Goal: Task Accomplishment & Management: Use online tool/utility

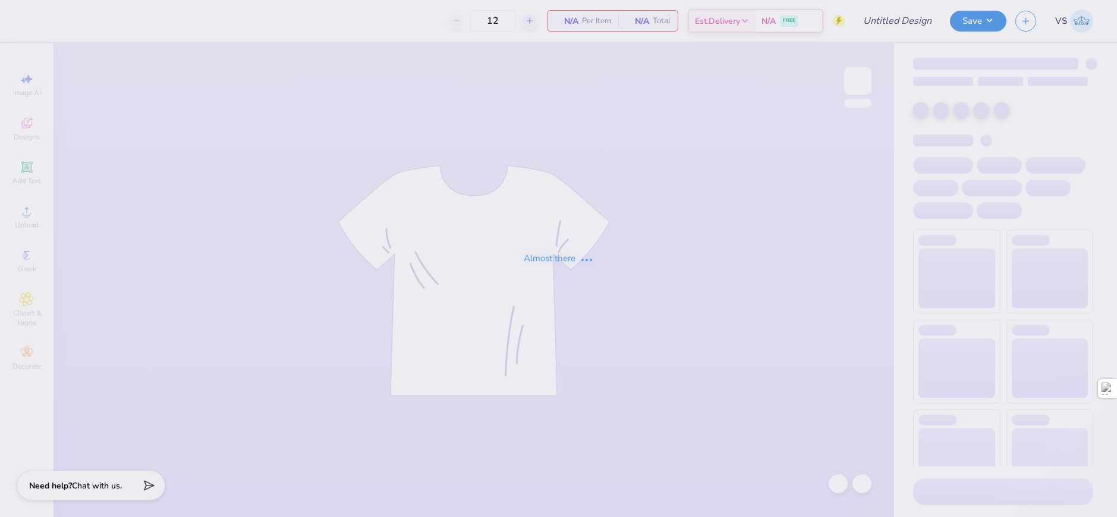
type input "Dice 2 Sigma Nu"
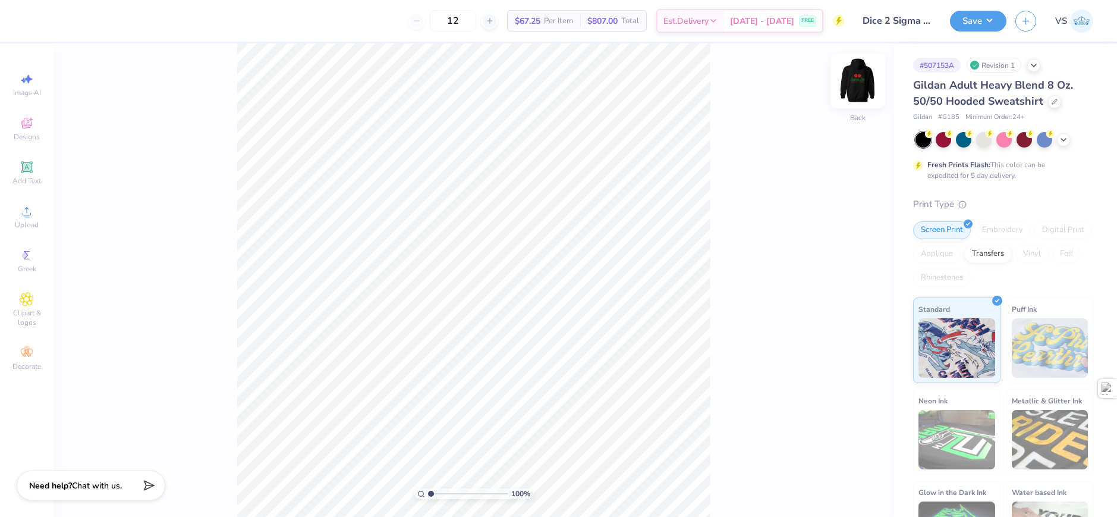
click at [865, 84] on img at bounding box center [858, 81] width 48 height 48
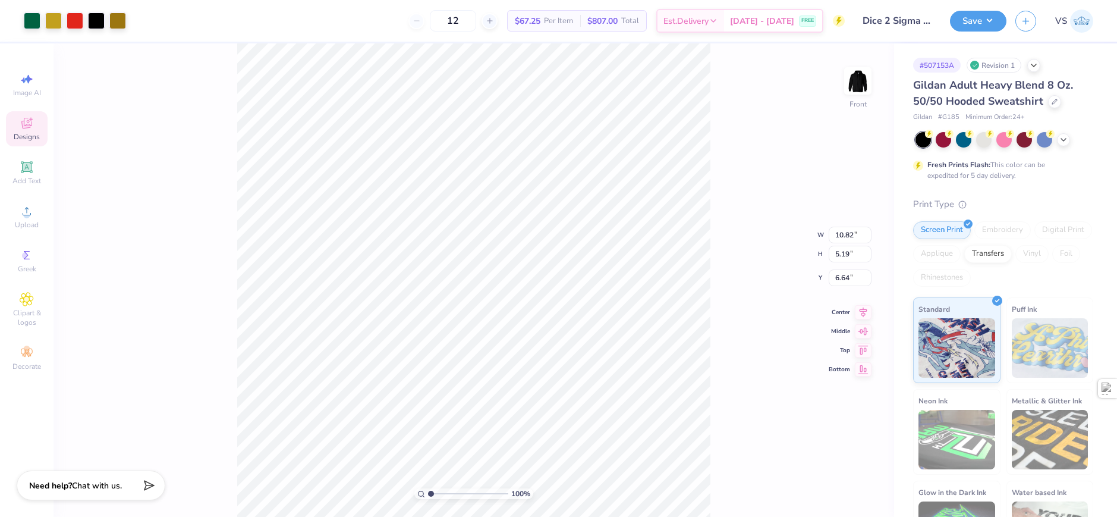
type input "10.82"
type input "5.19"
type input "6.87"
type input "1.64913377760655"
type input "2.75"
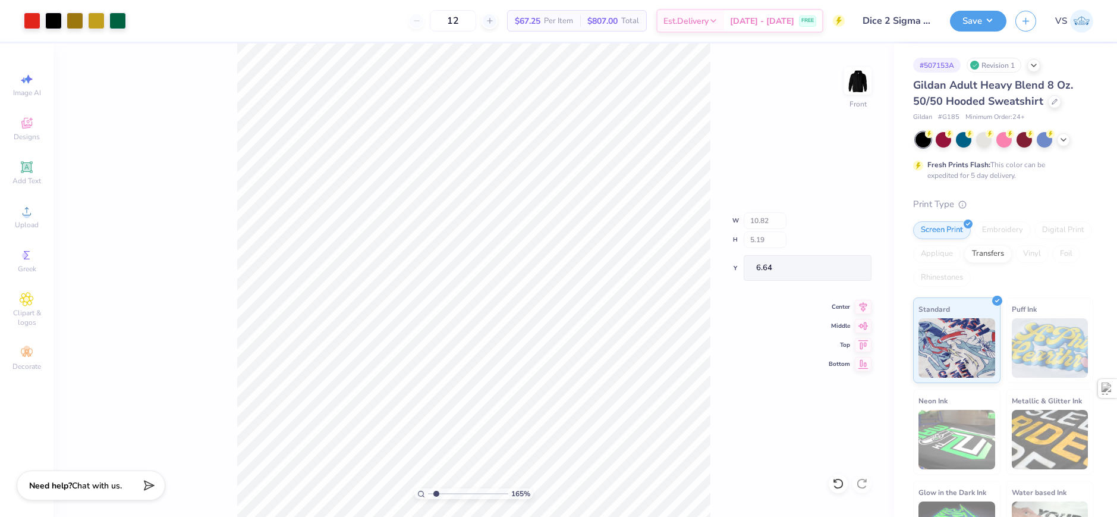
type input "9.08"
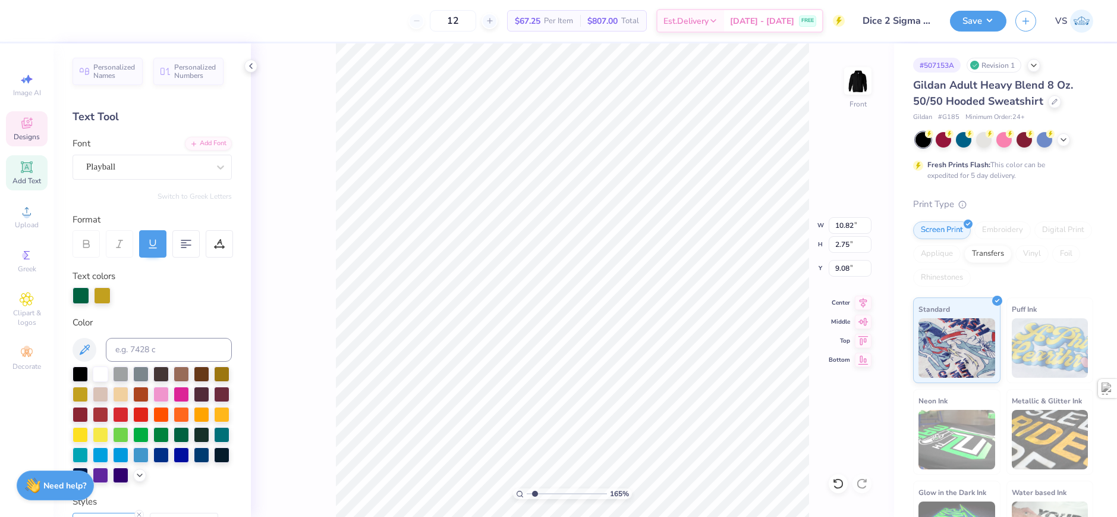
click at [149, 245] on icon at bounding box center [152, 243] width 11 height 11
type input "1.64913377760655"
type input "10.67"
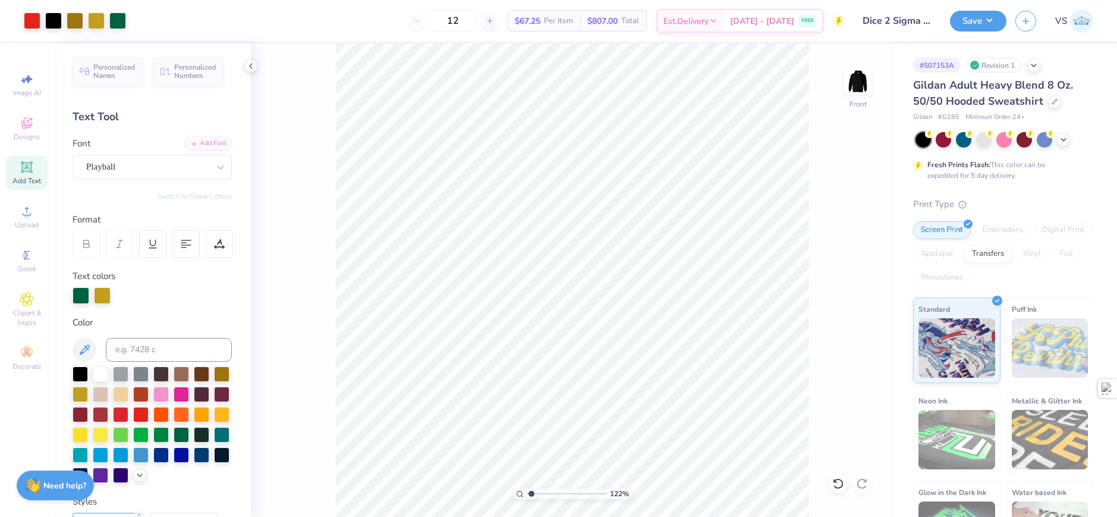
type input "1"
click at [23, 131] on div "Designs" at bounding box center [27, 128] width 42 height 35
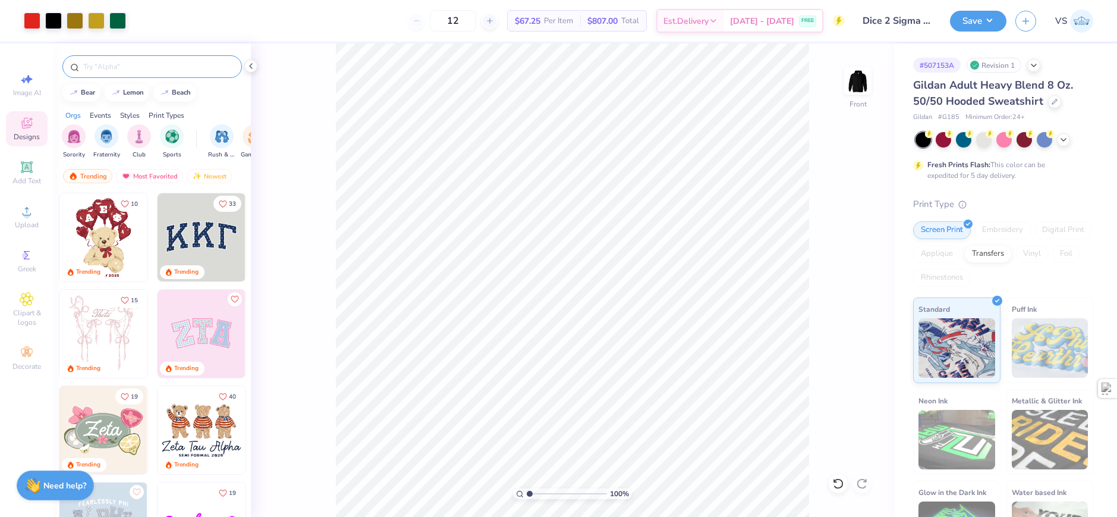
click at [124, 74] on div at bounding box center [152, 66] width 180 height 23
click at [128, 74] on div at bounding box center [152, 66] width 180 height 23
click at [130, 73] on div at bounding box center [152, 66] width 180 height 23
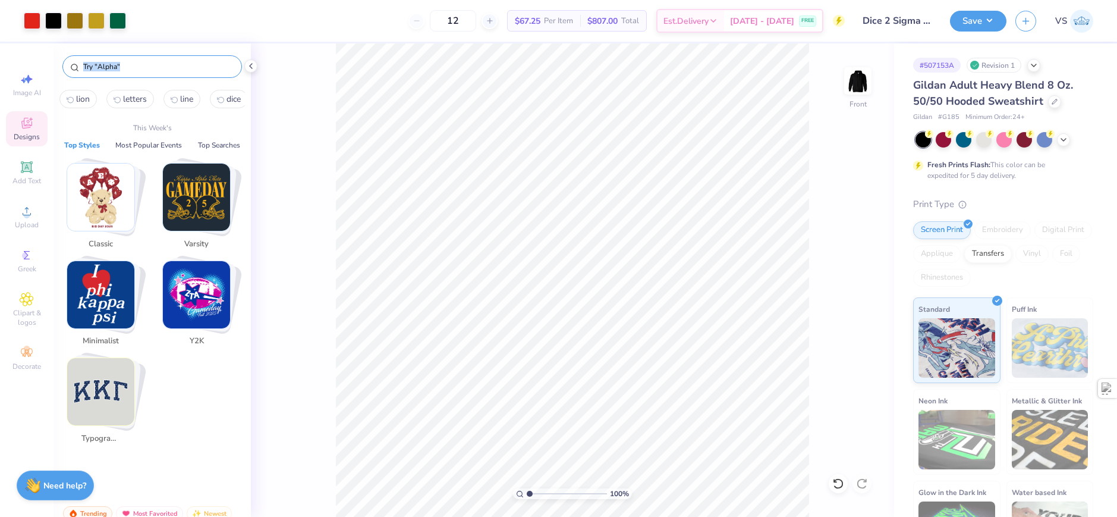
click at [132, 70] on input "text" at bounding box center [158, 67] width 152 height 12
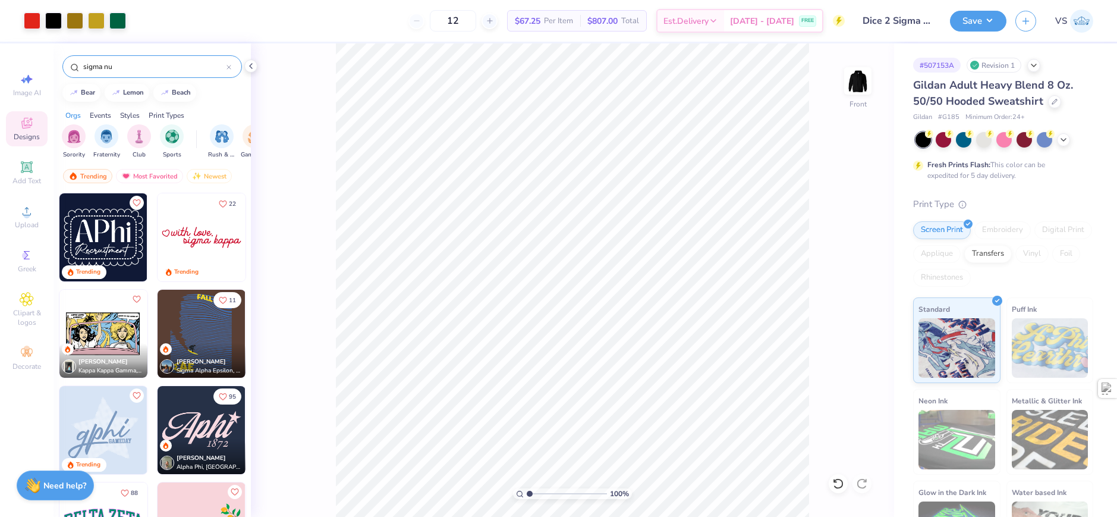
type input "sigma nu"
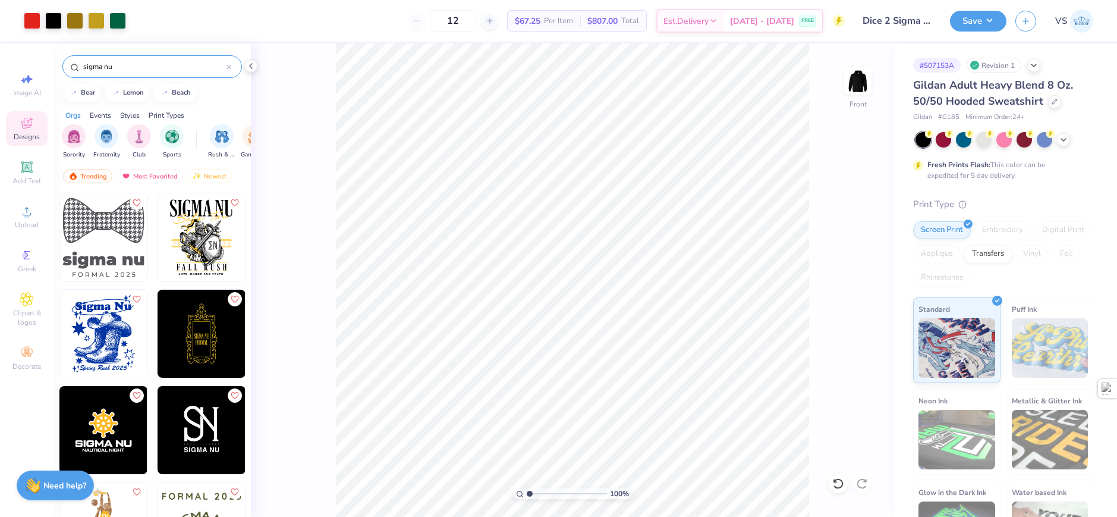
click at [229, 67] on icon at bounding box center [229, 67] width 5 height 5
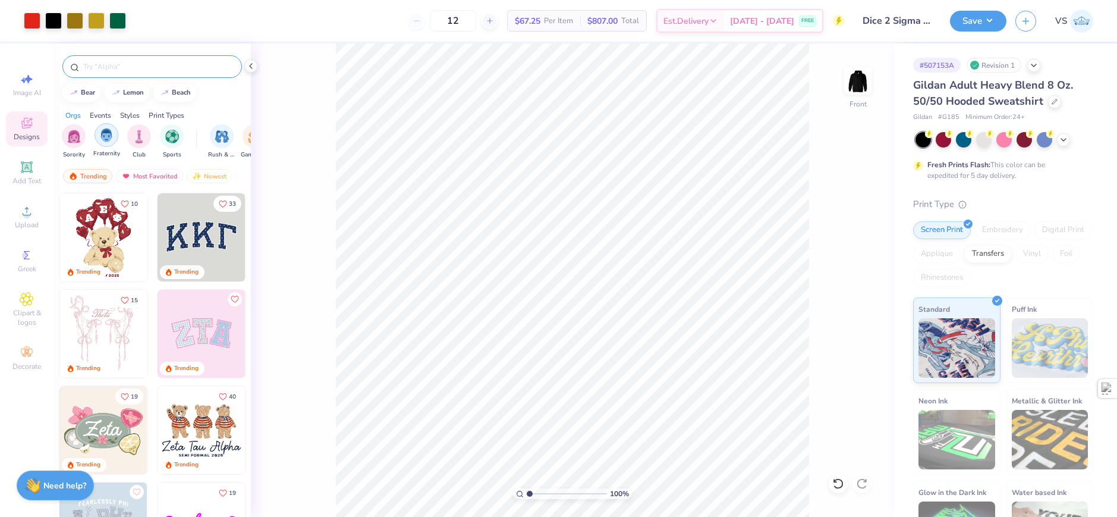
click at [111, 138] on img "filter for Fraternity" at bounding box center [106, 135] width 13 height 14
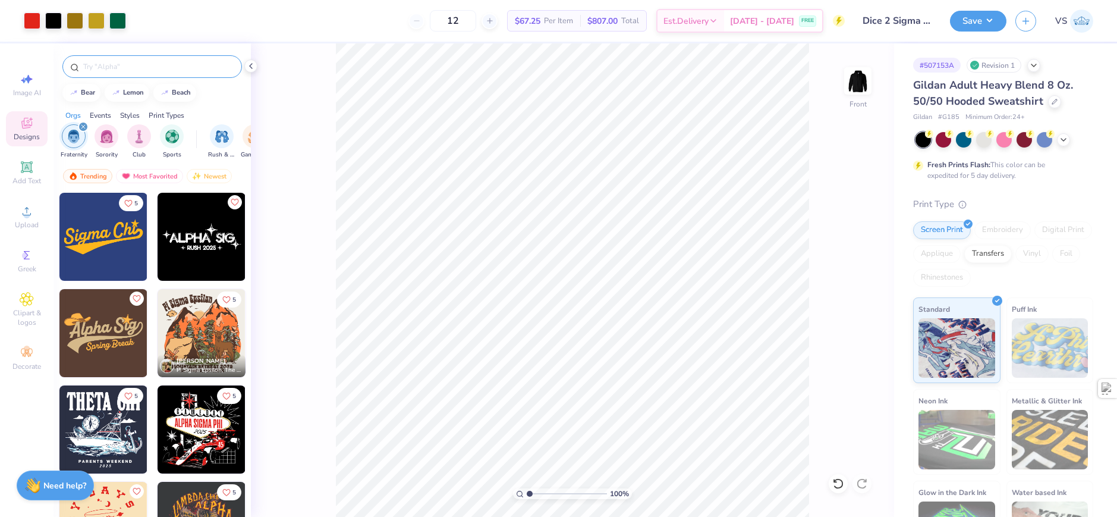
scroll to position [1546, 0]
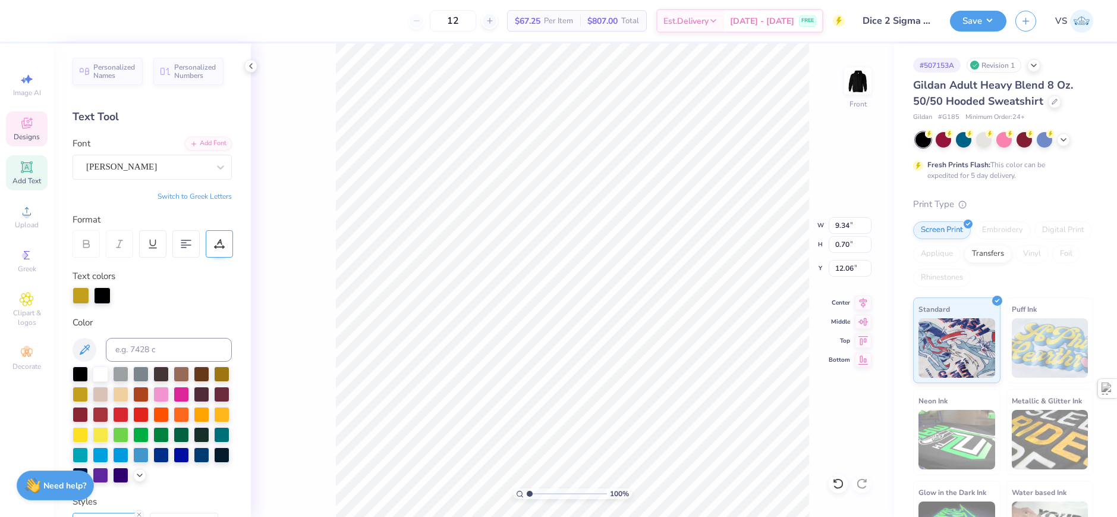
click at [227, 234] on div at bounding box center [219, 243] width 27 height 27
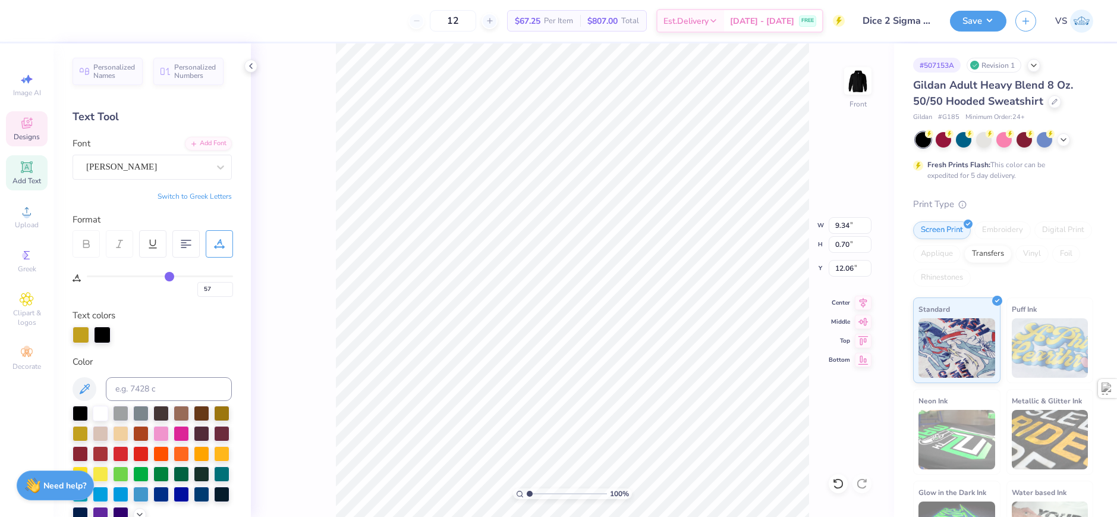
drag, startPoint x: 174, startPoint y: 274, endPoint x: 108, endPoint y: 275, distance: 65.4
click at [105, 274] on div "57" at bounding box center [160, 282] width 146 height 27
click at [115, 278] on div "57" at bounding box center [160, 285] width 146 height 21
click at [116, 275] on div "57" at bounding box center [160, 282] width 146 height 27
click at [118, 275] on div "57" at bounding box center [160, 282] width 146 height 27
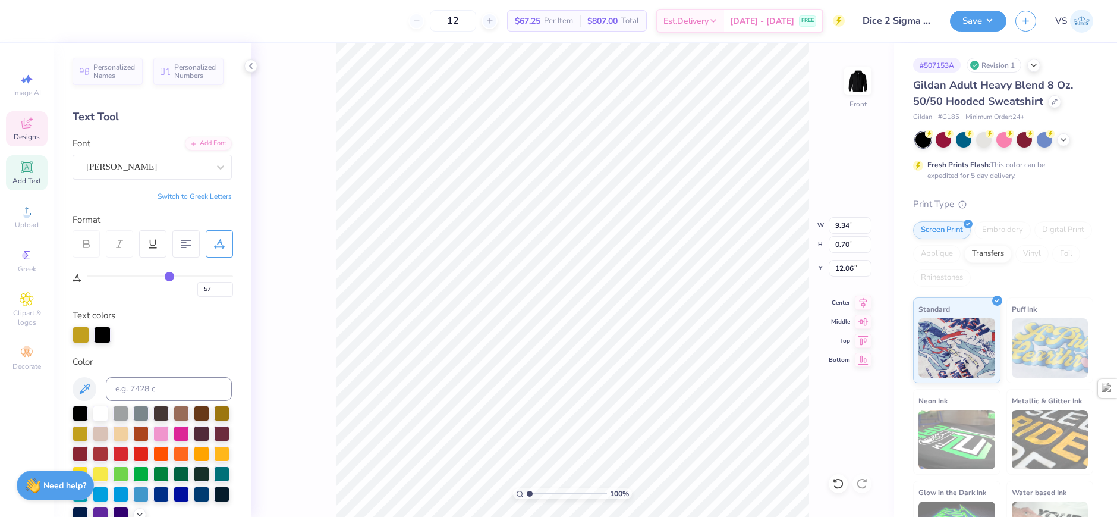
type input "20"
click at [118, 276] on input "range" at bounding box center [160, 276] width 146 height 2
click at [117, 173] on div "Asimov" at bounding box center [147, 167] width 125 height 18
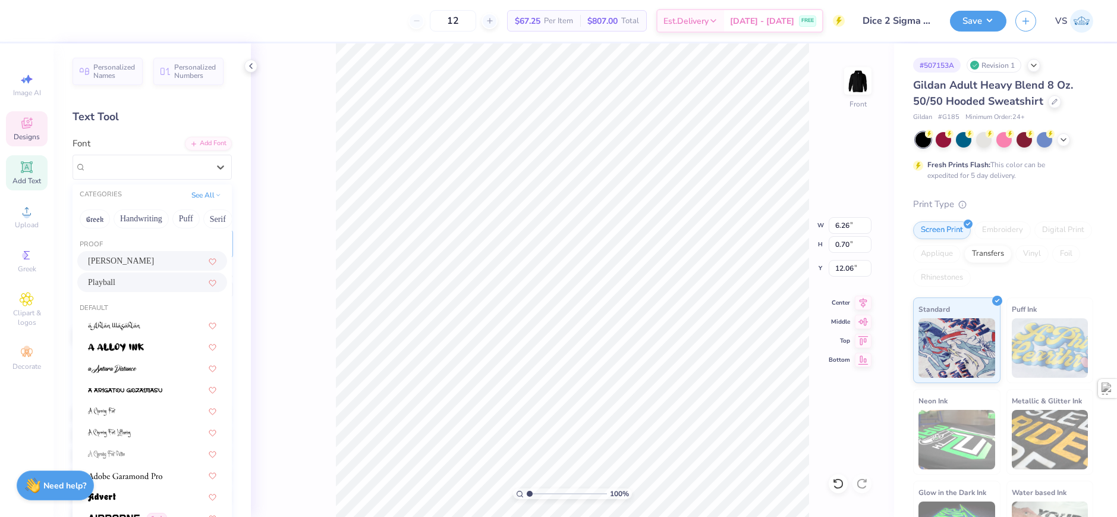
click at [136, 281] on div "Playball" at bounding box center [152, 282] width 128 height 12
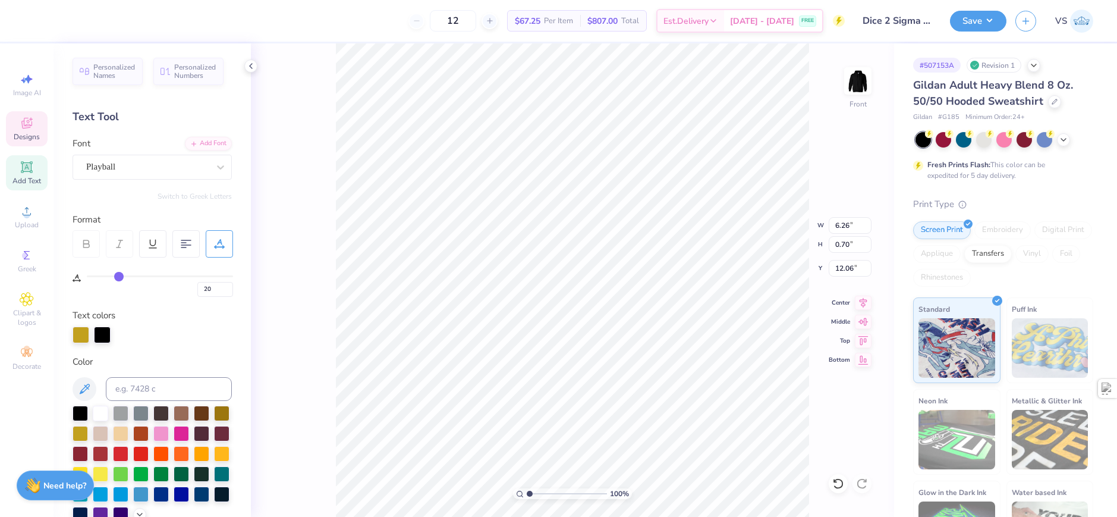
type input "5.62"
click at [320, 285] on div "100 % Front W 5.62 5.62 " H 0.70 0.70 " Y 12.06 12.06 " Center Middle Top Bottom" at bounding box center [572, 279] width 643 height 473
type input "11.83"
click at [25, 128] on icon at bounding box center [26, 123] width 11 height 11
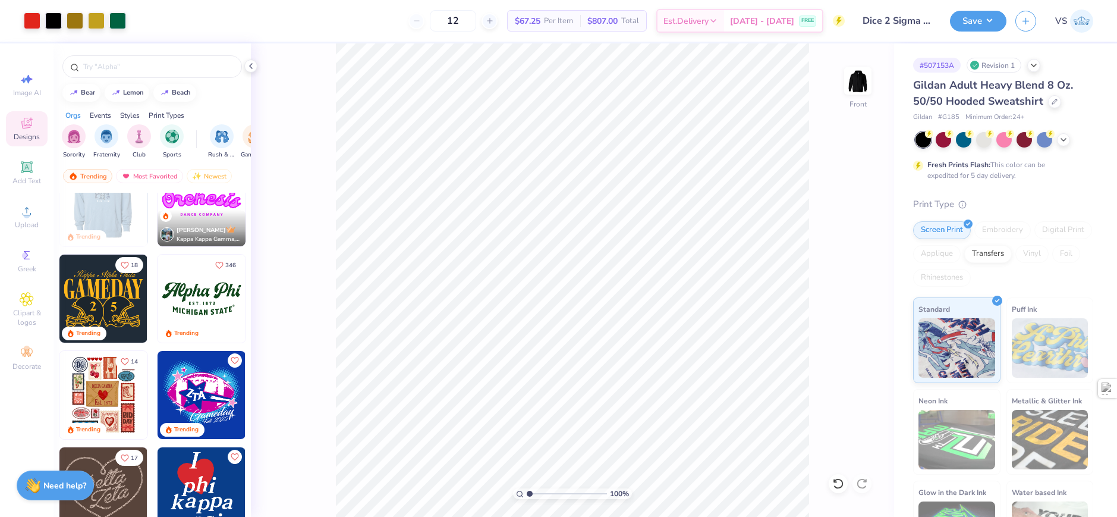
scroll to position [357, 0]
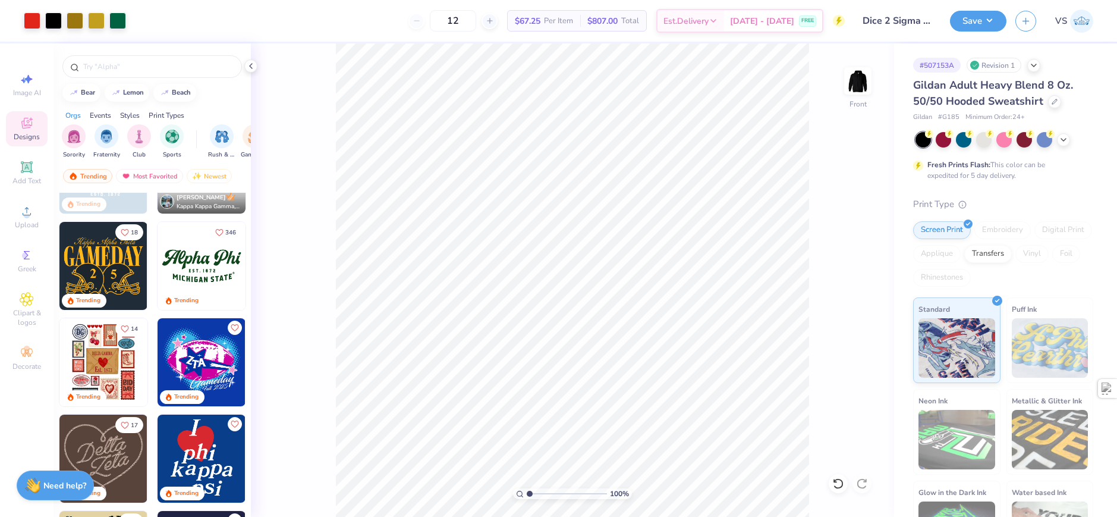
click at [174, 266] on img at bounding box center [202, 266] width 88 height 88
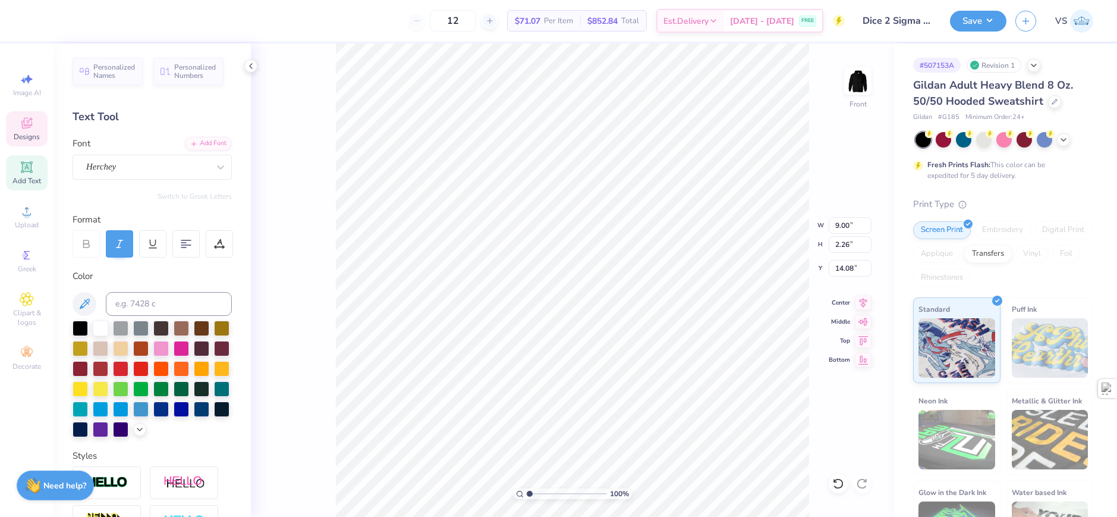
scroll to position [10, 2]
type textarea "Sigma Nu"
type input "1.49212329151837"
type input "6.88"
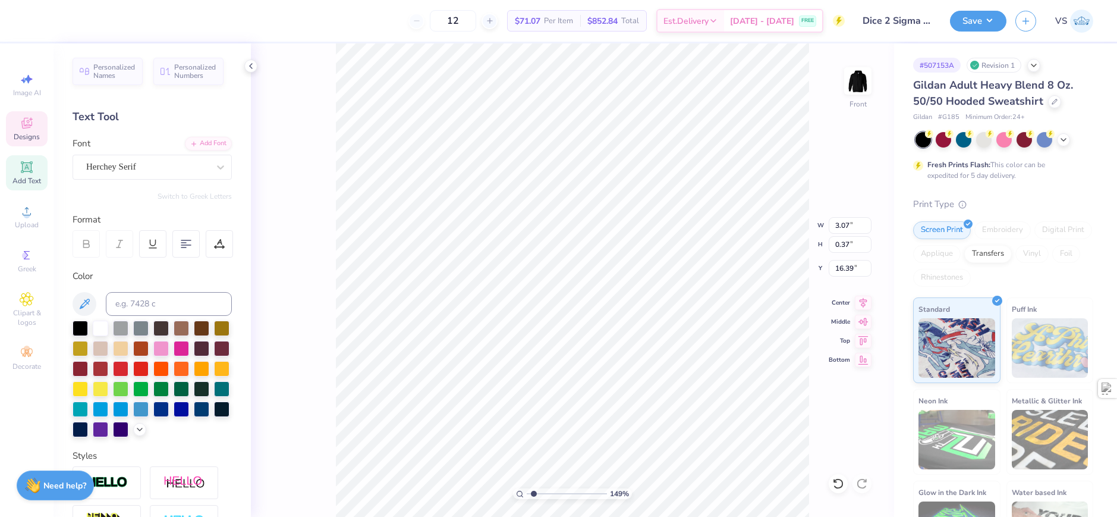
type input "1.02"
type input "16.89"
type input "1.49212329151837"
type textarea "E S T . 1 8 7"
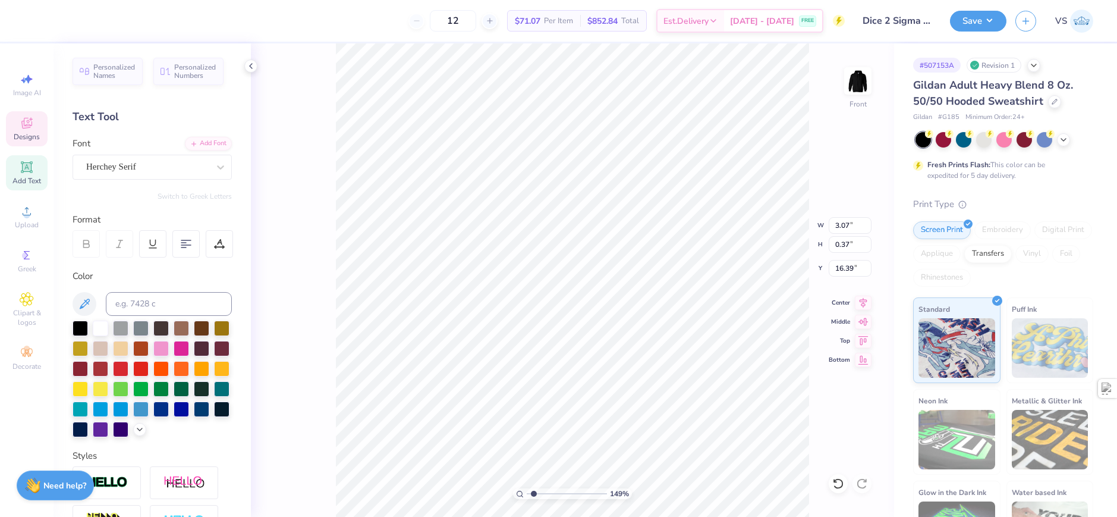
scroll to position [10, 3]
type input "1.49212329151837"
type textarea "E S T . 1 8 7"
type input "1.49212329151837"
type textarea "E S T . 1 8 6"
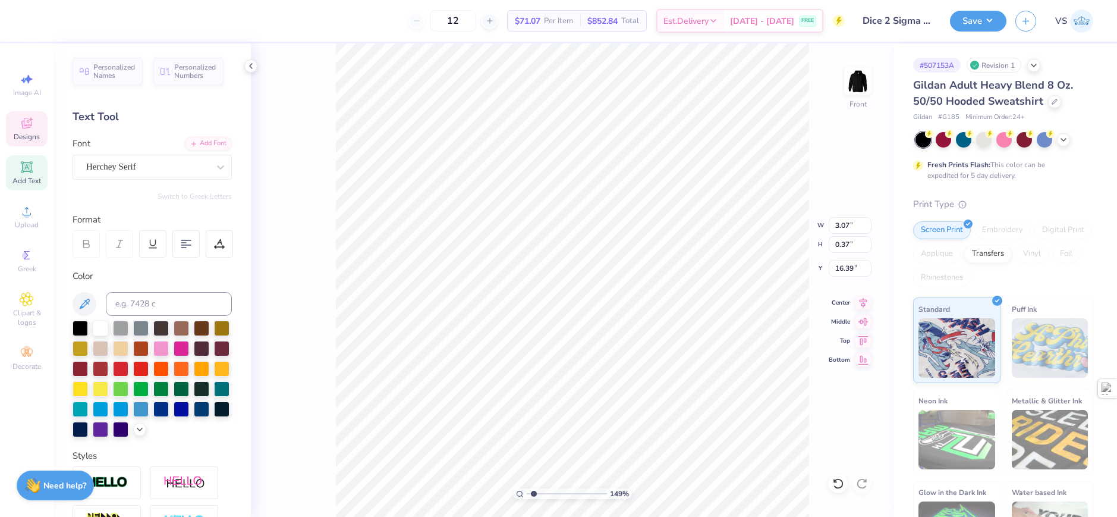
type input "1.49212329151837"
type textarea "E S T . 1 8 69"
type input "1.49212329151837"
type input "9.94"
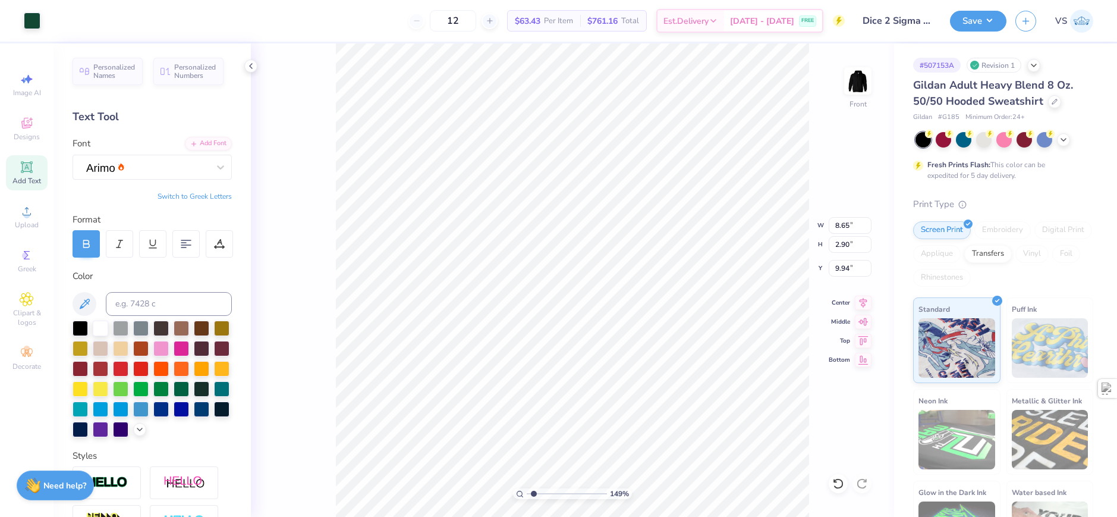
type input "1.49212329151837"
type input "11.04"
type input "3.70"
type input "1.49212329151837"
type input "9.58"
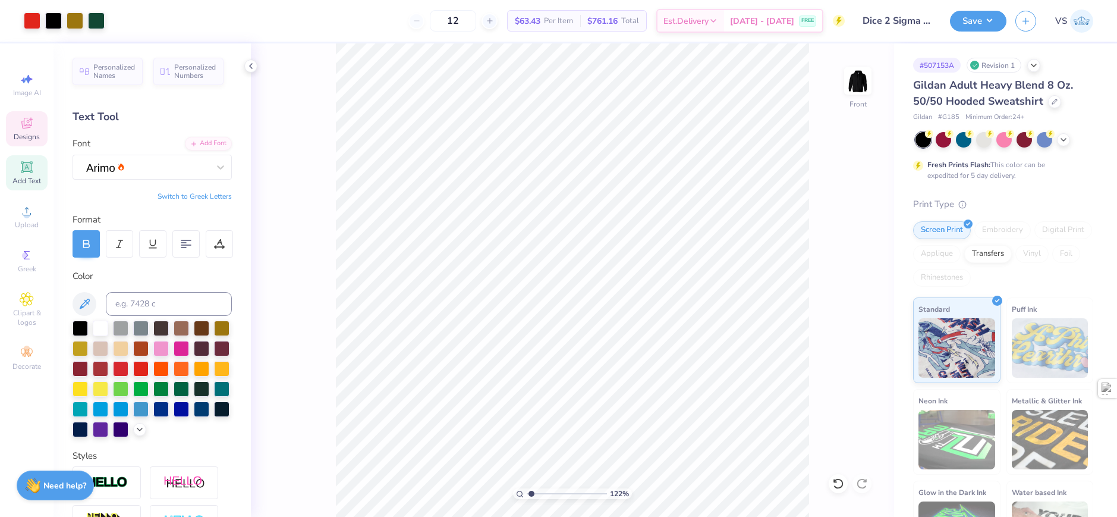
click at [30, 133] on span "Designs" at bounding box center [27, 137] width 26 height 10
type input "1.22152498603933"
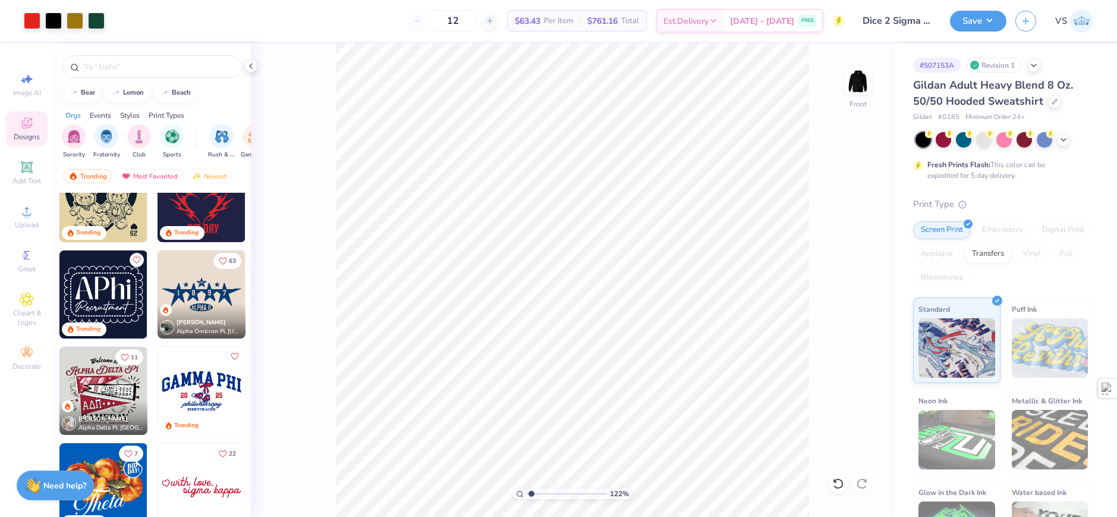
scroll to position [951, 0]
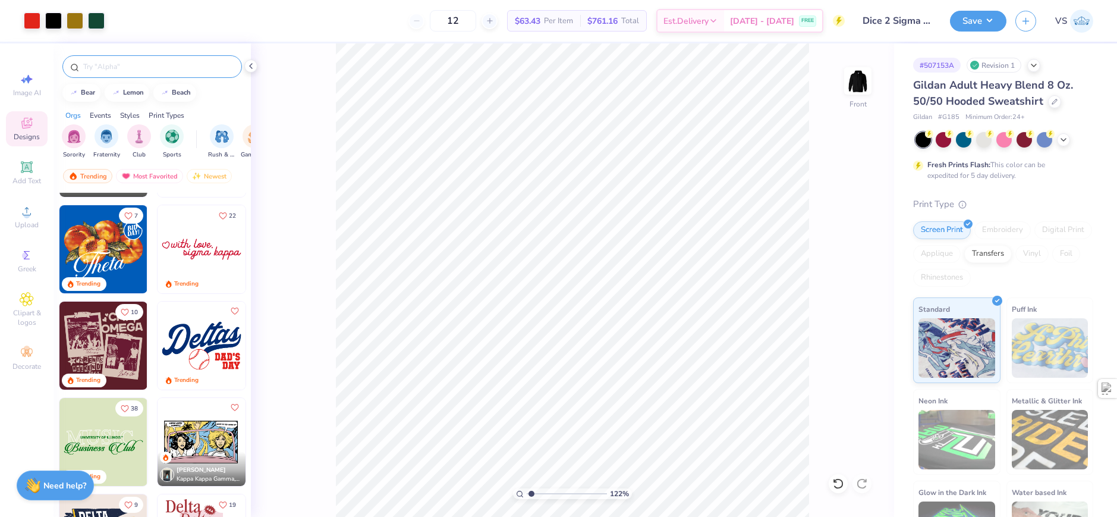
click at [138, 66] on input "text" at bounding box center [158, 67] width 152 height 12
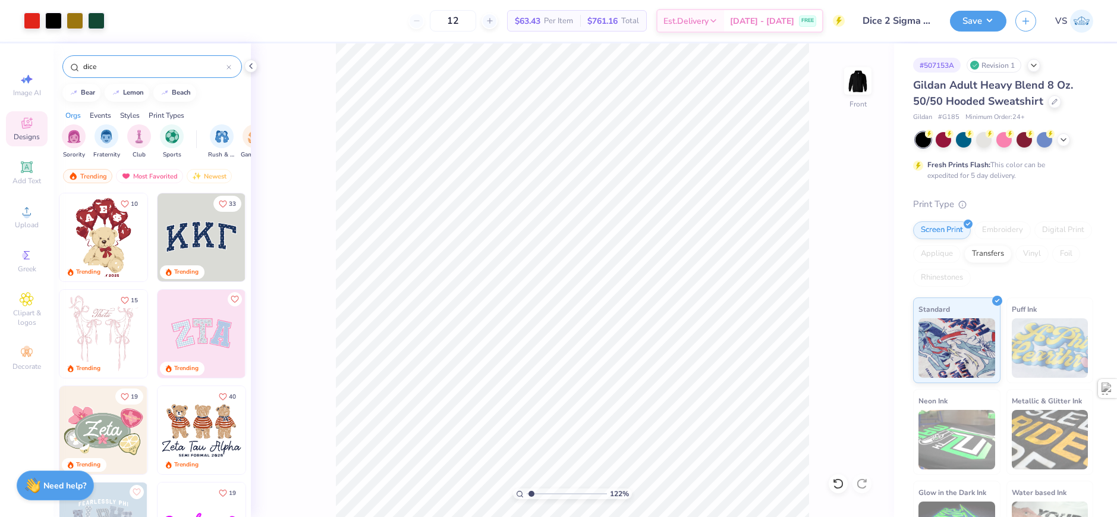
type input "dice"
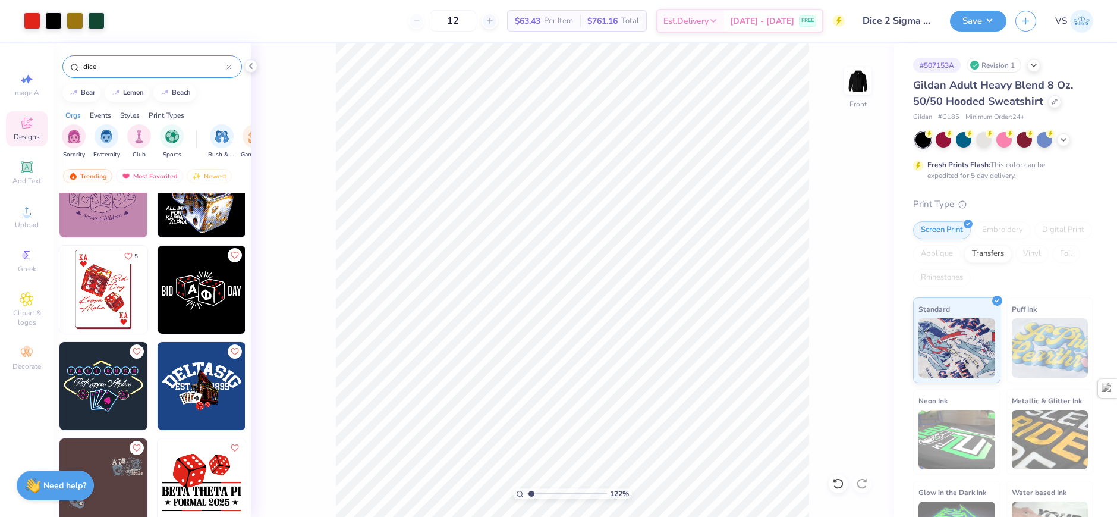
scroll to position [178, 0]
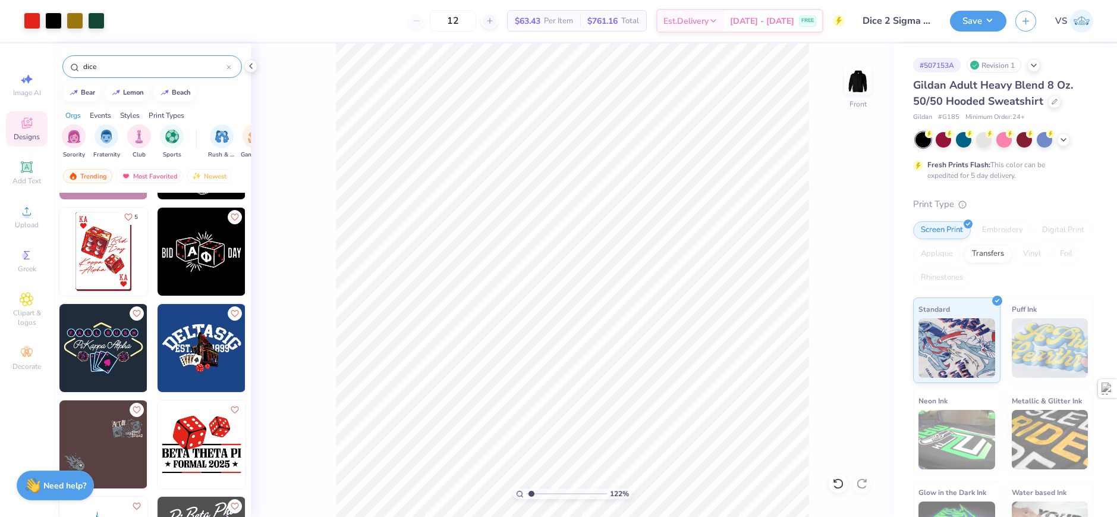
click at [125, 218] on icon "Like" at bounding box center [128, 217] width 8 height 8
click at [32, 24] on div at bounding box center [32, 19] width 17 height 17
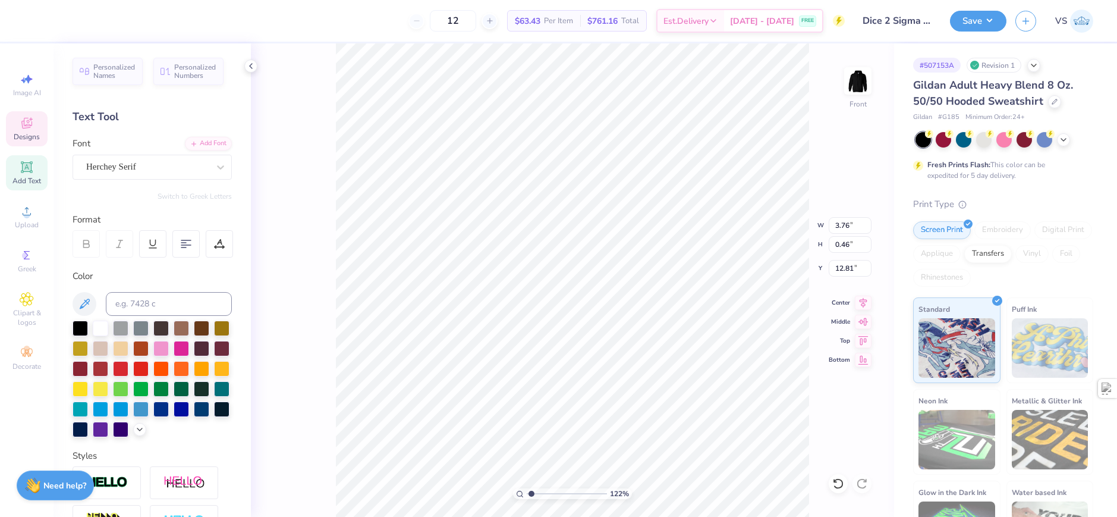
type input "1.22152498603933"
type input "12.53"
type input "1.22152498603933"
type input "6.67"
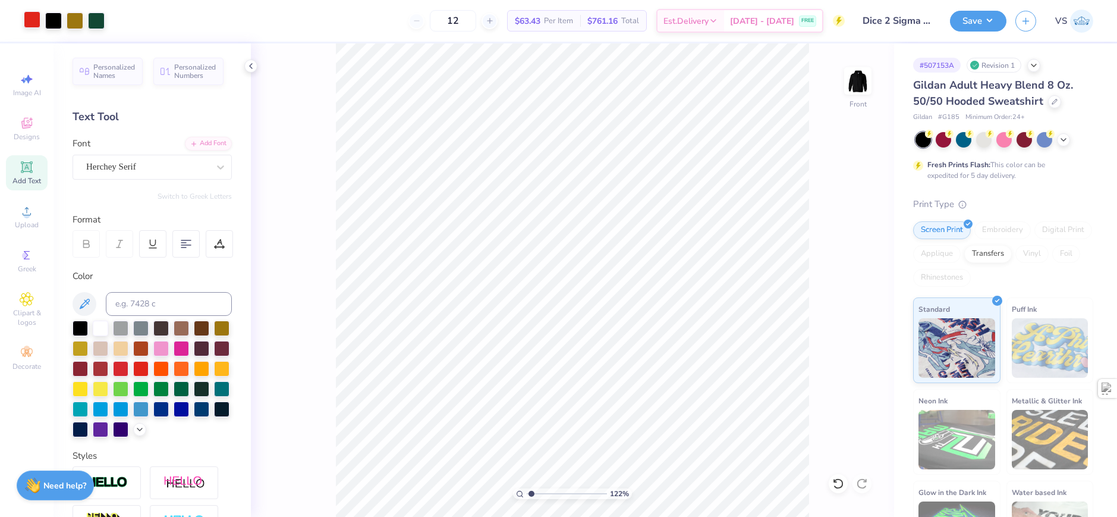
click at [39, 26] on div at bounding box center [32, 19] width 17 height 17
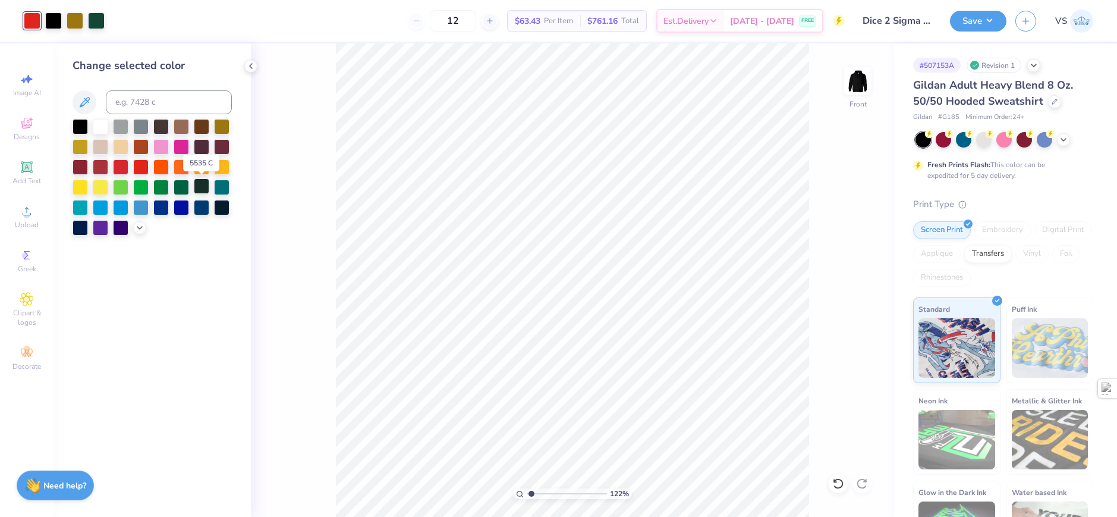
click at [200, 188] on div at bounding box center [201, 185] width 15 height 15
type input "1.22152498603933"
click at [287, 222] on div "122 % Front" at bounding box center [572, 279] width 643 height 473
click at [175, 99] on input at bounding box center [169, 102] width 126 height 24
type input "3435"
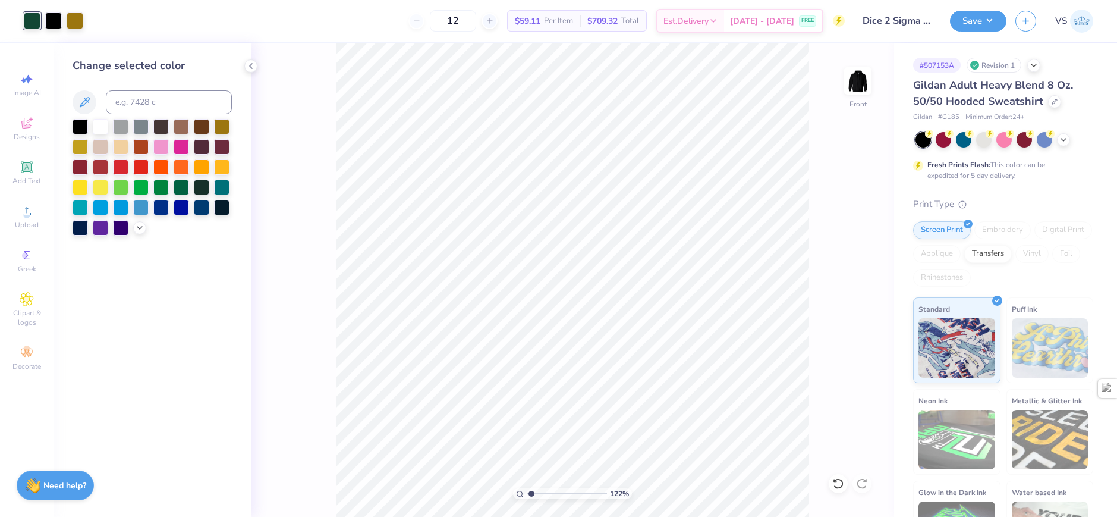
click at [281, 193] on div "122 % Front" at bounding box center [572, 279] width 643 height 473
click at [52, 19] on div at bounding box center [53, 19] width 17 height 17
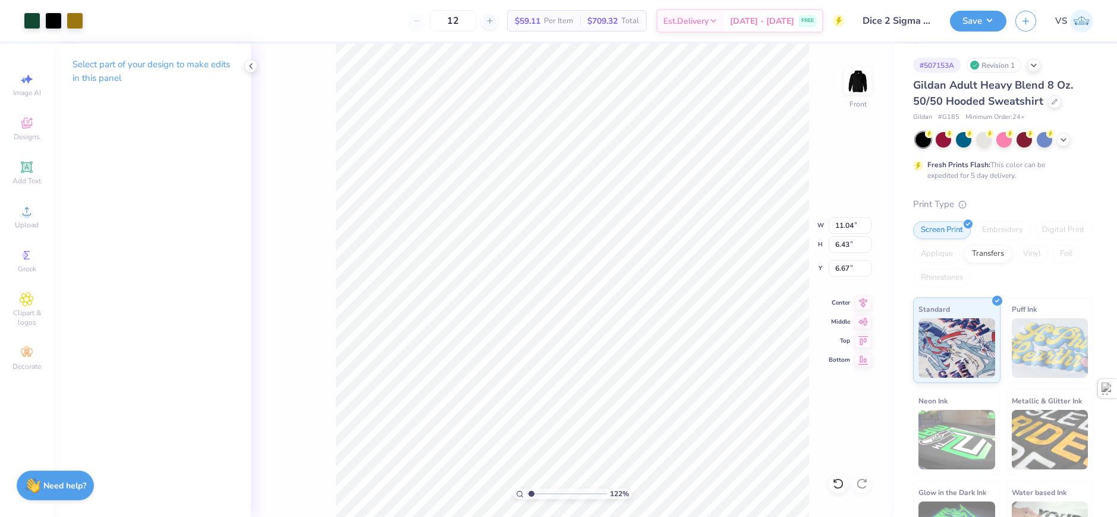
type input "1.22152498603933"
type input "6.78"
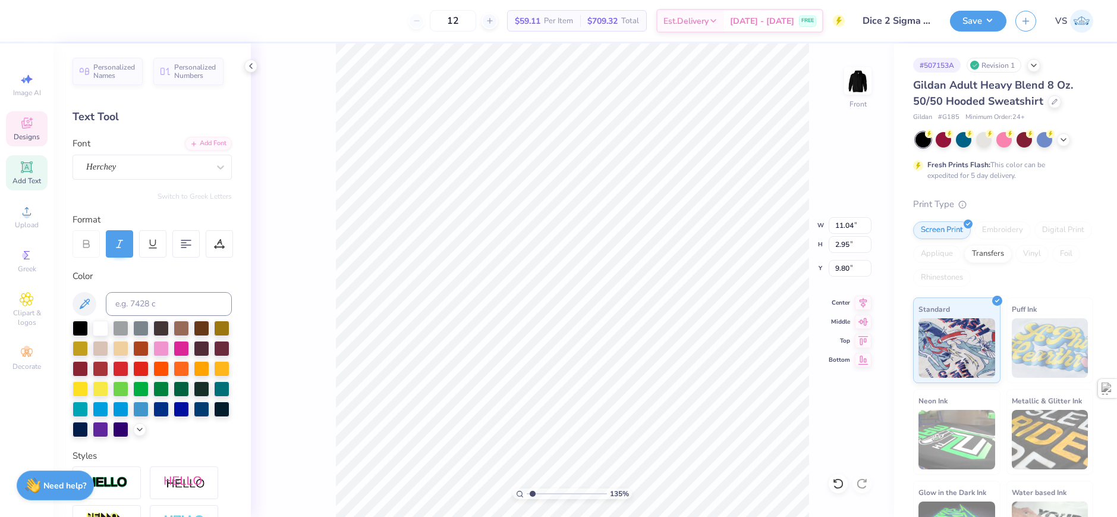
type input "1.35006143669128"
type input "12.63"
type input "3.38"
type input "9.37"
type input "1.35006143669128"
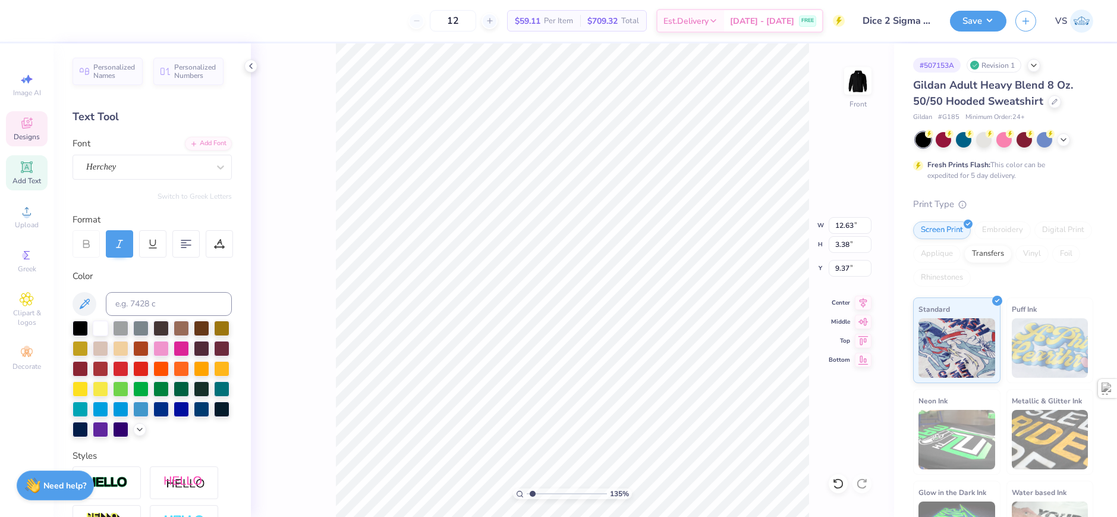
type input "13.50"
type input "1.35006143669128"
type input "9.68"
type input "1.35006143669128"
type input "6.42"
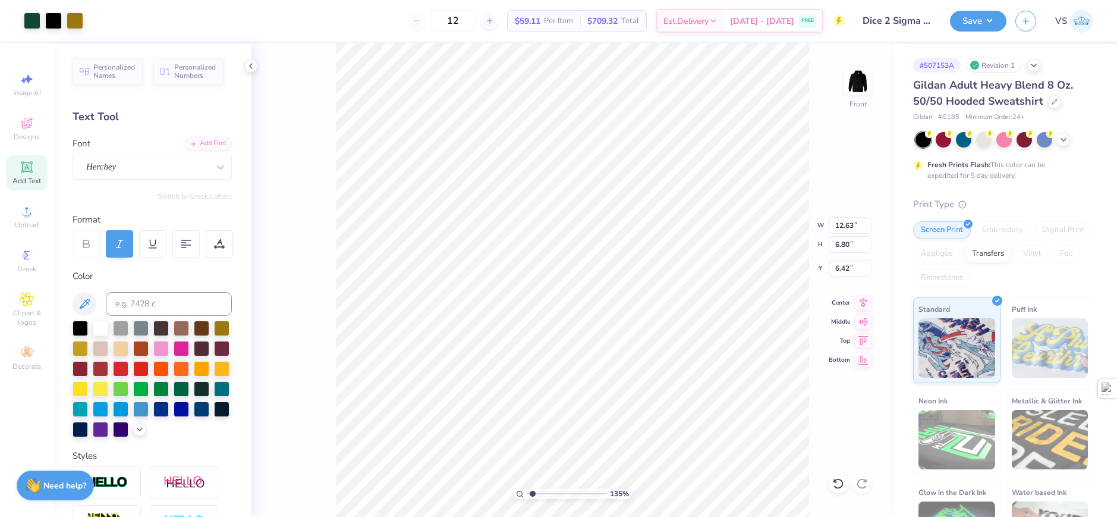
type input "1.35006143669128"
type input "6.98"
type input "1.35006143669128"
type input "10.36"
type input "1.22152498603933"
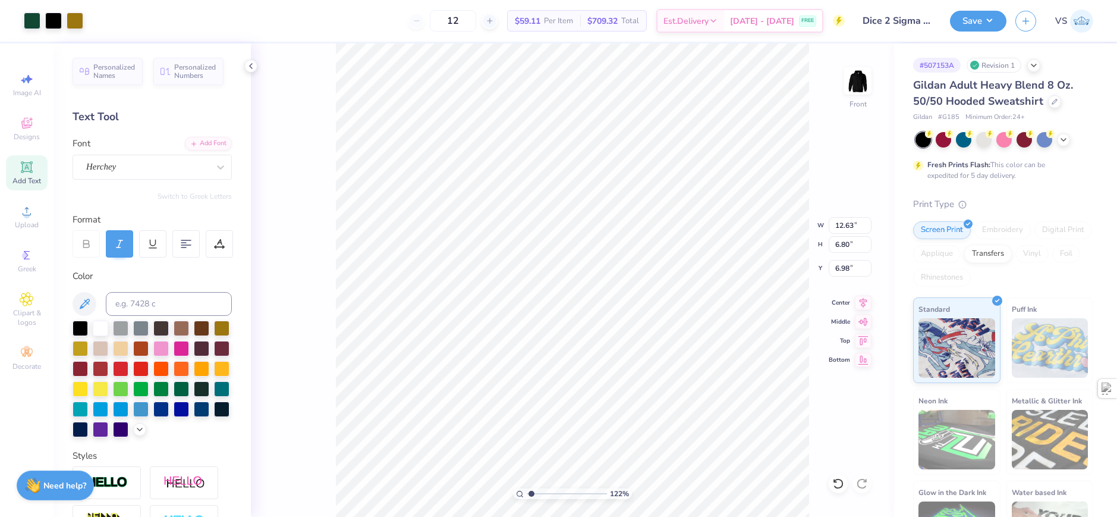
type input "6.32"
type input "6.69225330157204"
type textarea "E S T . 1 869"
type input "6.69225330157204"
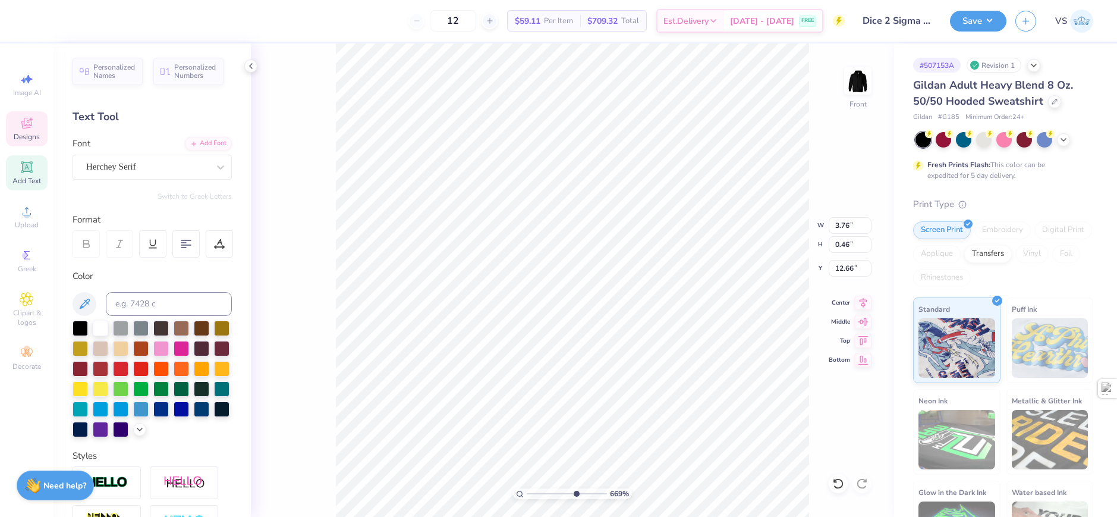
type textarea "E S T . 1869"
type input "1.35006143669128"
type input "5.23"
type input "0.70"
type input "1.35006143669128"
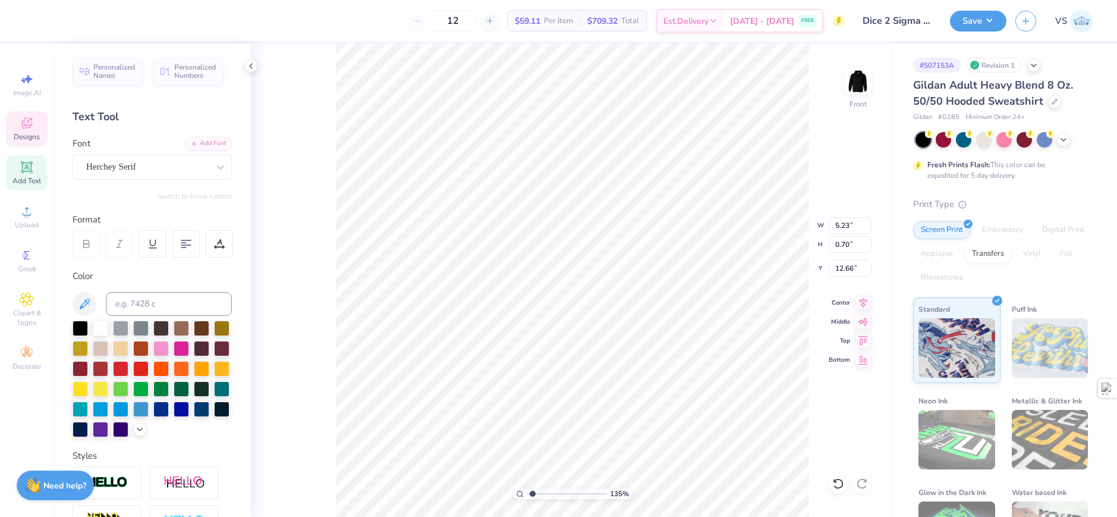
type input "12.69"
type input "1"
click at [37, 128] on div "Designs" at bounding box center [27, 128] width 42 height 35
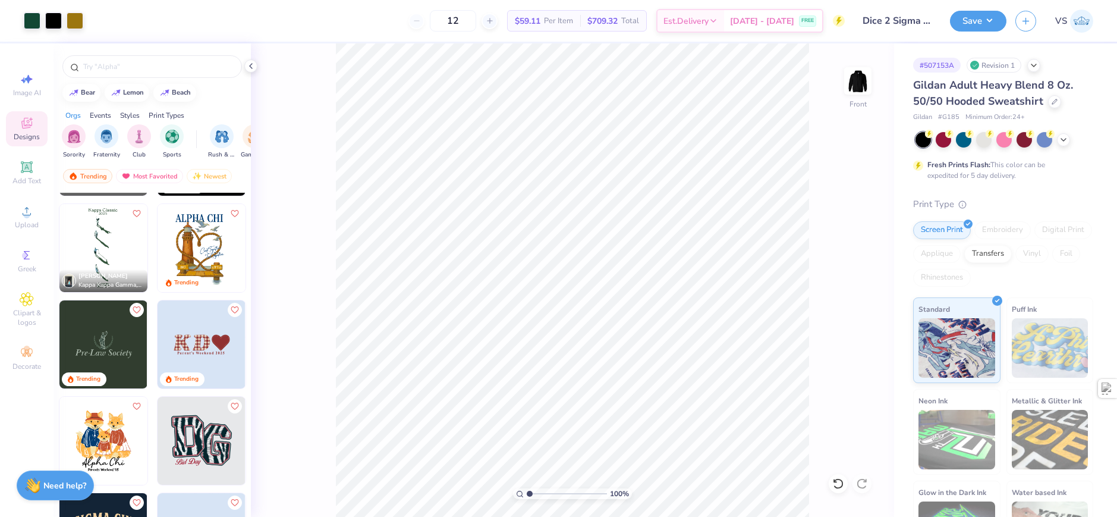
scroll to position [2885, 0]
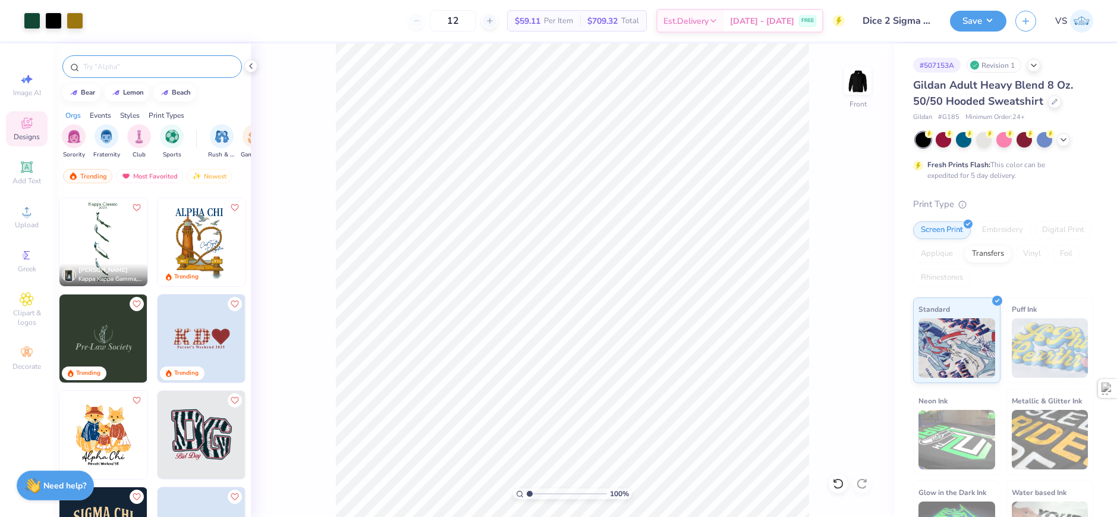
click at [142, 70] on input "text" at bounding box center [158, 67] width 152 height 12
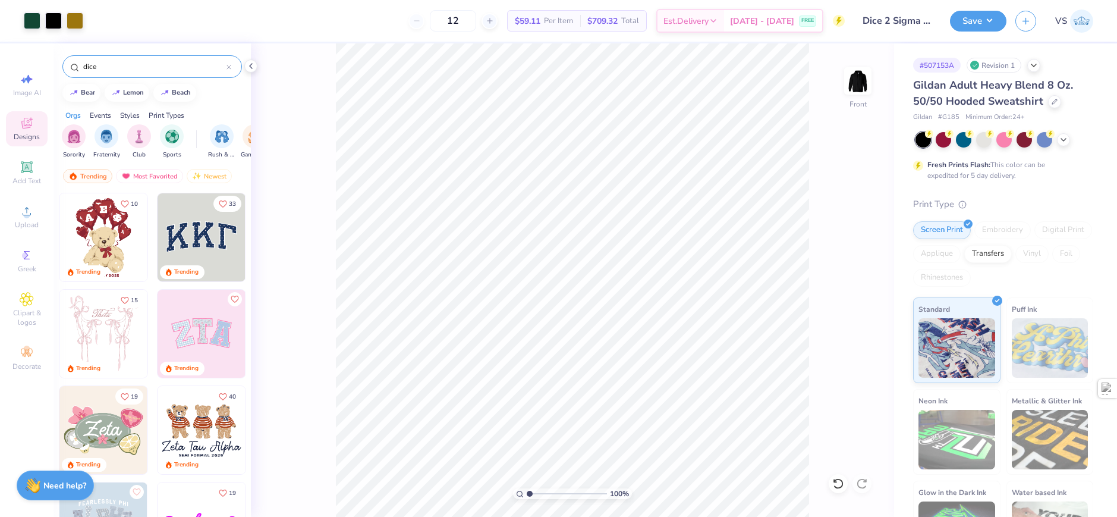
type input "dice"
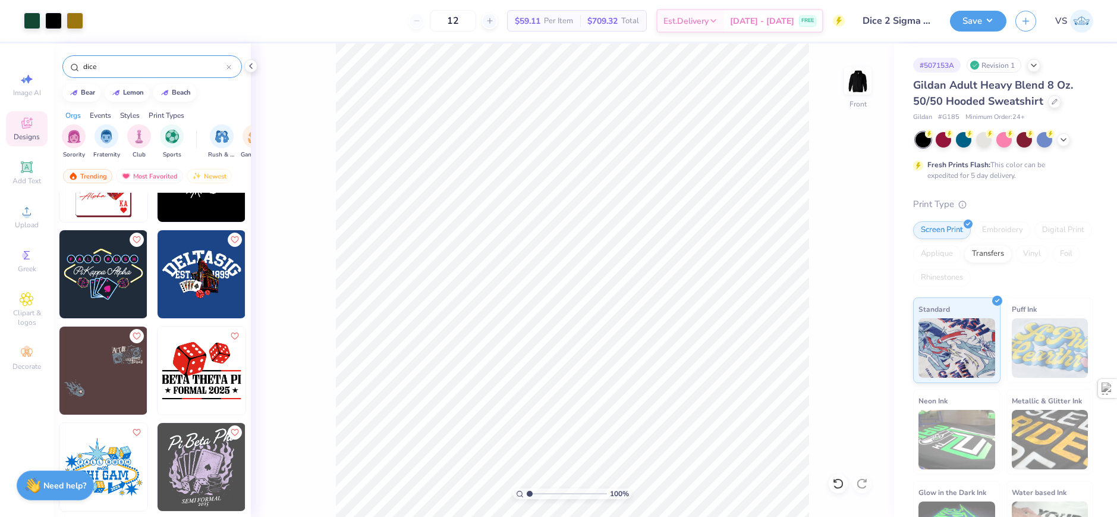
scroll to position [297, 0]
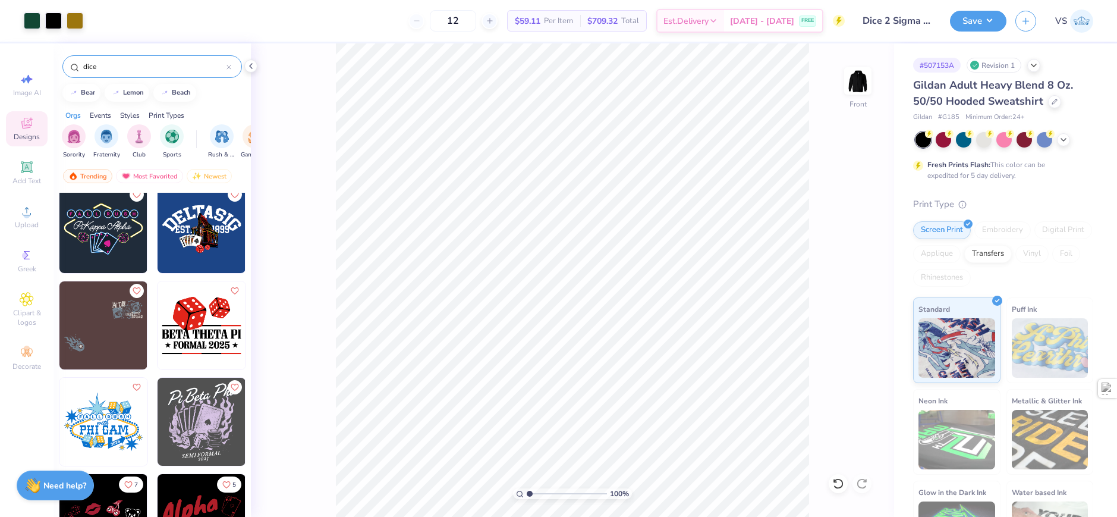
click at [118, 249] on img at bounding box center [103, 229] width 88 height 88
type input "1.64913377760655"
type input "14.45"
type input "1.64913377760655"
type input "13.18"
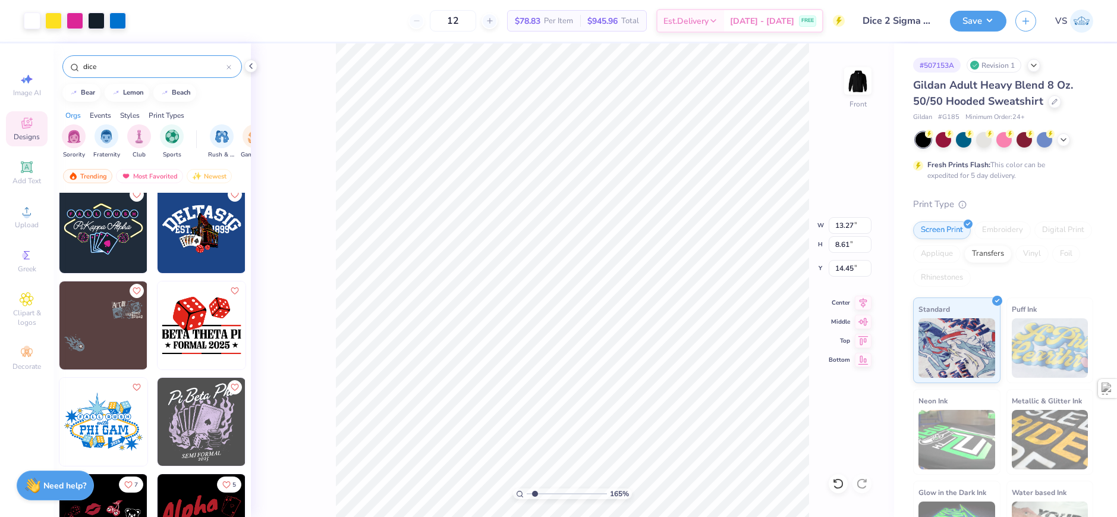
type input "5.63"
type input "14.51"
type input "1.64913377760655"
type input "14.32"
type input "1.64913377760655"
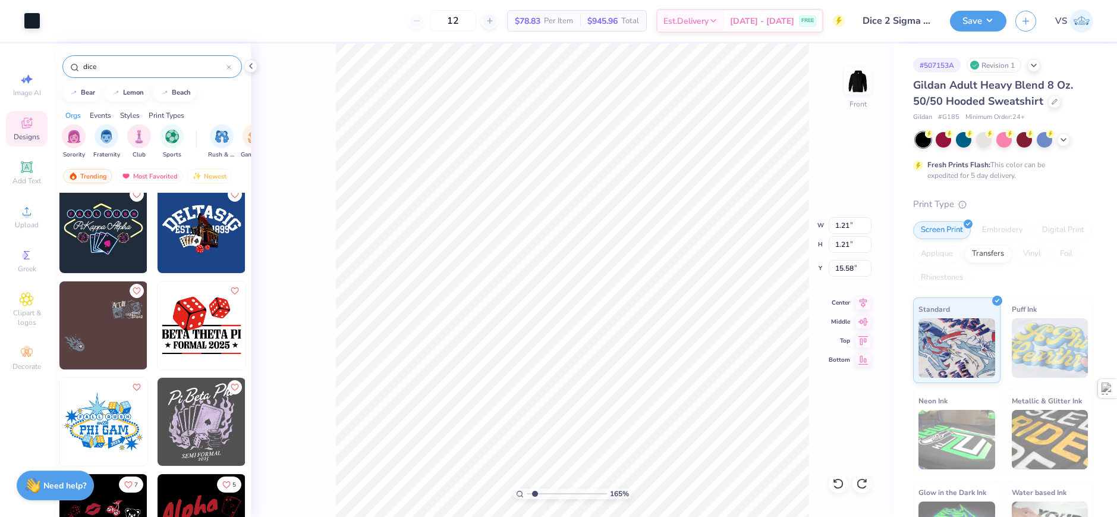
type input "15.39"
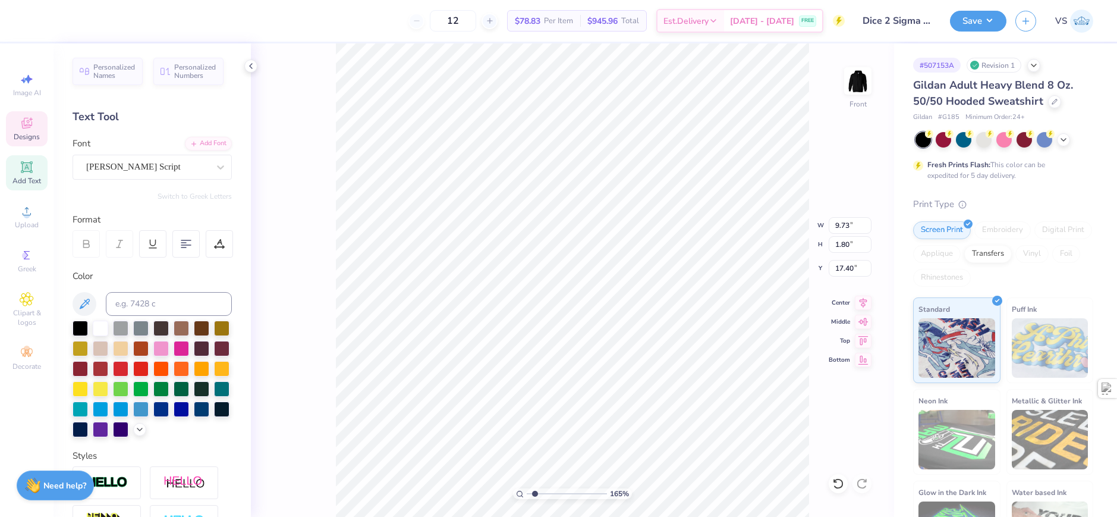
scroll to position [10, 2]
type input "1.64913377760655"
type textarea "E S T . 1869"
type input "1.64913377760655"
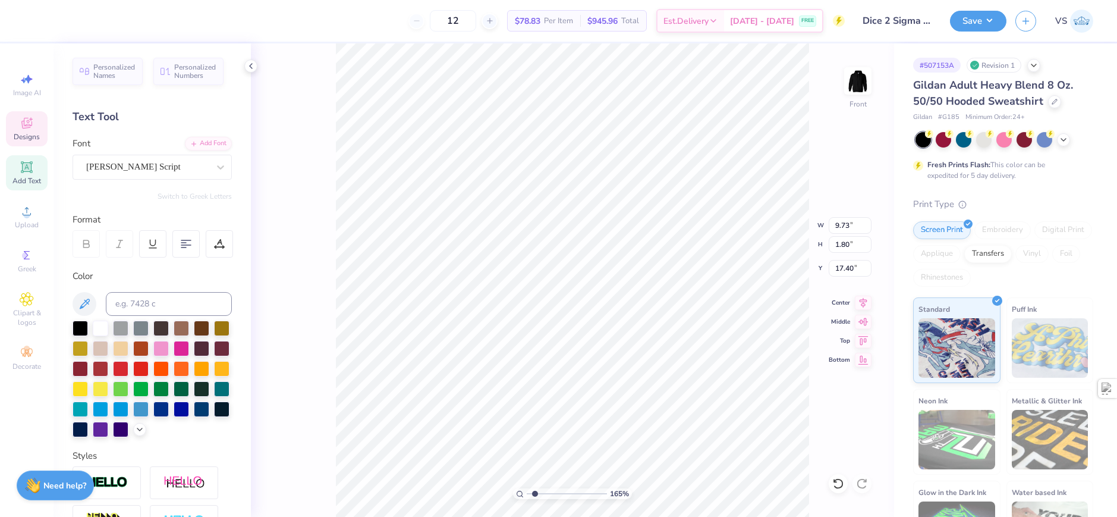
type textarea "Pi Kappa Alpha"
type input "1.64913377760655"
paste textarea "E S T . 1869"
type textarea "E S T . 1869"
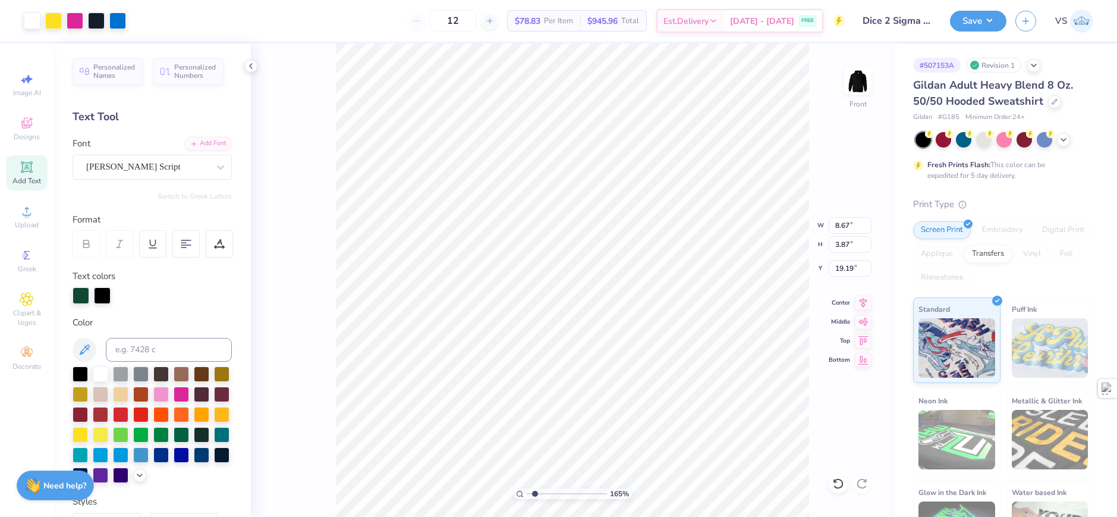
type input "1.64913377760655"
type input "14.07"
type input "1.64913377760655"
type input "9.70"
type input "1"
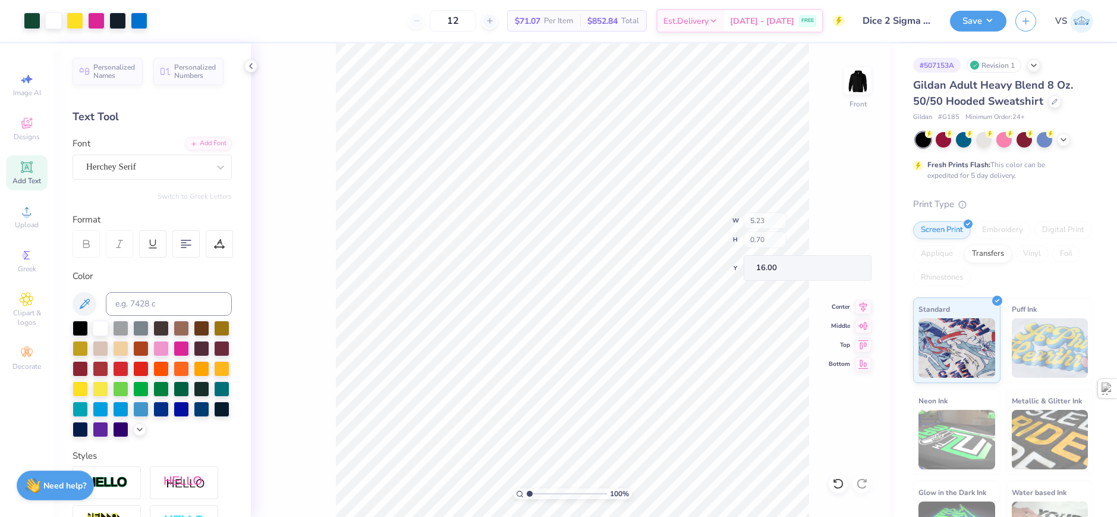
type input "16.00"
type input "10.09"
type input "10.27"
type input "2.01445811466782"
type input "11.26"
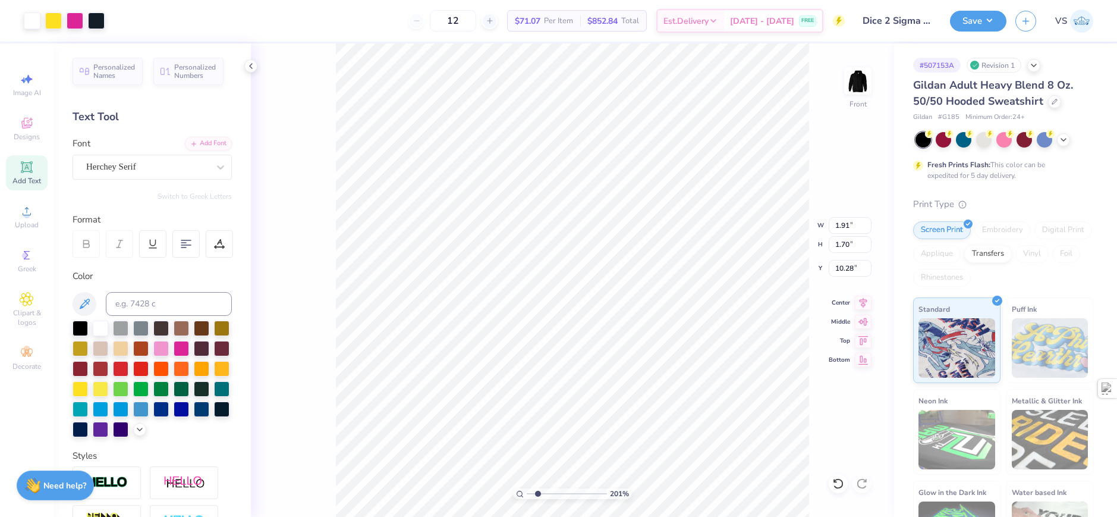
type input "2.01445811466782"
type input "11.26"
type input "1.10522621487156"
type input "9.70"
type input "1.10522621487156"
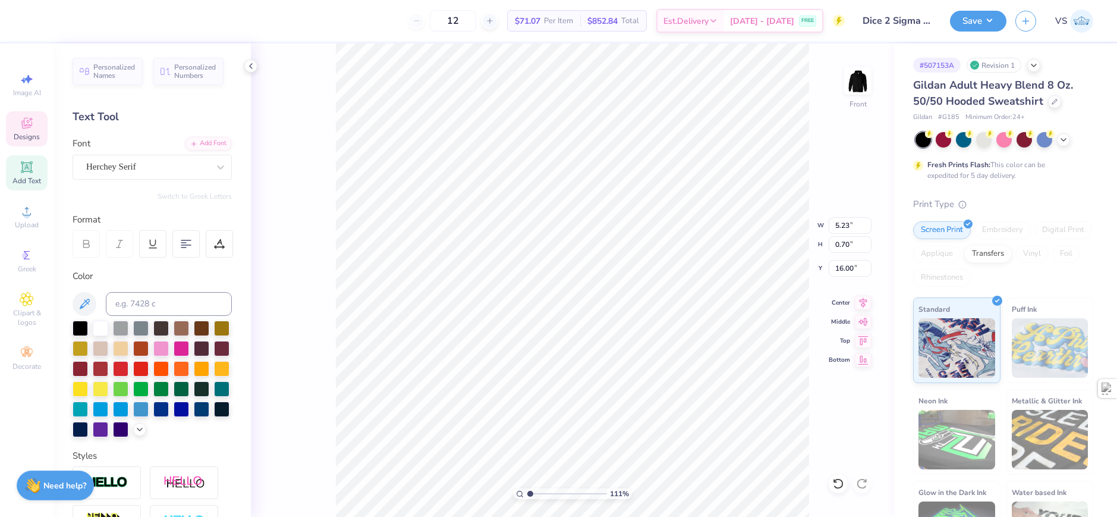
type input "14.33"
click at [54, 17] on div at bounding box center [53, 19] width 17 height 17
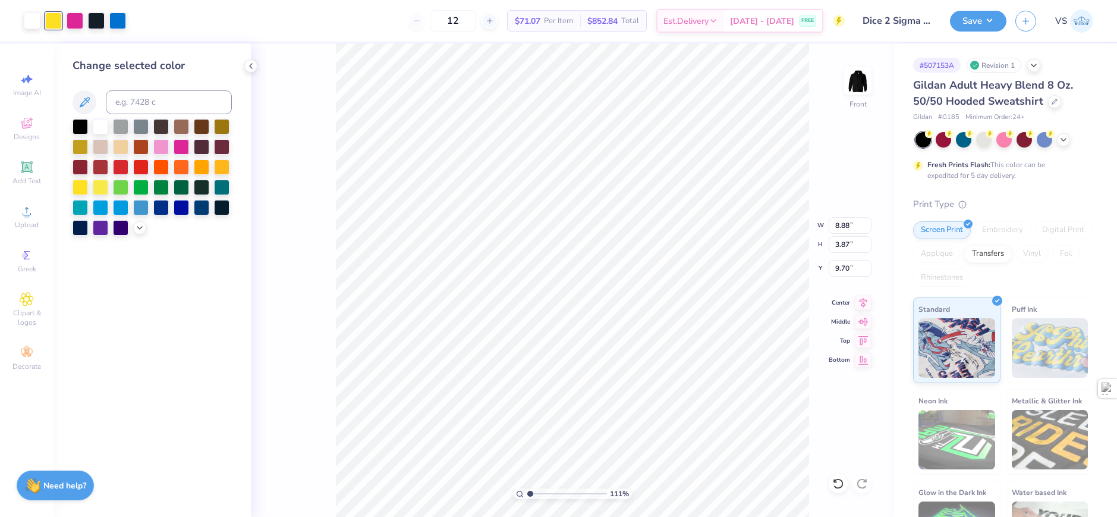
type input "1.10522621487156"
type input "12.63"
type input "3.38"
type input "6.32"
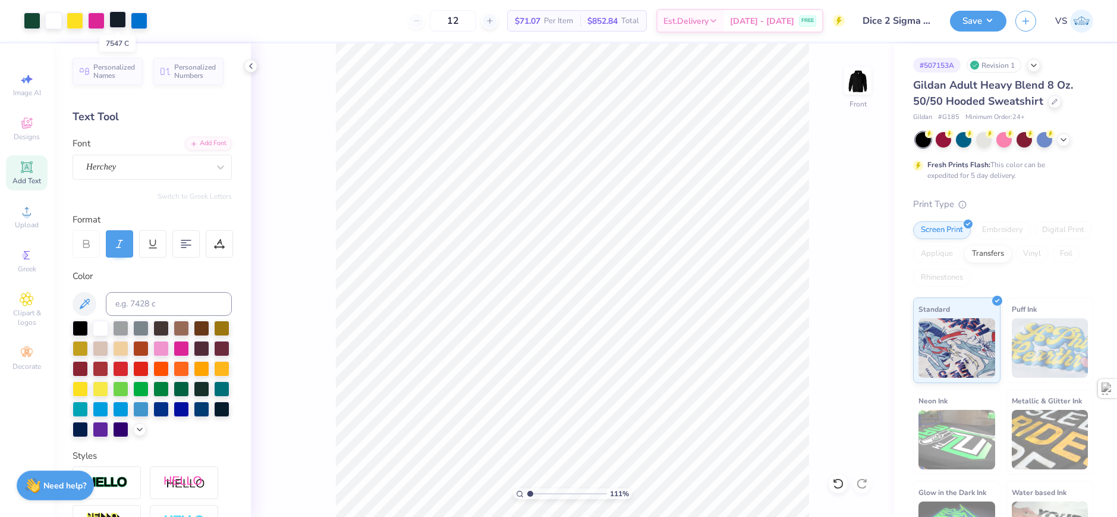
click at [118, 17] on div at bounding box center [117, 19] width 17 height 17
type input "1.10522621487156"
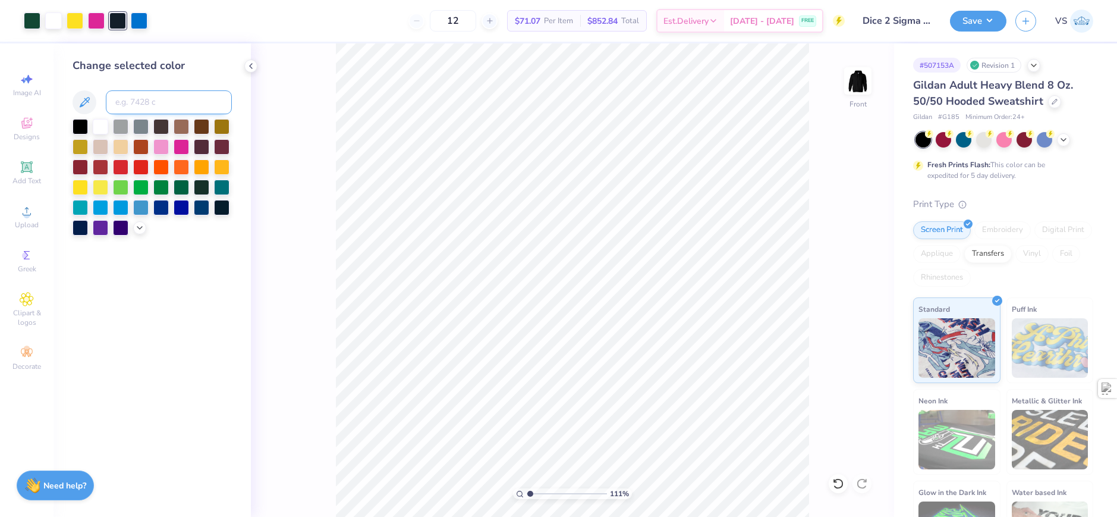
click at [159, 97] on input at bounding box center [169, 102] width 126 height 24
type input "3435"
click at [102, 17] on div at bounding box center [96, 19] width 17 height 17
click at [98, 224] on div at bounding box center [100, 226] width 15 height 15
click at [100, 123] on div at bounding box center [100, 125] width 15 height 15
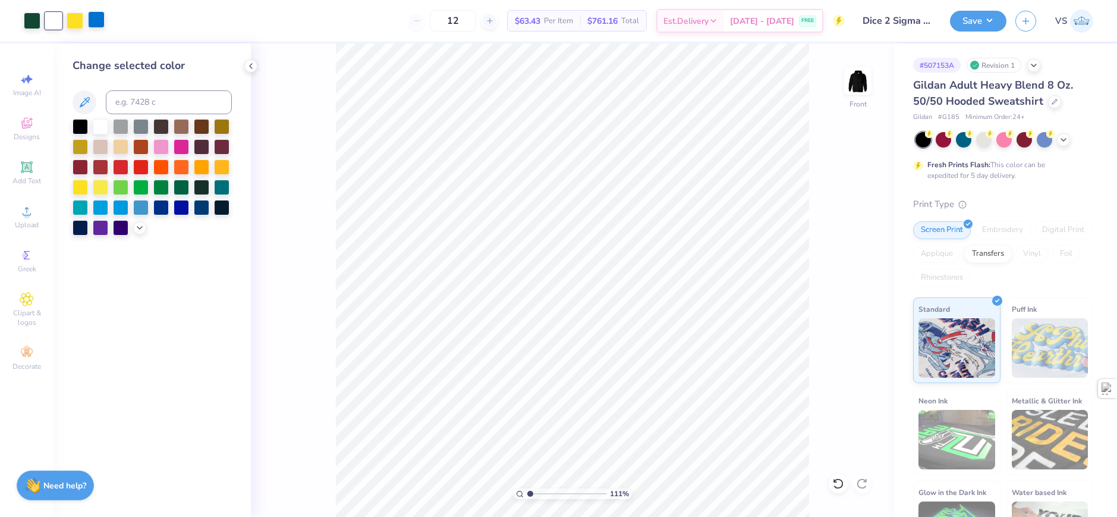
click at [89, 15] on div at bounding box center [96, 19] width 17 height 17
click at [82, 127] on div at bounding box center [80, 125] width 15 height 15
click at [74, 19] on div at bounding box center [75, 19] width 17 height 17
click at [80, 124] on div at bounding box center [80, 125] width 15 height 15
click at [275, 268] on div "111 % Front" at bounding box center [572, 279] width 643 height 473
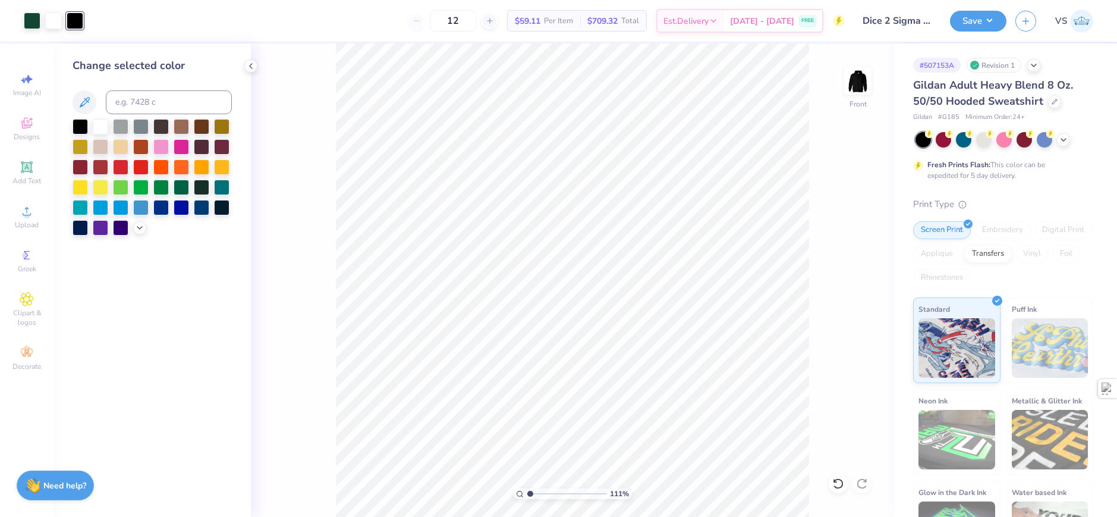
click at [275, 268] on div "111 % Front" at bounding box center [572, 279] width 643 height 473
click at [313, 259] on div "111 % Front" at bounding box center [572, 279] width 643 height 473
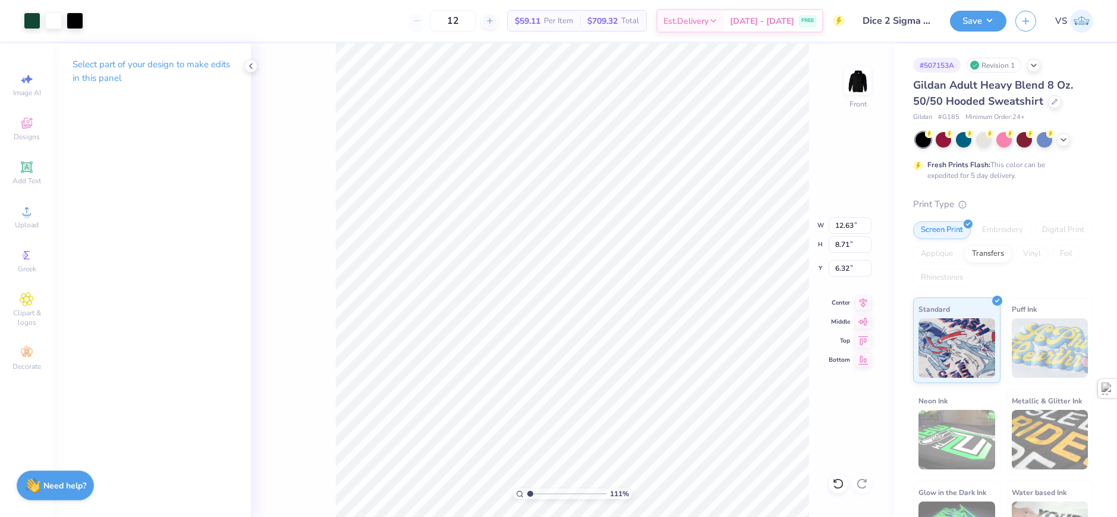
type input "1.10522621487156"
type input "13.80"
type input "9.52"
type input "1.10522621487156"
type input "6.48"
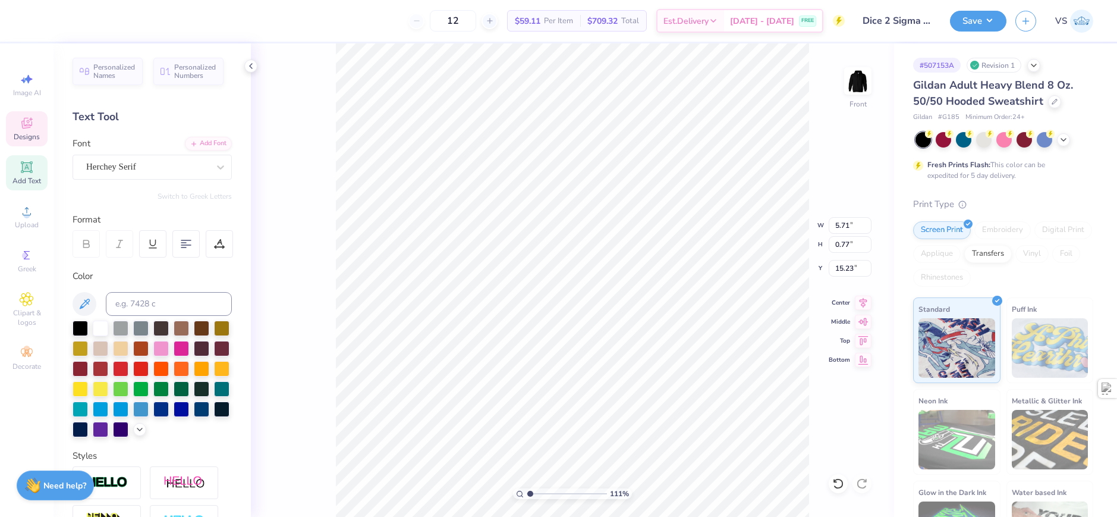
type input "1.10522621487156"
type textarea "E ST . 1869"
type input "1.10522621487156"
type textarea "EST . 1869"
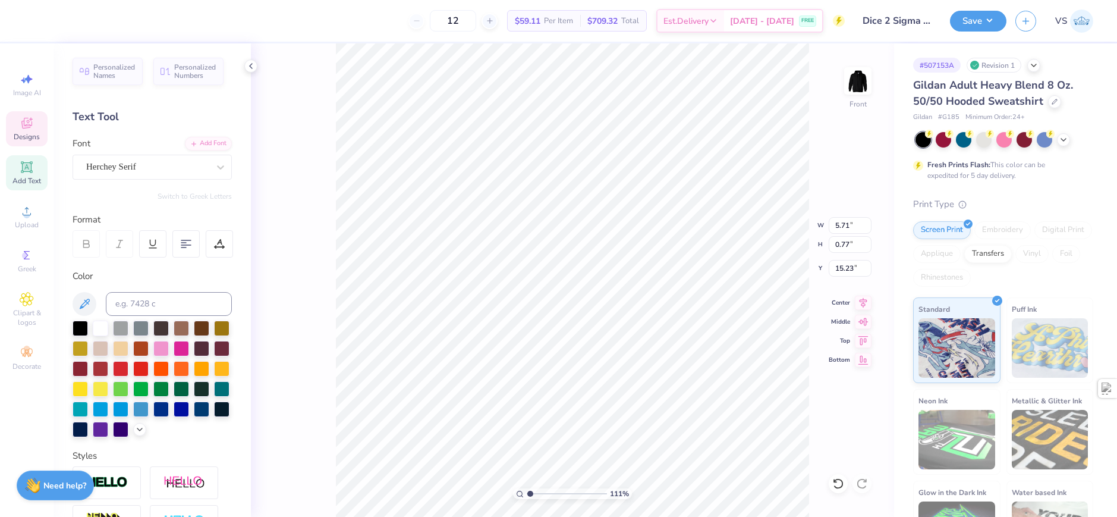
type input "1.10522621487156"
type textarea "EST. 1869"
type input "1.10522621487156"
type input "6.11"
type input "0.95"
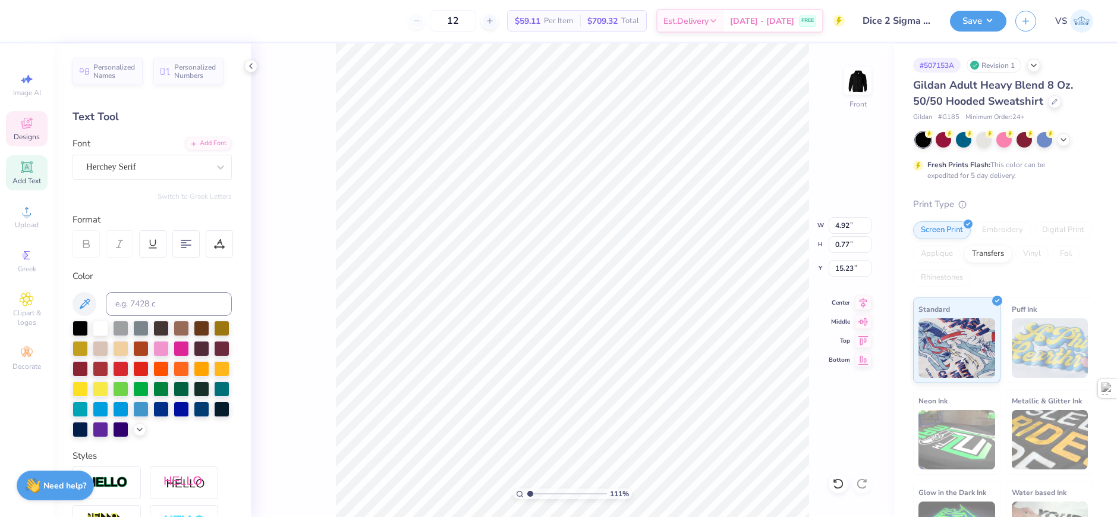
type input "15.05"
type input "3.6716840780171"
type input "0.33"
type input "0.44"
type input "11.43"
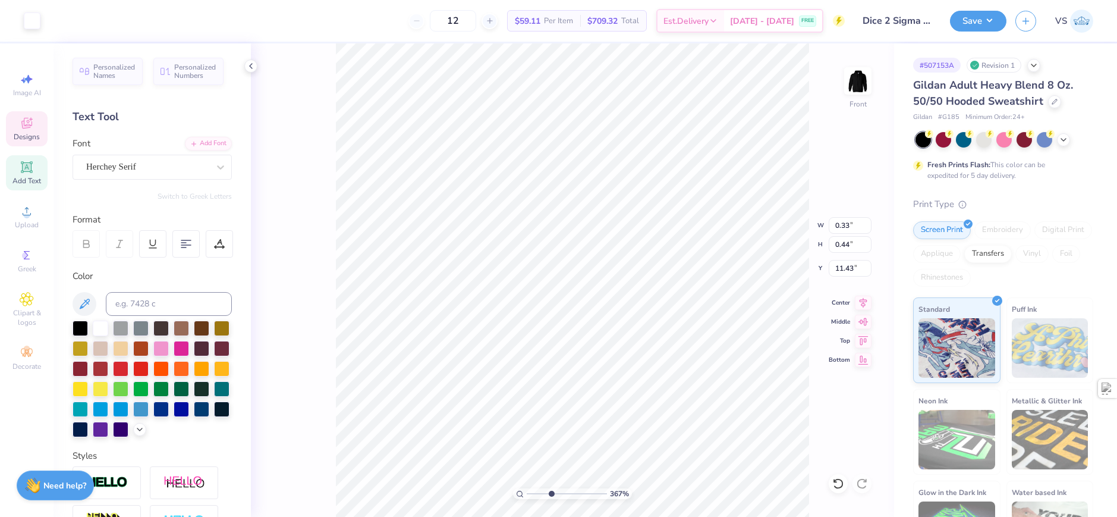
type input "3.6716840780171"
type input "10.90"
type input "3.6716840780171"
type input "10.54"
type input "1"
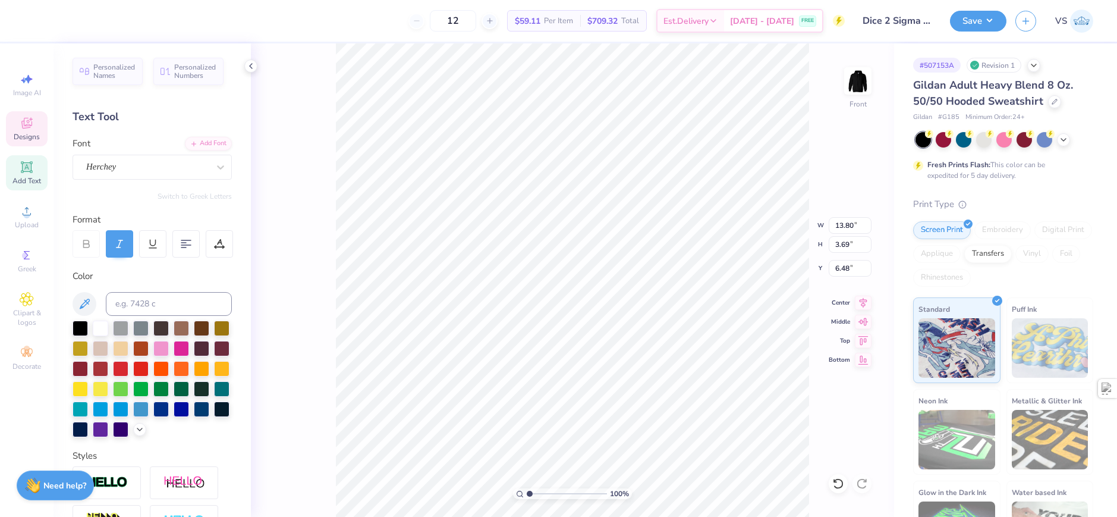
type input "9.52"
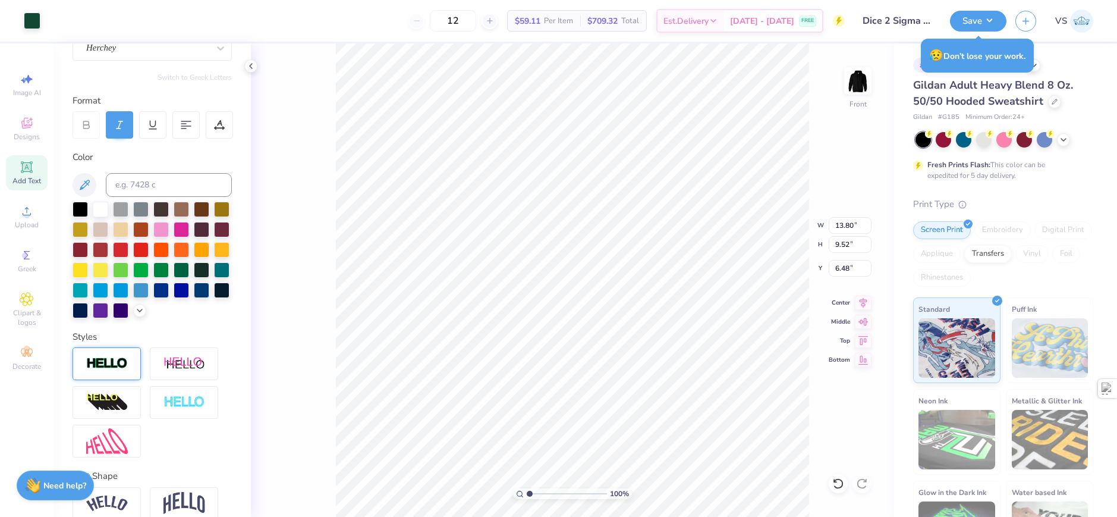
scroll to position [178, 0]
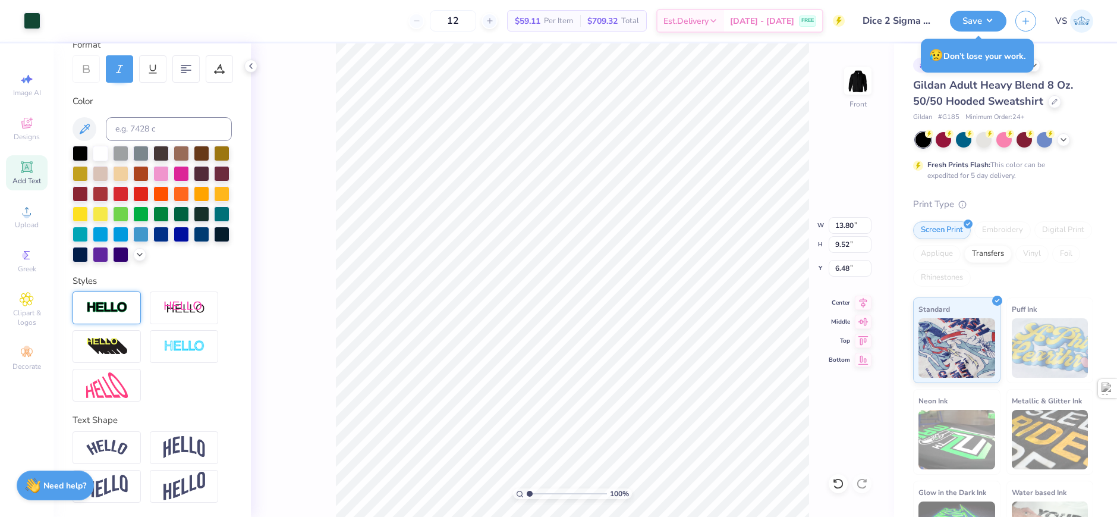
click at [129, 322] on div at bounding box center [107, 307] width 68 height 33
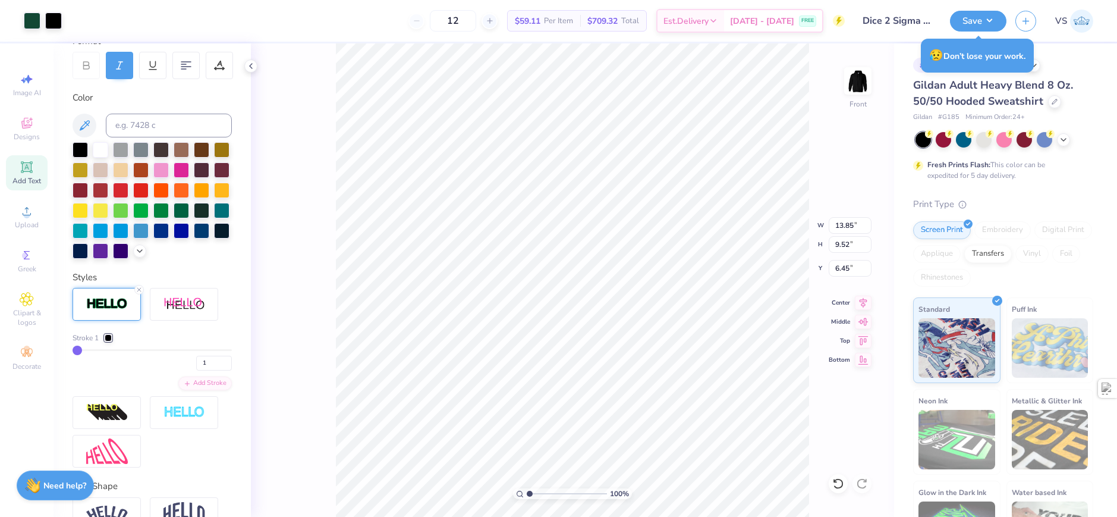
type input "13.85"
type input "9.55"
type input "6.45"
click at [108, 341] on div at bounding box center [108, 337] width 7 height 7
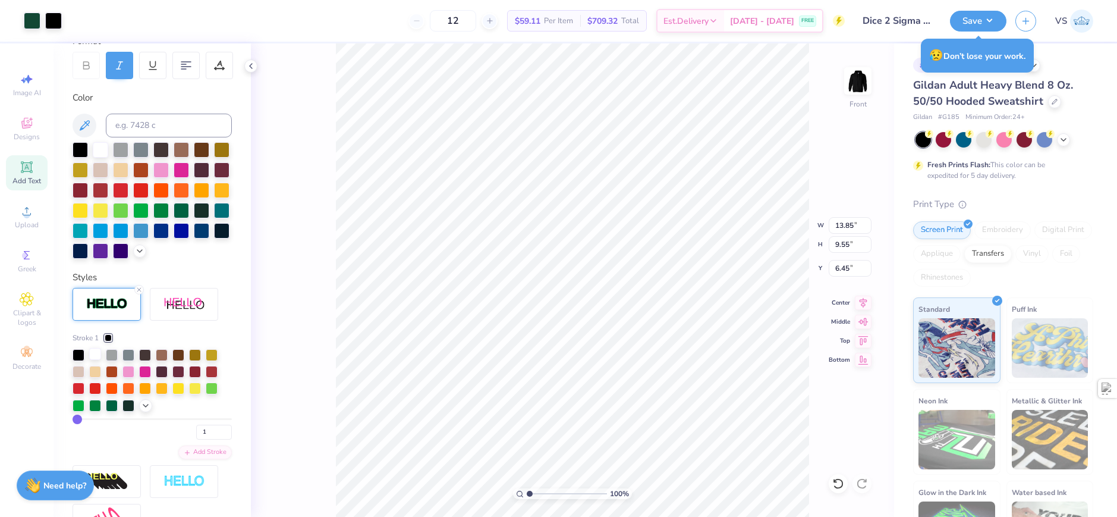
click at [94, 360] on div at bounding box center [95, 354] width 12 height 12
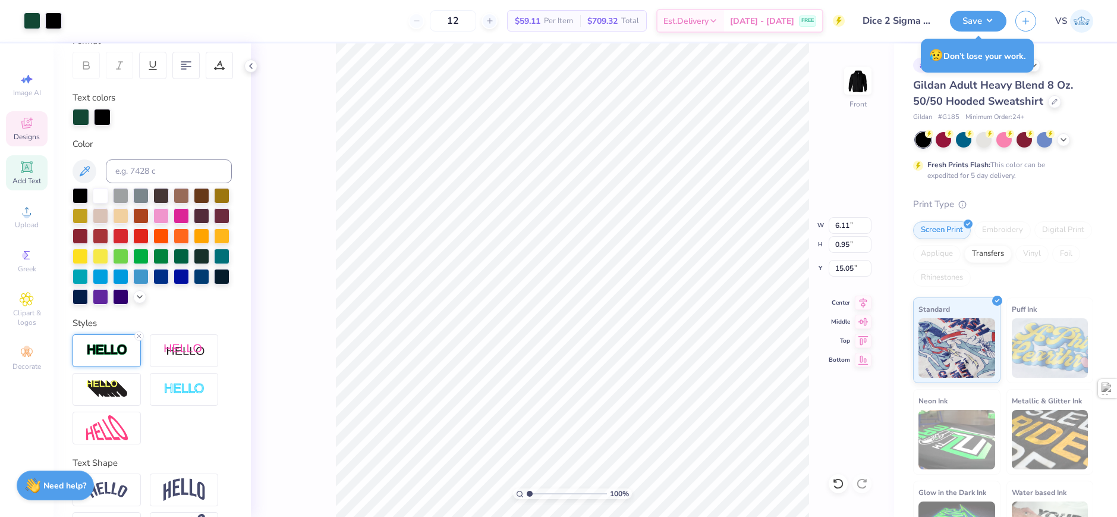
type input "6.13"
type input "0.97"
type input "15.04"
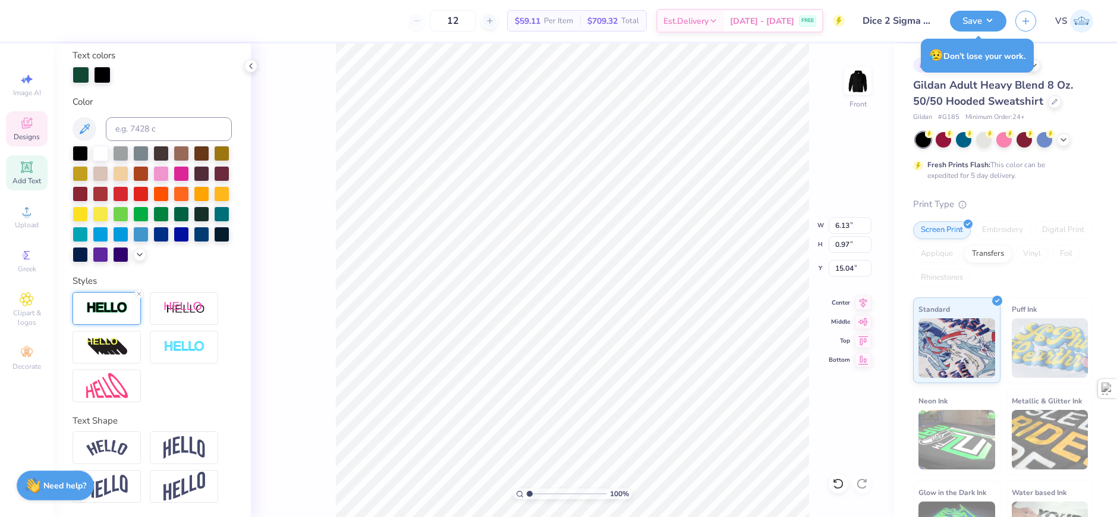
click at [102, 313] on img at bounding box center [107, 308] width 42 height 14
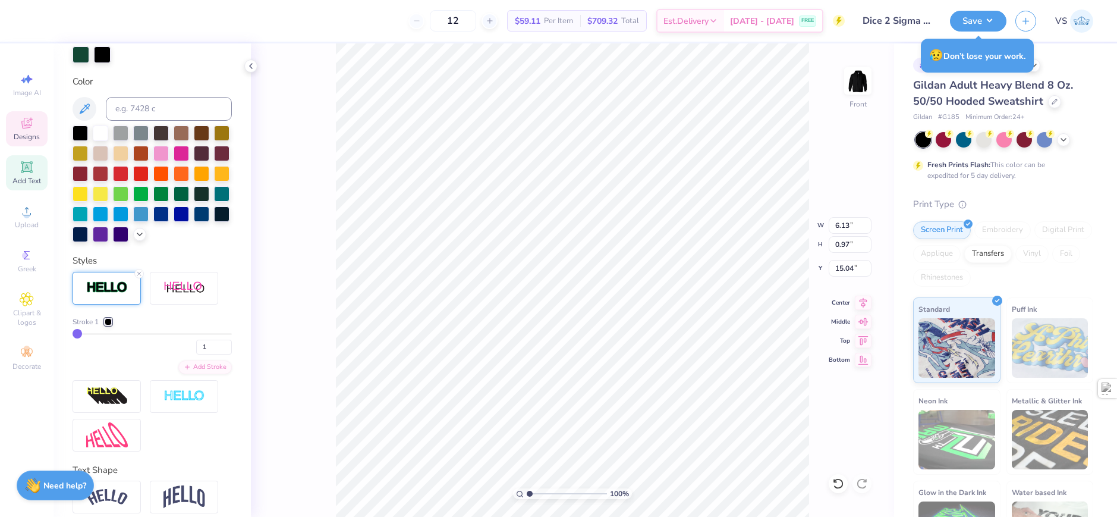
click at [109, 325] on div at bounding box center [108, 321] width 7 height 7
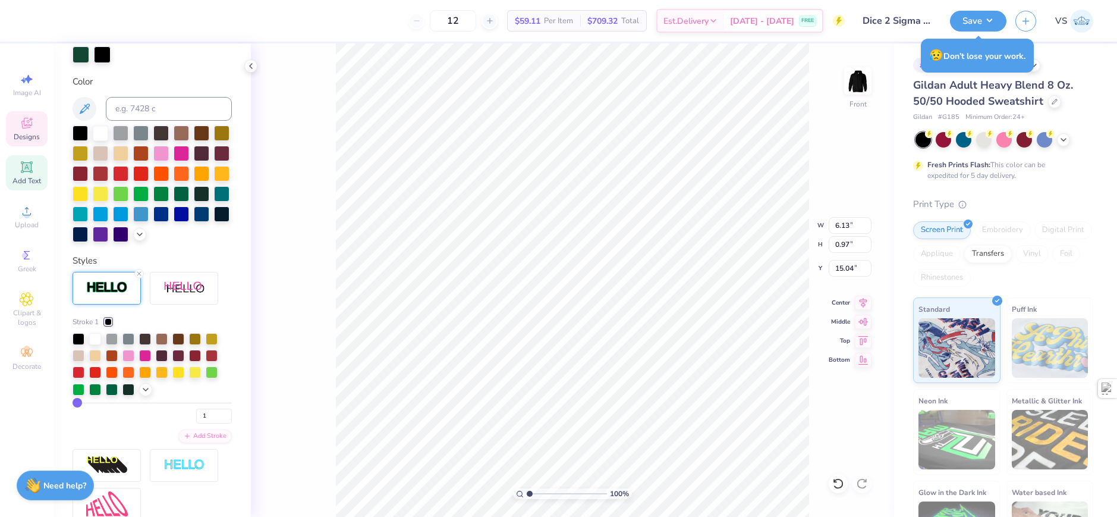
click at [96, 345] on div at bounding box center [95, 339] width 12 height 12
click at [306, 303] on div "100 % Front W 6.13 6.13 " H 0.97 0.97 " Y 15.04 15.04 " Center Middle Top Bottom" at bounding box center [572, 279] width 643 height 473
type input "3"
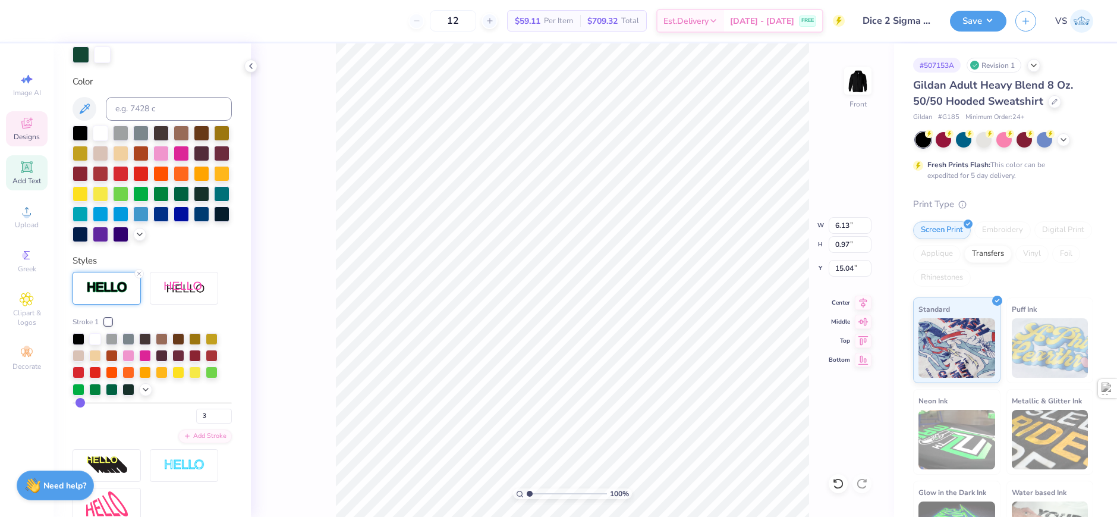
type input "4"
type input "5"
type input "6"
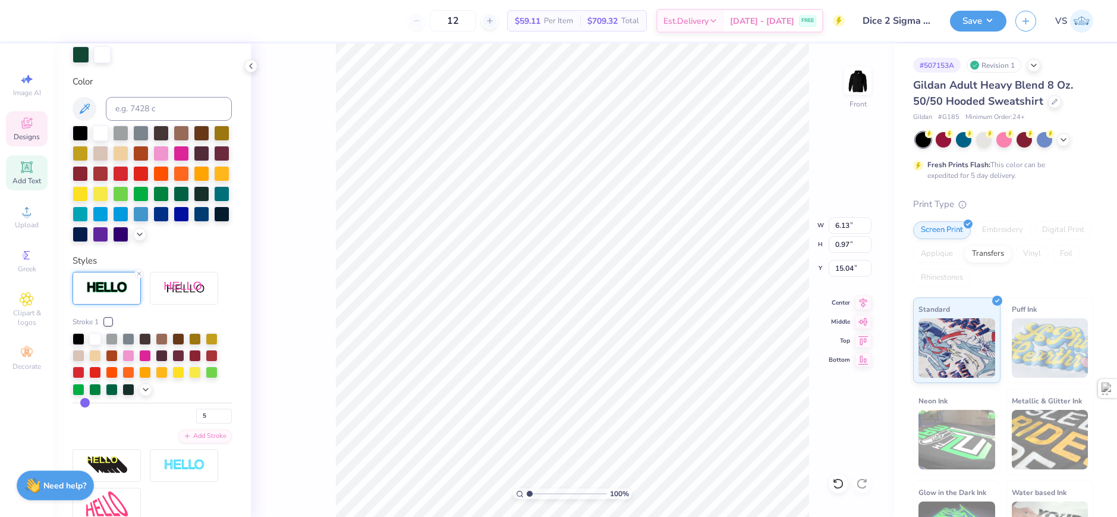
type input "6"
type input "6.22"
type input "1.06"
type input "15.00"
type input "5"
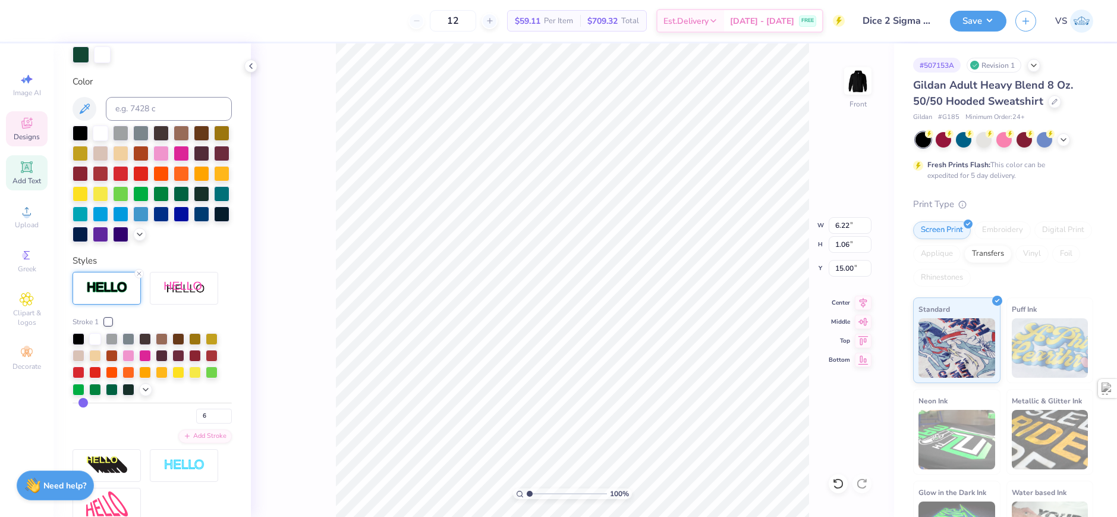
type input "5"
type input "4"
type input "6.18"
type input "1.02"
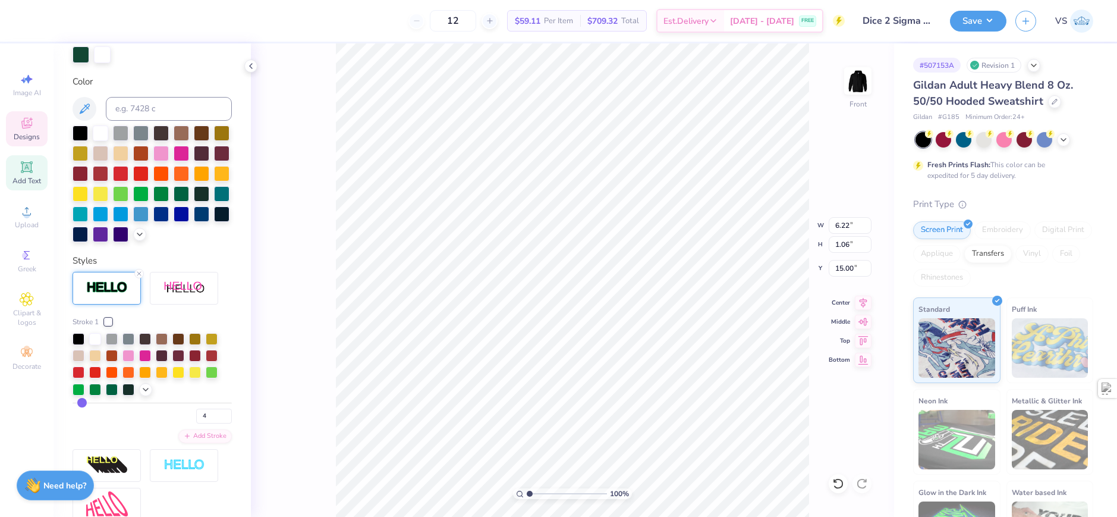
type input "15.01"
click at [288, 339] on div "100 % Front W 6.18 6.18 " H 1.02 1.02 " Y 15.01 15.01 " Center Middle Top Bottom" at bounding box center [572, 279] width 643 height 473
type input "6.42"
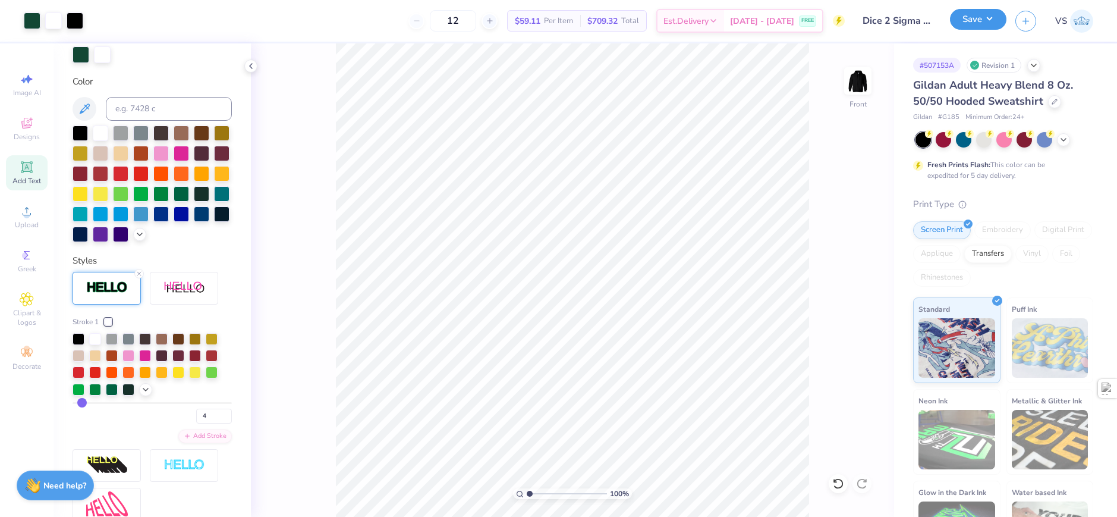
click at [966, 20] on button "Save" at bounding box center [978, 19] width 56 height 21
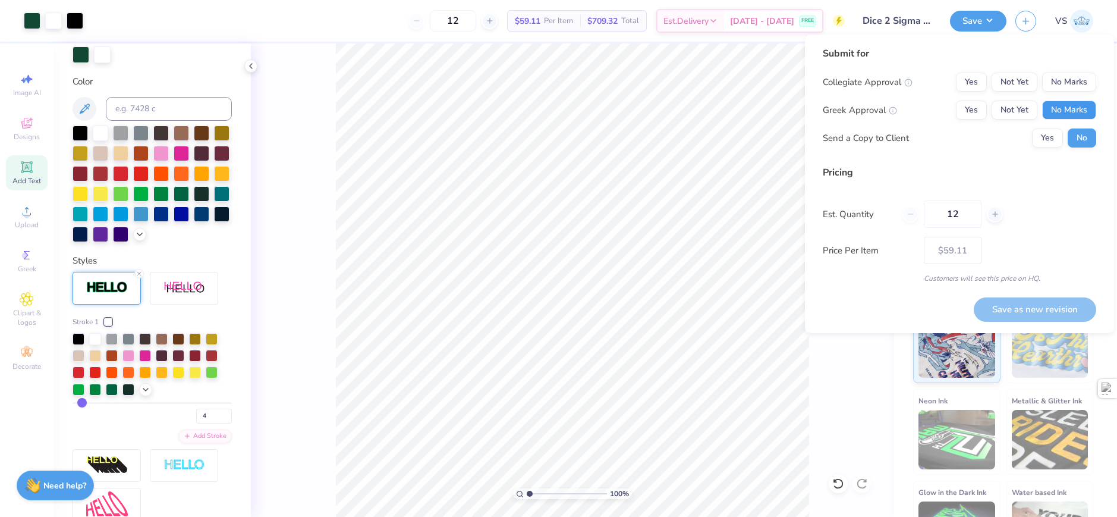
click at [1064, 110] on button "No Marks" at bounding box center [1069, 109] width 54 height 19
click at [1059, 76] on button "No Marks" at bounding box center [1069, 82] width 54 height 19
click at [974, 104] on button "Yes" at bounding box center [971, 109] width 31 height 19
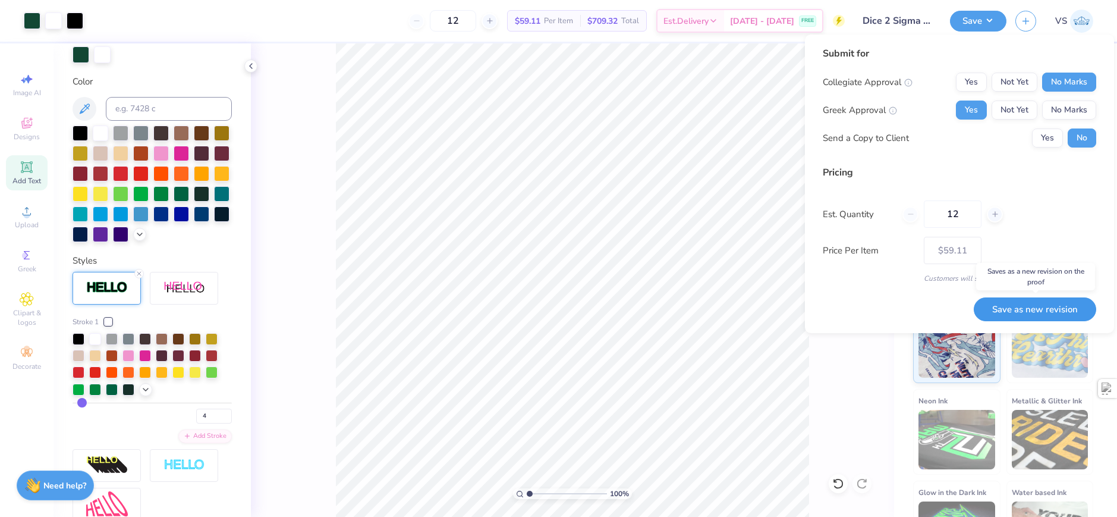
click at [993, 305] on button "Save as new revision" at bounding box center [1035, 309] width 122 height 24
type input "– –"
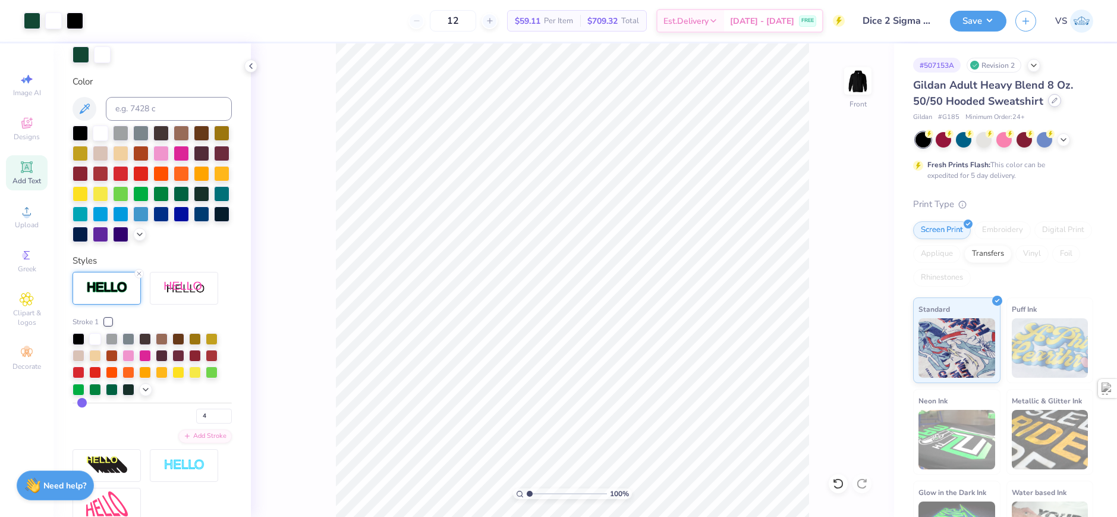
click at [1052, 103] on icon at bounding box center [1054, 100] width 5 height 5
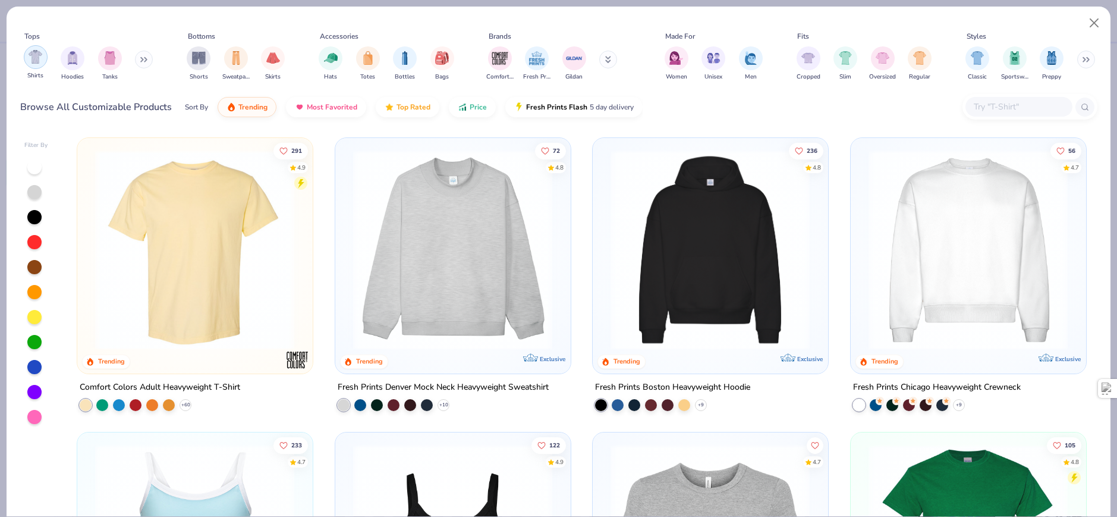
click at [77, 57] on img "filter for Hoodies" at bounding box center [72, 58] width 13 height 14
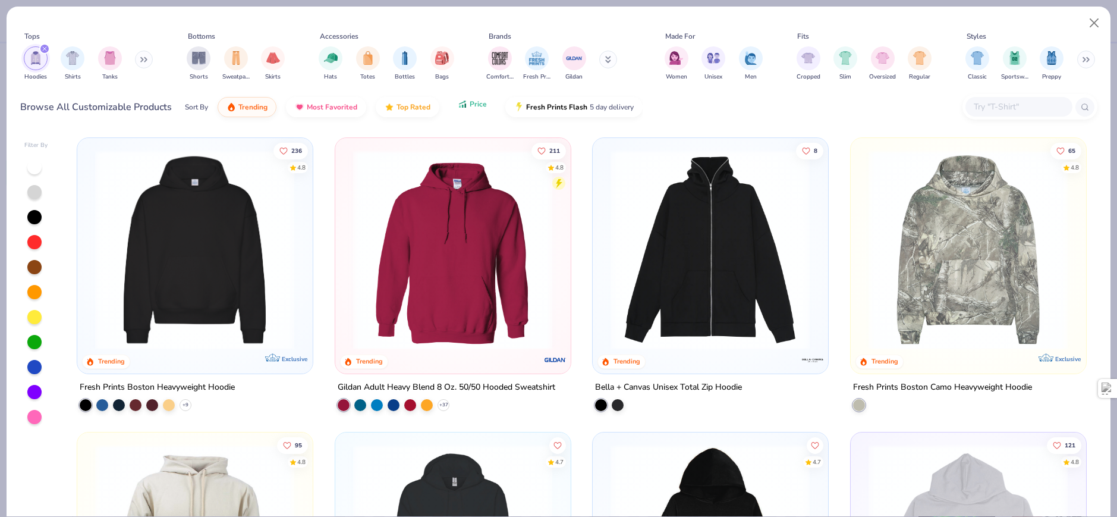
click at [480, 108] on span "Price" at bounding box center [478, 104] width 17 height 10
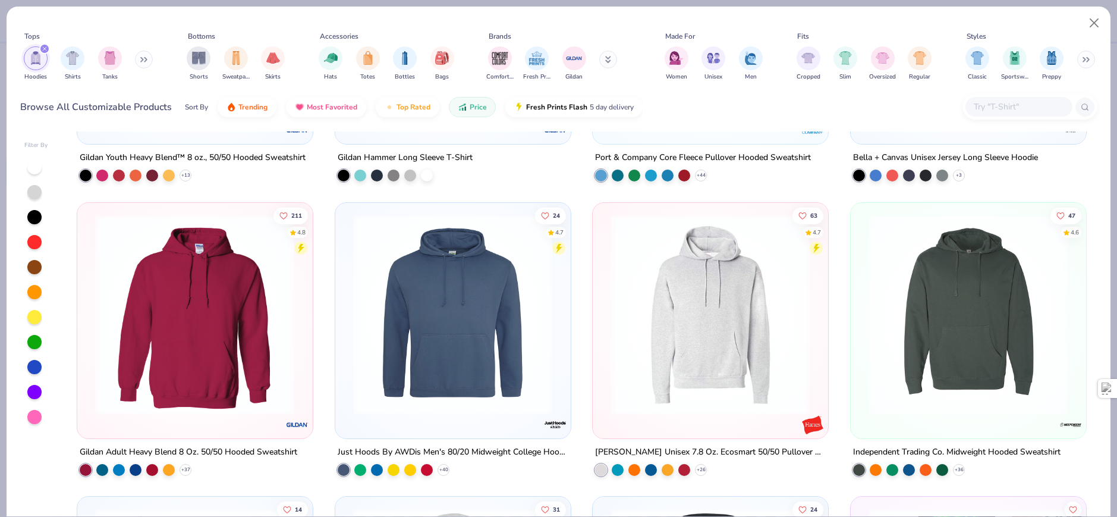
scroll to position [238, 0]
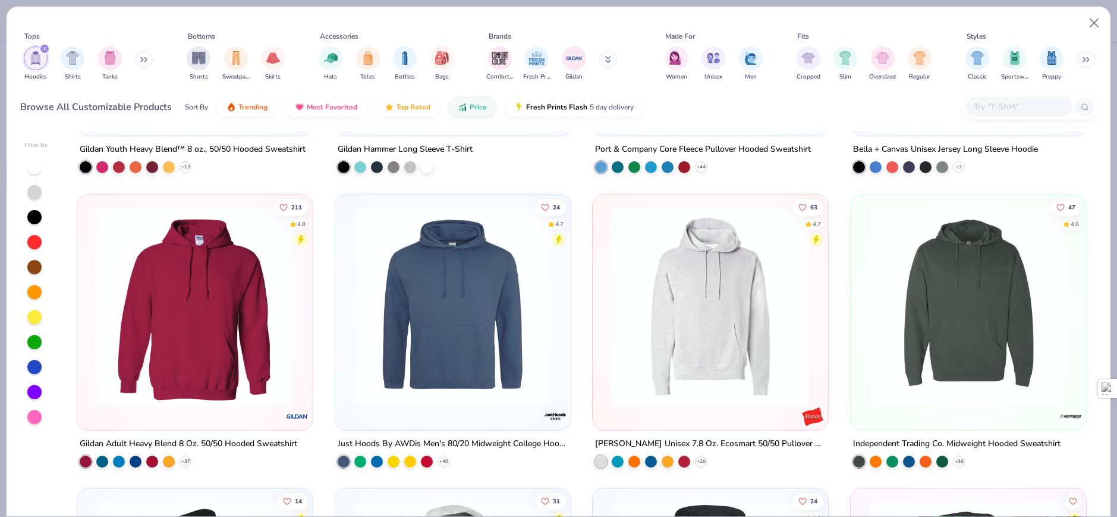
click at [222, 307] on img at bounding box center [194, 306] width 211 height 200
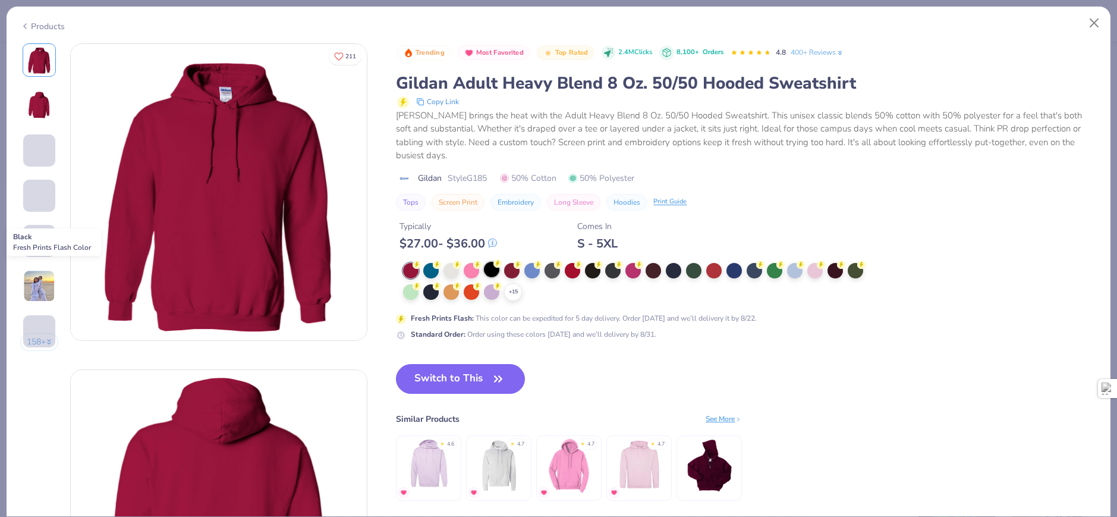
click at [492, 269] on div at bounding box center [491, 269] width 15 height 15
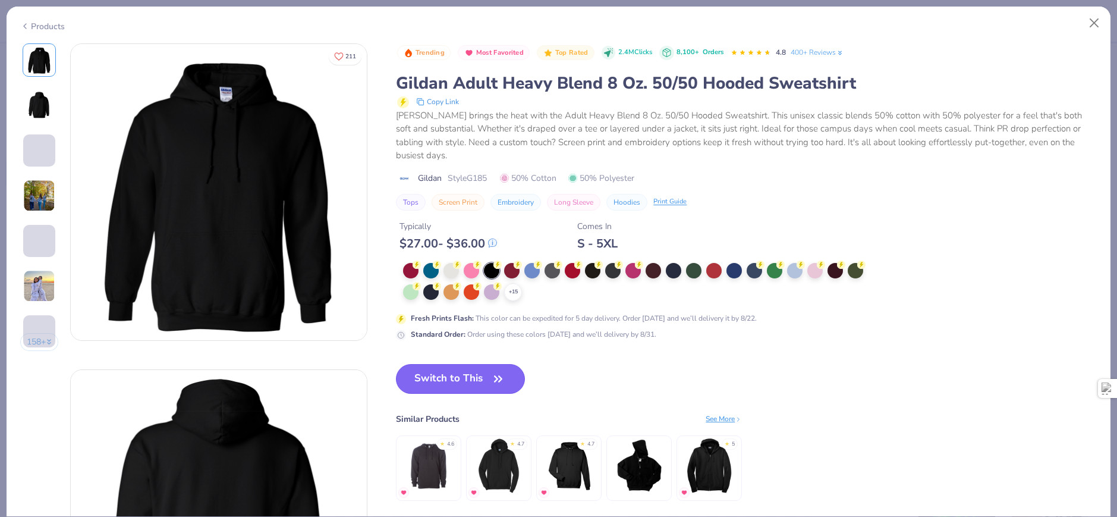
click at [502, 375] on icon "button" at bounding box center [498, 378] width 17 height 17
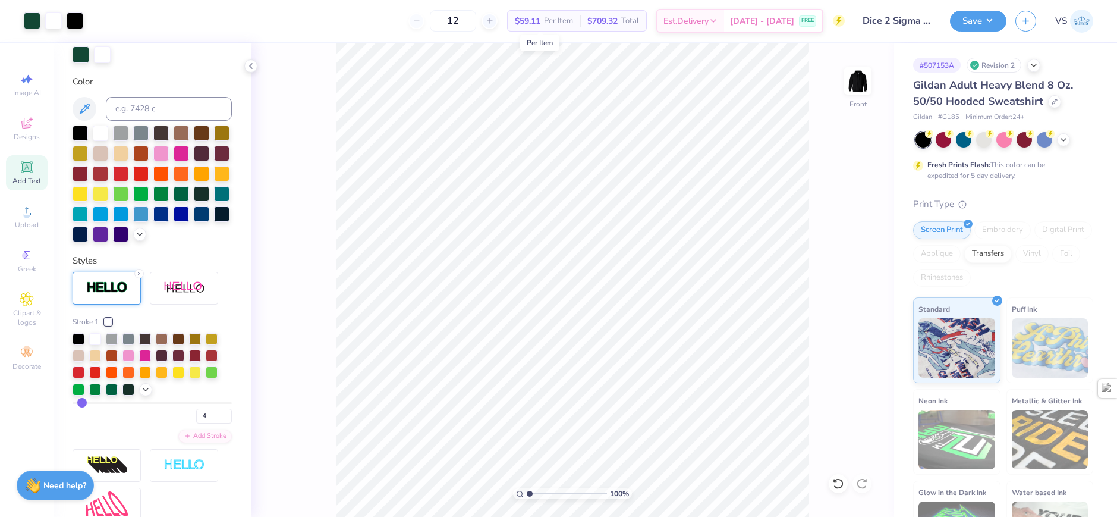
click at [538, 18] on span "$59.11" at bounding box center [528, 21] width 26 height 12
click at [75, 20] on div at bounding box center [75, 19] width 17 height 17
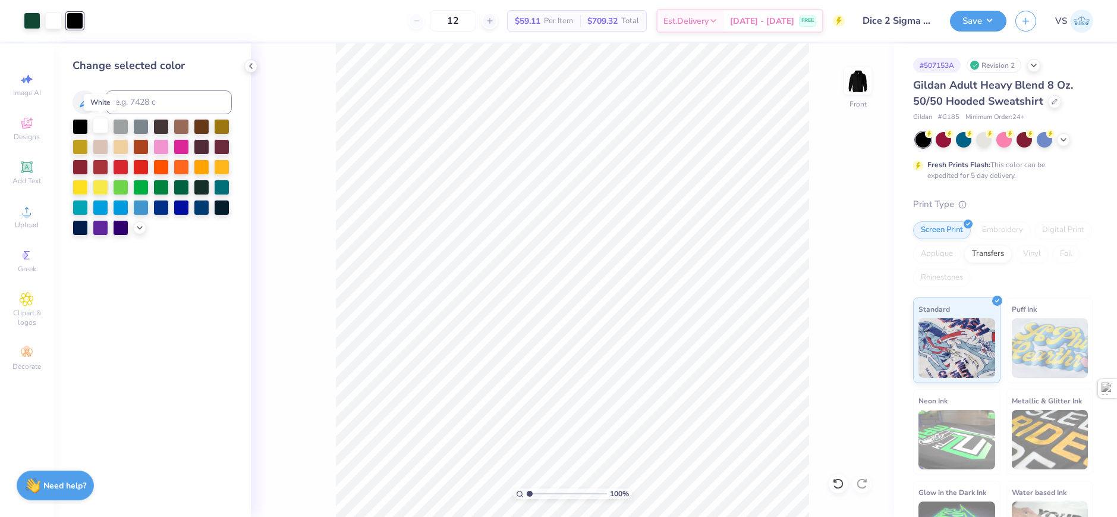
click at [102, 126] on div at bounding box center [100, 125] width 15 height 15
click at [320, 127] on div "100 % Front" at bounding box center [572, 279] width 643 height 473
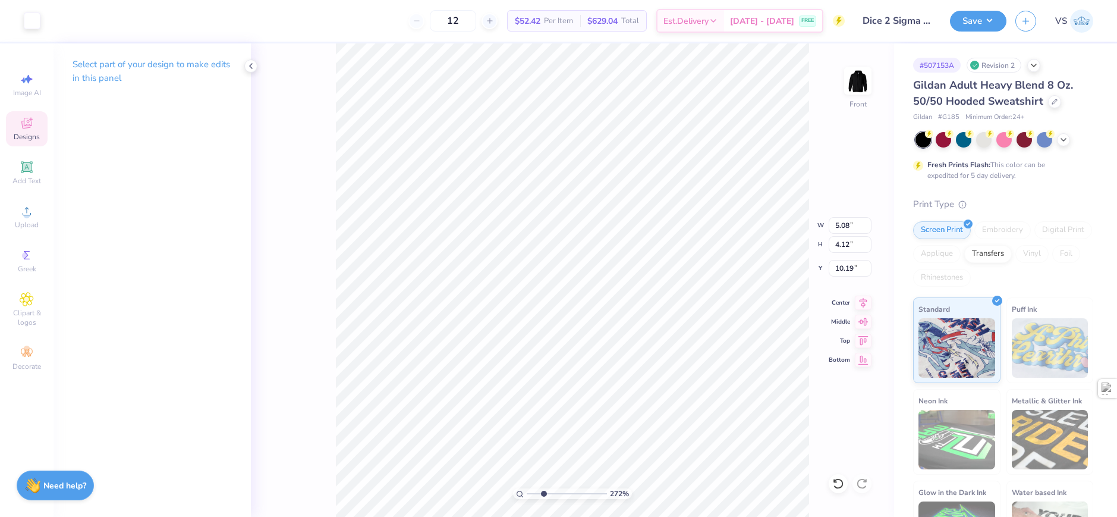
type input "2.71964221644285"
type input "13.08"
click at [251, 65] on icon at bounding box center [251, 66] width 10 height 10
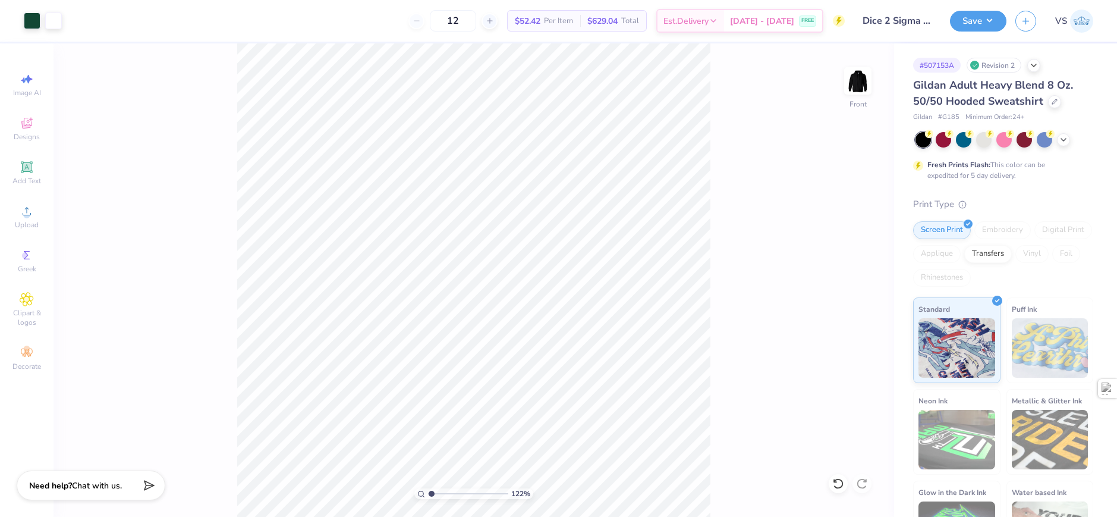
type input "1"
click at [974, 18] on button "Save" at bounding box center [978, 19] width 56 height 21
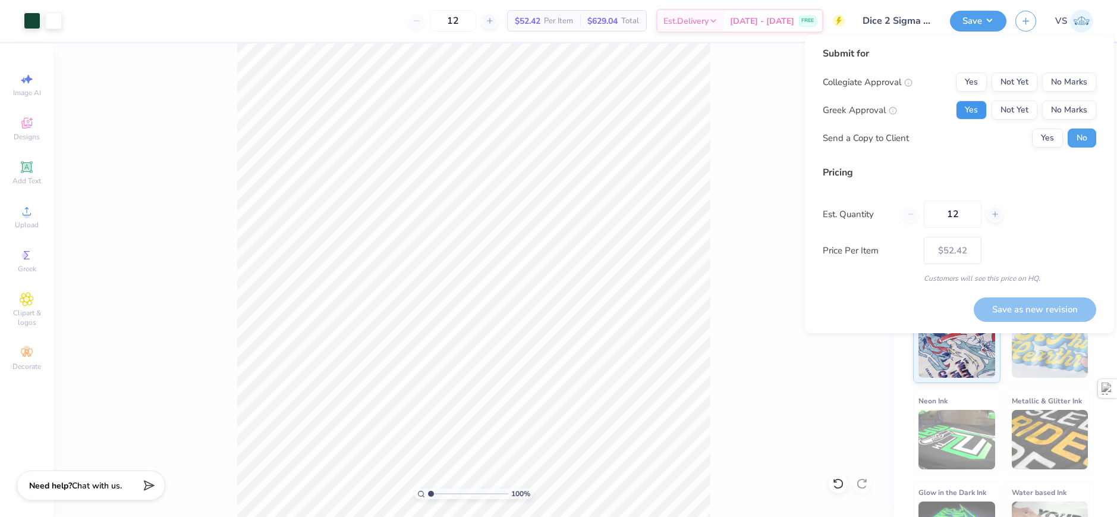
click at [980, 100] on button "Yes" at bounding box center [971, 109] width 31 height 19
click at [1074, 84] on button "No Marks" at bounding box center [1069, 82] width 54 height 19
click at [1020, 304] on button "Save as new revision" at bounding box center [1035, 309] width 122 height 24
type input "$52.42"
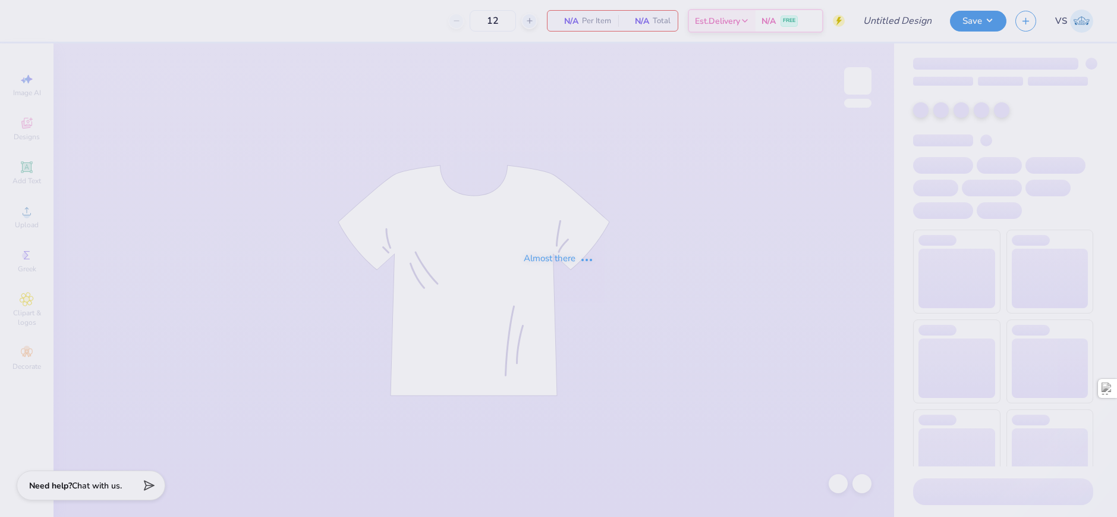
type input "Dice 2 Sigma Nu"
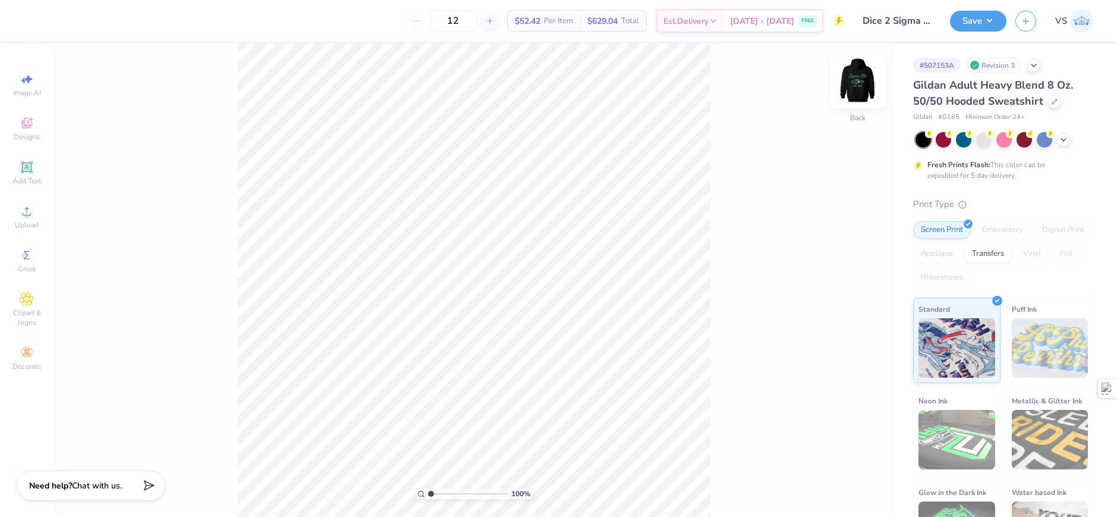
click at [857, 88] on img at bounding box center [858, 81] width 48 height 48
click at [30, 125] on icon at bounding box center [26, 123] width 11 height 11
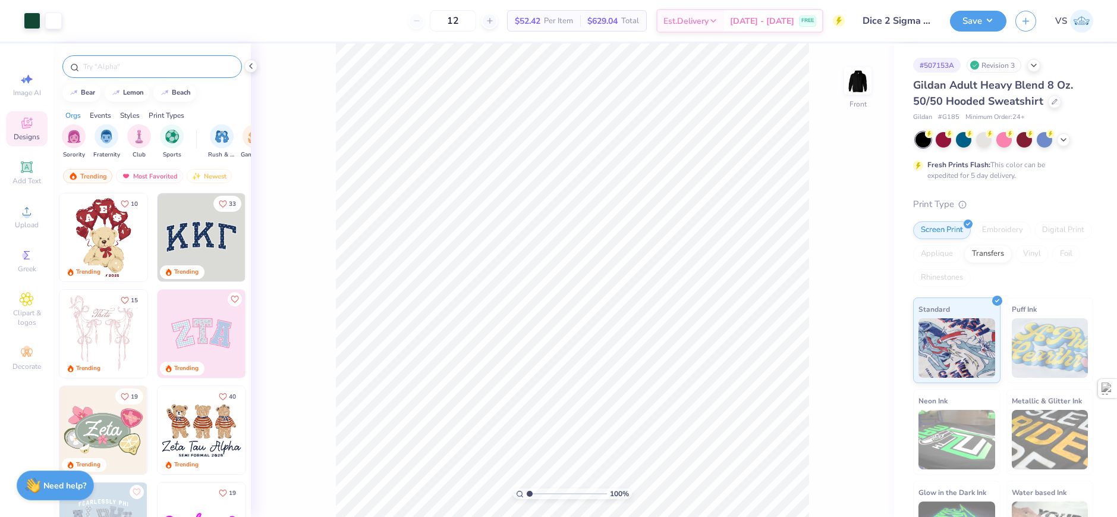
click at [186, 71] on input "text" at bounding box center [158, 67] width 152 height 12
type input "dice"
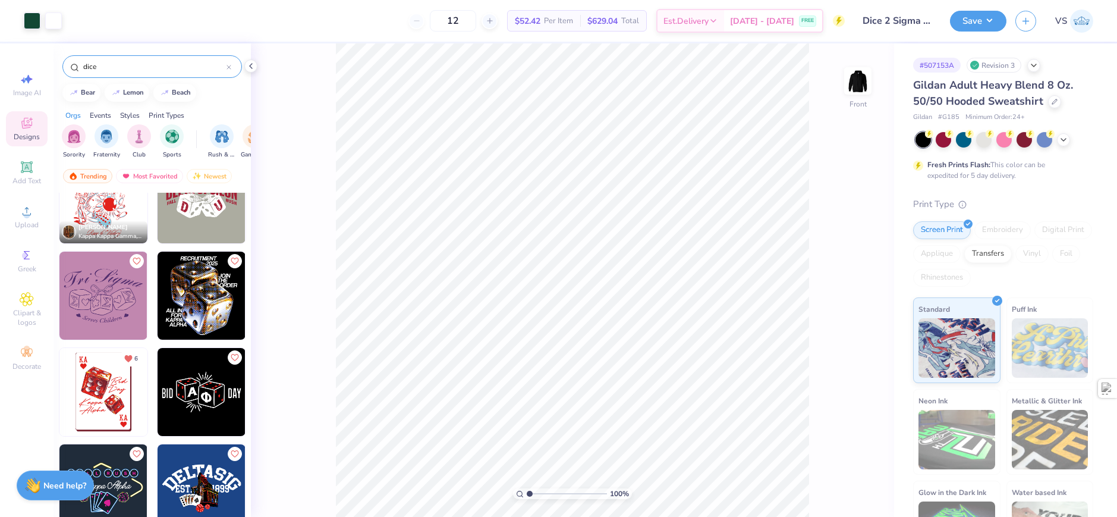
scroll to position [59, 0]
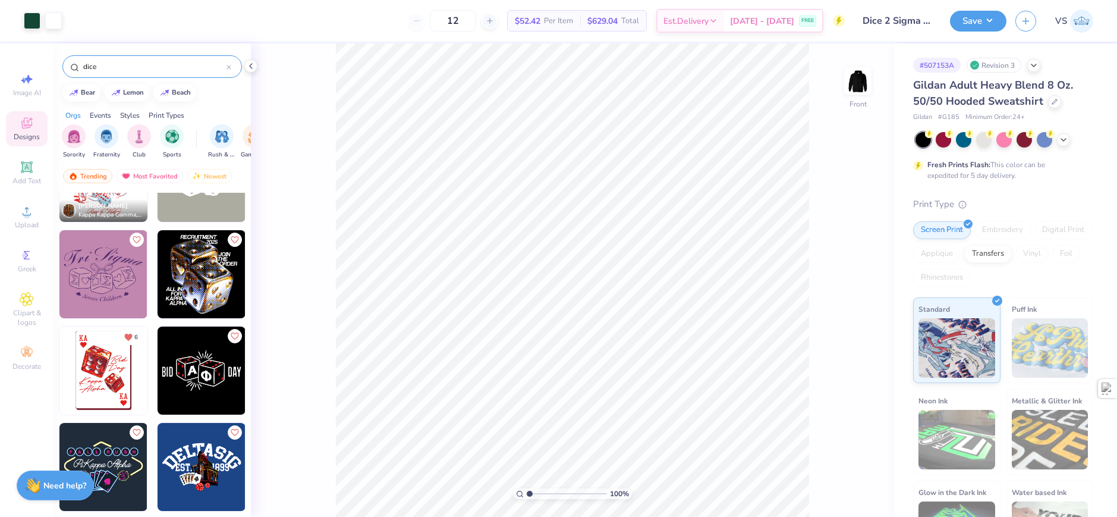
click at [90, 379] on img at bounding box center [103, 370] width 88 height 88
type input "4.04"
type input "5.69"
type input "17.15"
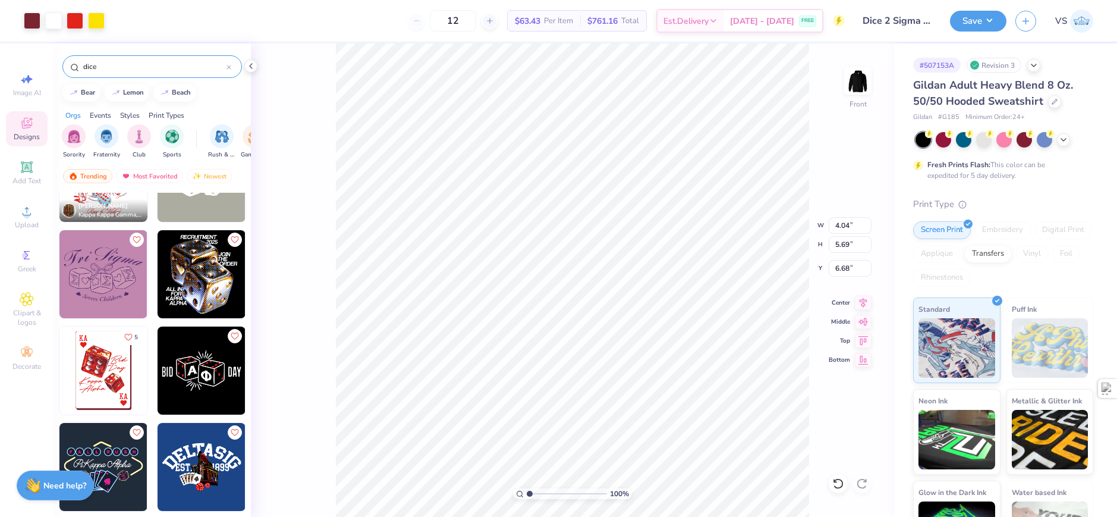
type input "6.68"
type input "10.45"
type input "14.72"
type input "6.41"
type input "6.32"
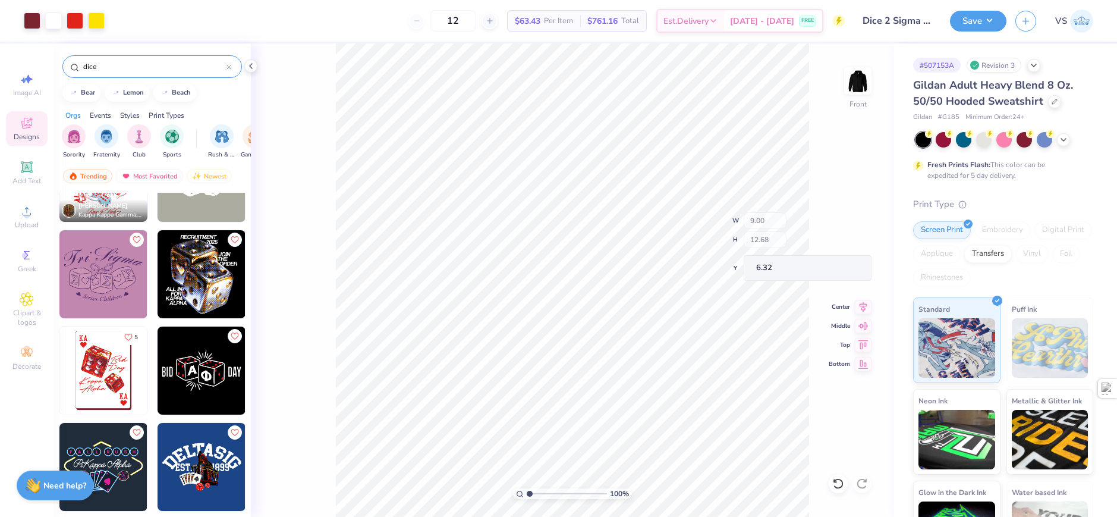
type input "9.00"
type input "12.68"
type input "6.23"
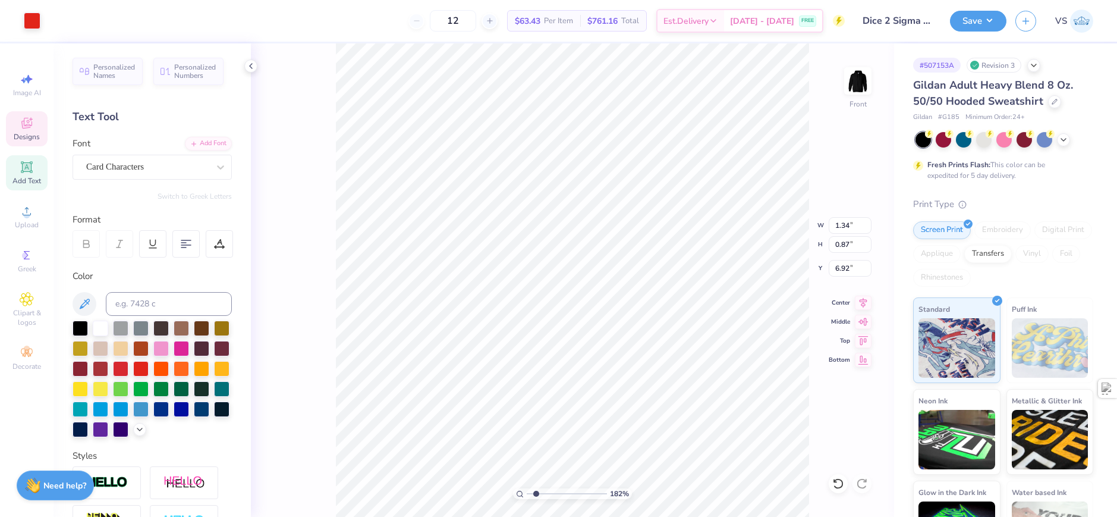
scroll to position [10, 1]
type input "1.82266588284093"
type input "8.73"
type input "12.35"
type input "6.27"
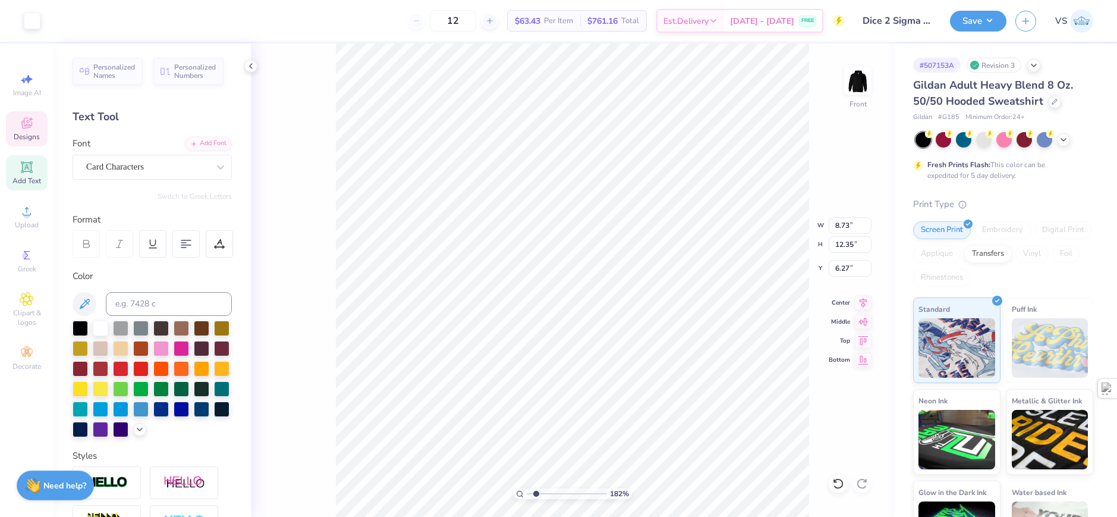
type input "1.82266588284093"
type input "6.23"
click at [1052, 99] on icon at bounding box center [1055, 101] width 6 height 6
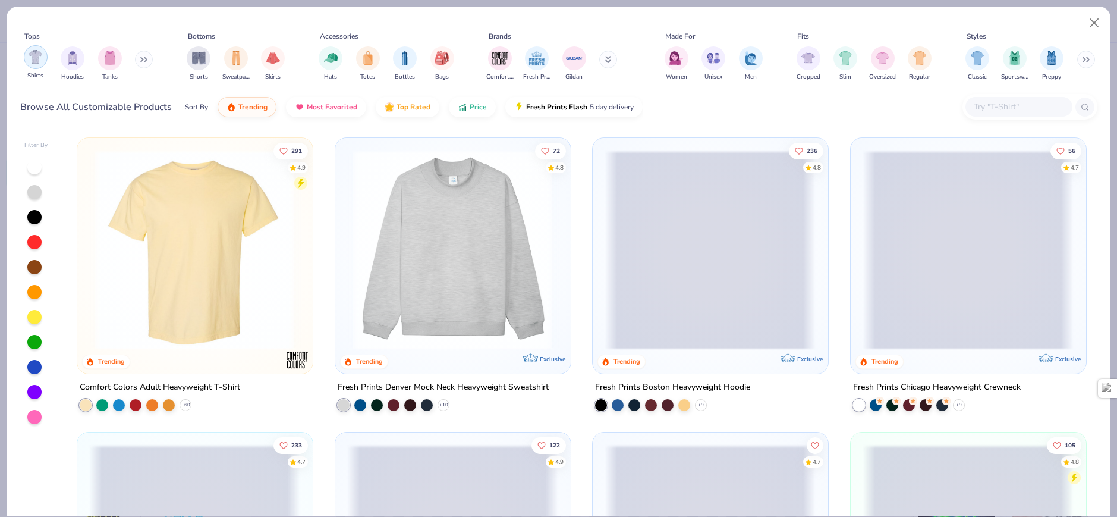
click at [68, 63] on img "filter for Hoodies" at bounding box center [72, 58] width 13 height 14
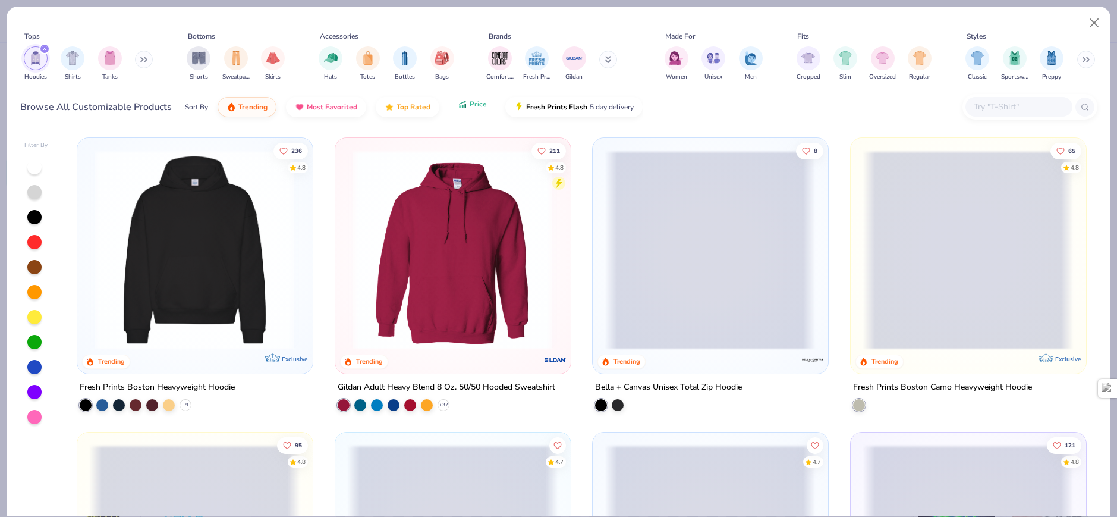
click at [487, 102] on button "Price" at bounding box center [472, 104] width 47 height 20
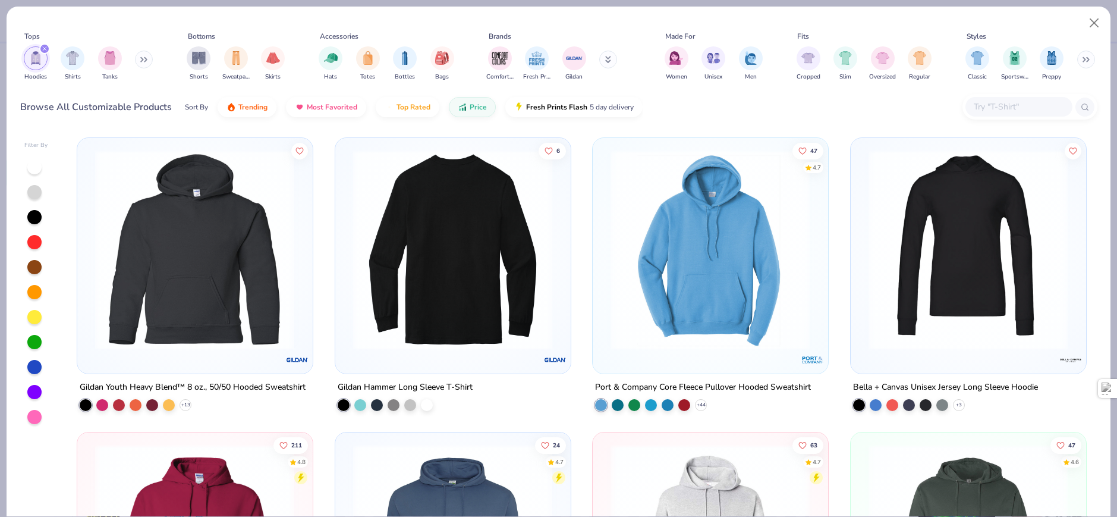
click at [698, 262] on img at bounding box center [710, 250] width 211 height 200
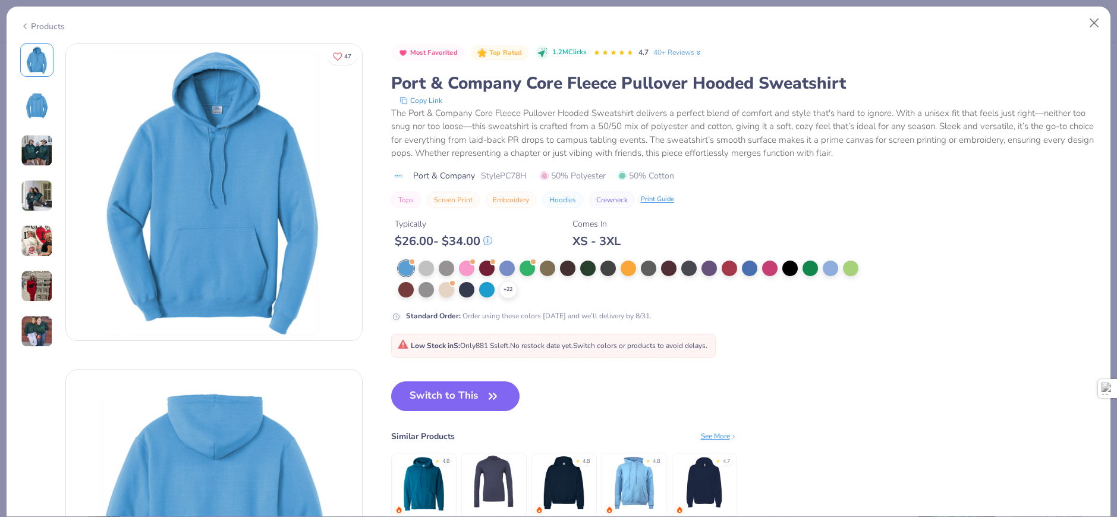
click at [30, 28] on div "Products" at bounding box center [42, 26] width 45 height 12
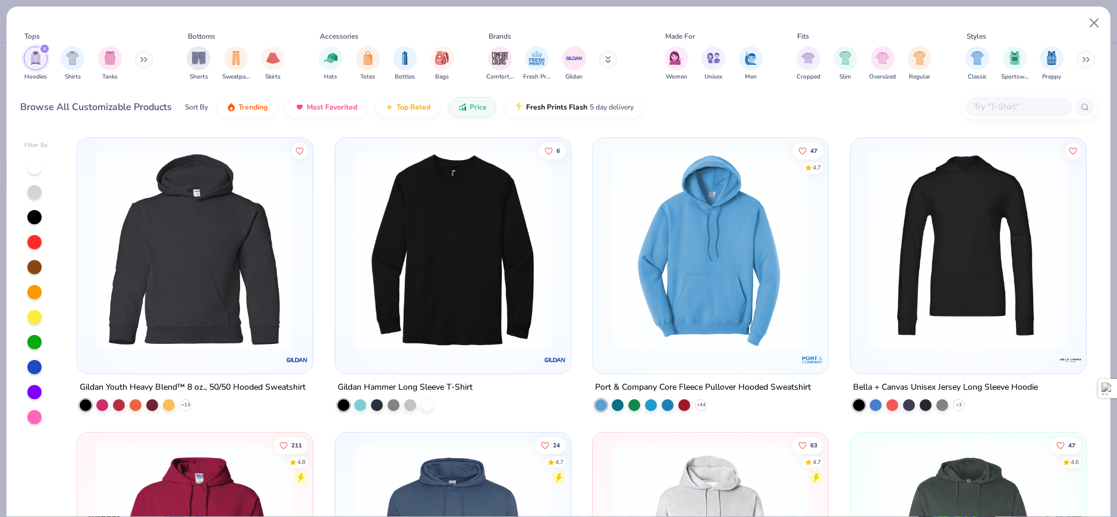
click at [282, 233] on img at bounding box center [194, 250] width 211 height 200
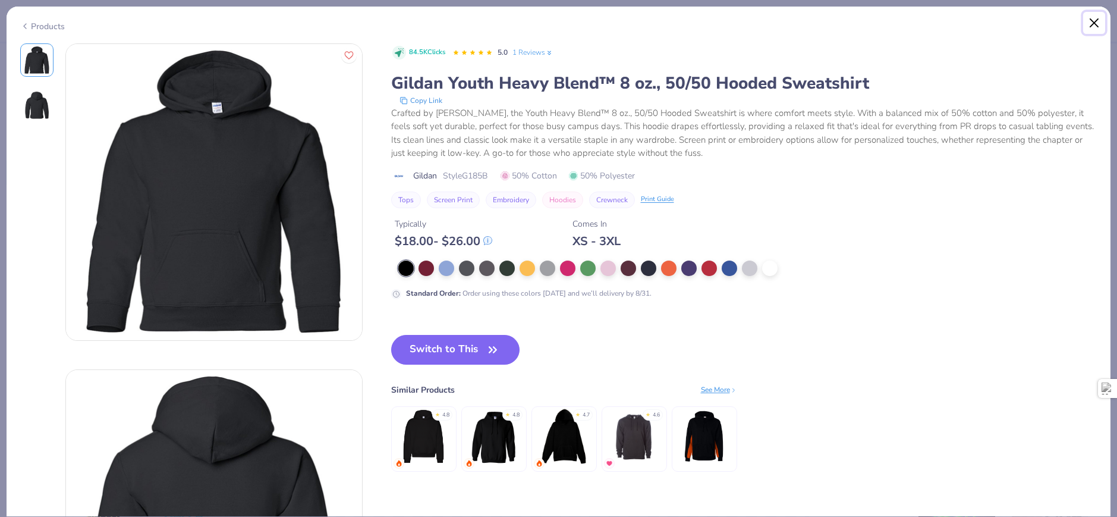
click at [1098, 22] on button "Close" at bounding box center [1094, 23] width 23 height 23
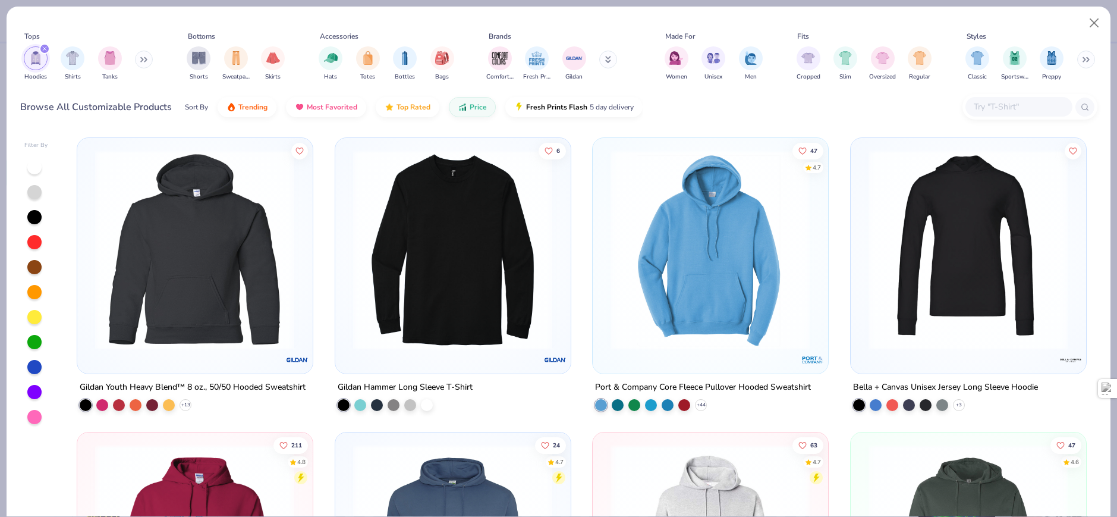
scroll to position [238, 0]
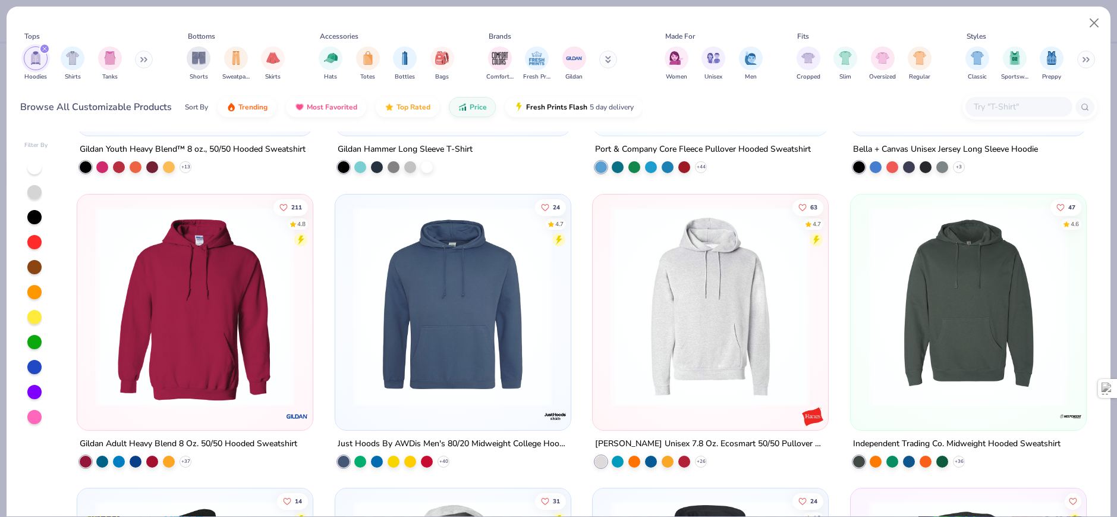
click at [447, 298] on img at bounding box center [452, 306] width 211 height 200
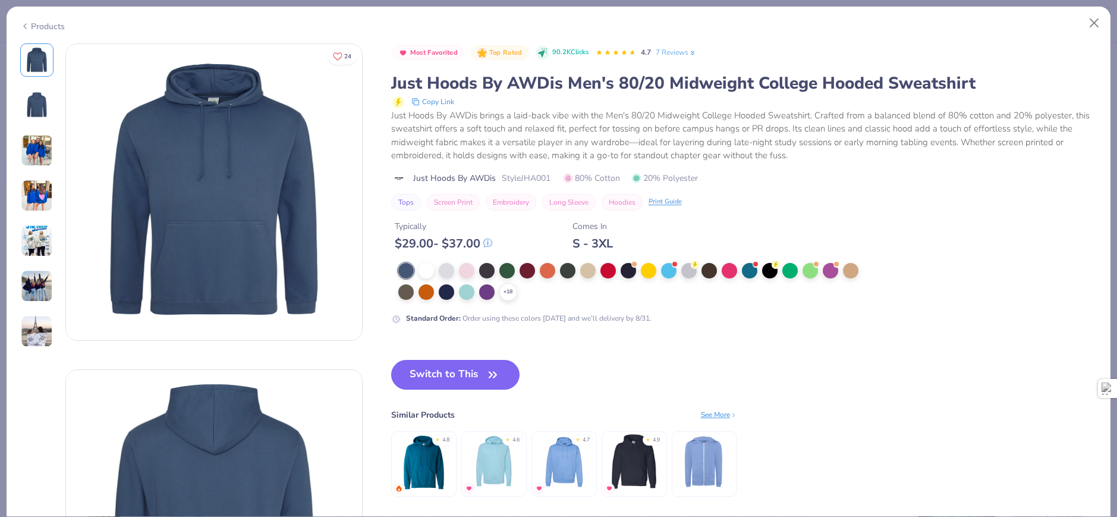
click at [33, 160] on img at bounding box center [37, 150] width 32 height 32
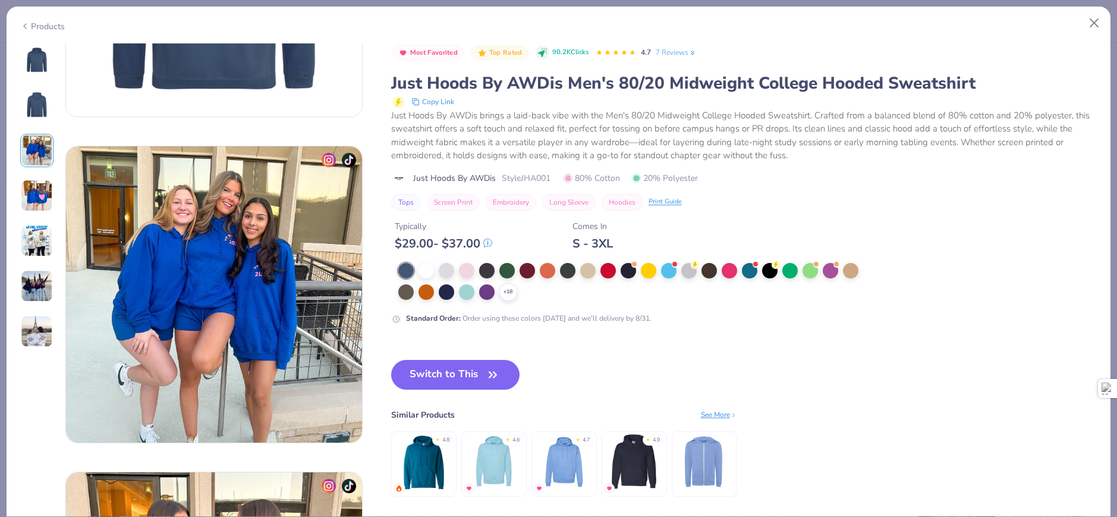
scroll to position [652, 0]
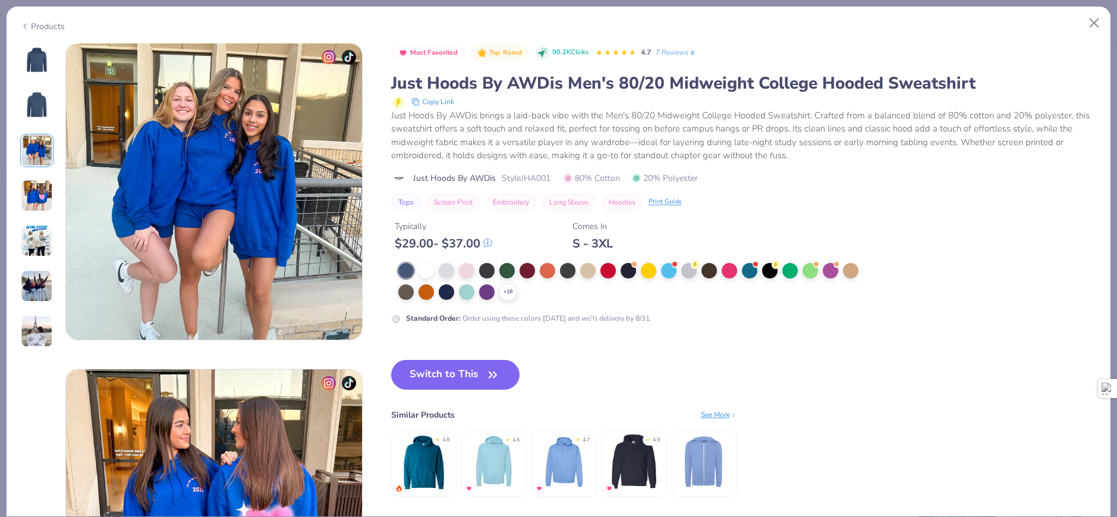
click at [34, 70] on img at bounding box center [37, 60] width 29 height 29
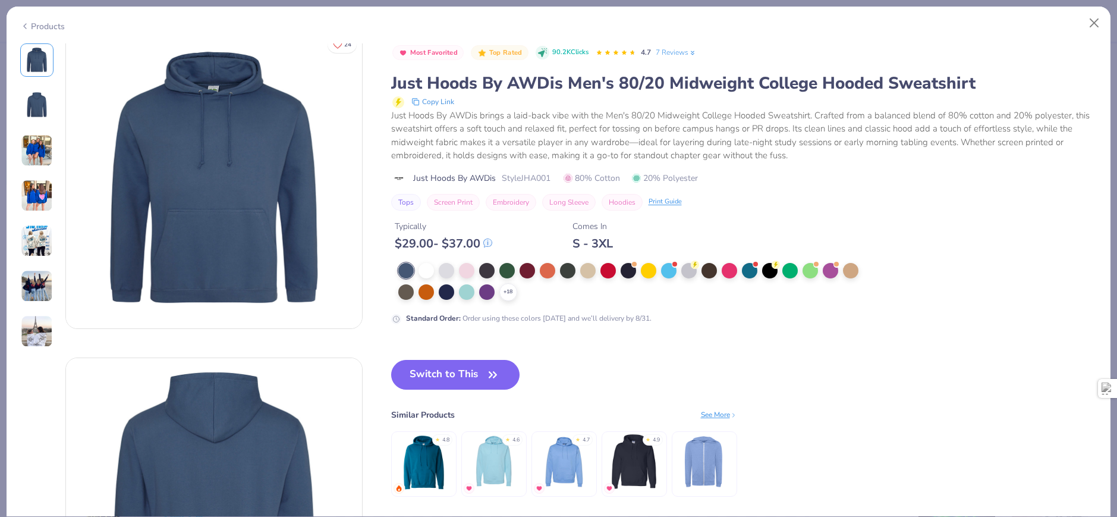
scroll to position [1, 0]
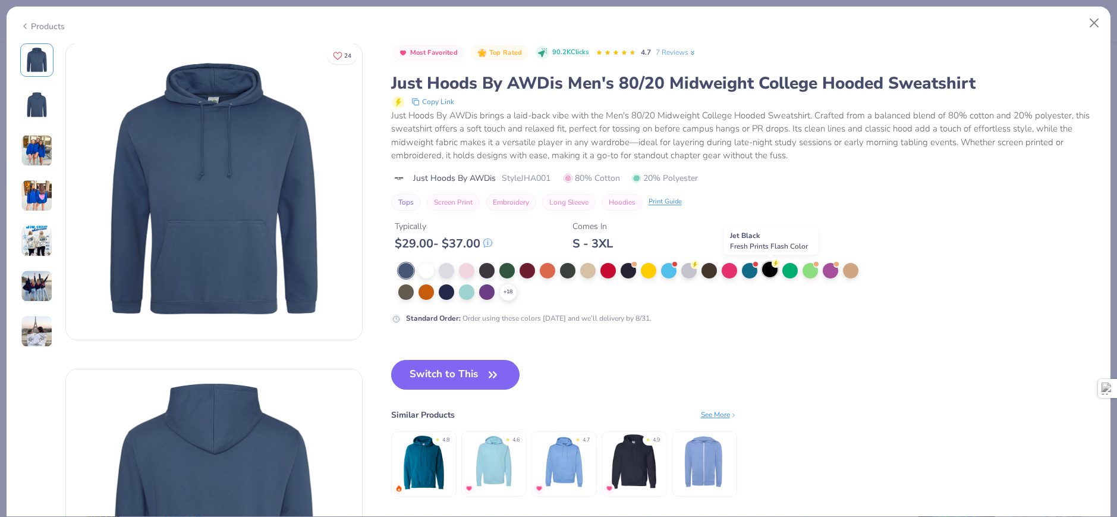
click at [767, 266] on div at bounding box center [769, 269] width 15 height 15
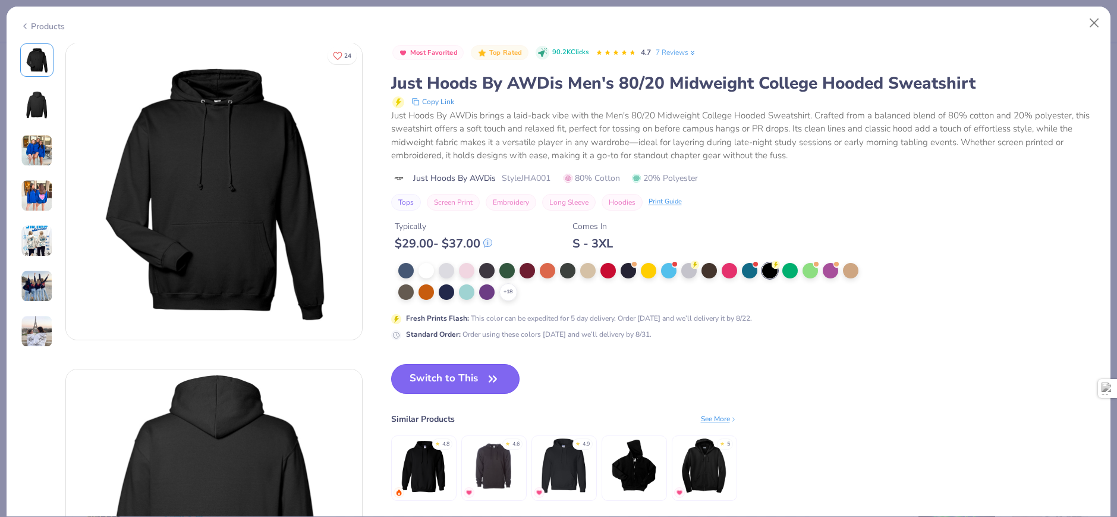
click at [467, 384] on button "Switch to This" at bounding box center [455, 379] width 129 height 30
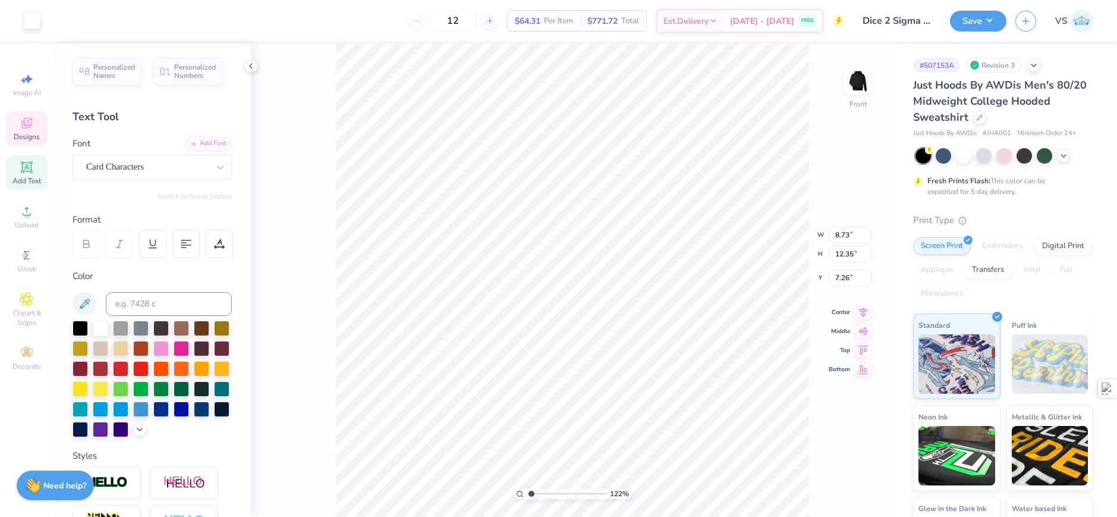
type input "1.22152498603932"
type input "6.39"
type input "1.22152498603932"
type input "6.30"
type input "1"
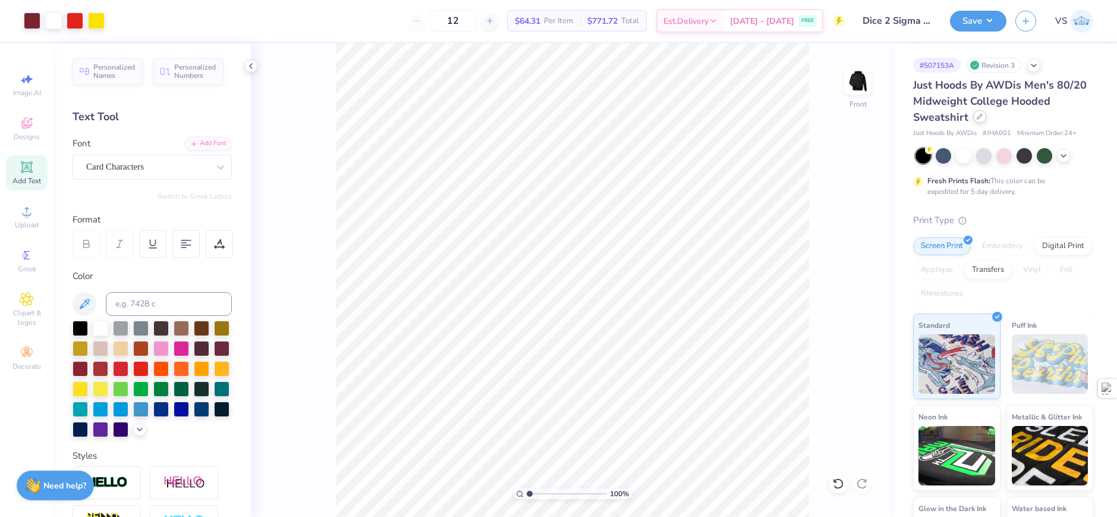
click at [979, 118] on icon at bounding box center [980, 117] width 6 height 6
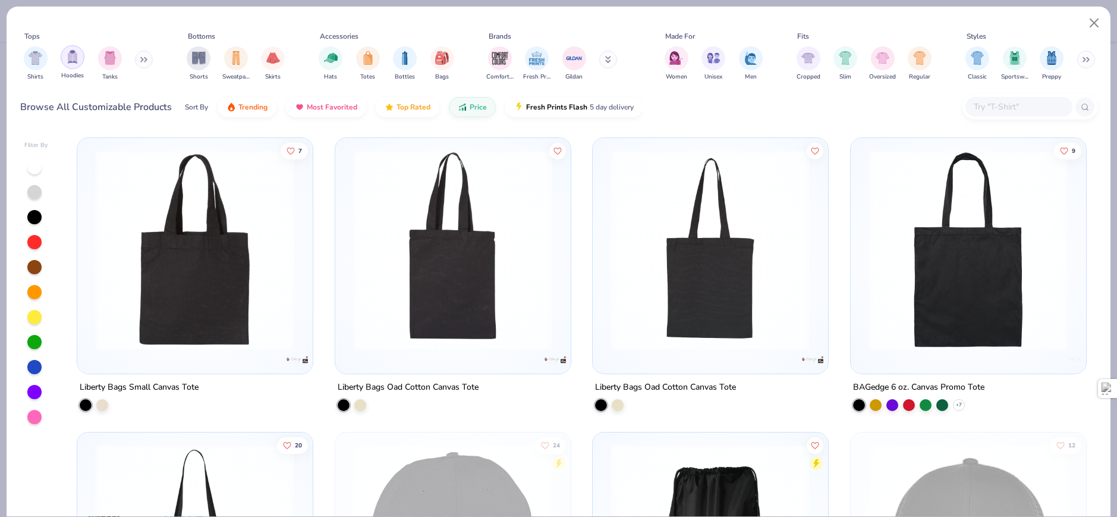
click at [73, 66] on div "filter for Hoodies" at bounding box center [73, 57] width 24 height 24
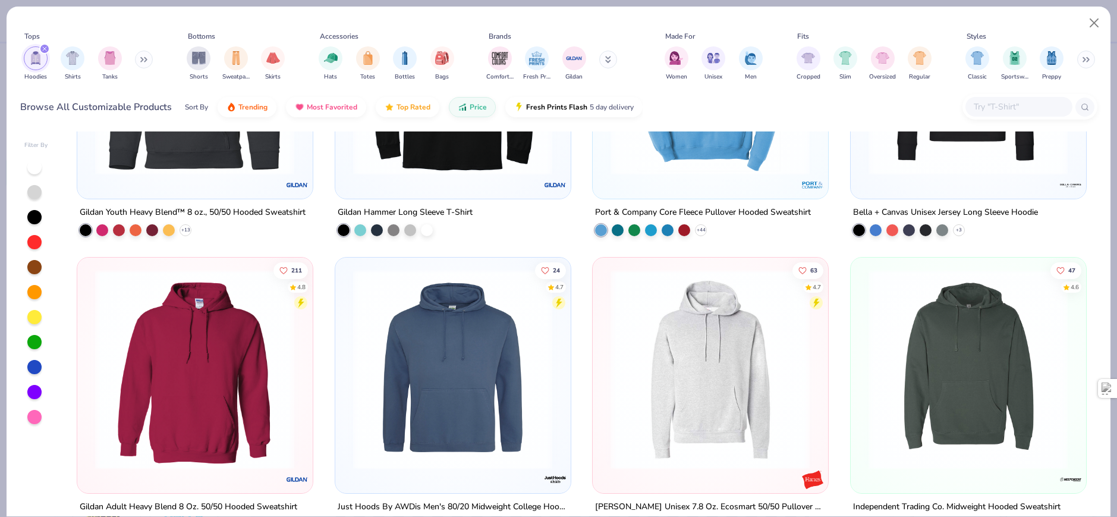
scroll to position [238, 0]
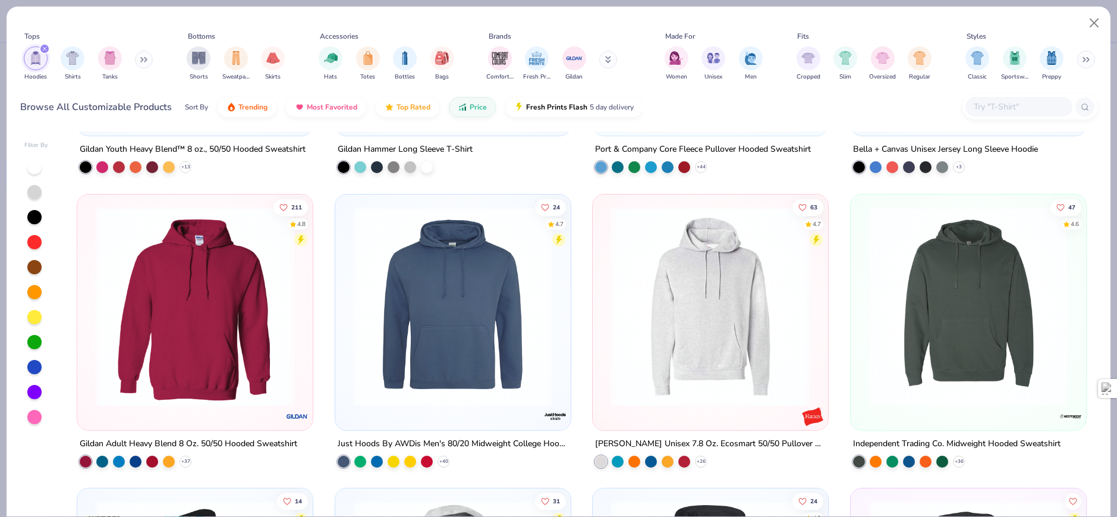
click at [256, 301] on img at bounding box center [194, 306] width 211 height 200
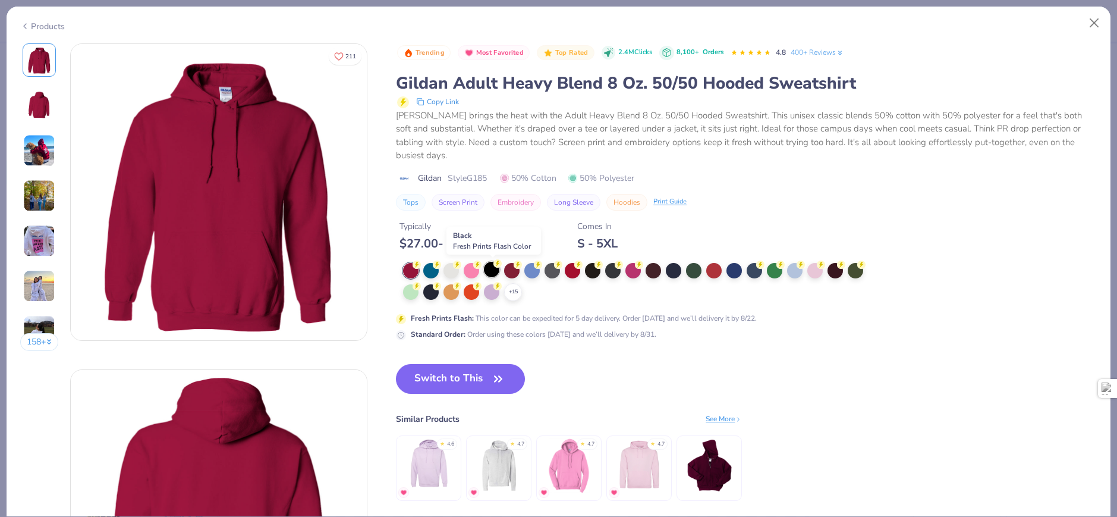
click at [494, 272] on div at bounding box center [491, 269] width 15 height 15
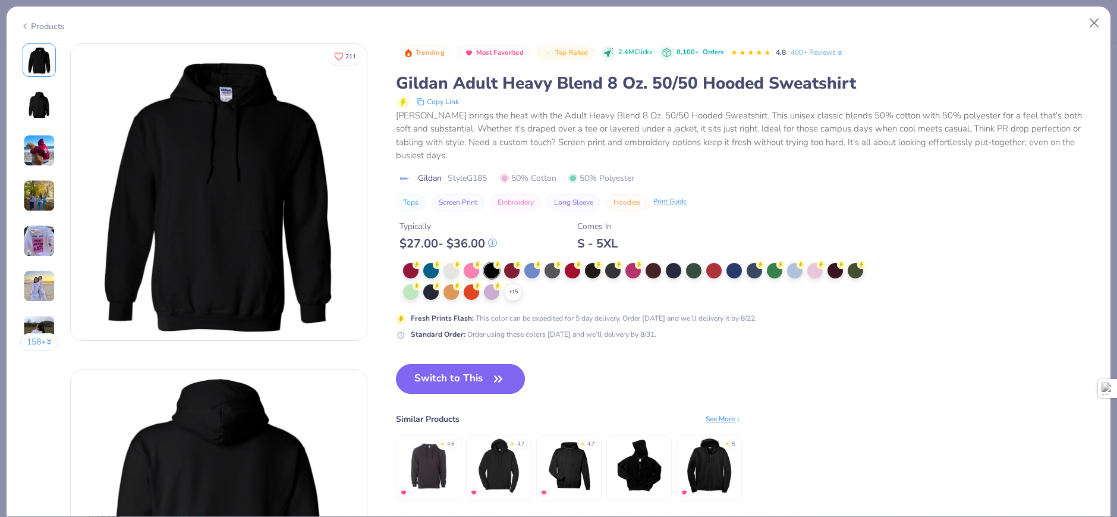
drag, startPoint x: 455, startPoint y: 369, endPoint x: 504, endPoint y: 383, distance: 50.6
click at [458, 368] on button "Switch to This" at bounding box center [460, 379] width 129 height 30
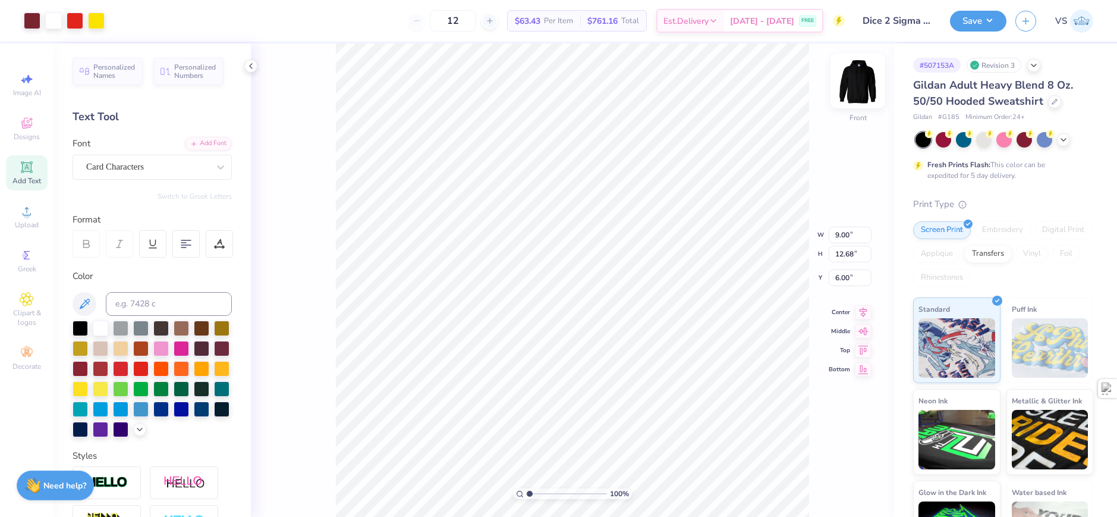
click at [860, 81] on img at bounding box center [858, 81] width 48 height 48
click at [856, 84] on img at bounding box center [858, 81] width 48 height 48
click at [859, 89] on img at bounding box center [858, 81] width 48 height 48
type input "2.90"
type input "4.08"
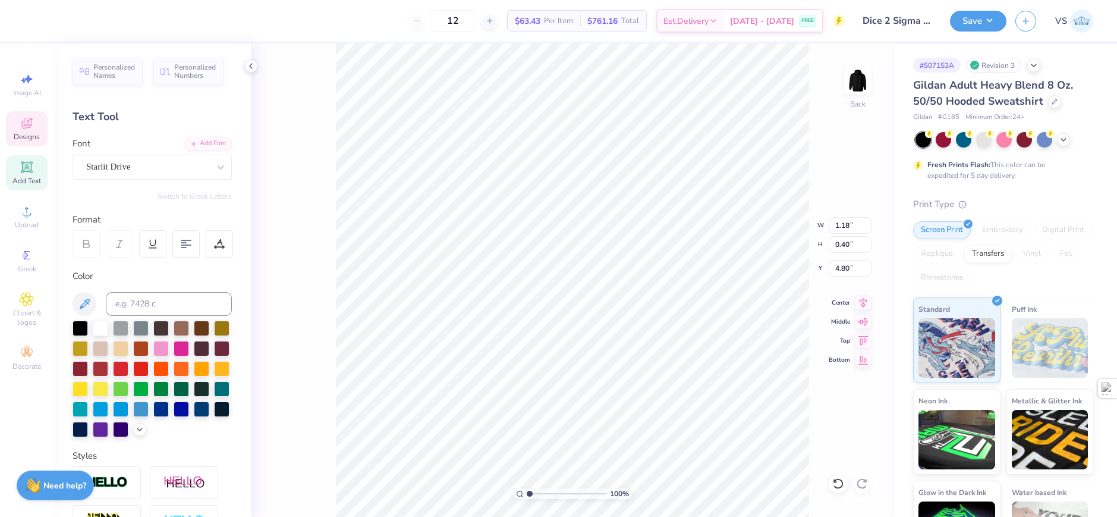
type input "4.24"
type input "3.17"
type input "4.47"
type input "1.74"
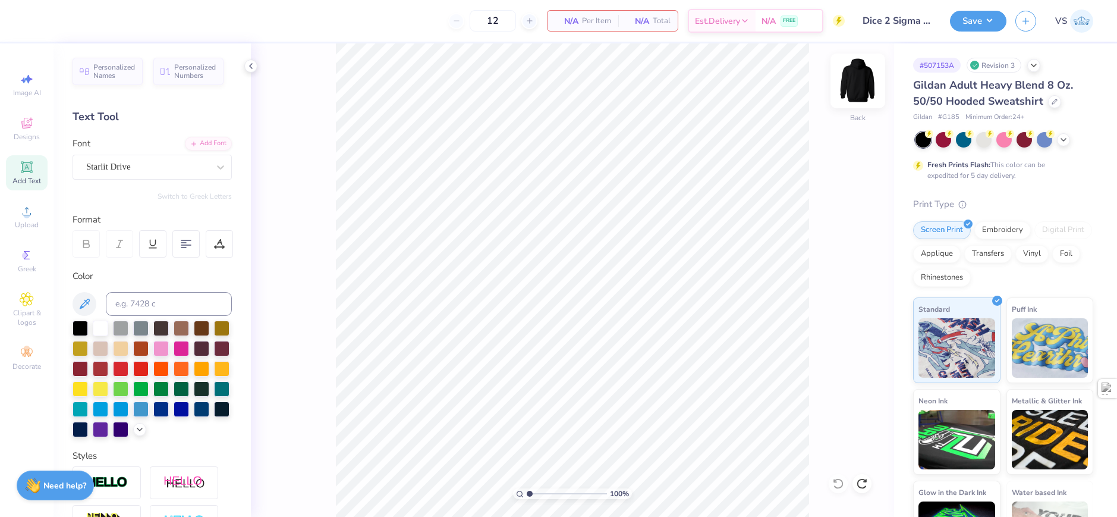
click at [854, 83] on img at bounding box center [858, 81] width 48 height 48
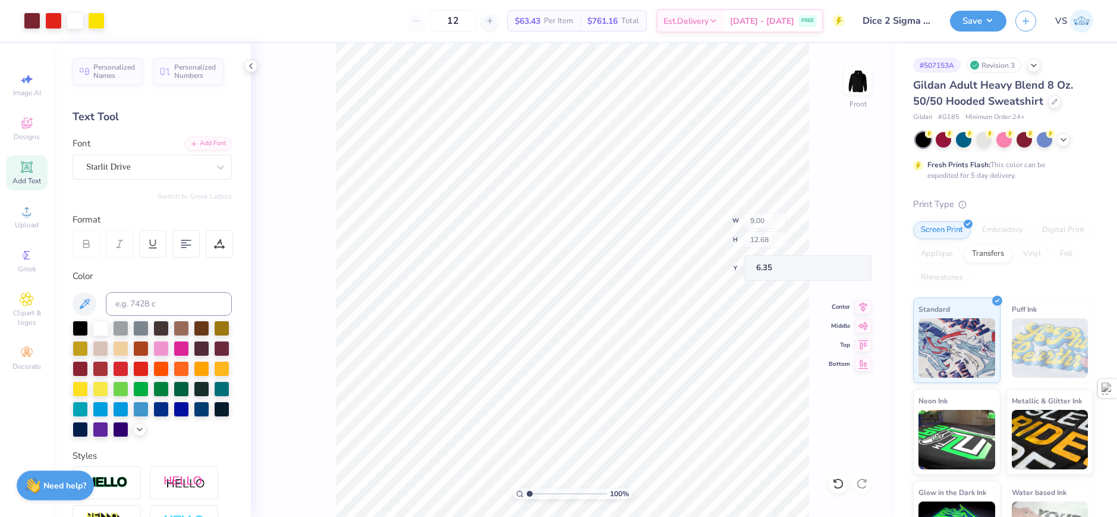
type input "6.35"
type input "8.62"
type input "12.14"
type input "1.10522621487156"
type textarea "S"
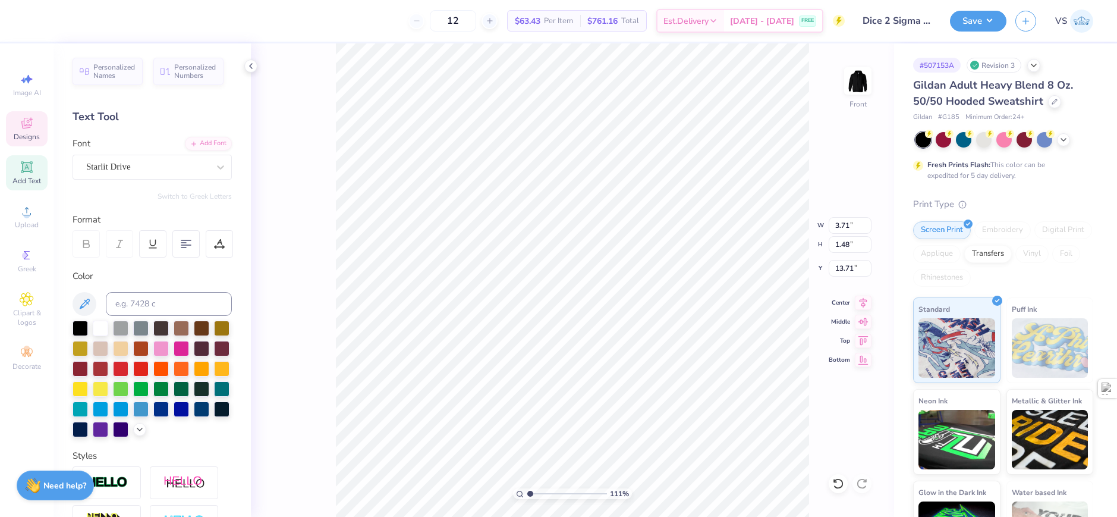
scroll to position [10, 1]
type input "1.10522621487156"
type textarea "Si"
type input "1.10522621487156"
type textarea "Sig"
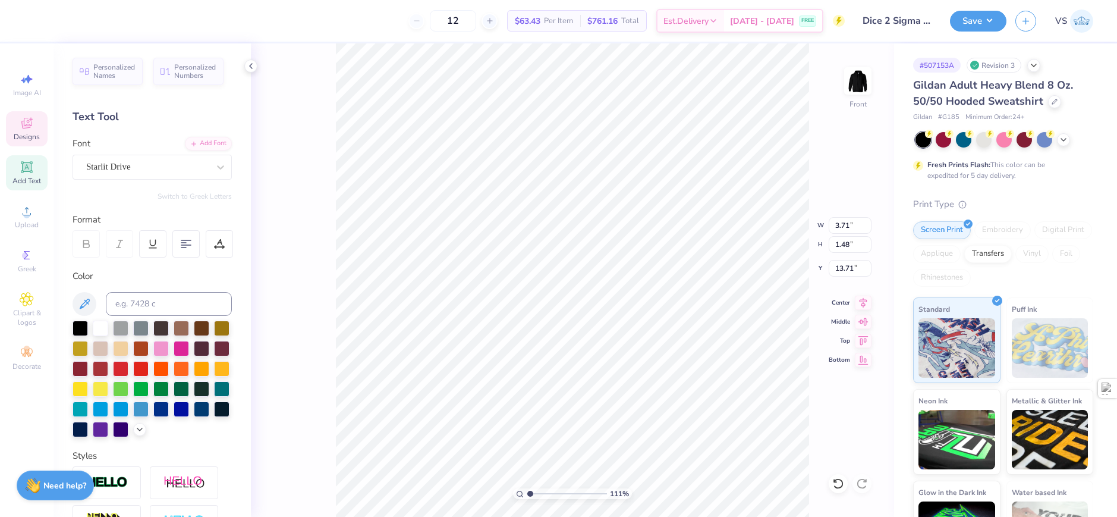
type input "1.10522621487156"
type textarea "Sigm"
type input "1.10522621487156"
type textarea "Sigma"
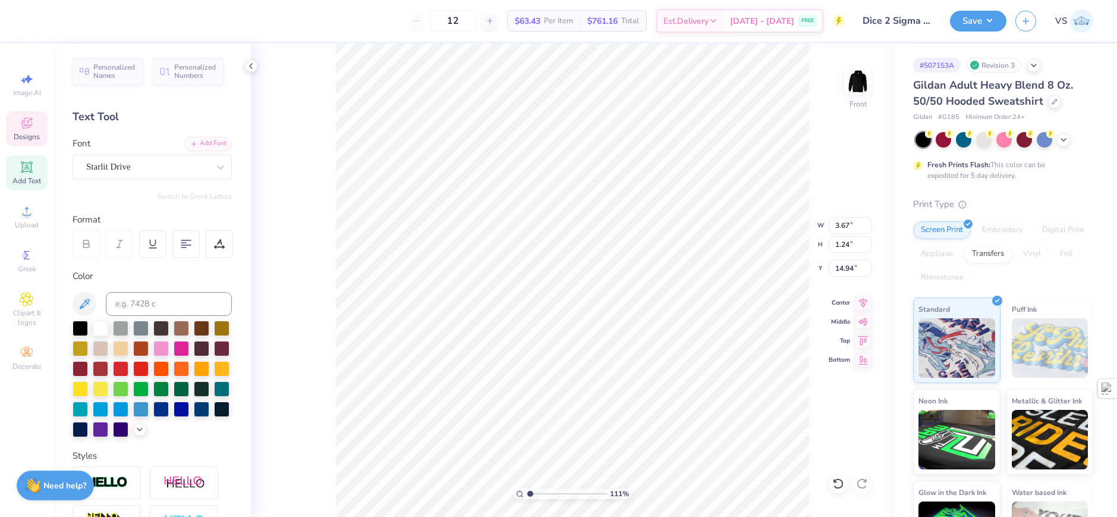
type input "1.10522621487156"
type textarea "N"
type input "1.10522621487156"
type textarea "Nu"
type input "1.10522621487156"
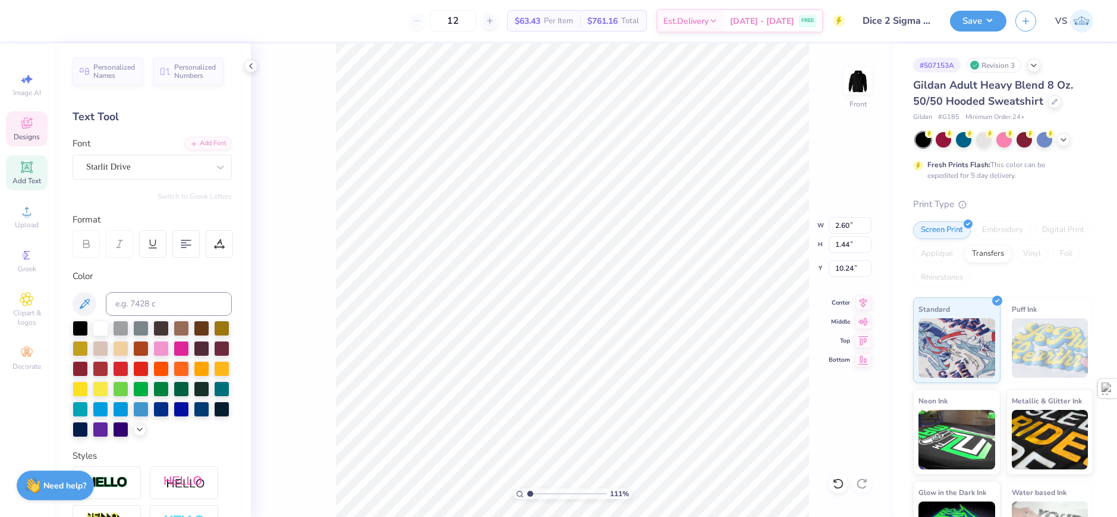
type textarea "L"
type input "1.10522621487156"
type textarea "Lo"
type input "1.10522621487156"
type textarea "Lov"
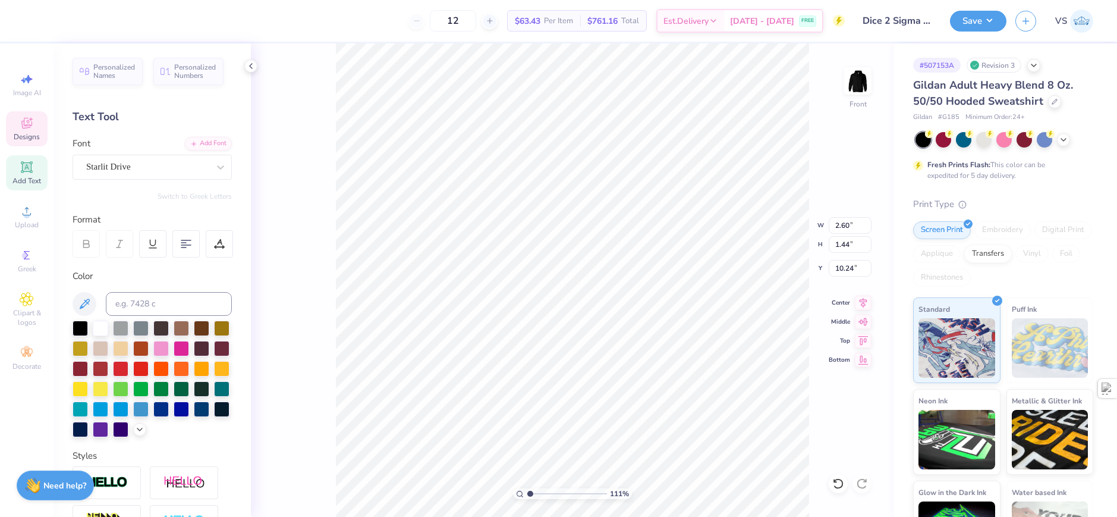
type input "1.10522621487156"
type textarea "Lov"
type input "1.10522621487156"
type textarea "Love"
type input "1.10522621487156"
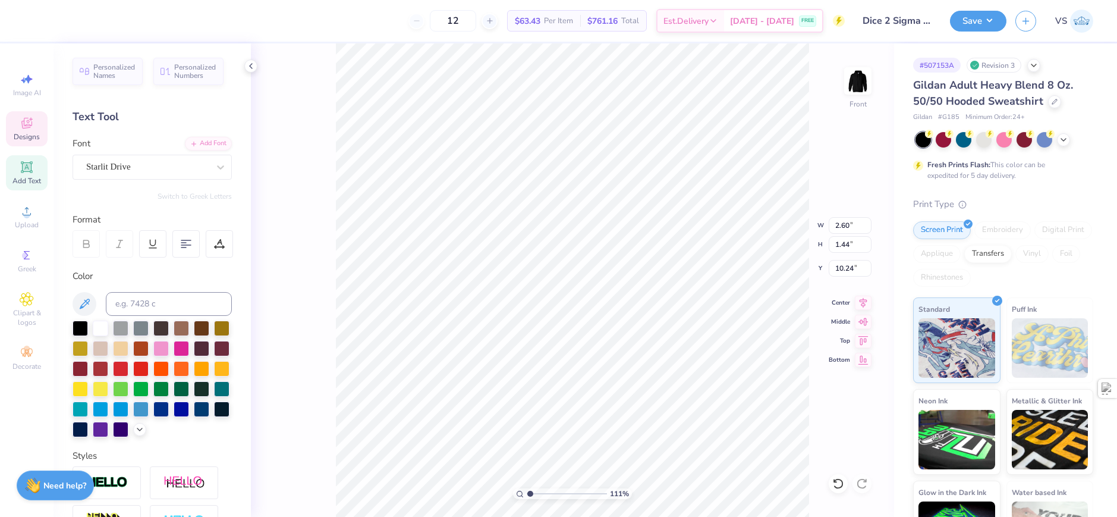
type input "1.38"
type input "11.64"
type input "1.10522621487156"
type input "9.29"
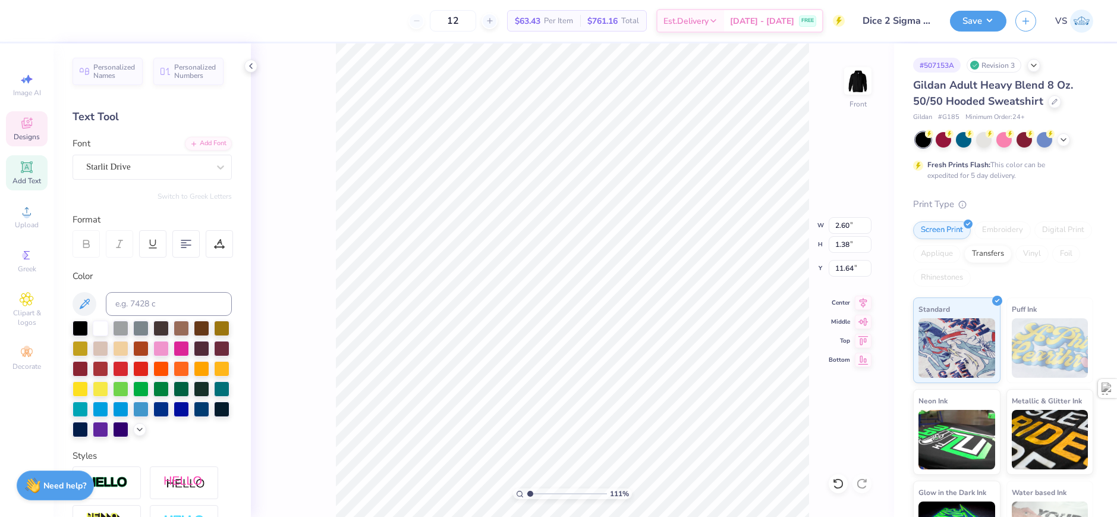
type input "1.10522621487156"
type textarea "H"
type input "1.10522621487156"
type textarea "Hon"
type input "1.10522621487156"
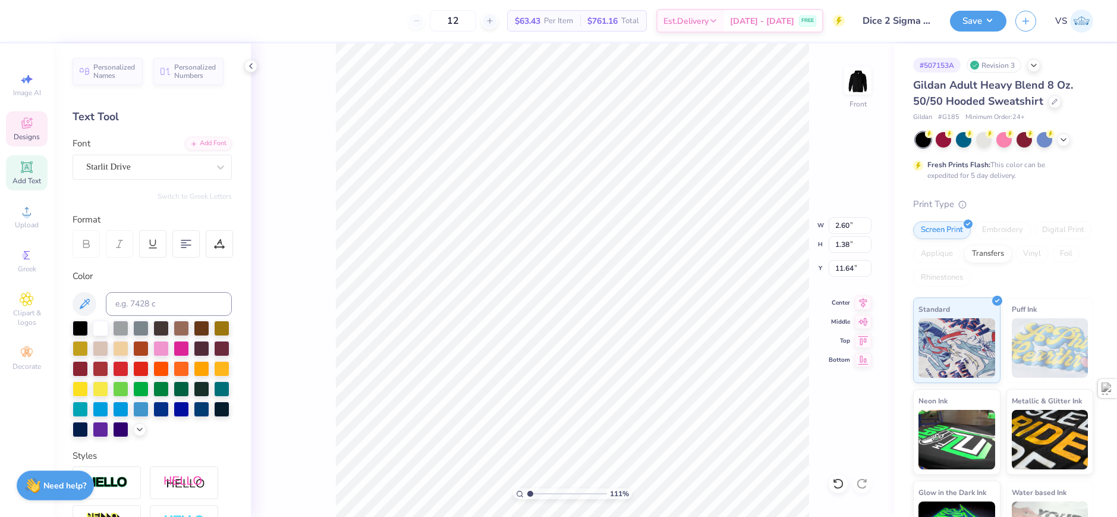
type textarea "Honor"
type input "1.10522621487156"
type input "10.64"
type input "1.10522621487156"
type input "8.71"
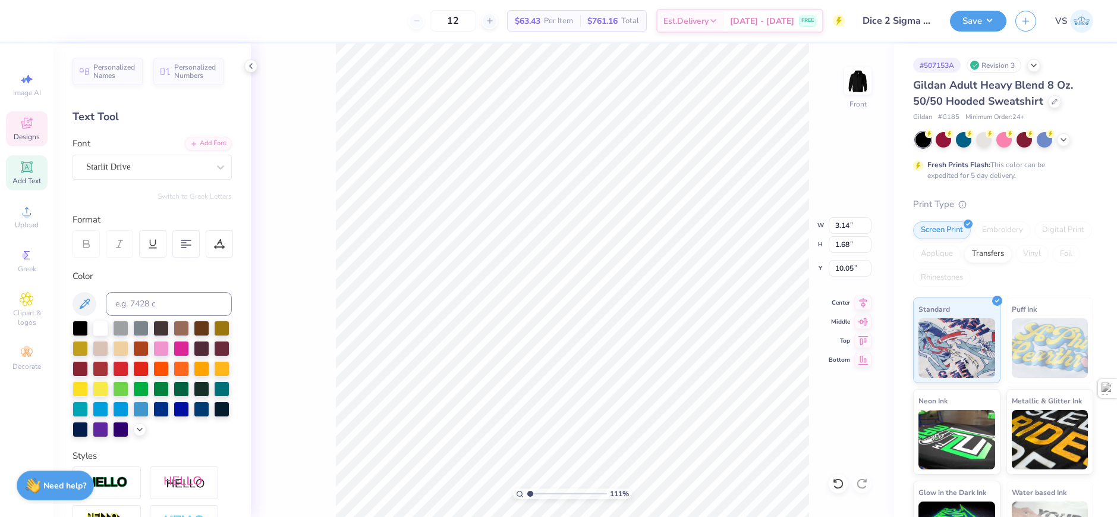
type input "1.10522621487156"
type input "11.45"
type input "1.10522621487156"
type textarea "T"
type input "1.10522621487156"
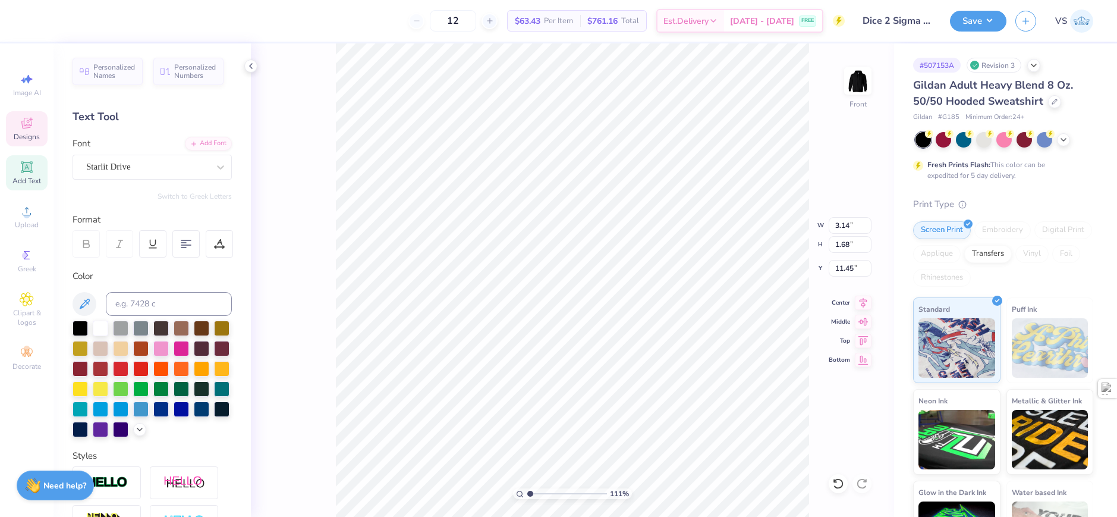
type textarea "Tr"
type input "1.10522621487156"
type textarea "Tru"
type input "1.10522621487156"
type textarea "Truc"
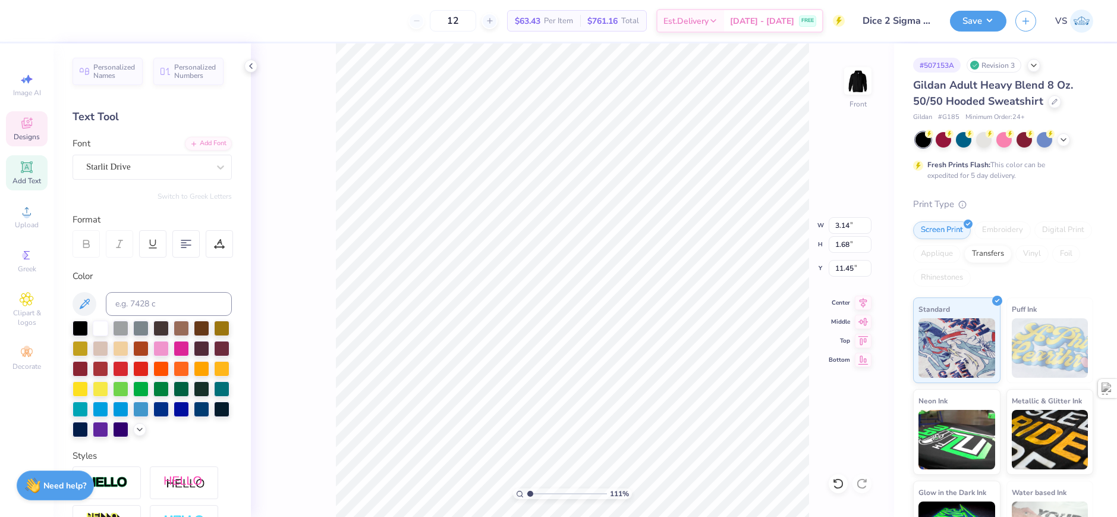
type input "1.10522621487156"
type textarea "Tru"
type input "1.10522621487156"
type textarea "Trut"
type input "1.10522621487156"
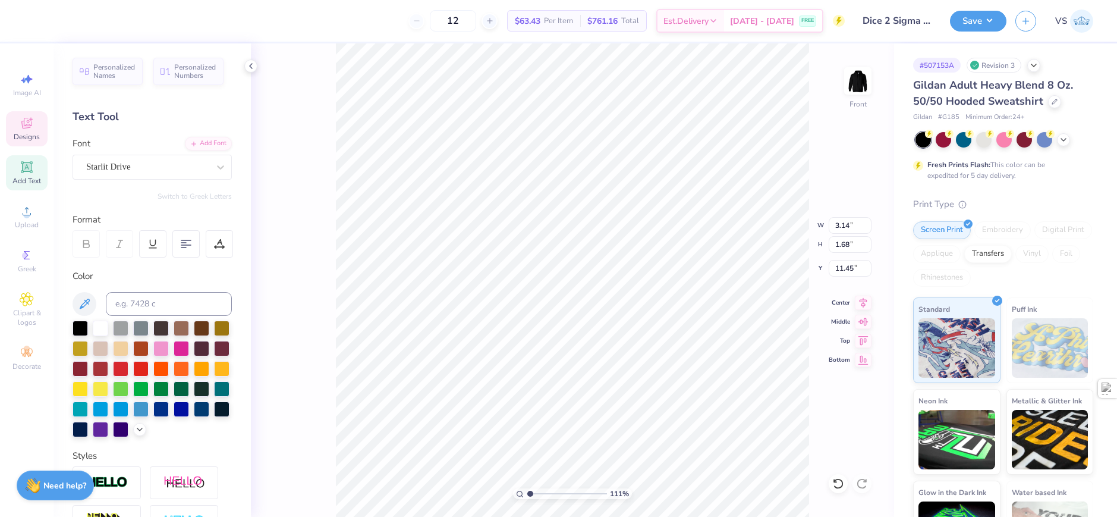
type textarea "Truth"
type input "1.10522621487156"
type input "8.59"
type input "1.10522621487156"
type input "13.77"
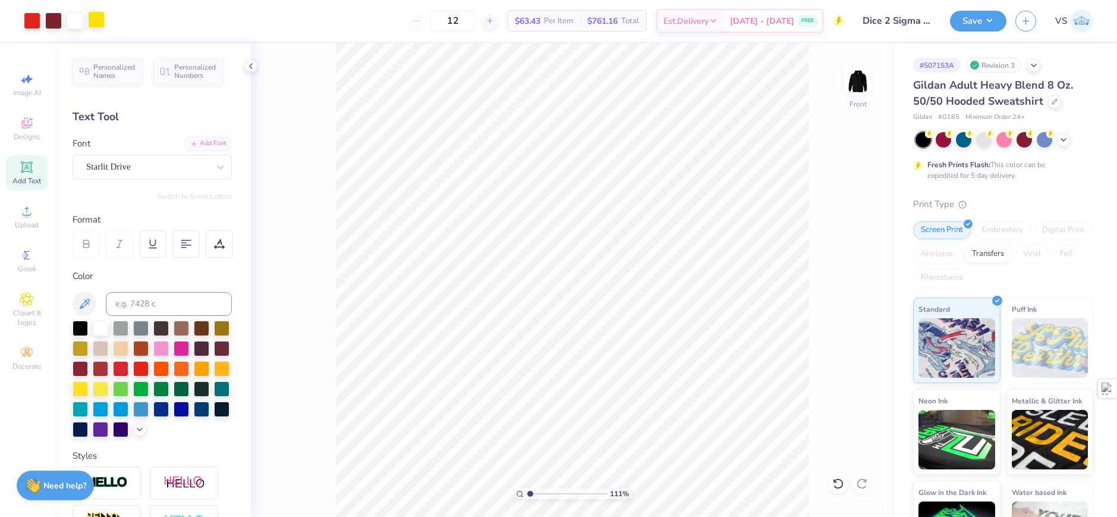
click at [99, 28] on div at bounding box center [96, 19] width 17 height 17
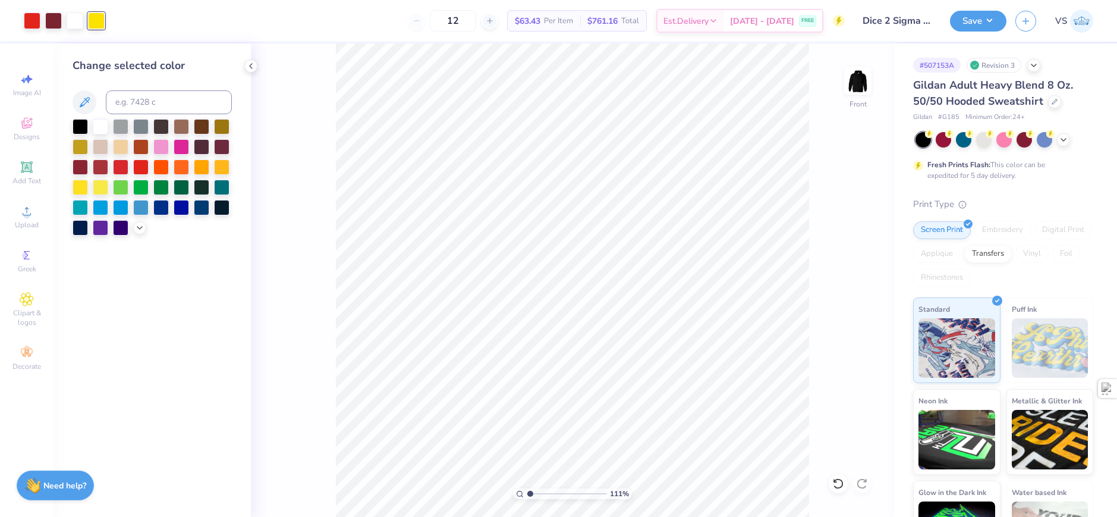
drag, startPoint x: 93, startPoint y: 122, endPoint x: 295, endPoint y: 155, distance: 204.1
click at [94, 122] on div at bounding box center [100, 126] width 15 height 15
click at [295, 155] on div "111 % Front" at bounding box center [572, 279] width 643 height 473
click at [292, 158] on div "111 % Front" at bounding box center [572, 279] width 643 height 473
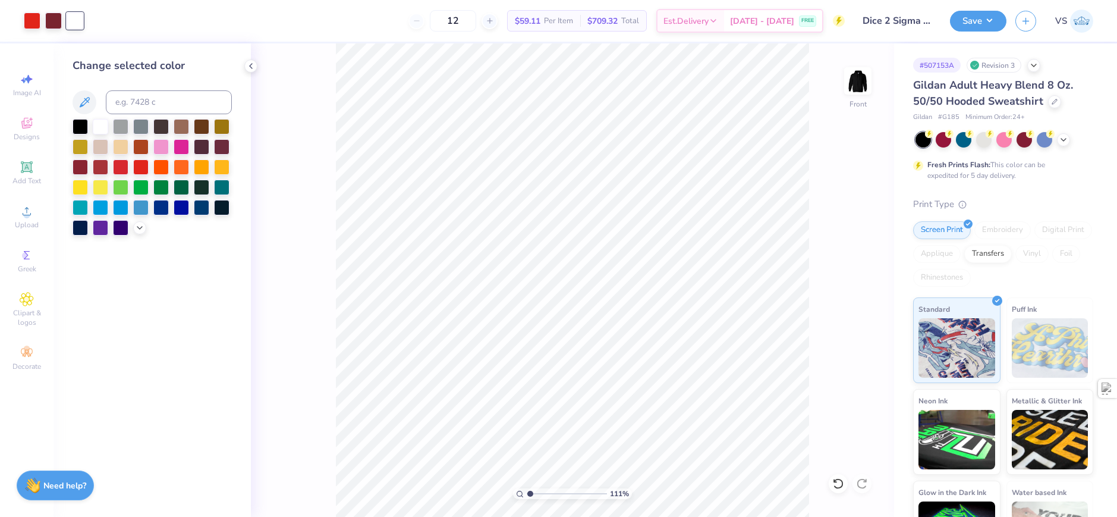
click at [291, 225] on div "111 % Front" at bounding box center [572, 279] width 643 height 473
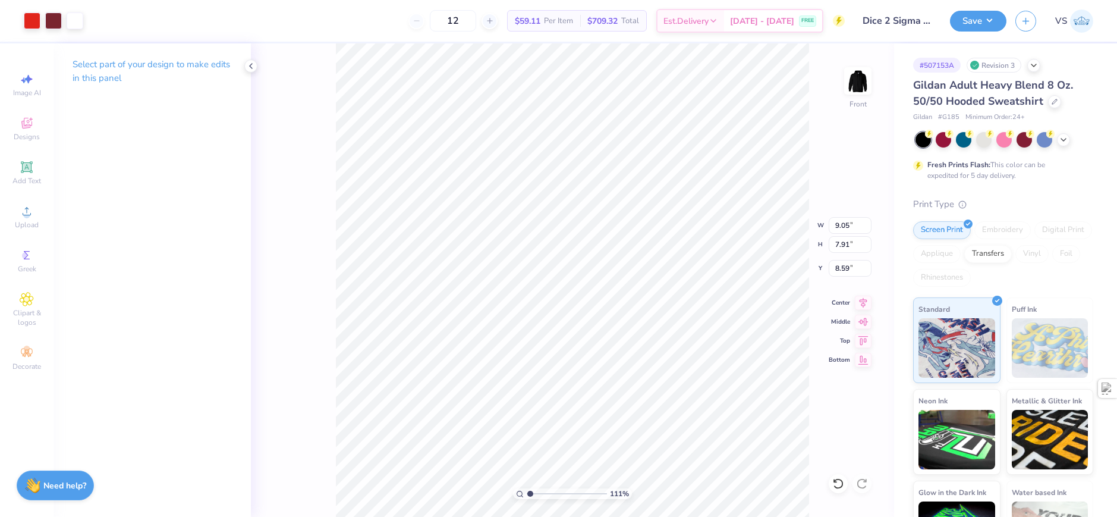
type input "1.10522621487156"
type input "6.52"
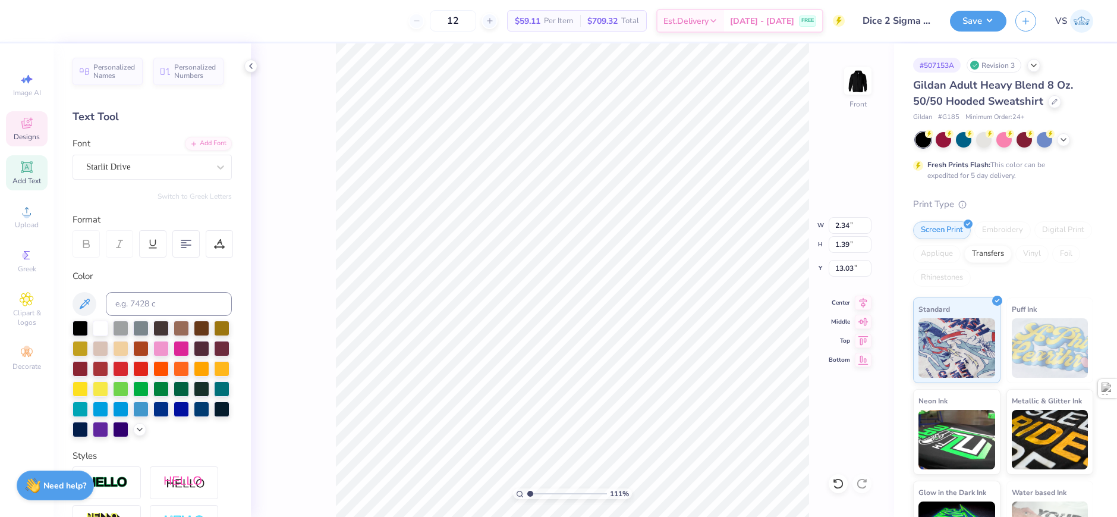
type input "1.10522621487156"
type input "13.34"
type input "1.10522621487156"
type input "13.10"
type input "1.10522621487156"
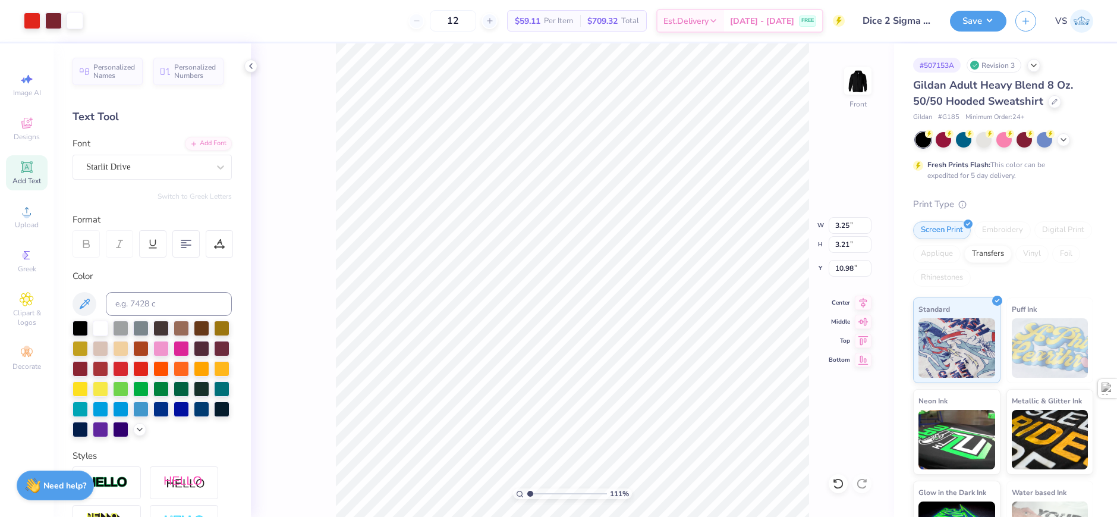
type input "10.89"
type input "2.71964221644285"
type input "2.78"
type input "1.38"
type input "2.71964221644285"
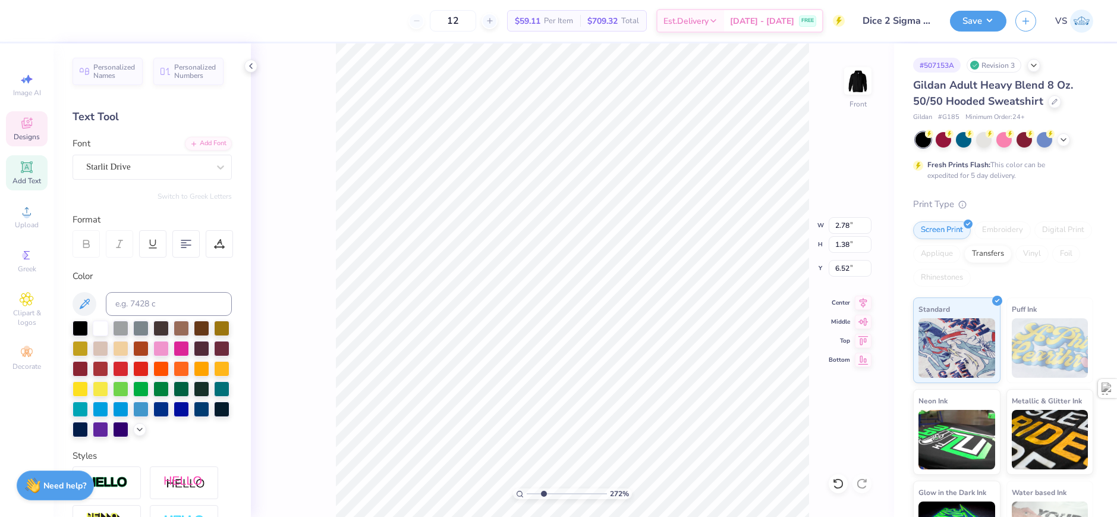
type input "6.63"
type input "2.71964221644285"
type input "3.00"
type input "1.60"
type input "2.71964221644285"
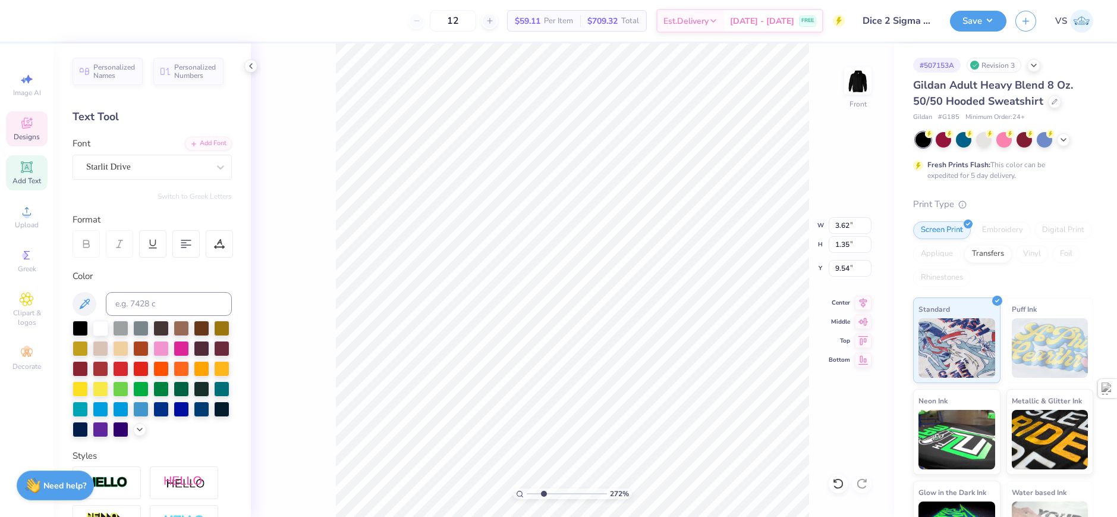
type input "3.21"
type input "1.20"
type input "1.22152498603932"
type input "6.40"
type input "1"
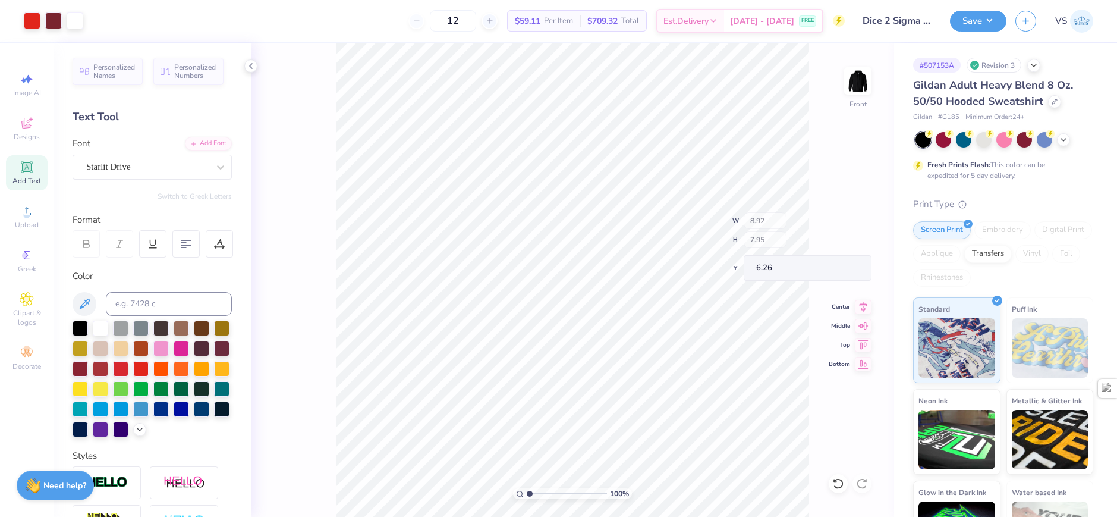
type input "6.26"
click at [55, 28] on div at bounding box center [53, 19] width 17 height 17
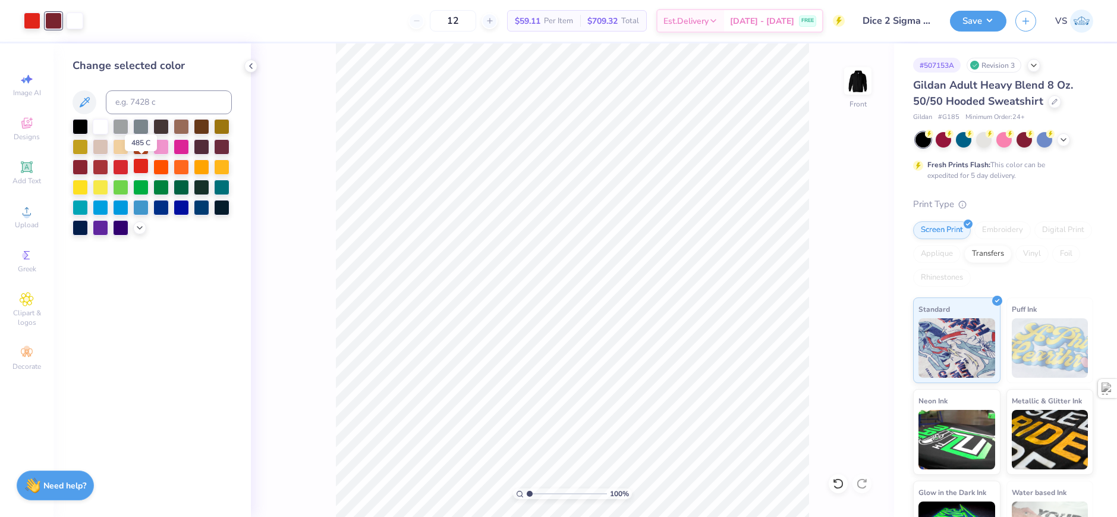
click at [143, 164] on div at bounding box center [140, 165] width 15 height 15
click at [319, 139] on div "100 % Front" at bounding box center [572, 279] width 643 height 473
click at [302, 138] on div "100 % Front" at bounding box center [572, 279] width 643 height 473
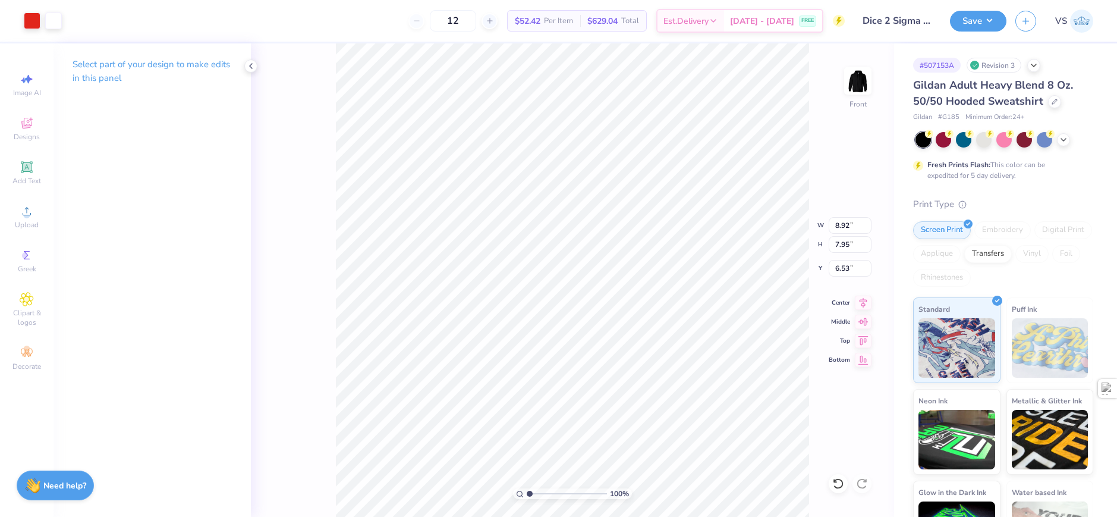
type input "6.26"
click at [21, 15] on div "Art colors" at bounding box center [31, 21] width 62 height 42
click at [26, 16] on div at bounding box center [32, 19] width 17 height 17
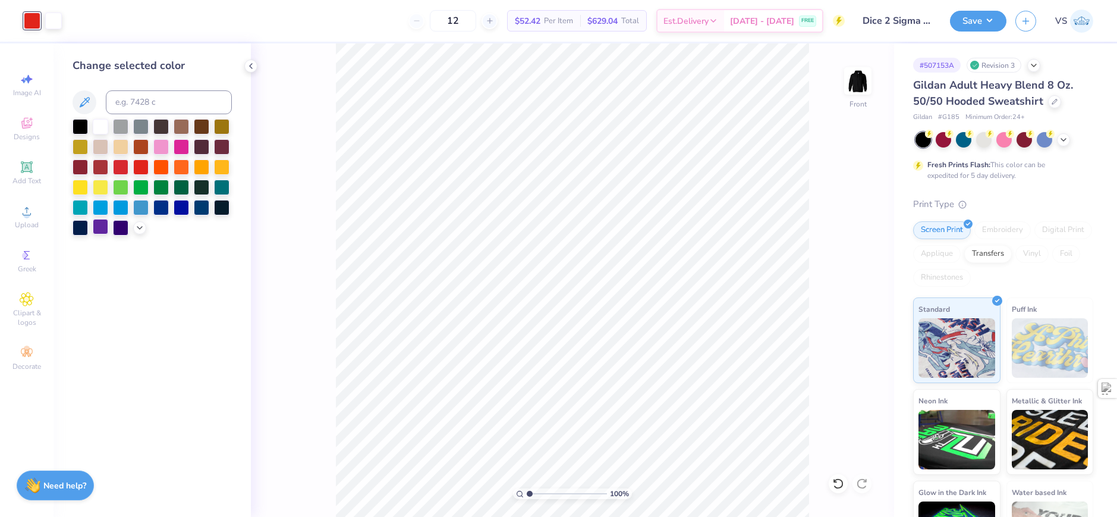
click at [96, 228] on div at bounding box center [100, 226] width 15 height 15
click at [328, 162] on div "100 % Front" at bounding box center [572, 279] width 643 height 473
click at [137, 225] on icon at bounding box center [140, 227] width 10 height 10
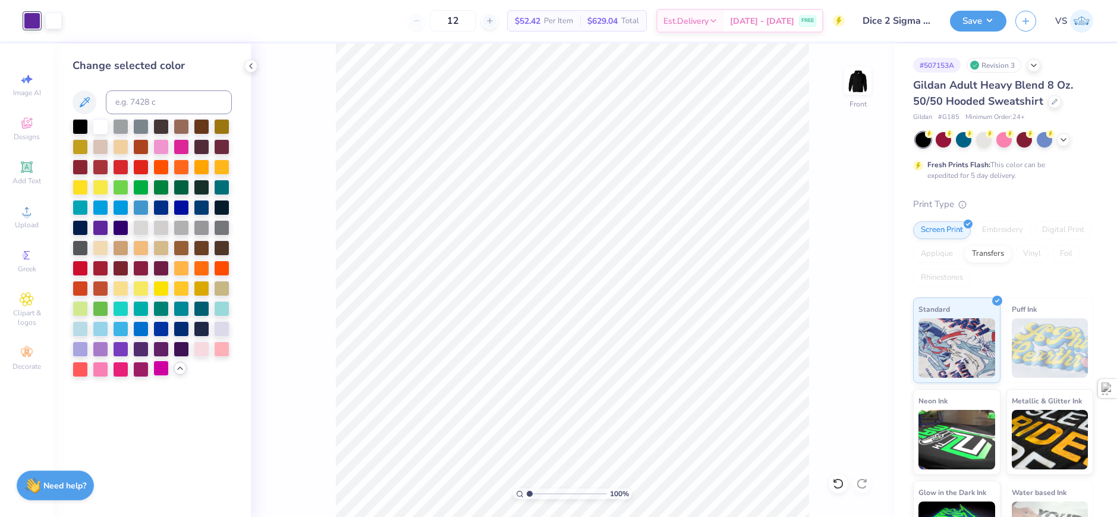
click at [153, 372] on div at bounding box center [160, 367] width 15 height 15
click at [120, 350] on div at bounding box center [120, 347] width 15 height 15
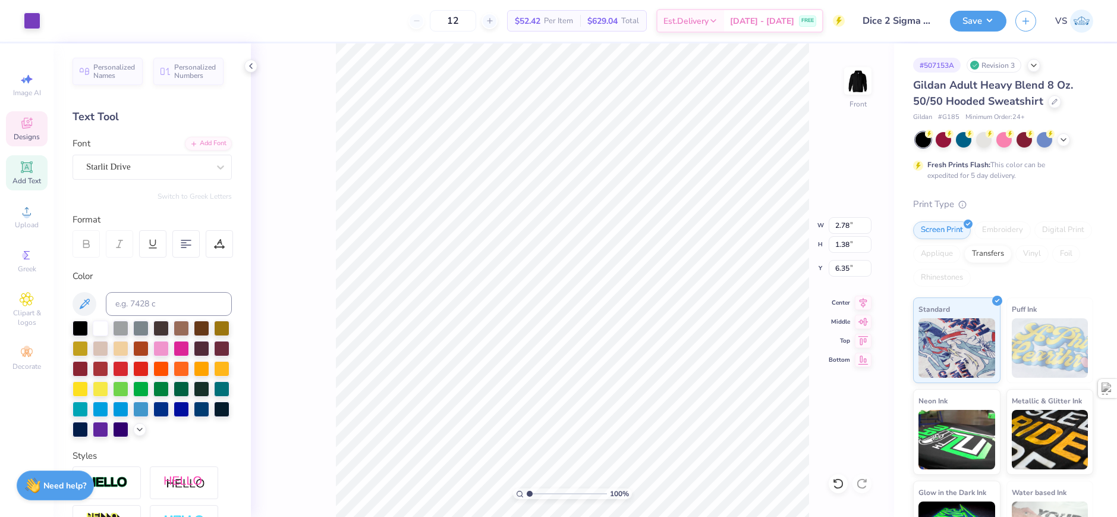
scroll to position [10, 1]
type textarea "Gamma"
type input "6.31"
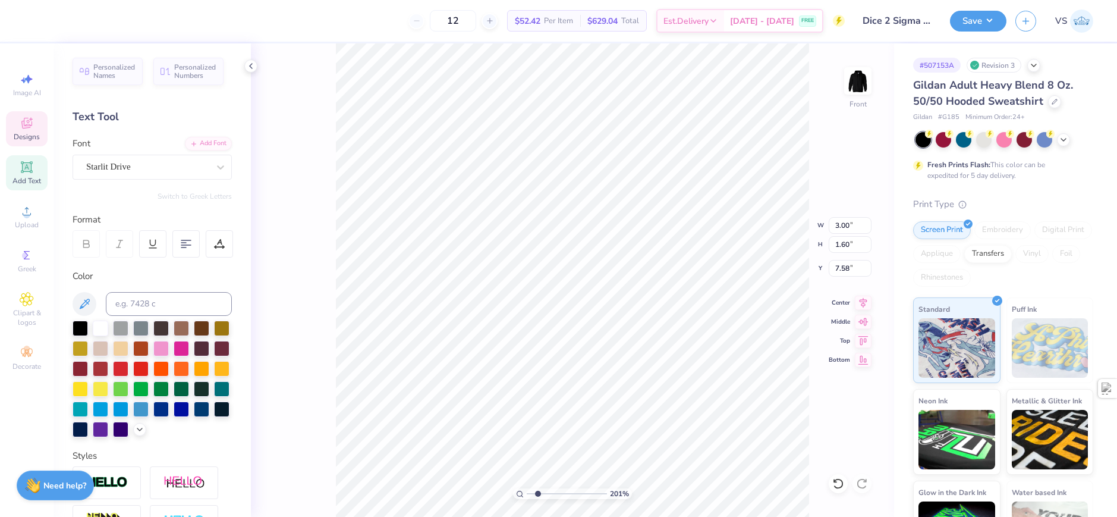
type input "2.01445811466782"
type textarea "B"
type input "2.01445811466782"
type textarea "Beta"
type input "2.01445811466782"
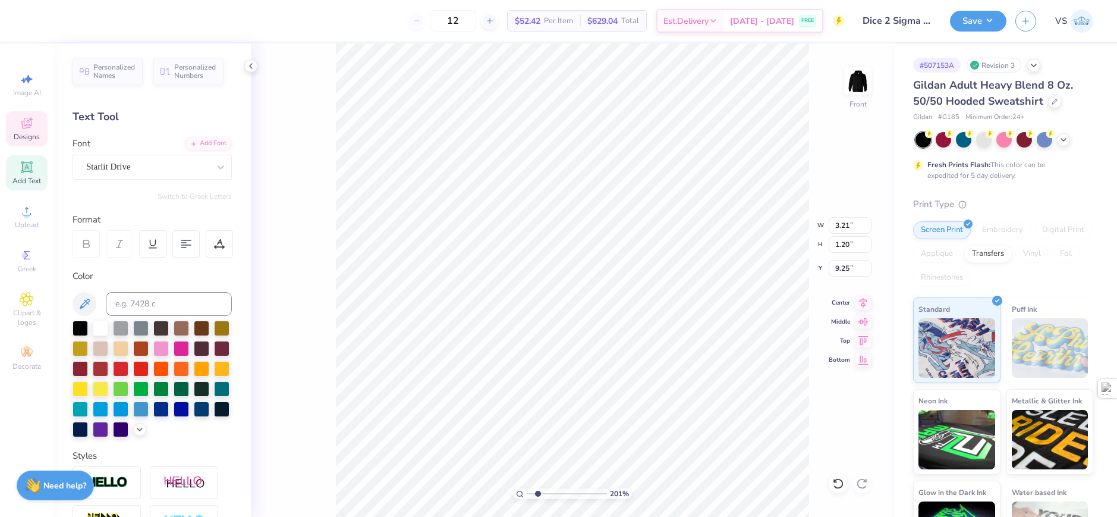
type textarea "C"
type input "2.01445811466782"
type textarea "Cha"
type input "2.01445811466782"
type textarea "Chap"
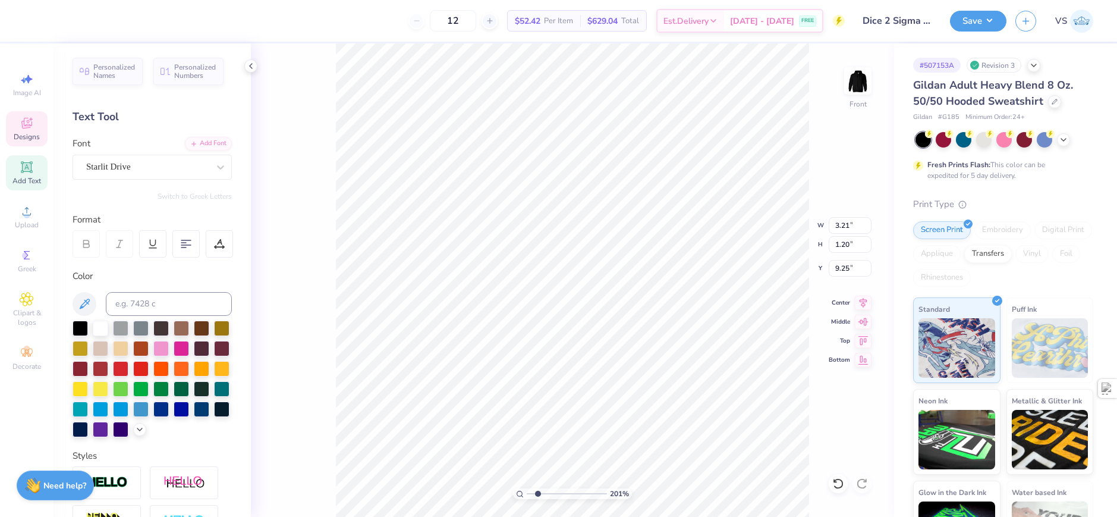
type input "2.01445811466782"
type textarea "Chapte"
type input "2.01445811466782"
type textarea "Chapter"
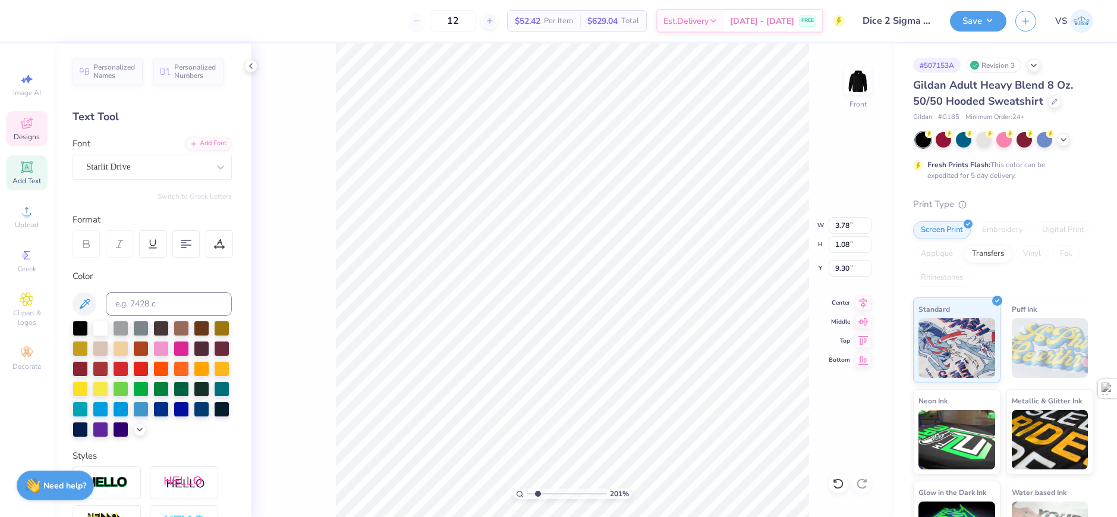
type input "2.01445811466782"
type input "9.26"
type input "1"
click at [36, 24] on div at bounding box center [32, 19] width 17 height 17
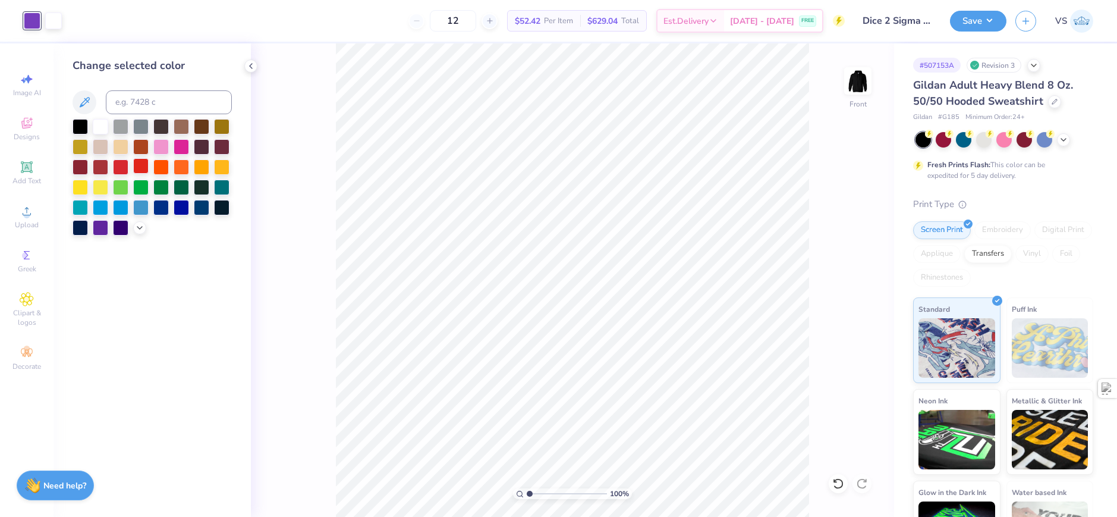
click at [137, 165] on div at bounding box center [140, 165] width 15 height 15
click at [309, 201] on div "100 % Front" at bounding box center [572, 279] width 643 height 473
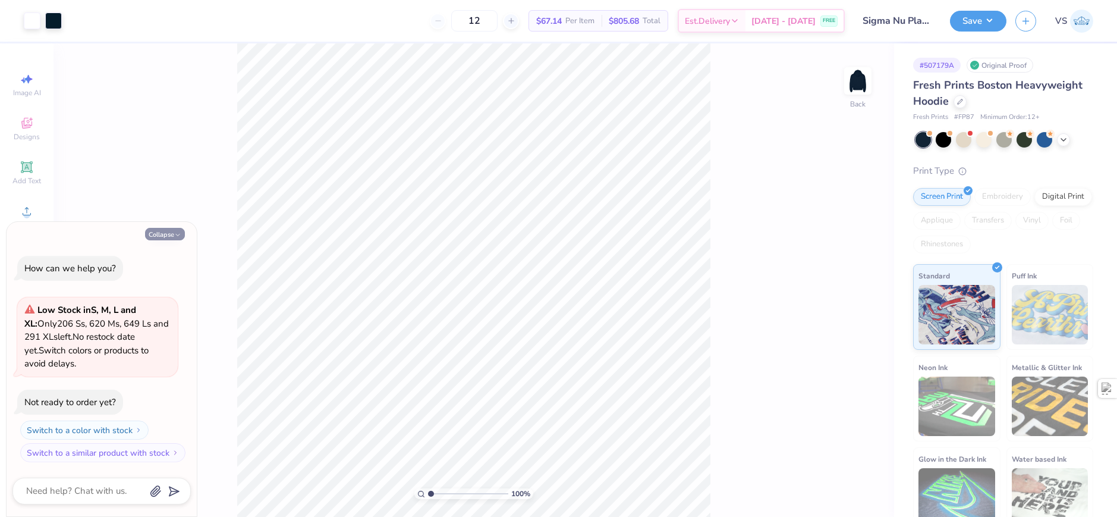
click at [155, 231] on button "Collapse" at bounding box center [165, 234] width 40 height 12
type textarea "x"
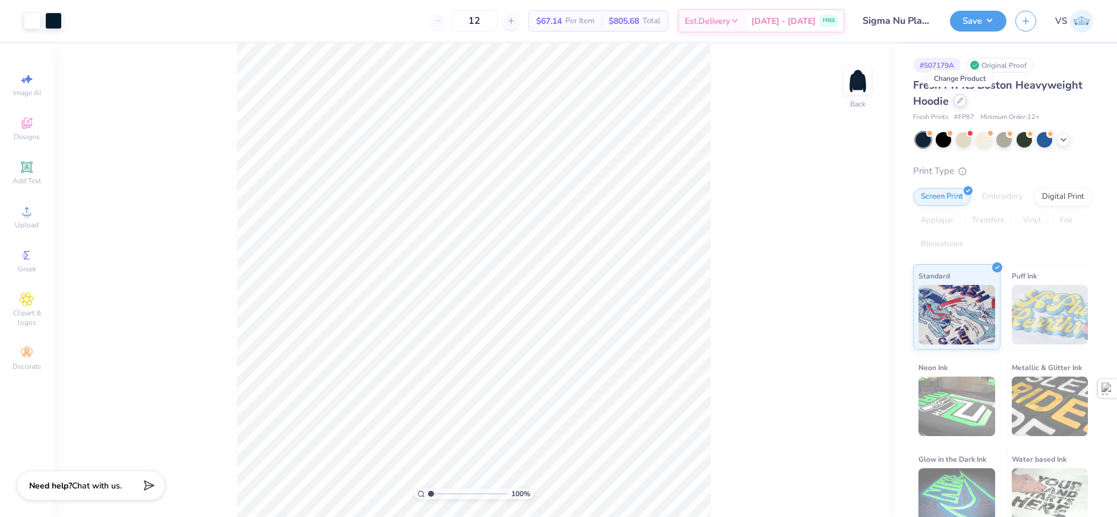
click at [957, 98] on icon at bounding box center [960, 101] width 6 height 6
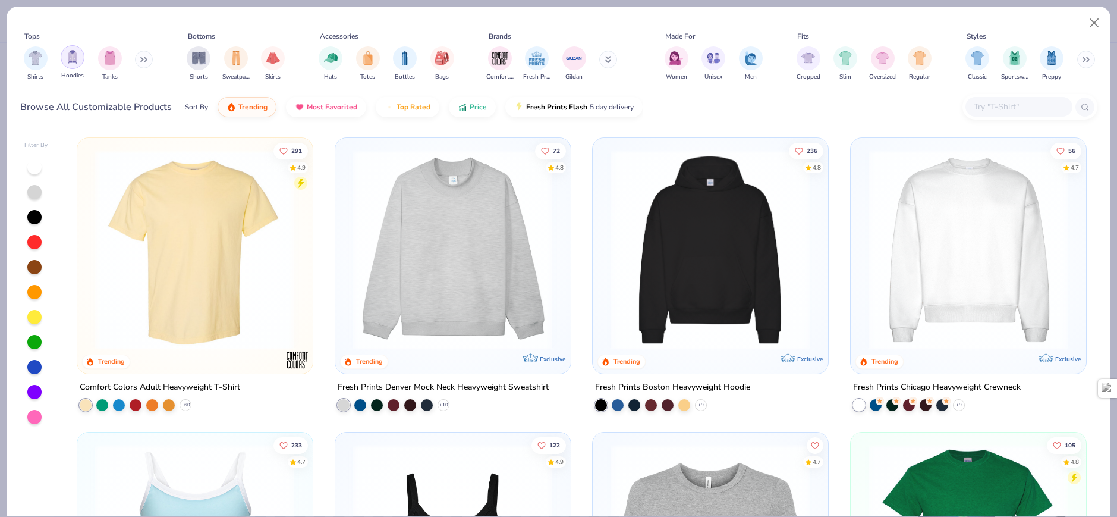
click at [68, 61] on img "filter for Hoodies" at bounding box center [72, 57] width 13 height 14
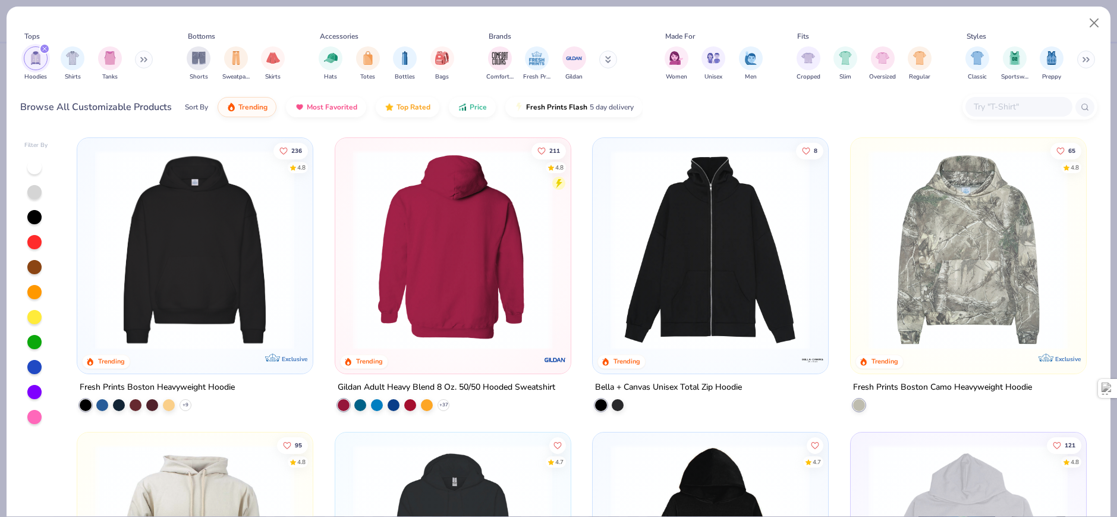
click at [410, 195] on img at bounding box center [452, 250] width 211 height 200
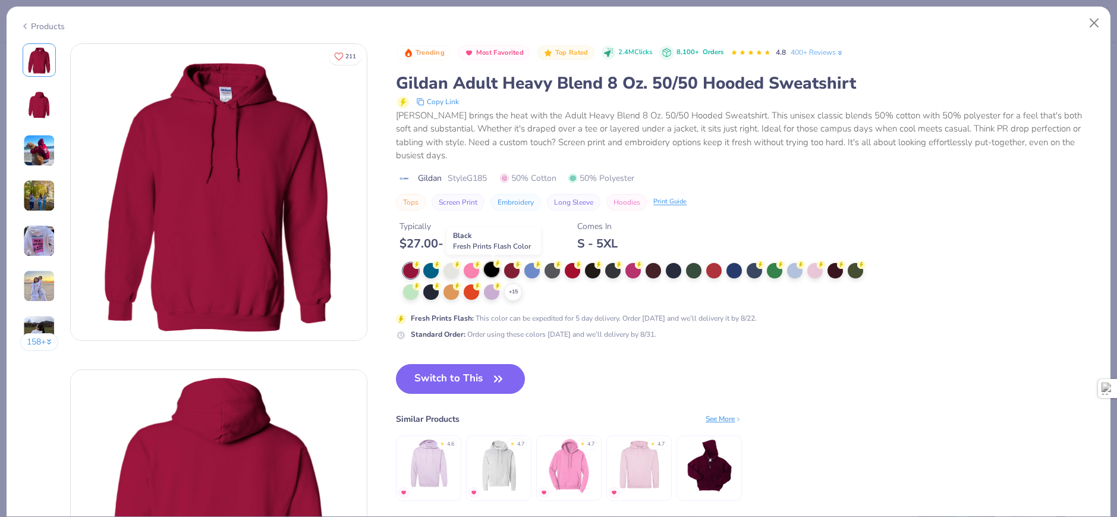
click at [495, 267] on icon at bounding box center [497, 263] width 8 height 8
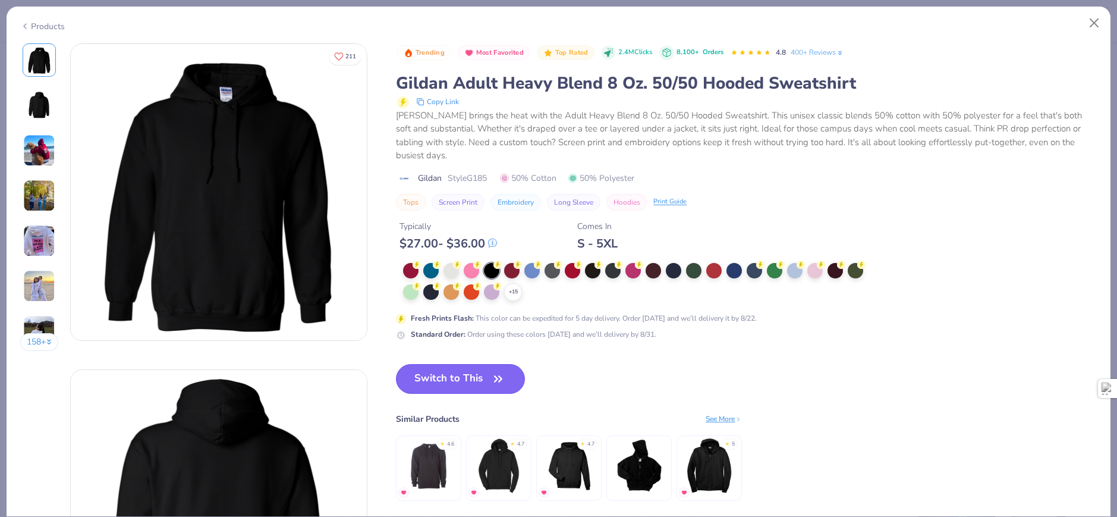
drag, startPoint x: 451, startPoint y: 375, endPoint x: 457, endPoint y: 383, distance: 10.6
click at [451, 376] on button "Switch to This" at bounding box center [460, 379] width 129 height 30
click at [458, 372] on button "Switch to This" at bounding box center [460, 379] width 129 height 30
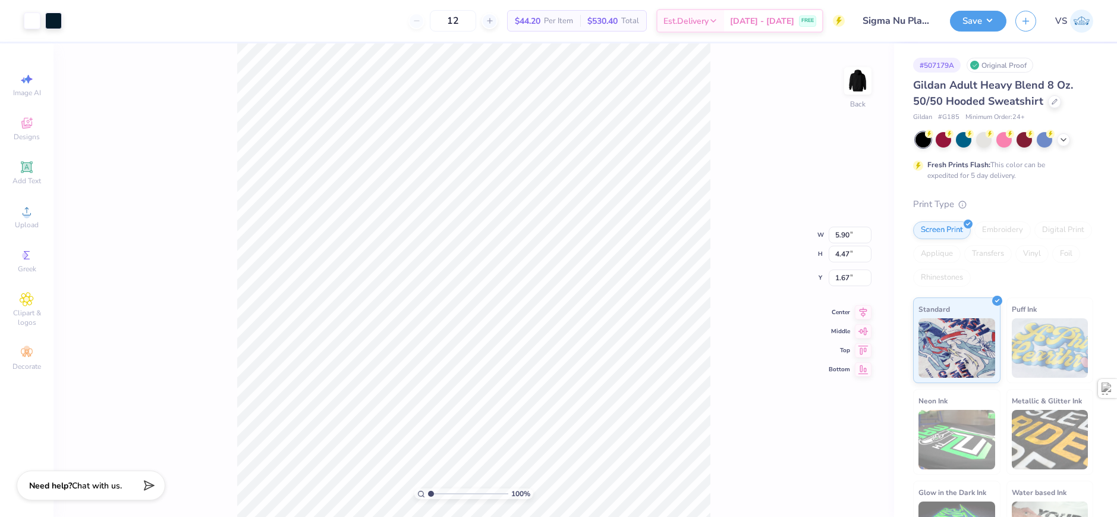
type input "1.80"
click at [1052, 98] on icon at bounding box center [1055, 101] width 6 height 6
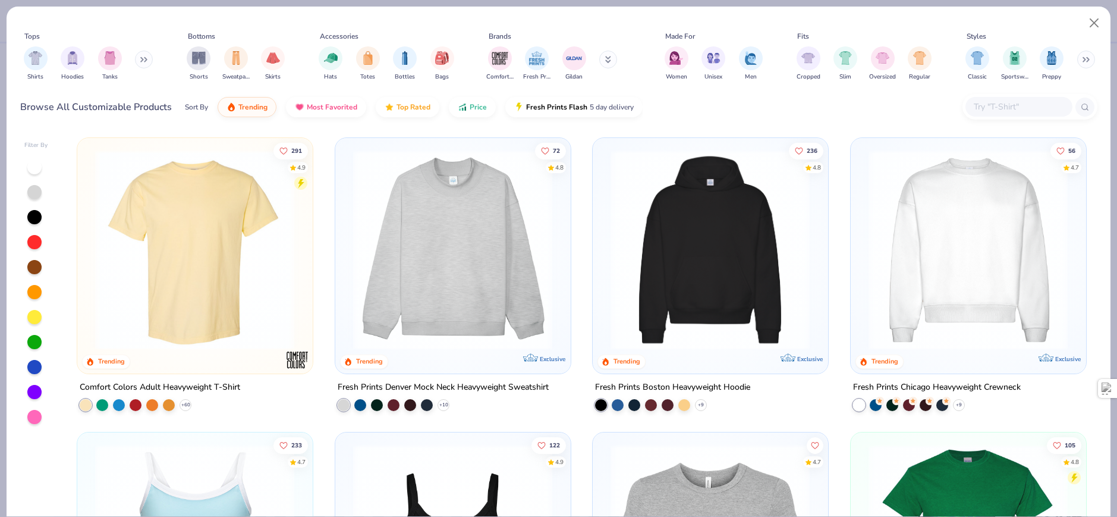
click at [661, 285] on img at bounding box center [710, 250] width 211 height 200
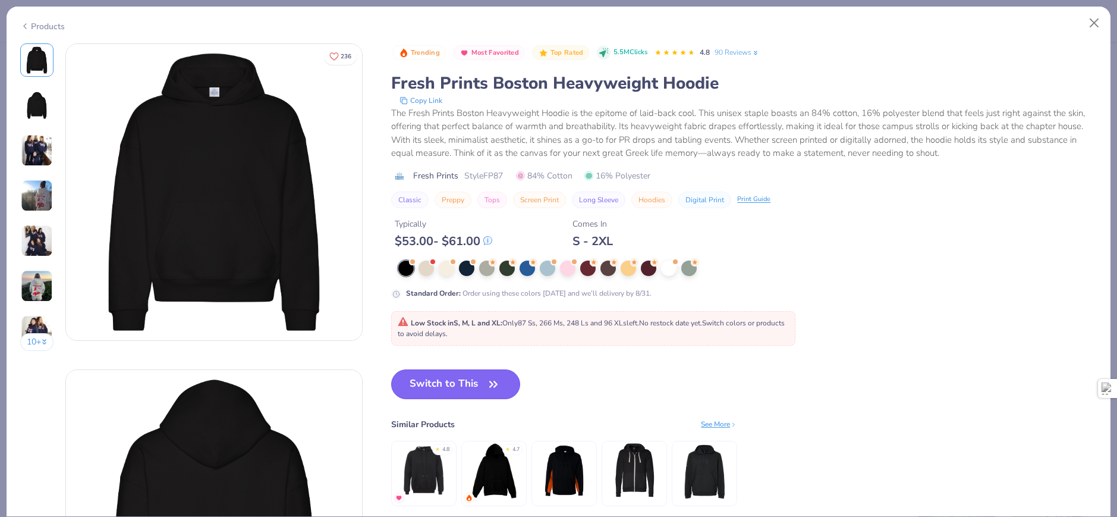
click at [441, 375] on button "Switch to This" at bounding box center [455, 384] width 129 height 30
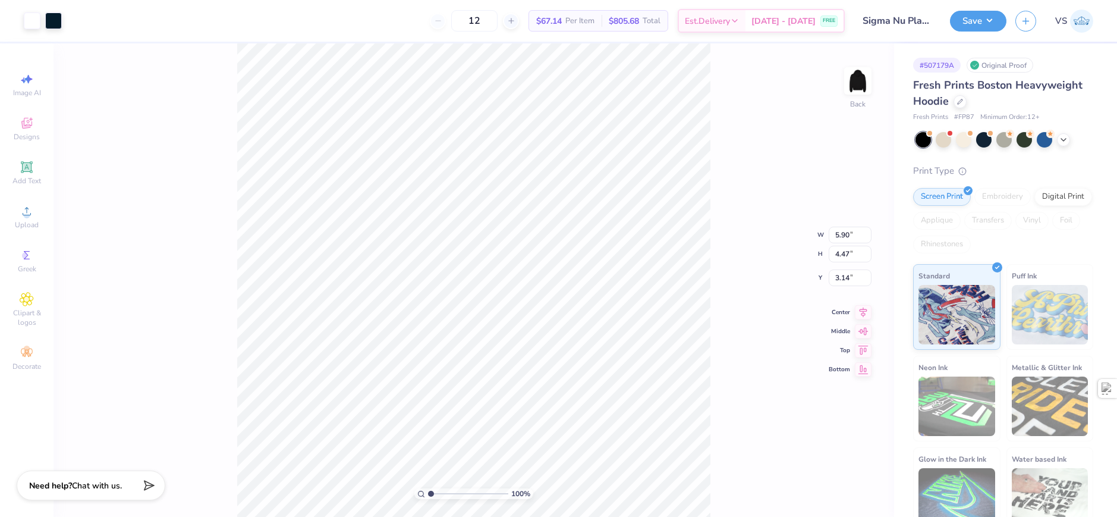
type input "8.20"
type input "6.21"
type input "2.71"
click at [32, 139] on span "Designs" at bounding box center [27, 137] width 26 height 10
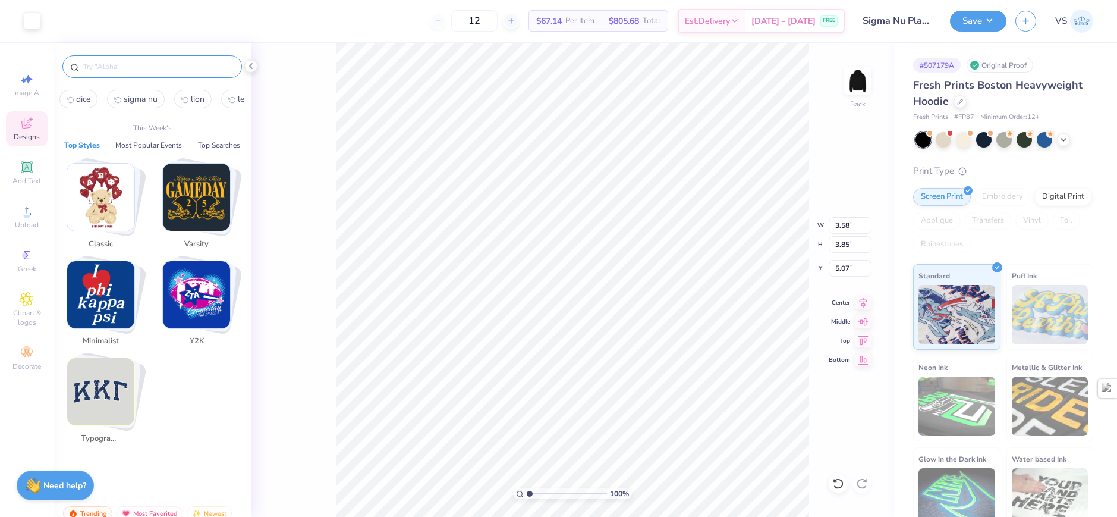
click at [147, 66] on input "text" at bounding box center [158, 67] width 152 height 12
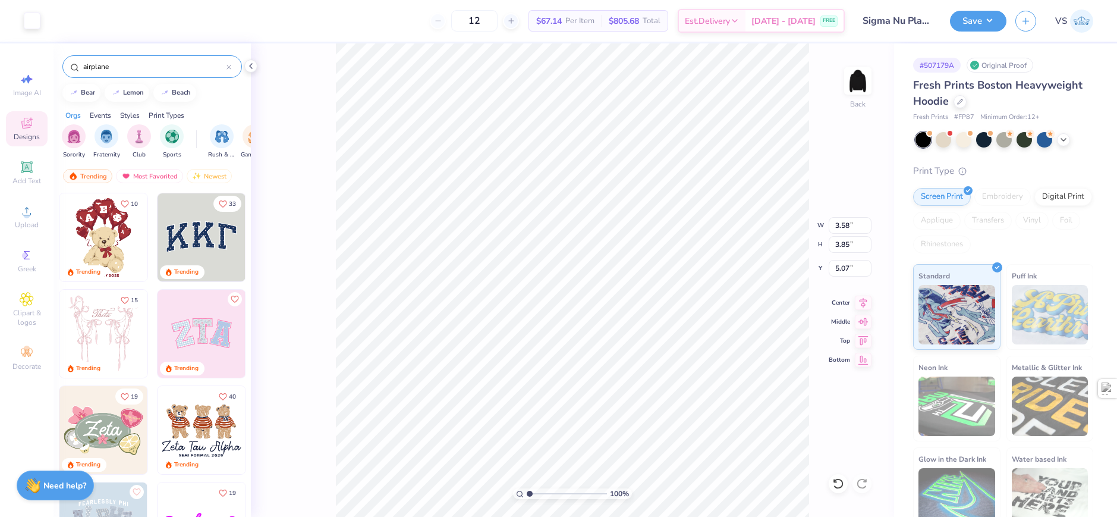
type input "airplane"
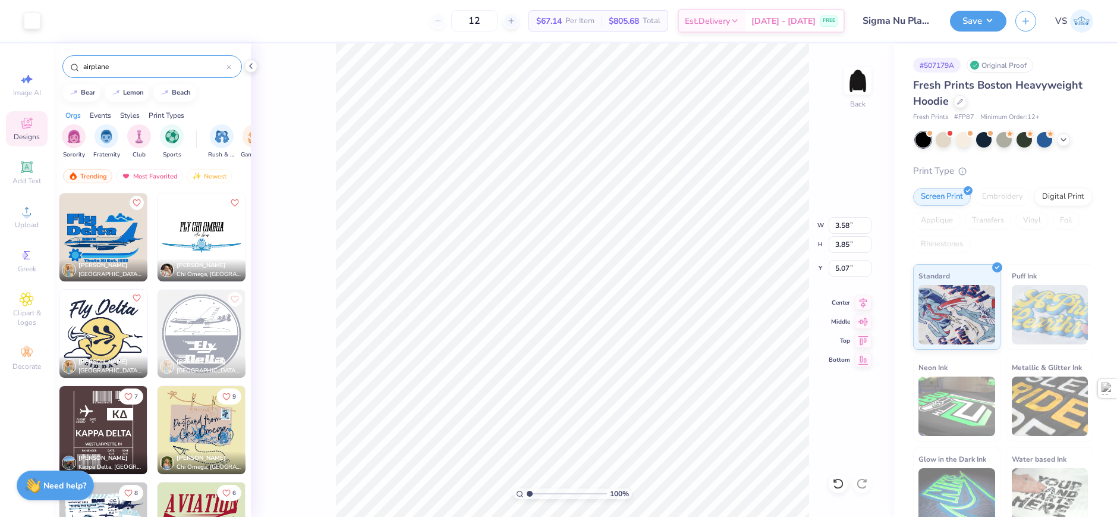
click at [132, 294] on icon "Like" at bounding box center [136, 298] width 8 height 8
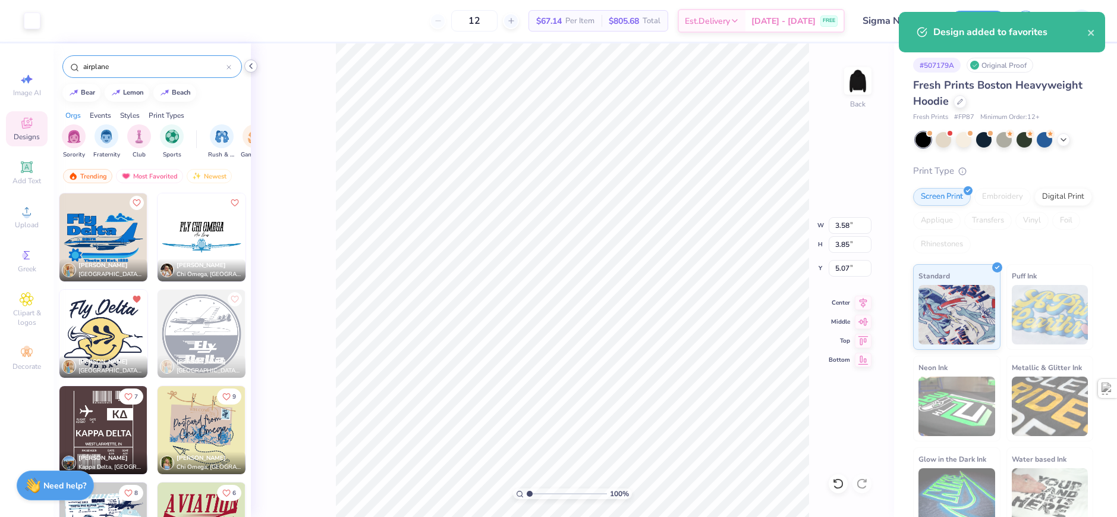
click at [253, 68] on icon at bounding box center [251, 66] width 10 height 10
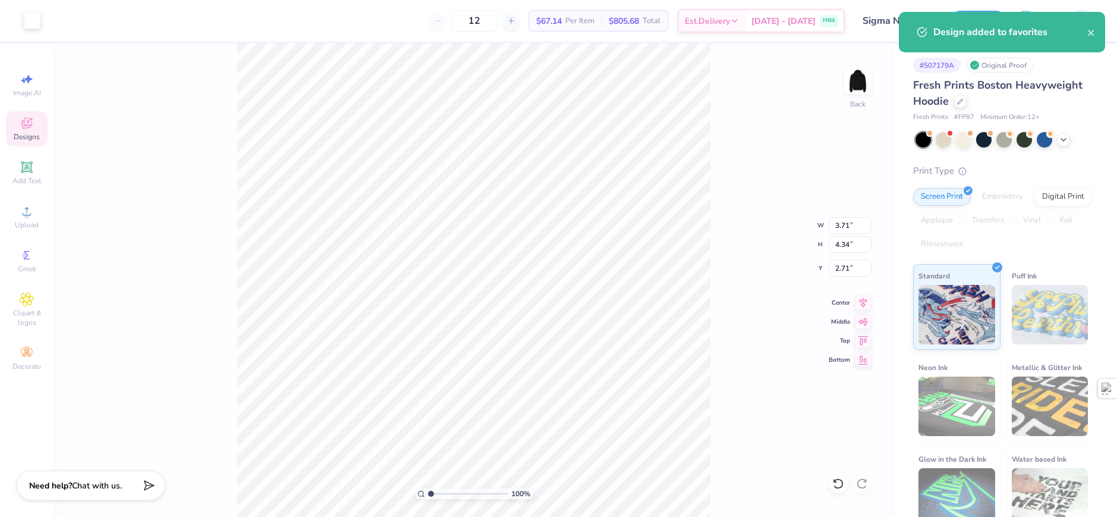
type input "3.71"
type input "4.34"
type input "2.71"
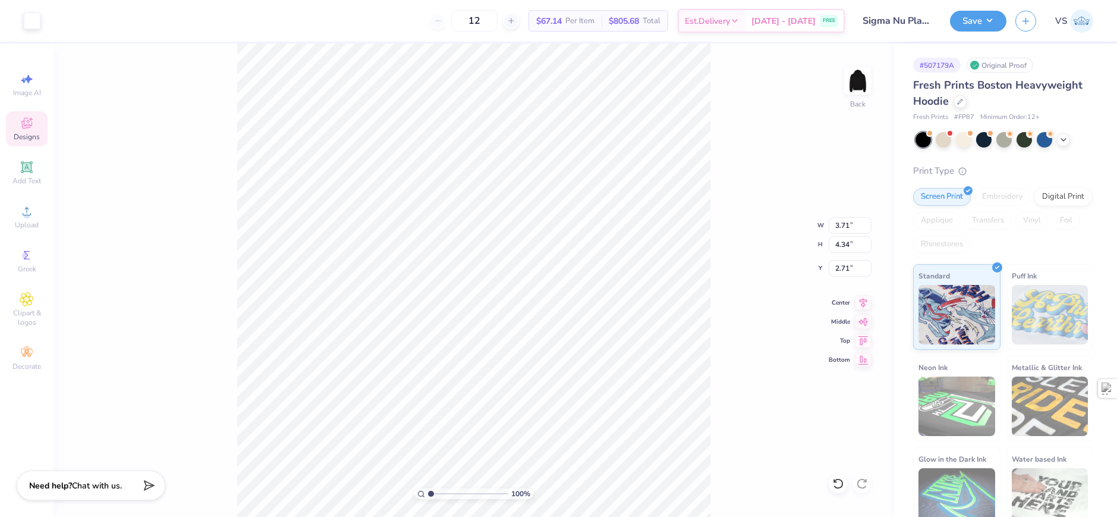
type input "7.23"
type input "6.21"
click at [34, 164] on div "Add Text" at bounding box center [27, 172] width 42 height 35
type input "7.05"
type input "2.04"
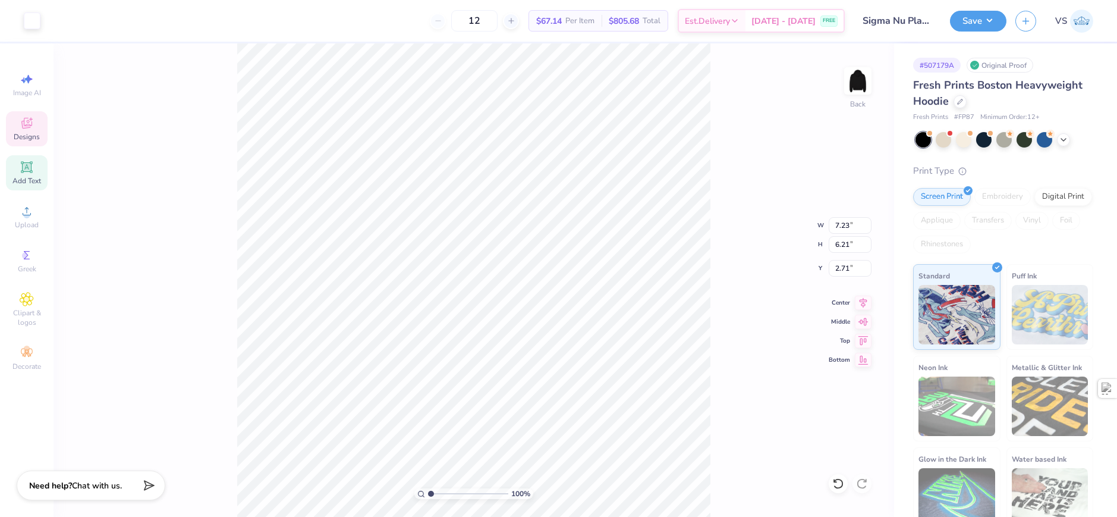
type input "5.73"
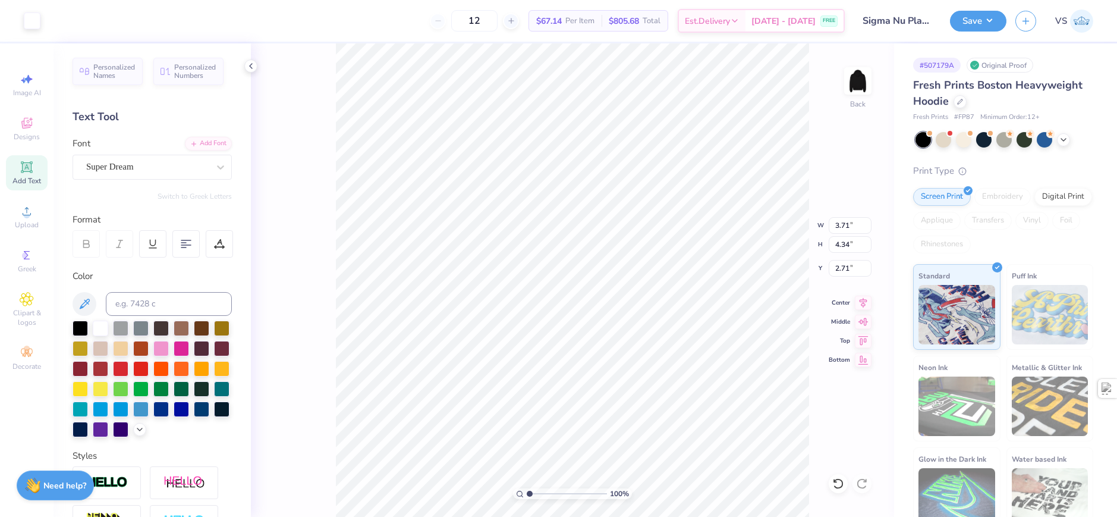
type input "7.05"
type input "2.04"
type input "5.73"
click at [183, 158] on div "Super Dream" at bounding box center [147, 167] width 125 height 18
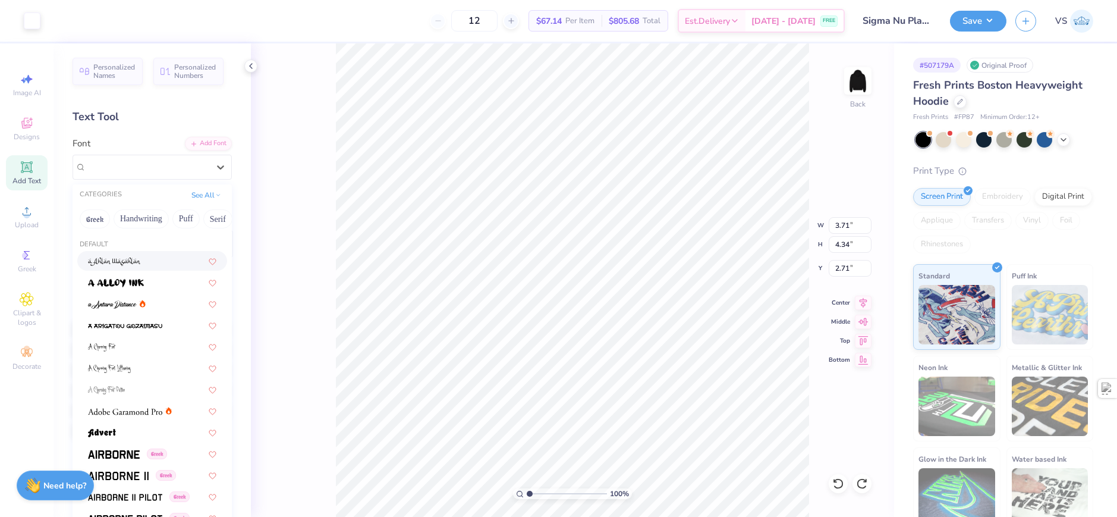
click at [122, 262] on img at bounding box center [114, 261] width 53 height 8
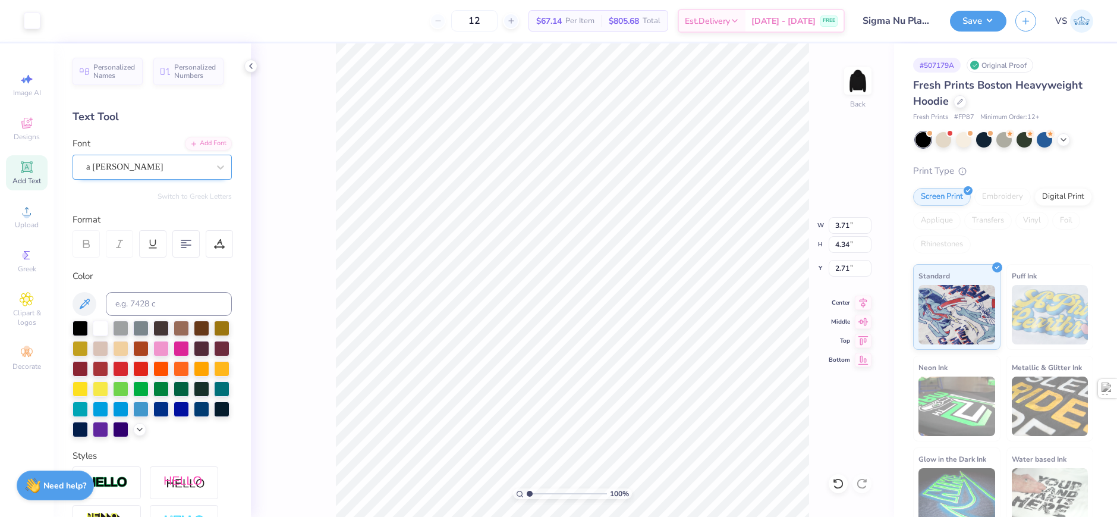
click at [188, 167] on div "a Ahlan Wasahlan" at bounding box center [147, 167] width 125 height 18
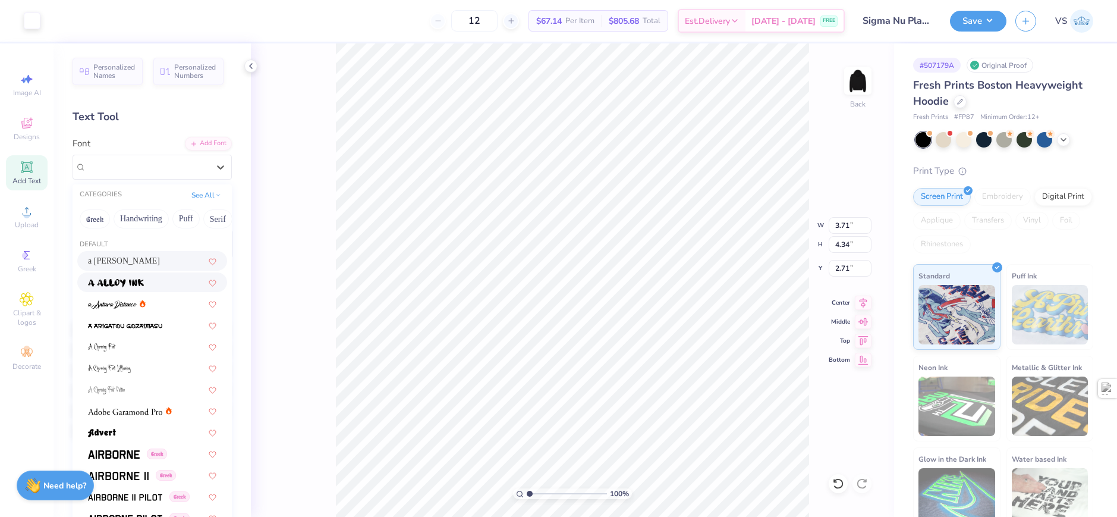
click at [139, 276] on span at bounding box center [116, 282] width 56 height 12
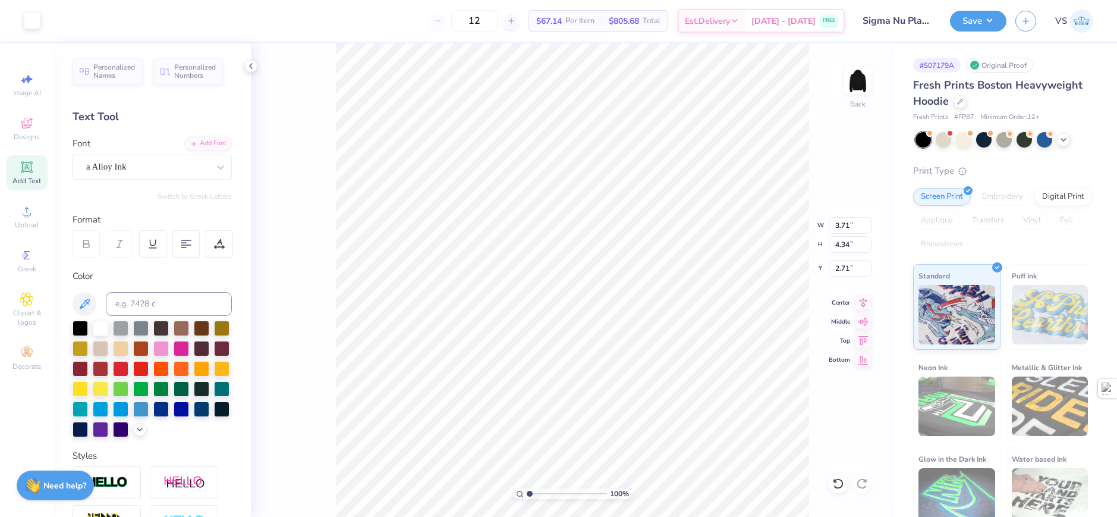
click at [313, 218] on div "100 % Back W 3.71 3.71 " H 4.34 4.34 " Y 2.71 2.71 " Center Middle Top Bottom" at bounding box center [572, 279] width 643 height 473
click at [313, 218] on div "100 % Back W 3.71 H 4.34 Y 2.71 Center Middle Top Bottom" at bounding box center [572, 279] width 643 height 473
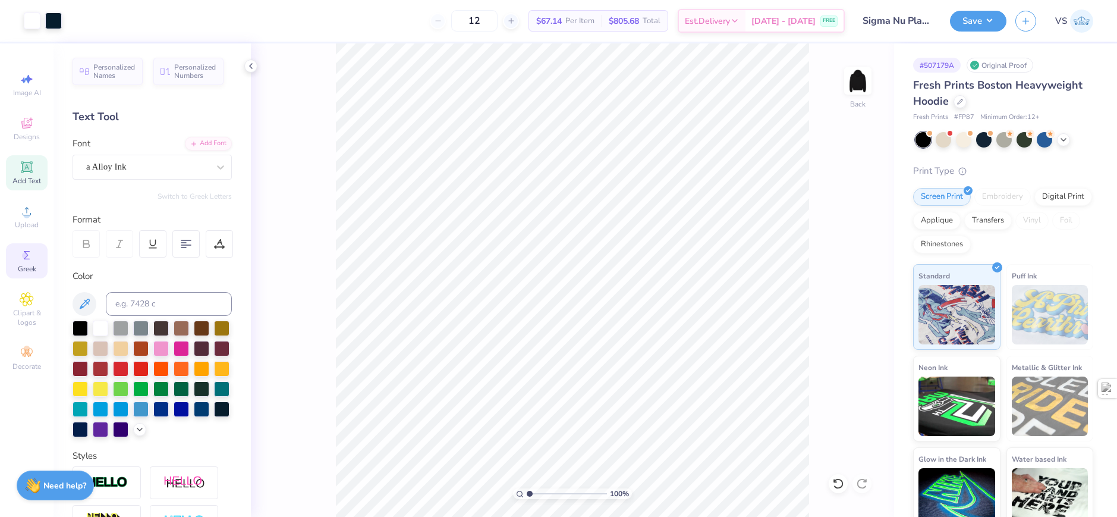
click at [44, 265] on div "Greek" at bounding box center [27, 260] width 42 height 35
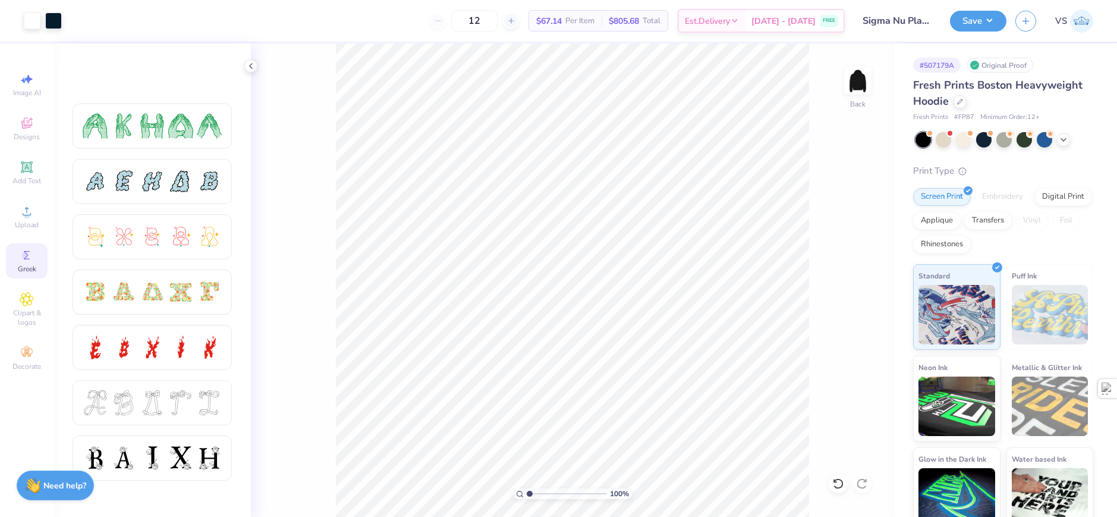
scroll to position [1921, 0]
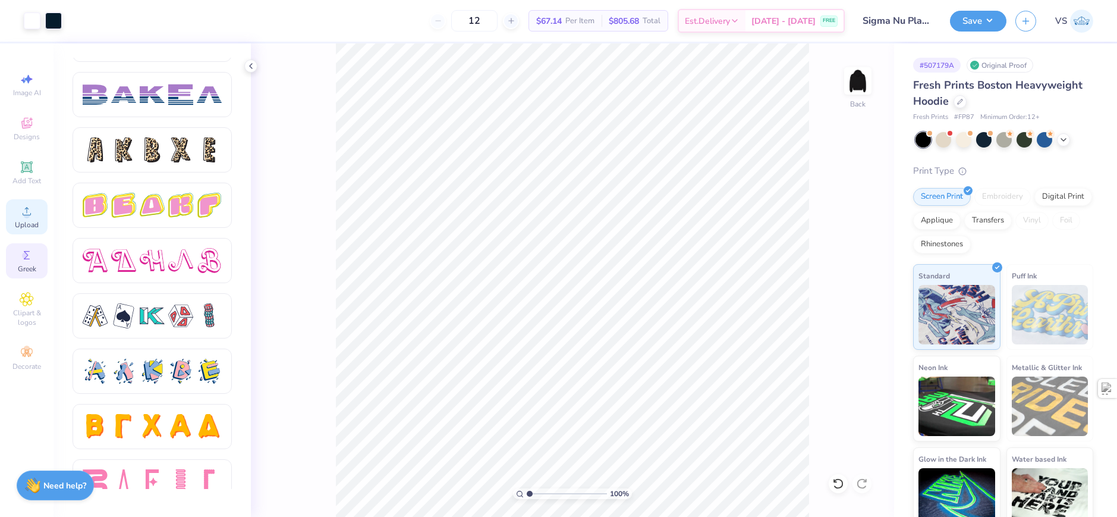
click at [27, 221] on span "Upload" at bounding box center [27, 225] width 24 height 10
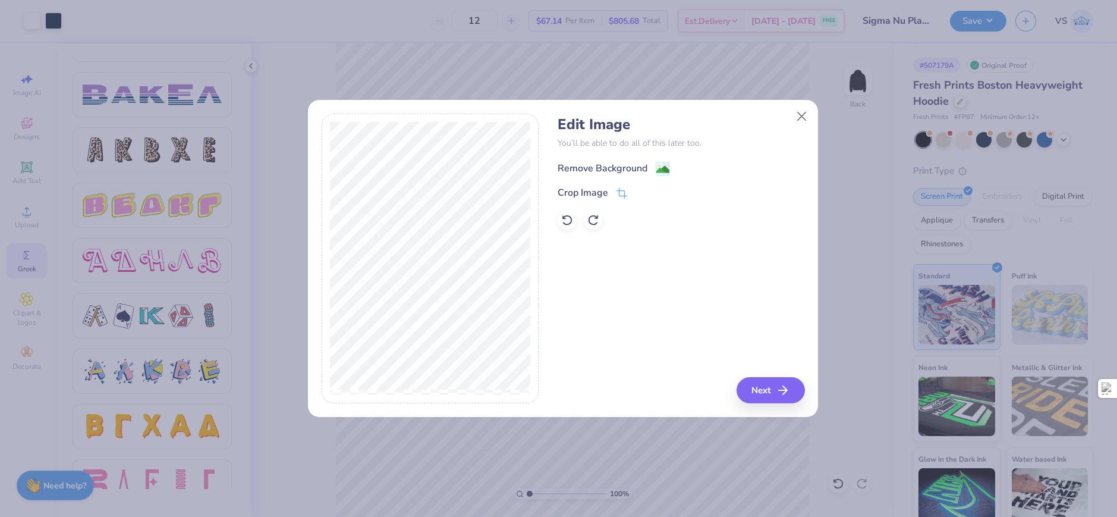
click at [641, 168] on div "Remove Background" at bounding box center [603, 168] width 90 height 14
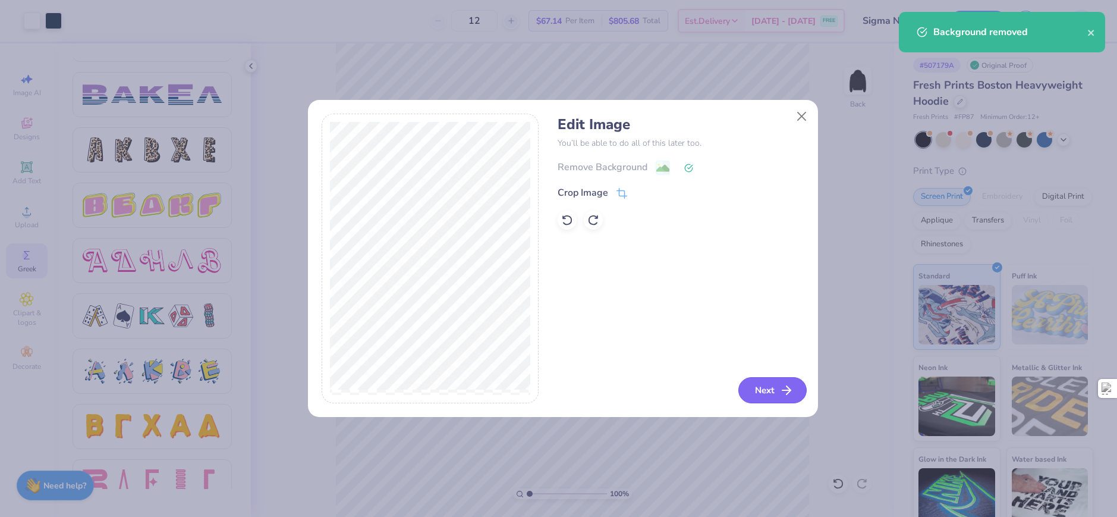
click at [770, 392] on button "Next" at bounding box center [772, 390] width 68 height 26
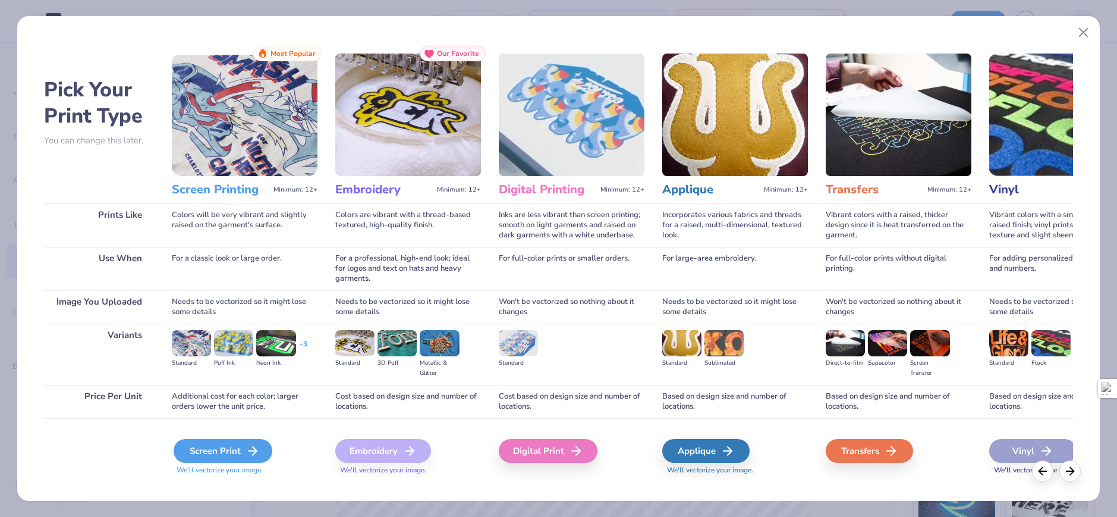
click at [240, 447] on div "Screen Print" at bounding box center [223, 451] width 99 height 24
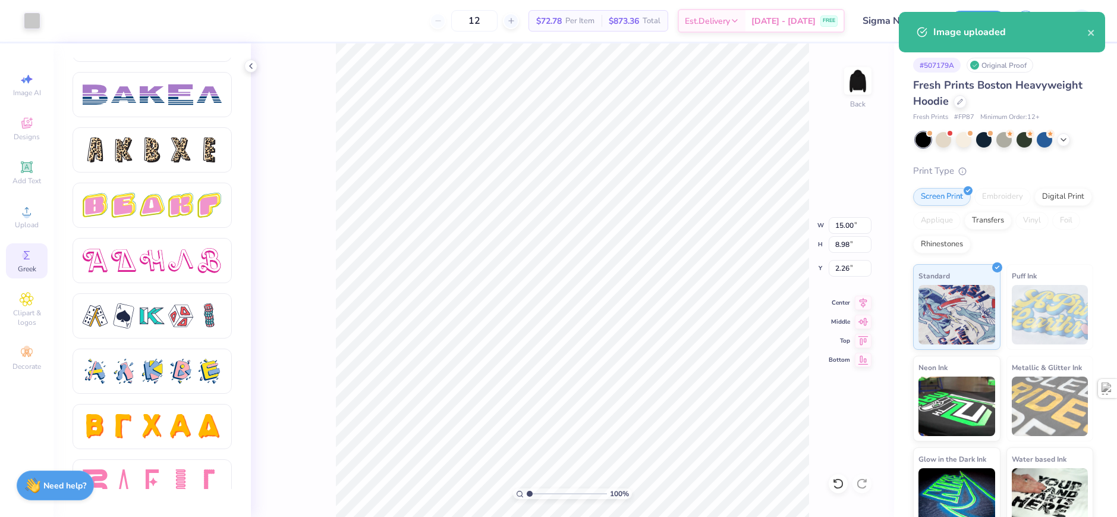
type input "3.00"
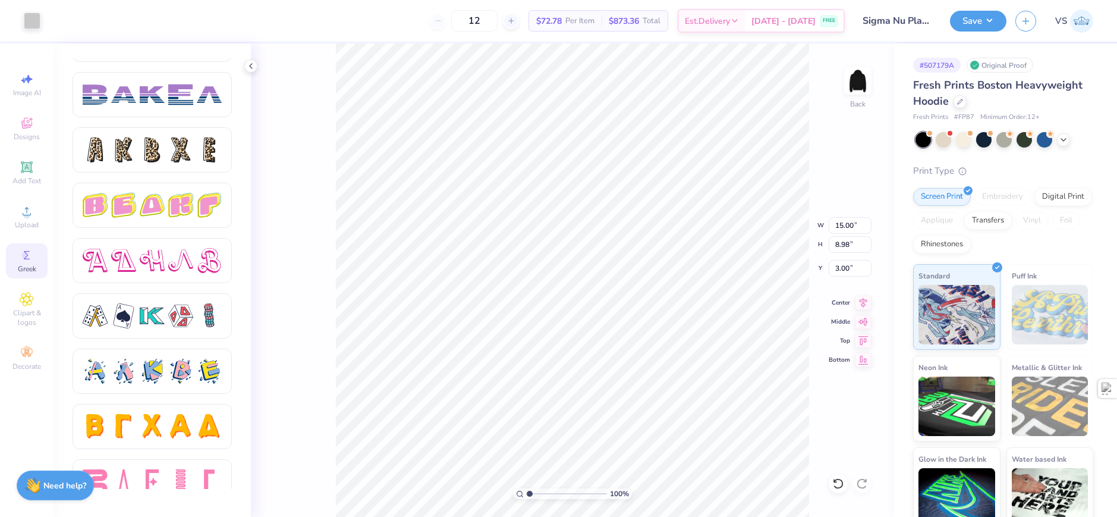
type input "6.96"
type input "4.17"
type input "6.30"
type input "2.74"
type input "4.15"
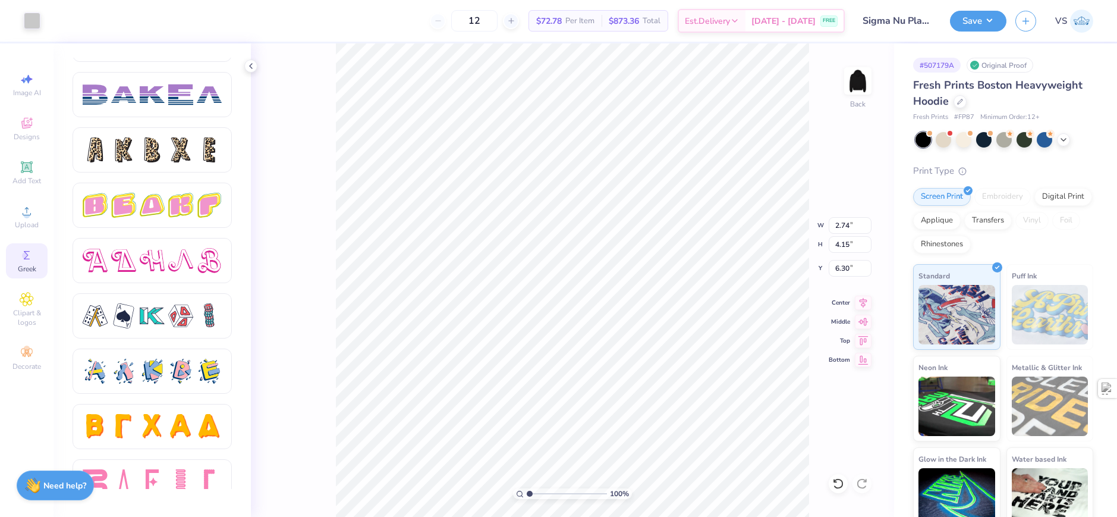
type input "2.60"
type input "3.11"
type input "4.70"
type input "2.05"
click at [583, 435] on li "Bring Forward" at bounding box center [580, 438] width 93 height 23
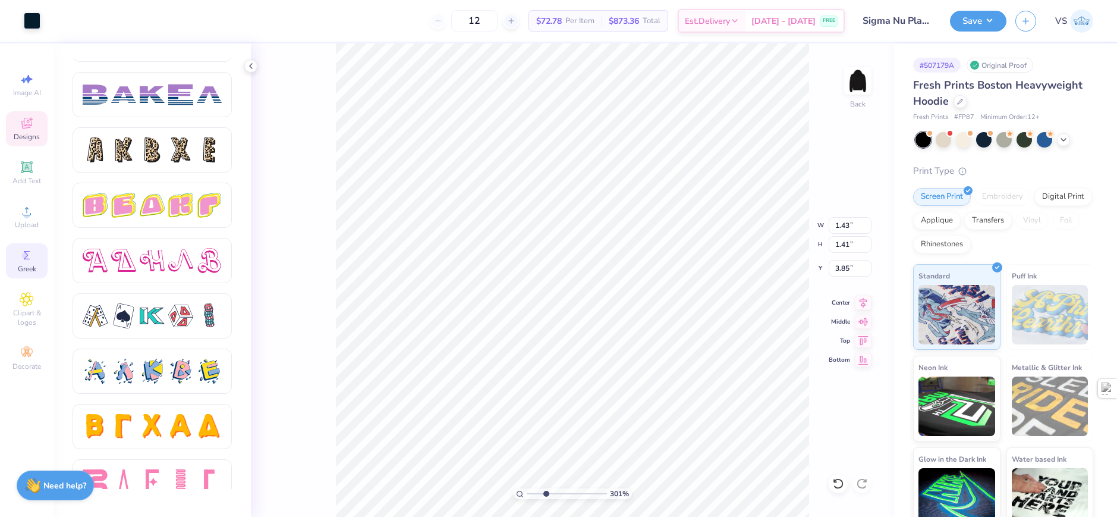
type input "3.00581987268405"
type input "1.07"
type input "1.05"
type input "4.21"
type input "3.00581987268405"
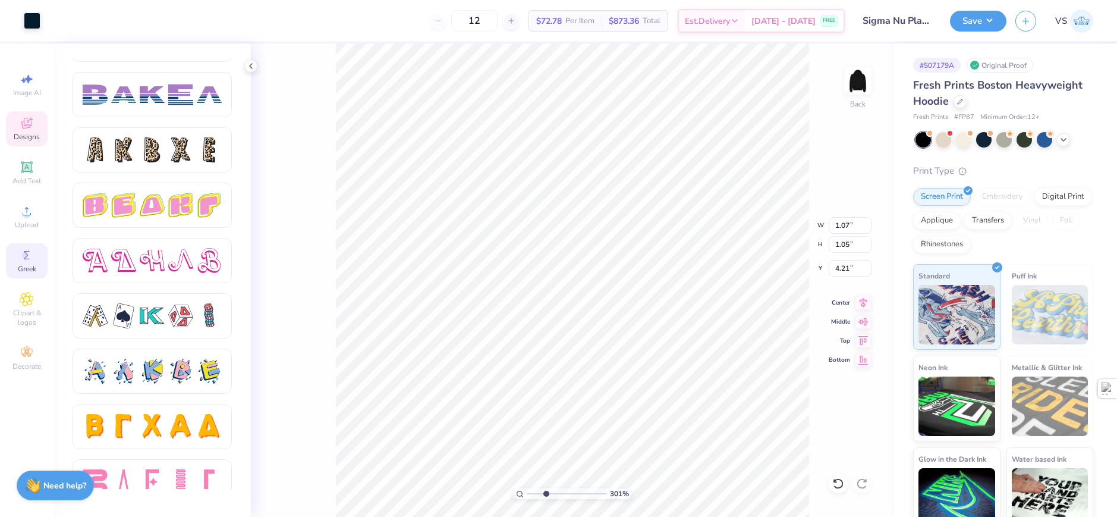
type input "3.87"
type input "3.00581987268405"
type input "2.79"
type input "4.16"
type input "6.30"
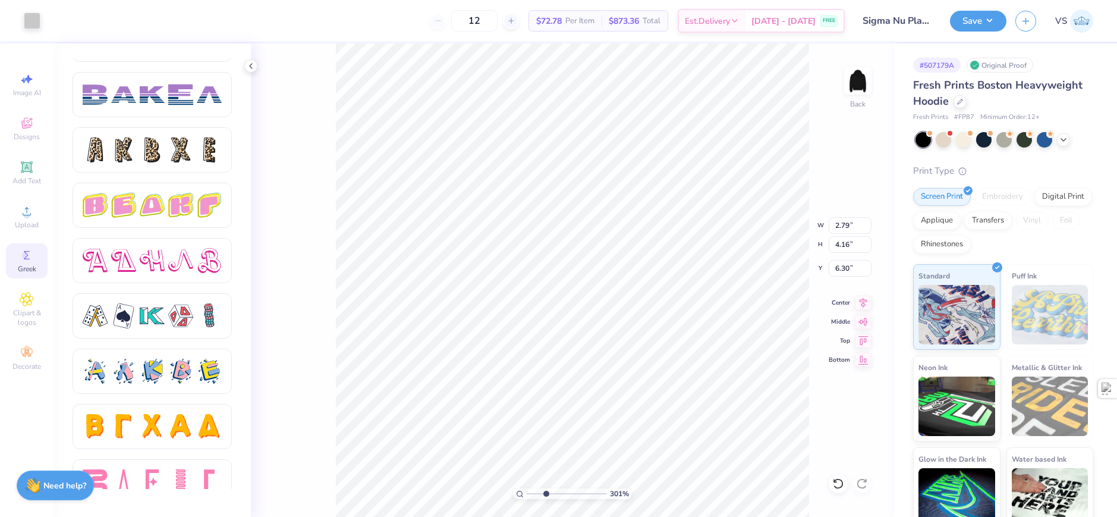
type input "3.00581987268405"
type input "3.11"
type input "4.70"
type input "2.05"
type input "3.00581987268405"
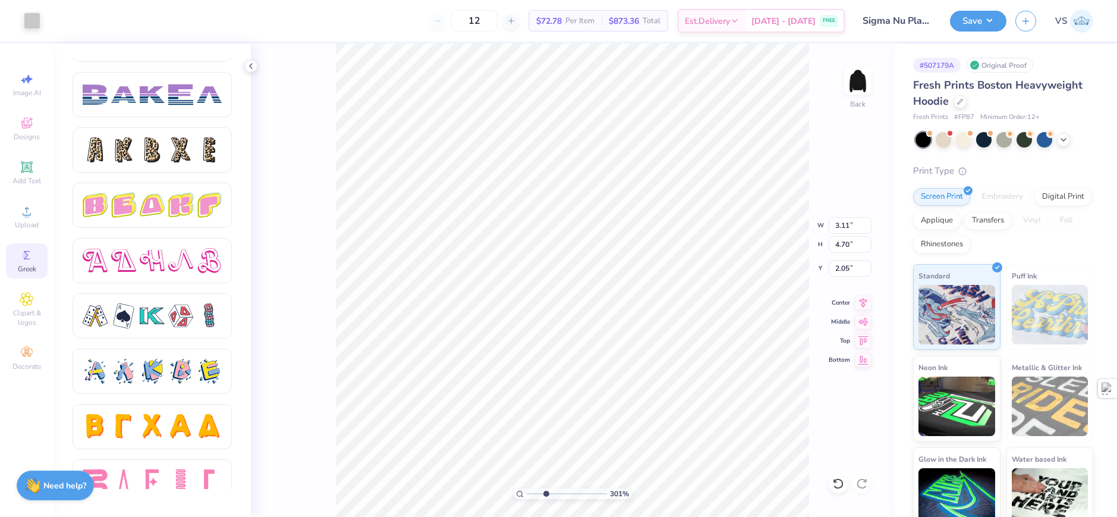
type input "2.79"
type input "4.16"
type input "6.30"
type input "3.00581987268405"
type input "8.20"
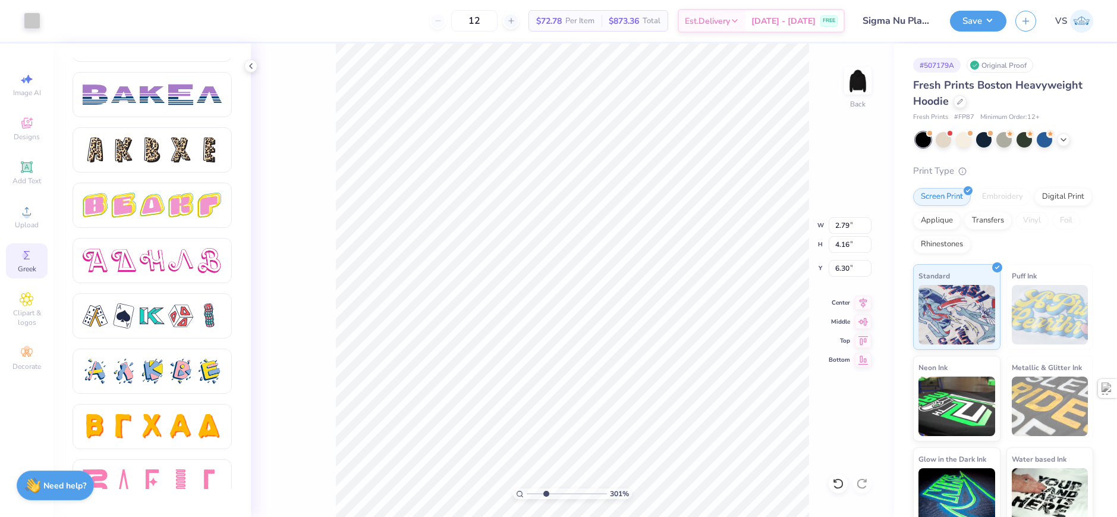
type input "4.61"
type input "3.99"
type input "2.46071092039641"
type input "2.14"
type input "3.24"
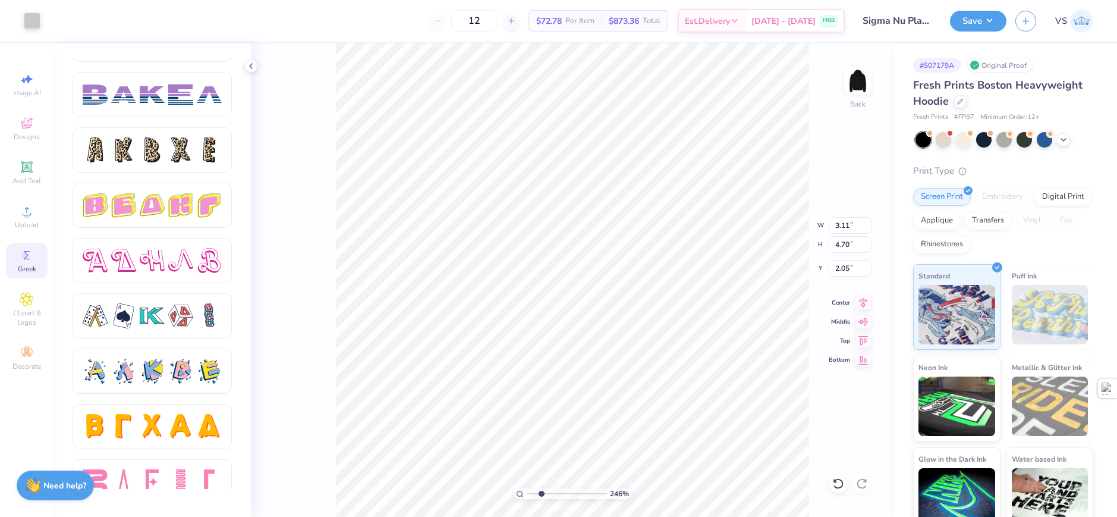
type input "3.51"
type input "2.46071092039641"
type input "3.31"
type input "2.46071092039641"
type input "2.79"
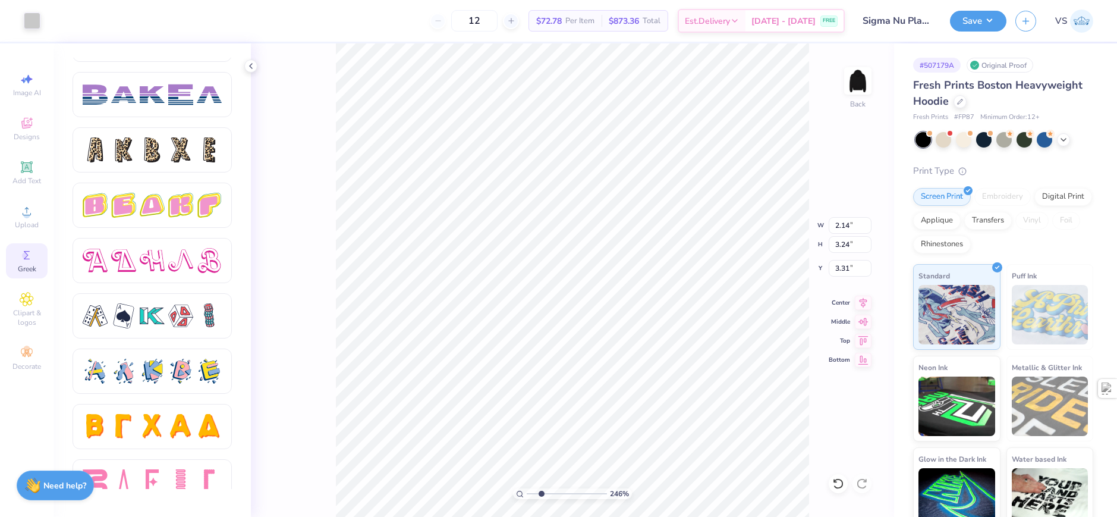
type input "4.16"
type input "6.30"
type input "2.46071092039641"
type input "2.05"
type input "3.04"
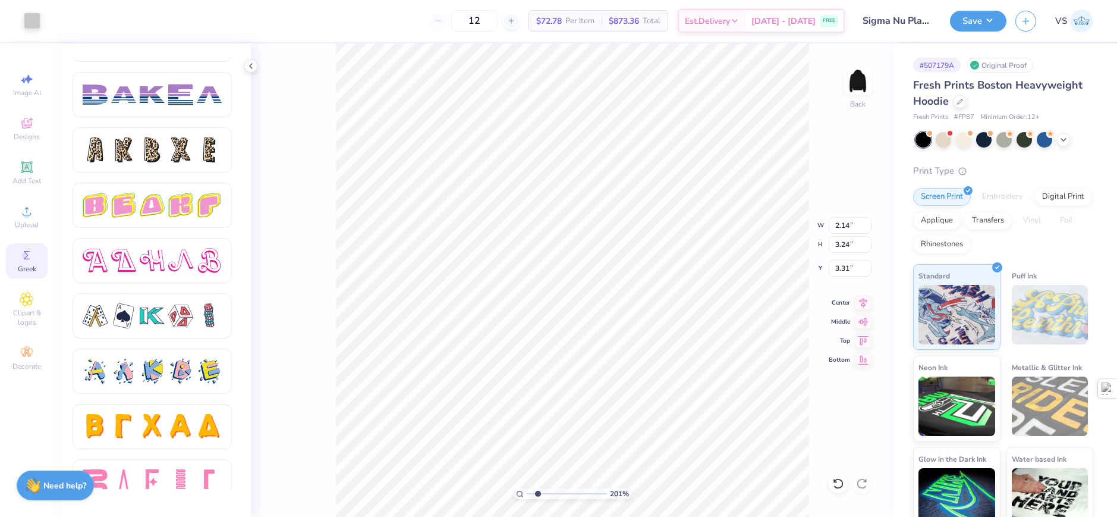
type input "2.01445811466782"
type input "2.41"
type input "3.65"
type input "2.01445811466782"
type input "2.33"
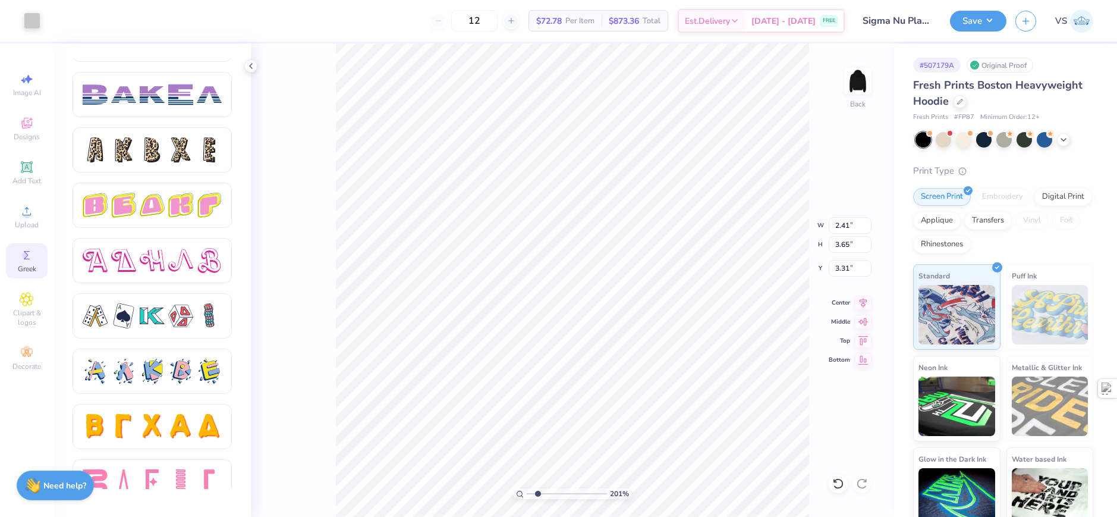
type input "3.52"
type input "2.01445811466782"
type input "2.05"
type input "3.04"
type input "6.30"
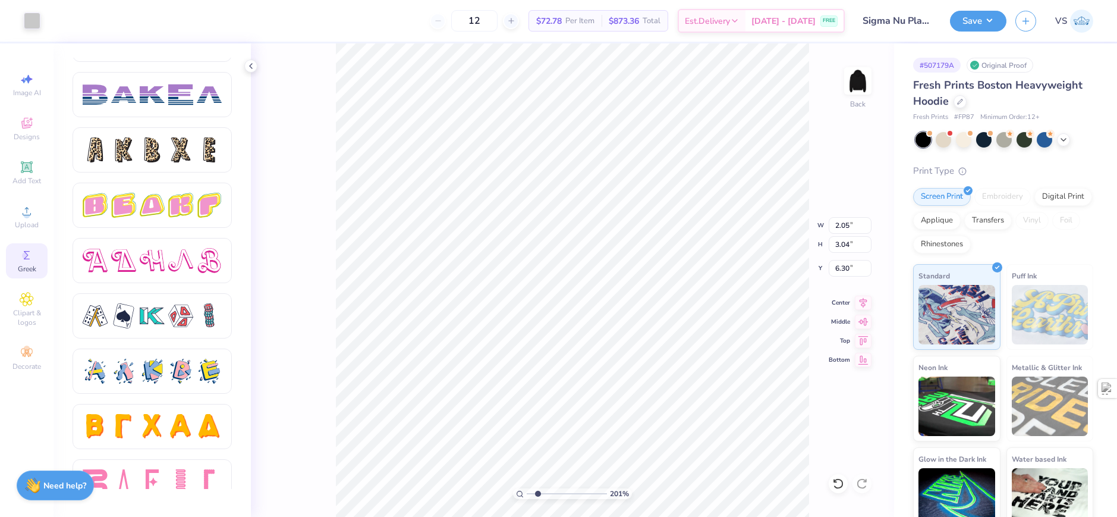
type input "2.01445811466782"
type input "2.27"
type input "3.37"
type input "5.97"
click at [29, 20] on div at bounding box center [32, 19] width 17 height 17
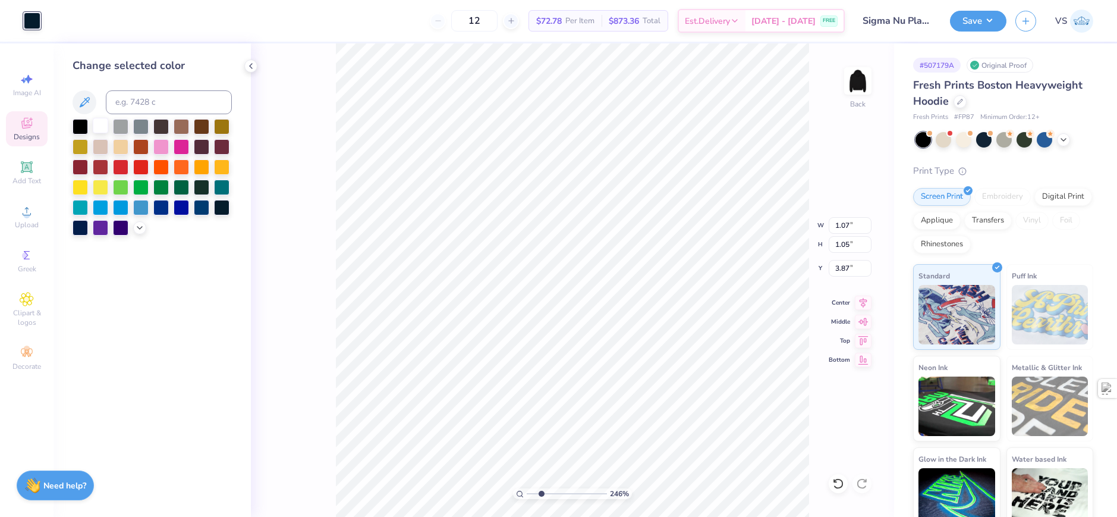
click at [103, 125] on div at bounding box center [100, 125] width 15 height 15
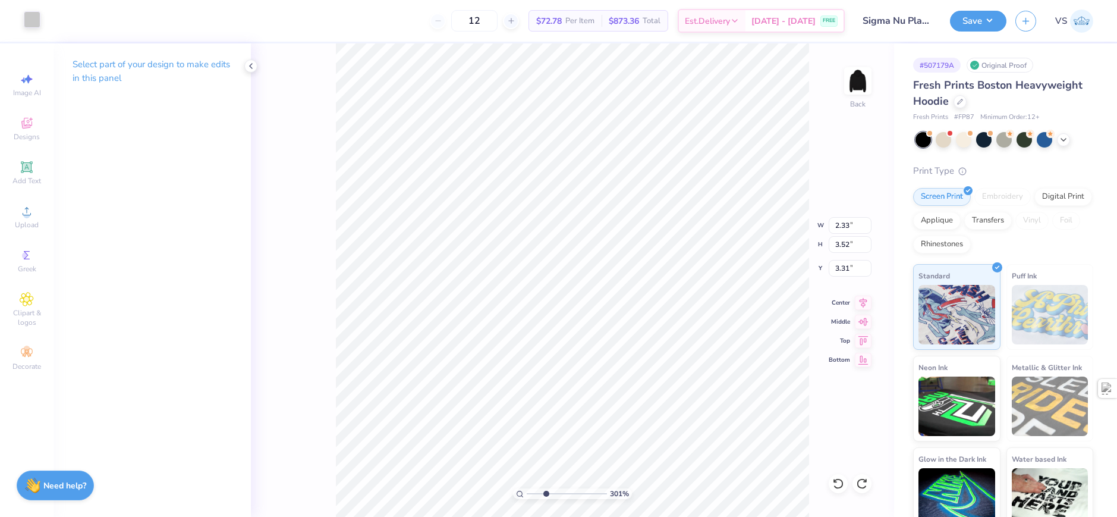
click at [35, 20] on div at bounding box center [32, 19] width 17 height 17
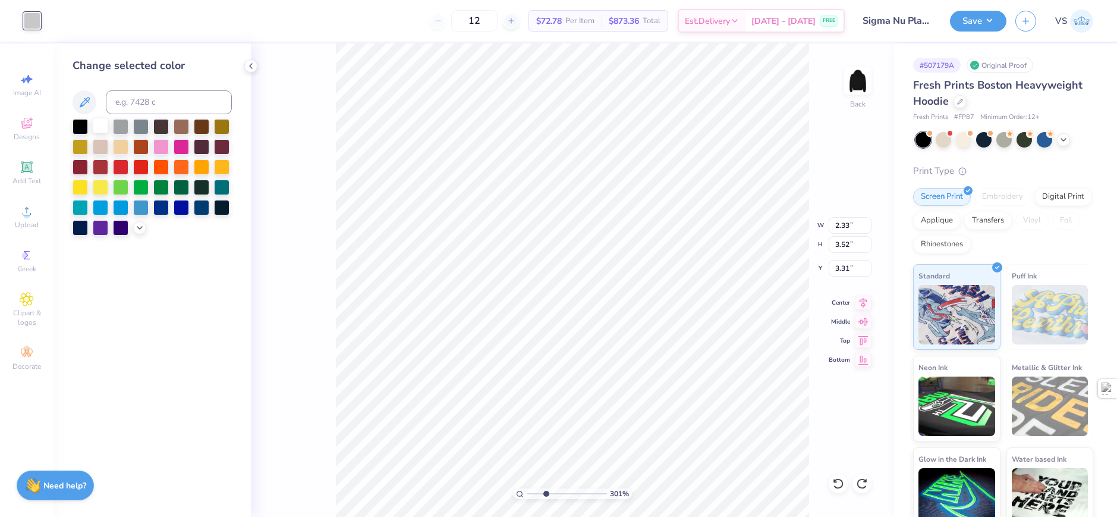
click at [98, 127] on div at bounding box center [100, 125] width 15 height 15
type input "3.00581987268404"
type input "2.27"
type input "3.37"
type input "5.97"
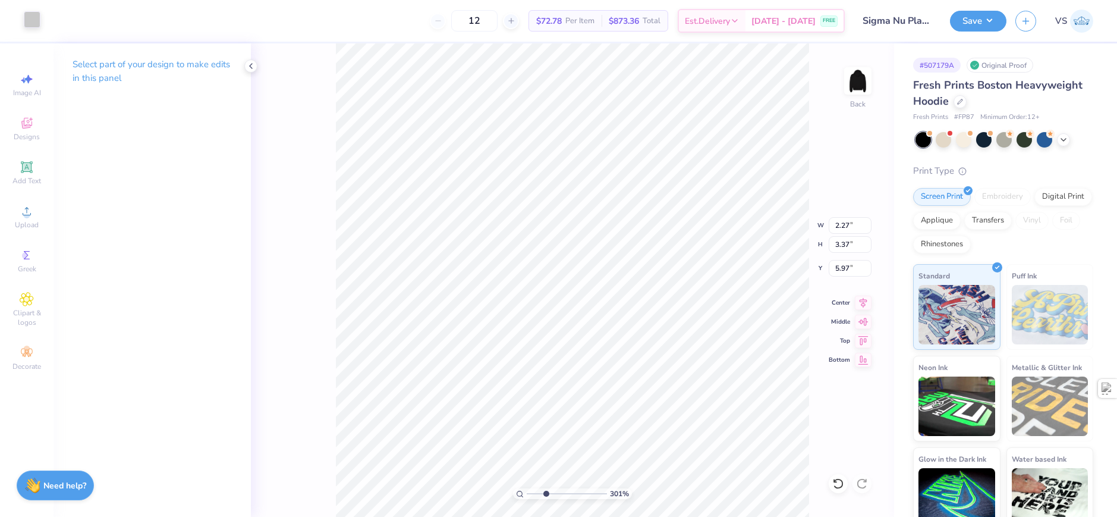
click at [26, 11] on div at bounding box center [32, 19] width 17 height 17
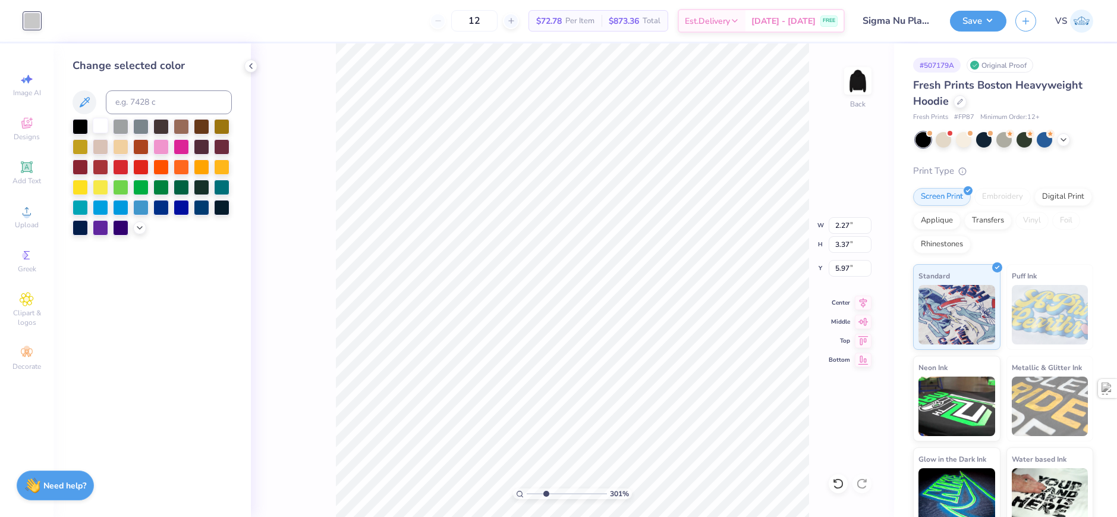
click at [103, 135] on div at bounding box center [152, 177] width 159 height 117
click at [103, 128] on div at bounding box center [100, 125] width 15 height 15
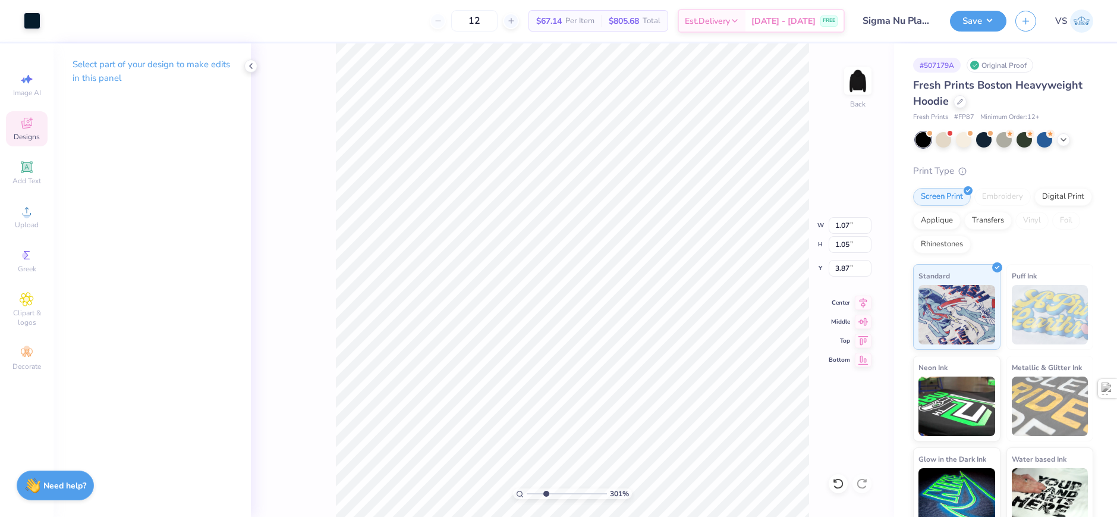
type input "3.00581987268404"
type input "0.98"
type input "0.96"
type input "3.96"
type input "3.00581987268404"
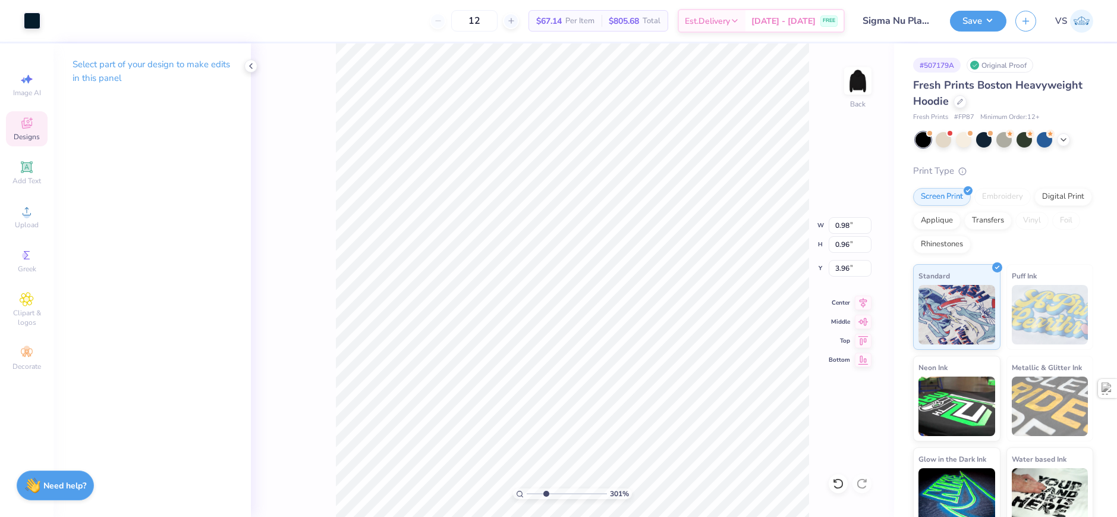
type input "3.88"
type input "3.00581987268404"
type input "0.99"
type input "3.86"
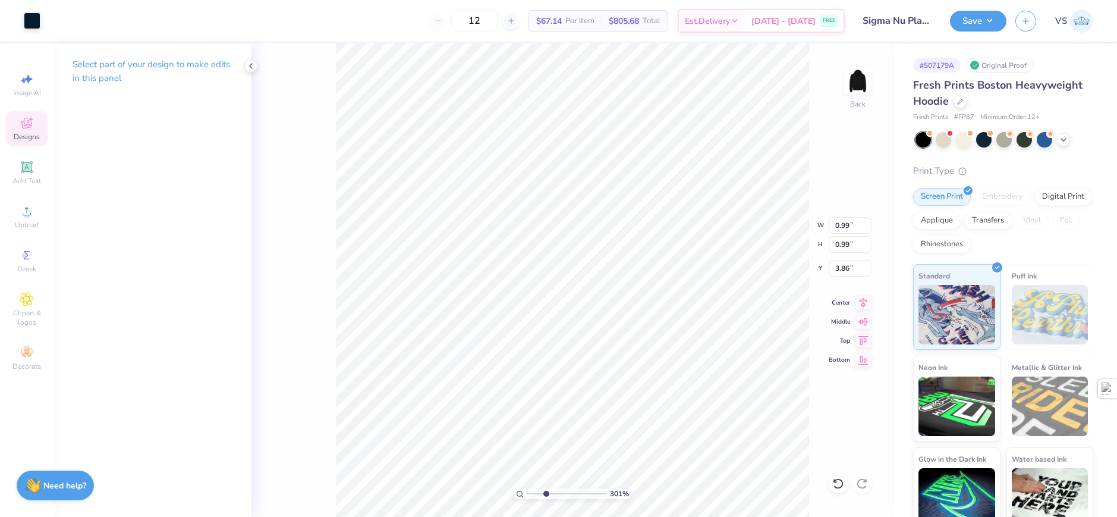
type input "3.00581987268404"
type input "3.87"
type input "8.17475462077439"
type input "0.77"
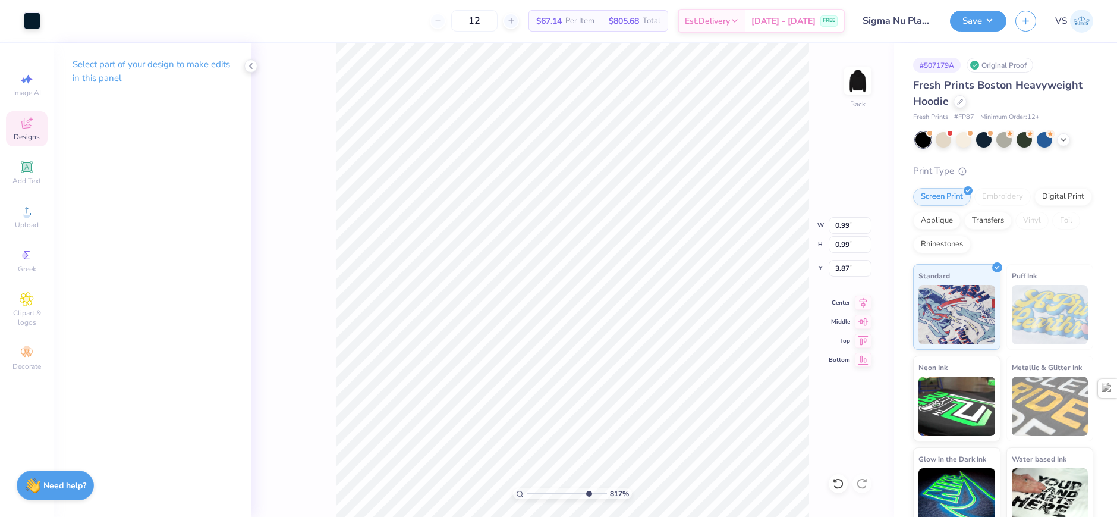
type input "4.08"
type input "8.17475462077439"
type input "3.95"
type input "8.17475462077439"
type input "0.69"
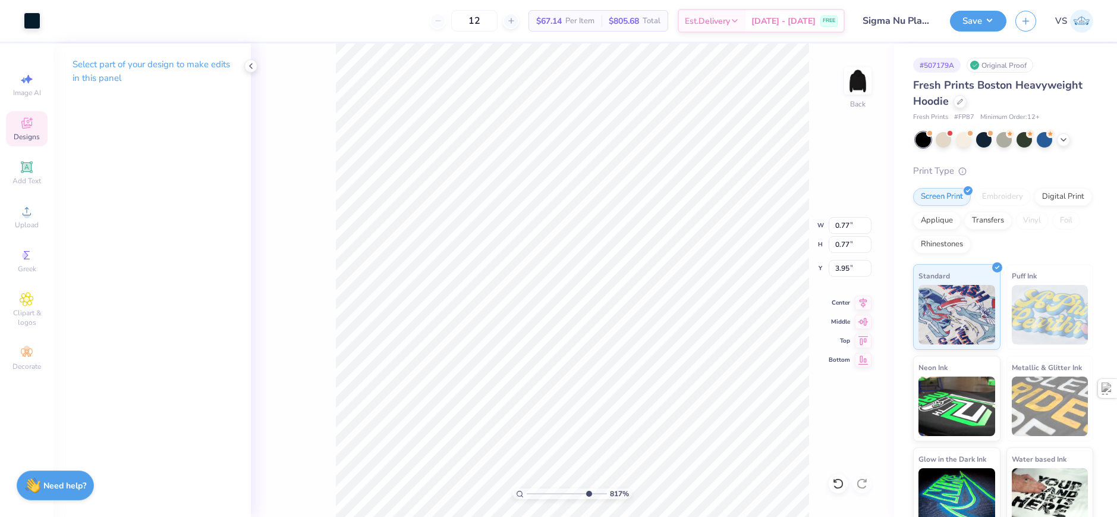
type input "0.69"
type input "8.17475462077439"
type input "3.99"
type input "8.17475462077439"
type input "8.20"
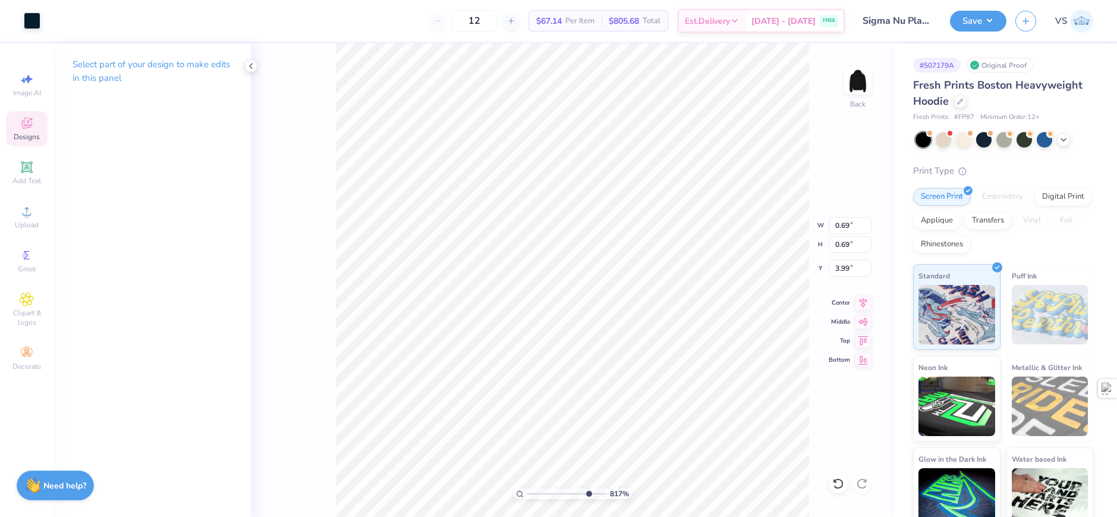
type input "4.61"
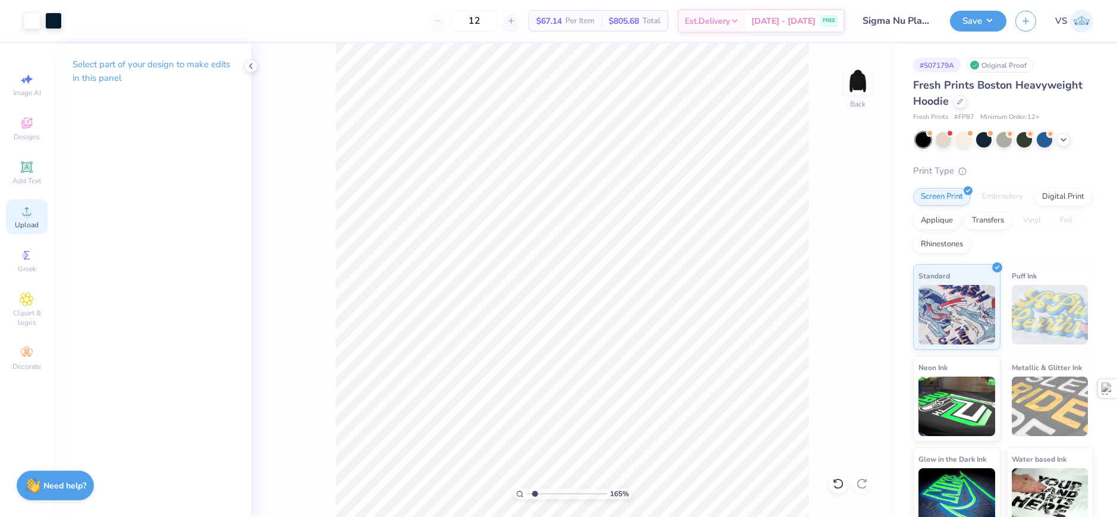
click at [27, 228] on span "Upload" at bounding box center [27, 225] width 24 height 10
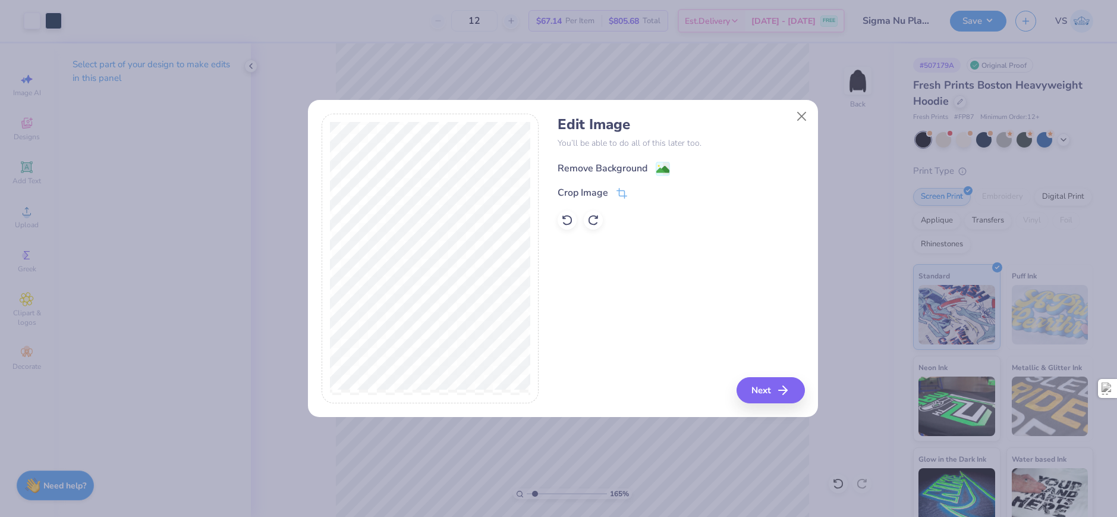
click at [649, 164] on div "Remove Background" at bounding box center [614, 168] width 112 height 15
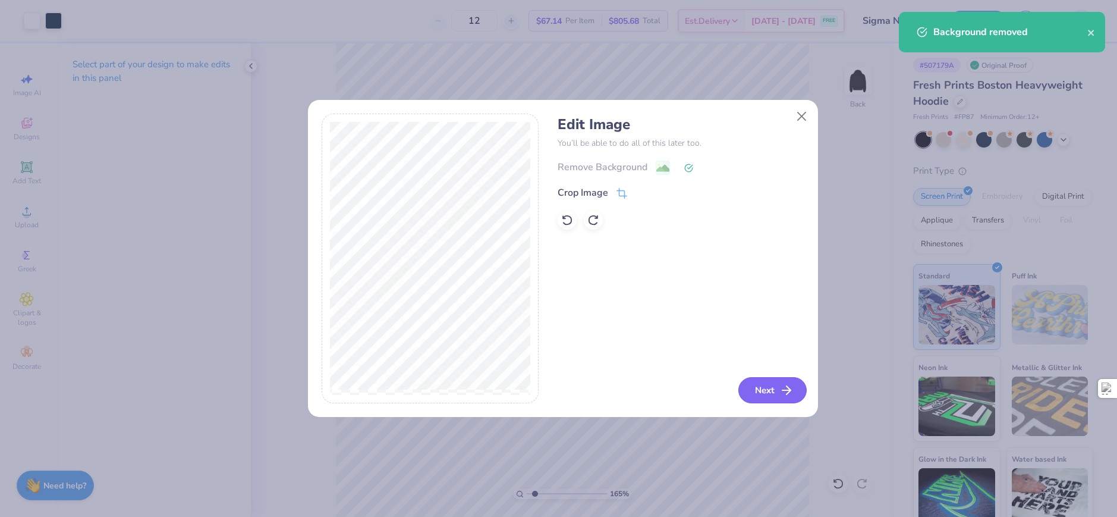
click at [753, 392] on button "Next" at bounding box center [772, 390] width 68 height 26
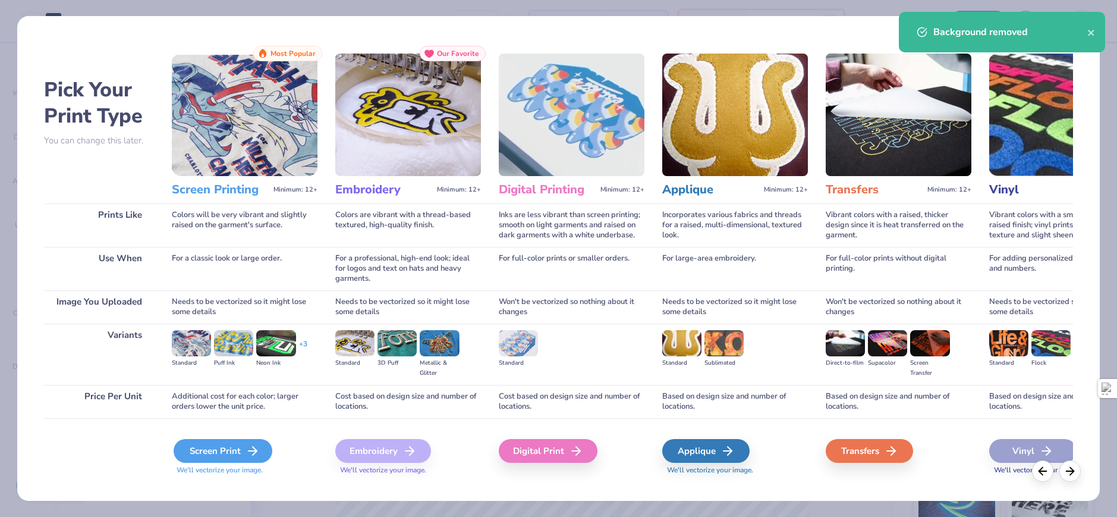
click at [227, 447] on div "Screen Print" at bounding box center [223, 451] width 99 height 24
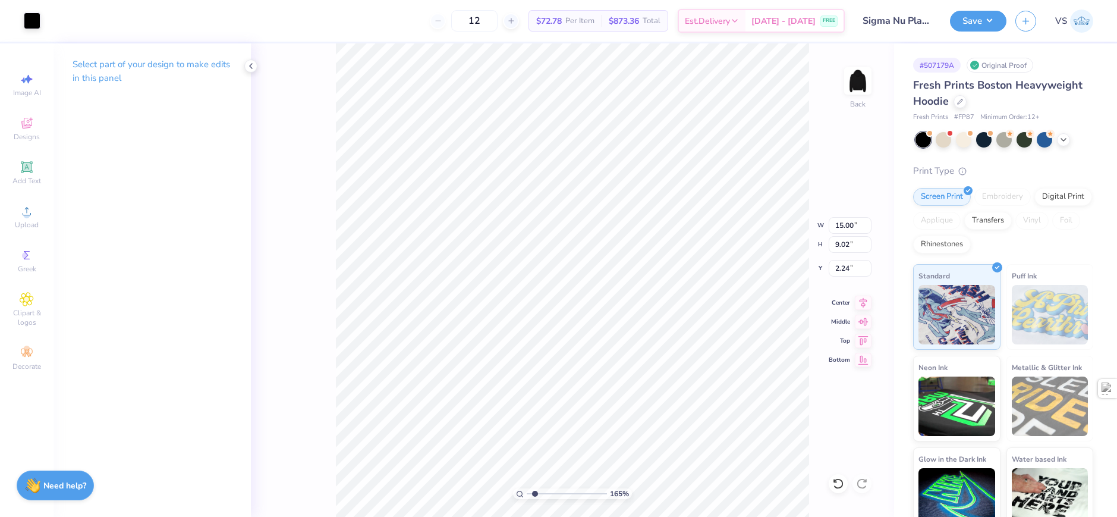
type input "1.64913377760655"
type input "3.56"
type input "1.64913377760655"
type input "7.42"
type input "4.46"
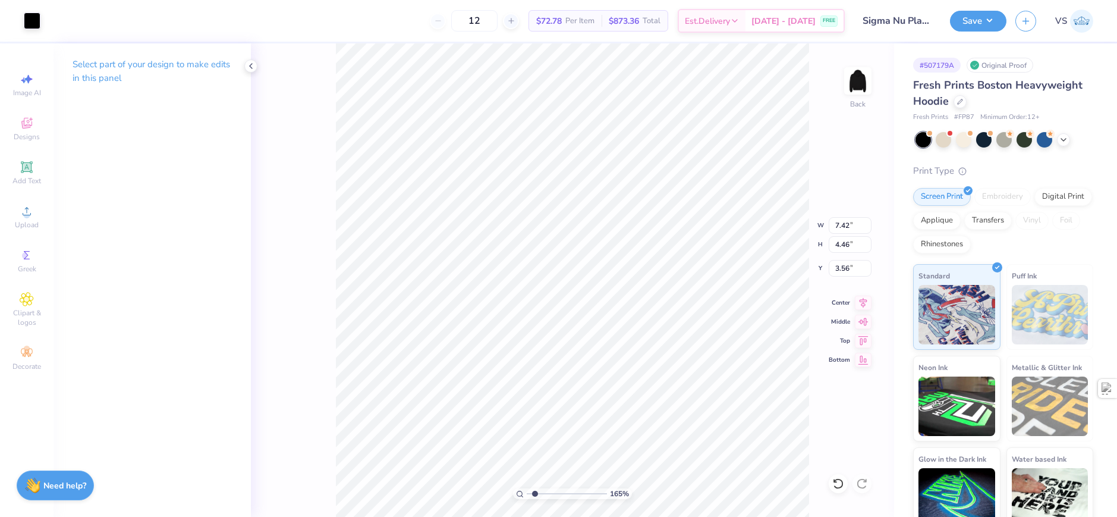
type input "1.64913377760655"
type input "8.08"
type input "2.22643191709162"
type input "2.33"
type input "3.52"
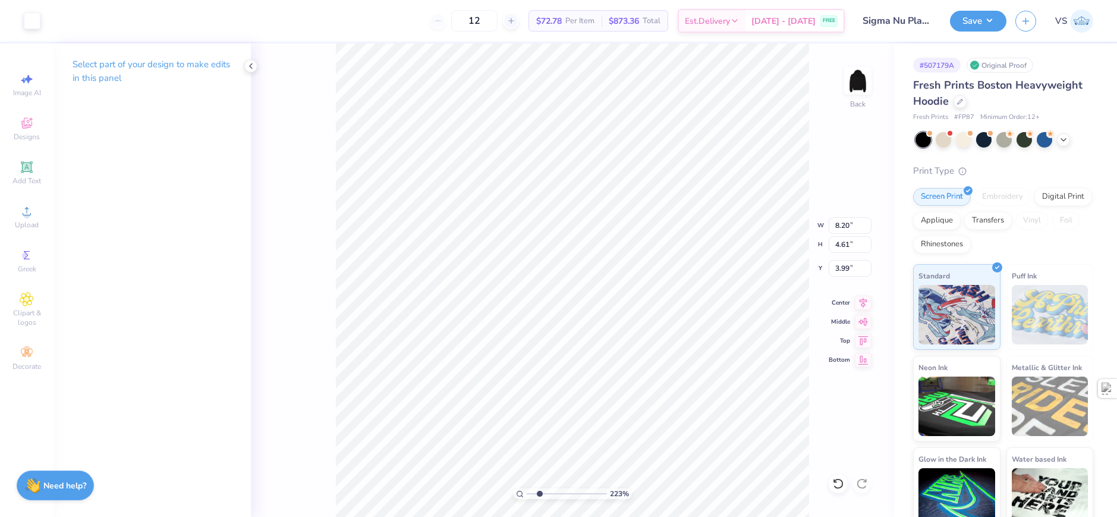
type input "3.31"
type input "2.22643191709162"
type input "7.82"
type input "2.22643191709162"
type input "6.05"
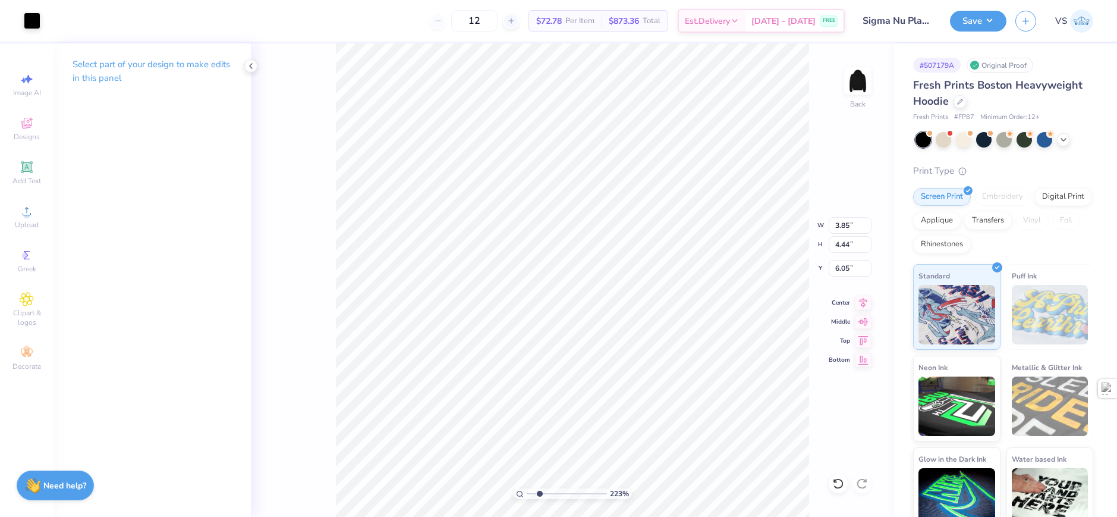
type input "2.22643191709162"
type input "3.19"
type input "3.68"
type input "6.81"
type input "2.22643191709162"
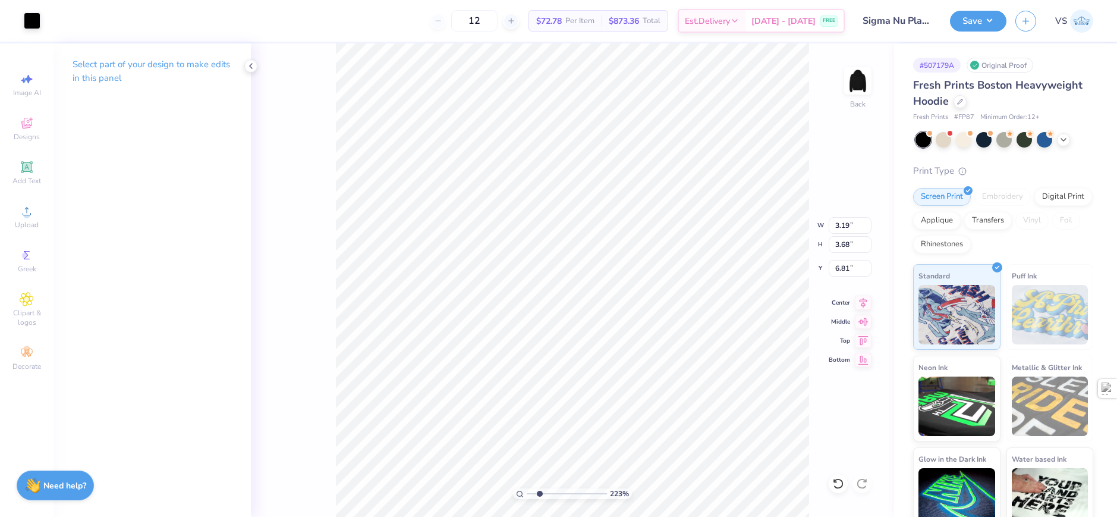
type input "6.57"
type input "2.22643191709162"
type input "4.52"
type input "2.22643191709162"
type input "5.79"
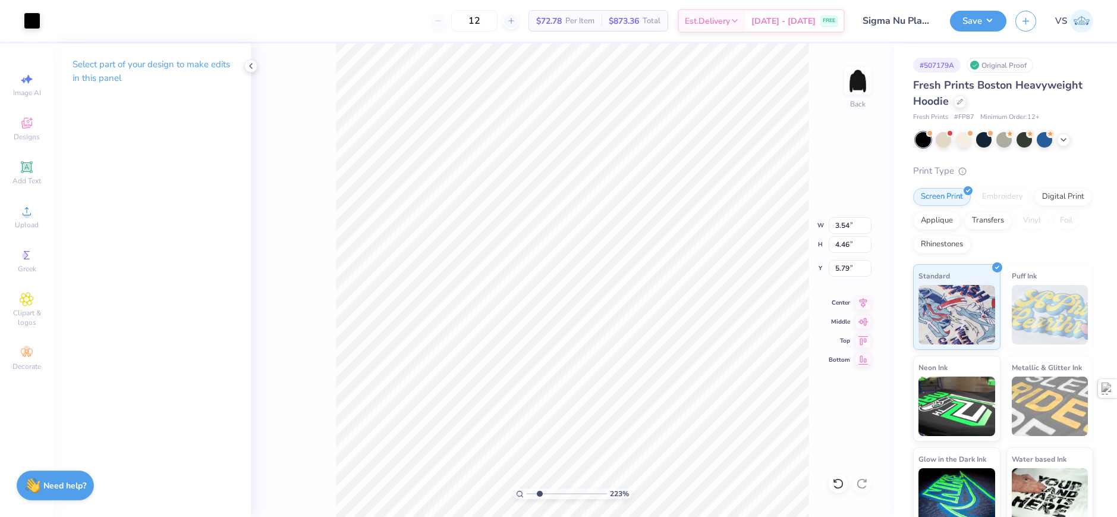
type input "2.22643191709162"
type input "2.90"
type input "3.64"
type input "6.61"
type input "2.22643191709162"
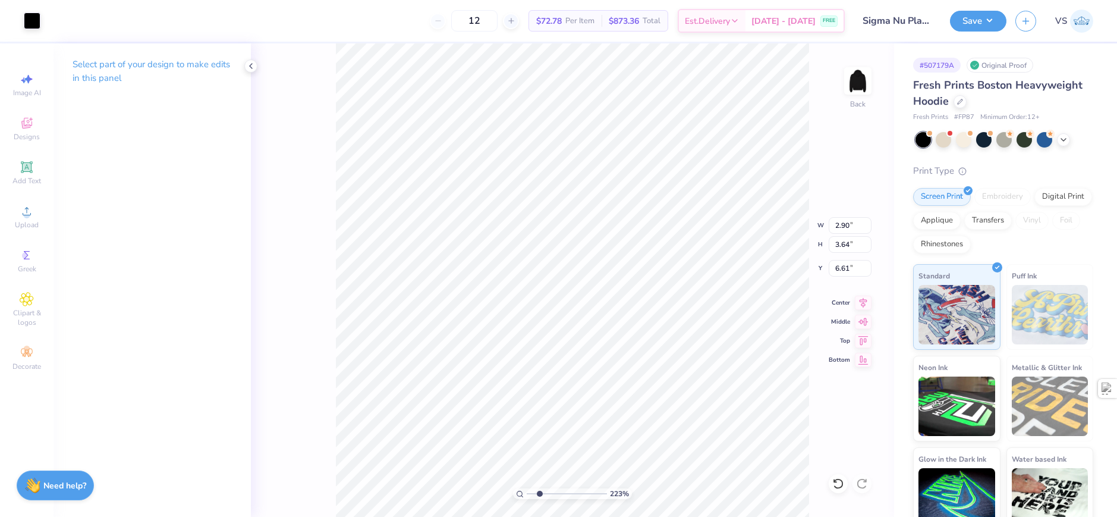
type input "3.11"
type input "2.22643191709162"
type input "2.90"
type input "3.64"
type input "3.11"
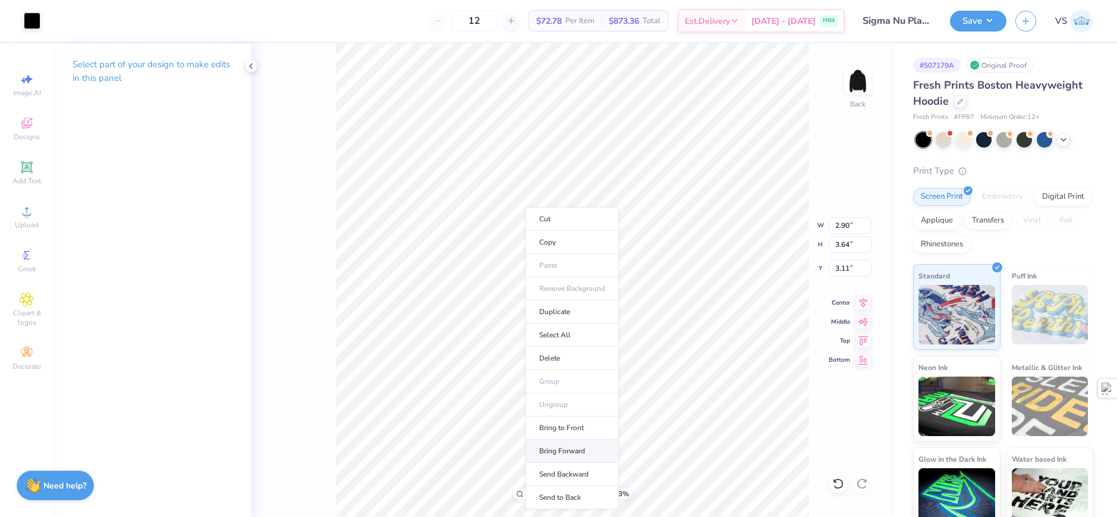
click at [561, 449] on li "Bring Forward" at bounding box center [572, 450] width 93 height 23
click at [34, 24] on div at bounding box center [32, 19] width 17 height 17
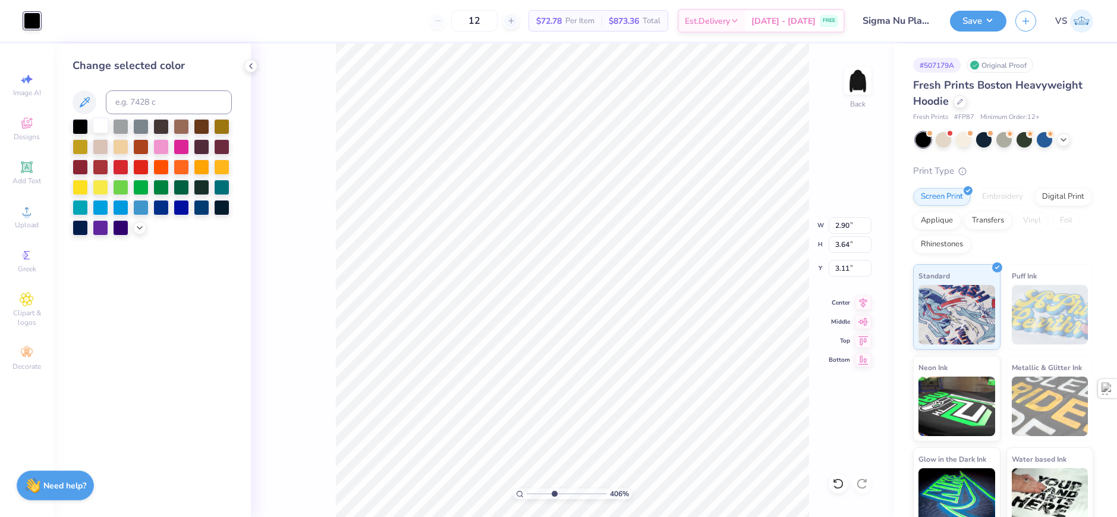
click at [100, 130] on div at bounding box center [100, 125] width 15 height 15
type input "4.05804149575102"
type input "3.19"
type input "3.68"
type input "6.57"
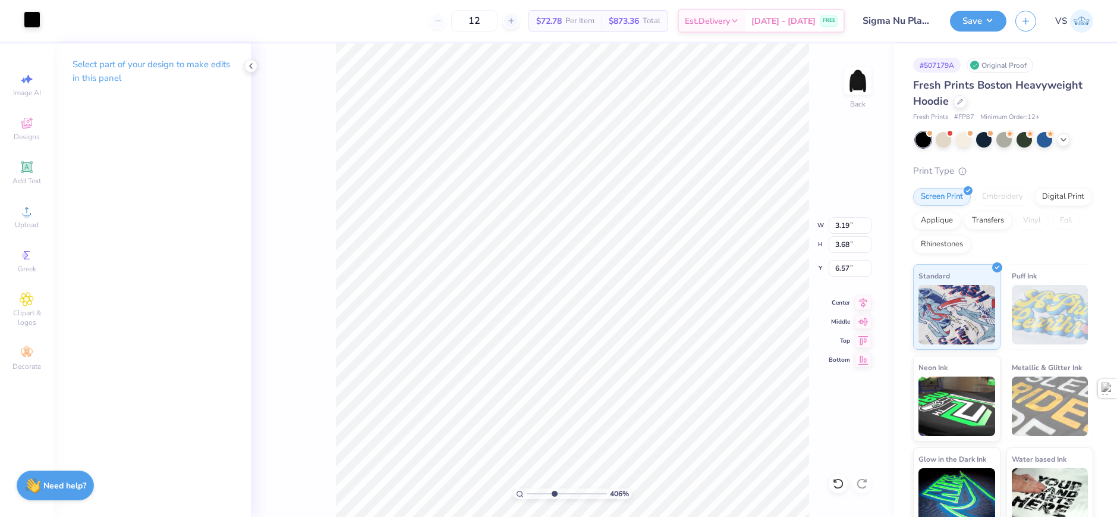
click at [33, 23] on div at bounding box center [32, 19] width 17 height 17
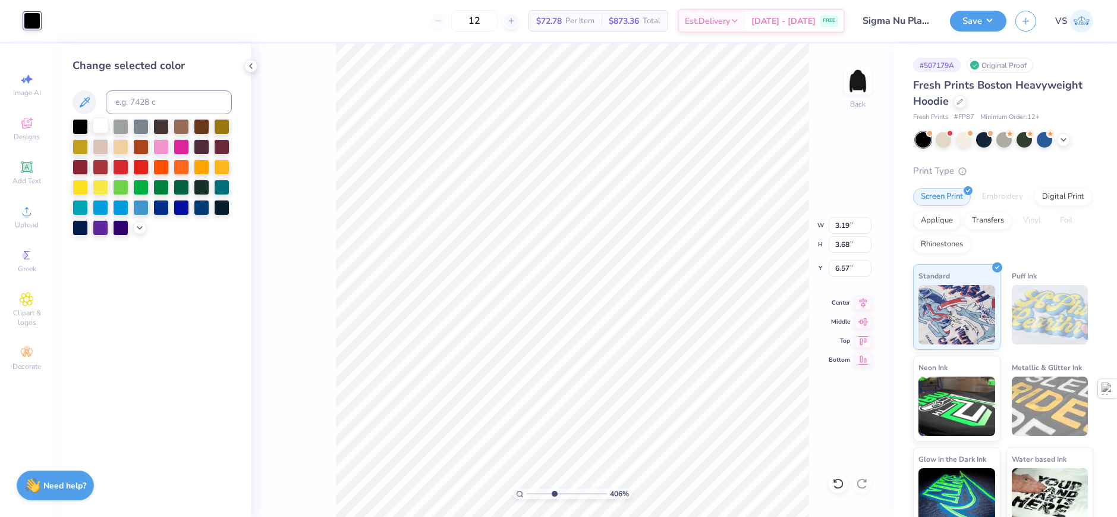
click at [103, 125] on div at bounding box center [100, 125] width 15 height 15
type input "4.05804149575102"
type input "0.69"
type input "3.99"
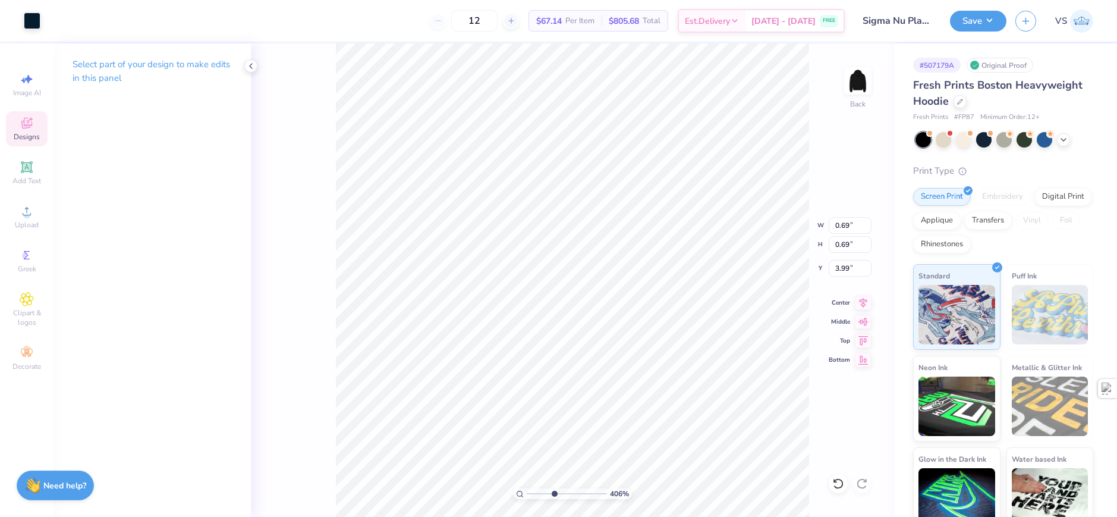
type input "4.05804149575102"
type input "2.90"
type input "3.64"
type input "3.11"
type input "4.05804149575102"
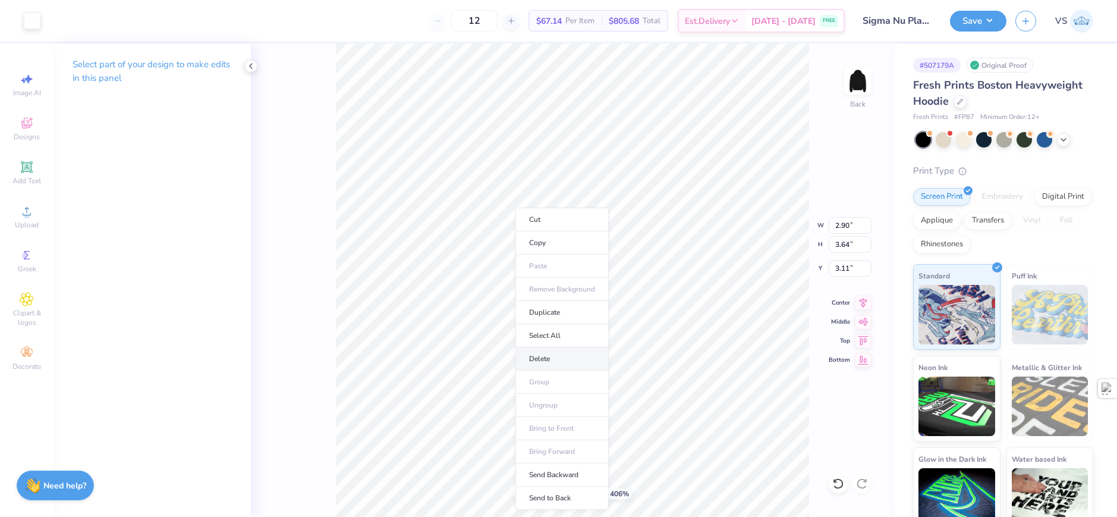
type input "8.20"
type input "4.61"
type input "3.99"
type input "7.39645378545817"
type input "0.69"
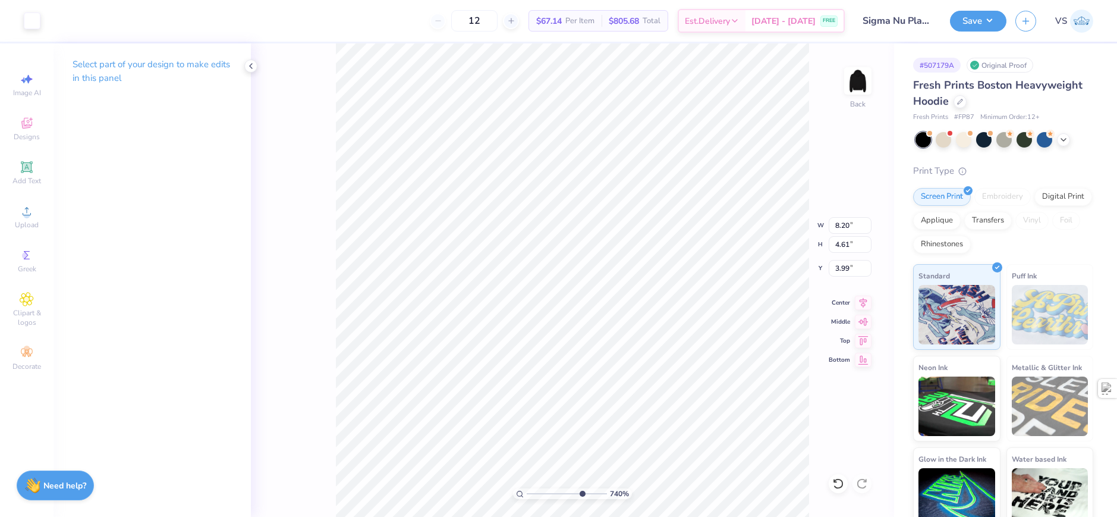
type input "0.69"
type input "7.39645378545817"
type input "4.24"
click at [514, 436] on li "Bring to Front" at bounding box center [517, 432] width 93 height 23
type input "7.39645378545817"
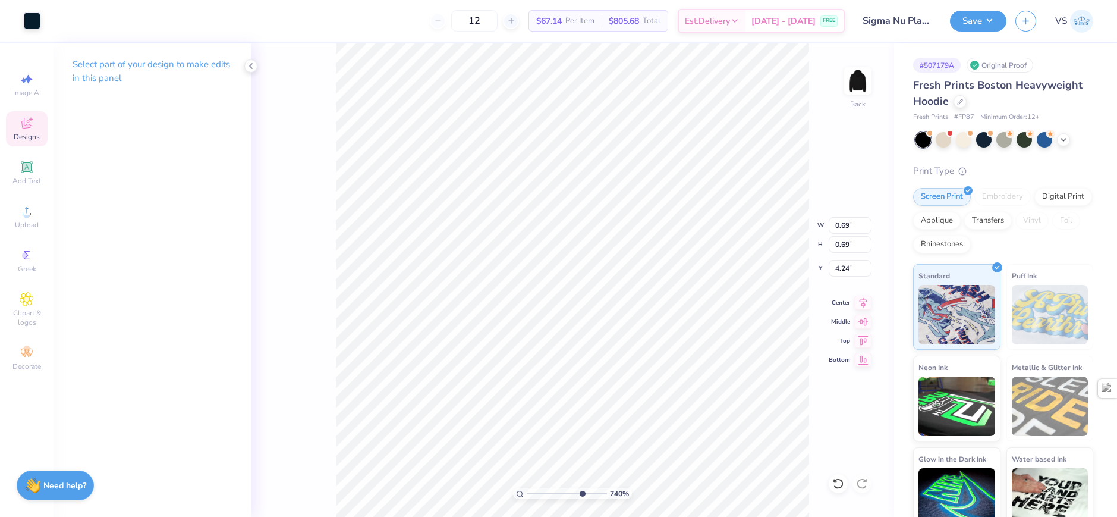
type input "3.99"
type input "7.39645378545817"
type input "0.82"
type input "3.87"
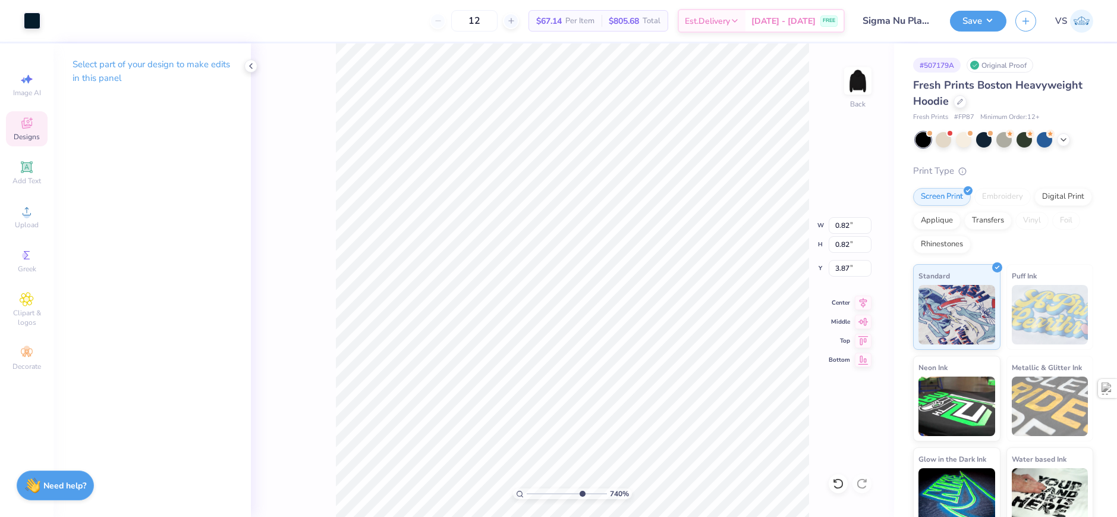
type input "7.39645378545817"
type input "3.92"
type input "7.39645378545817"
type input "8.20"
type input "4.61"
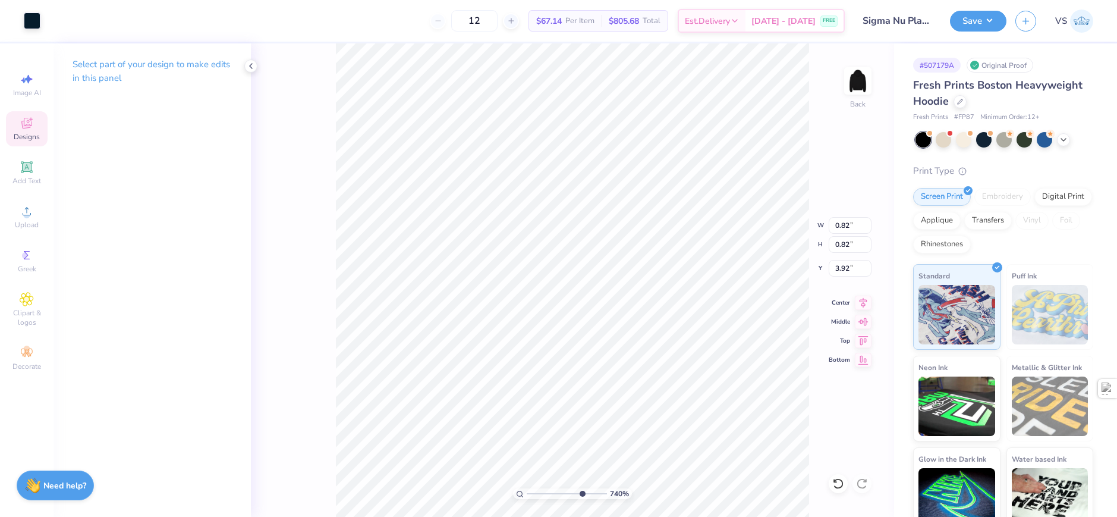
type input "3.99"
type input "1.35006143669128"
type input "6.57"
type input "5.72"
type input "1.35006143669128"
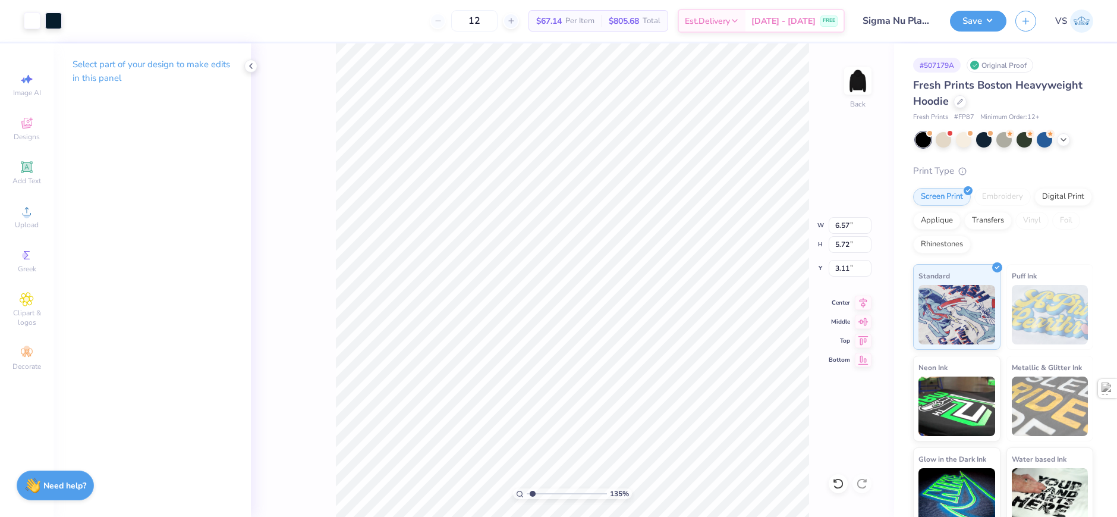
type input "3.00"
type input "9.98566702401636"
type input "0.74"
type input "3.57"
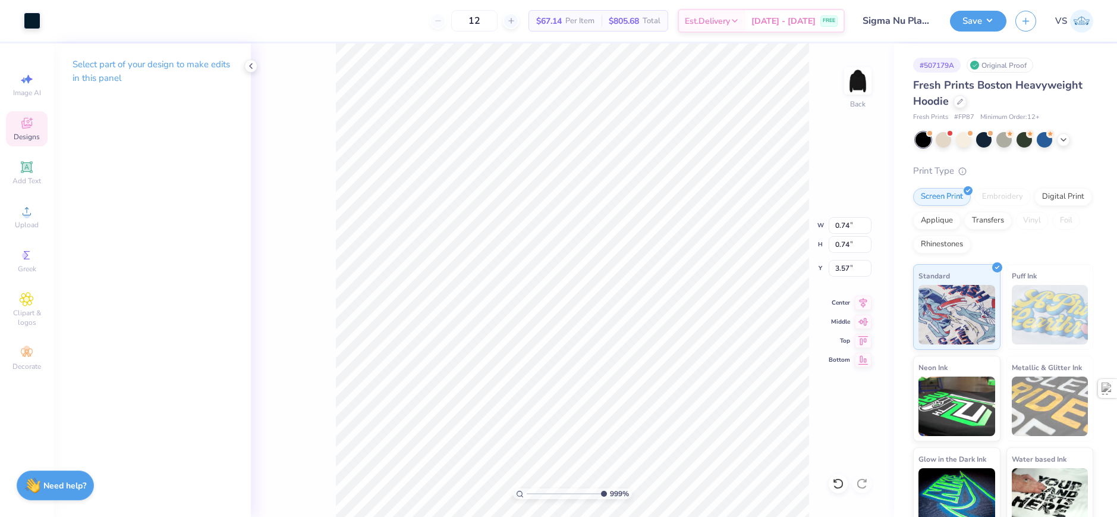
type input "9.98566702401636"
type input "3.62"
type input "9.98566702401636"
type input "6.57"
type input "3.69"
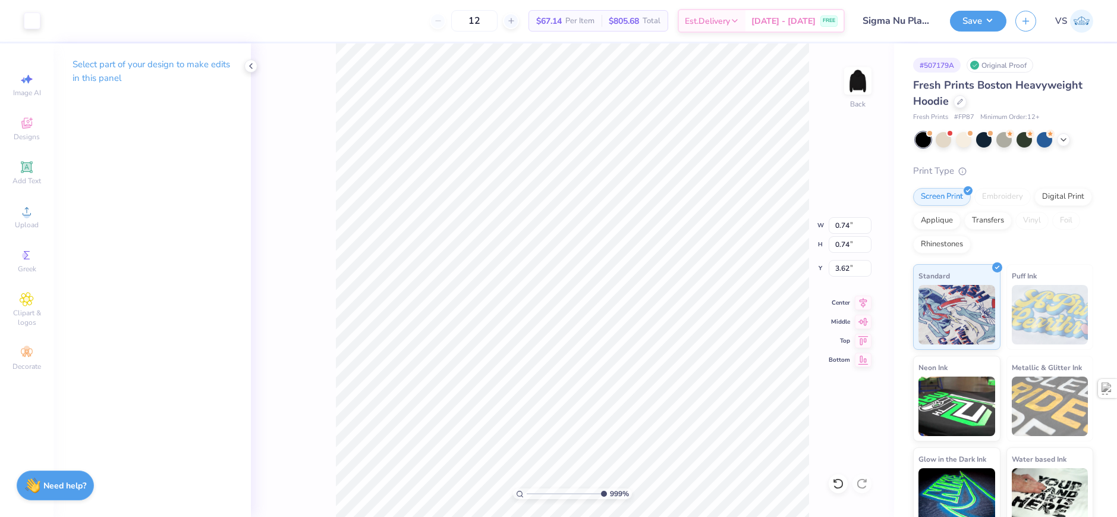
type input "3.71"
type input "10"
type input "0.63"
type input "3.66"
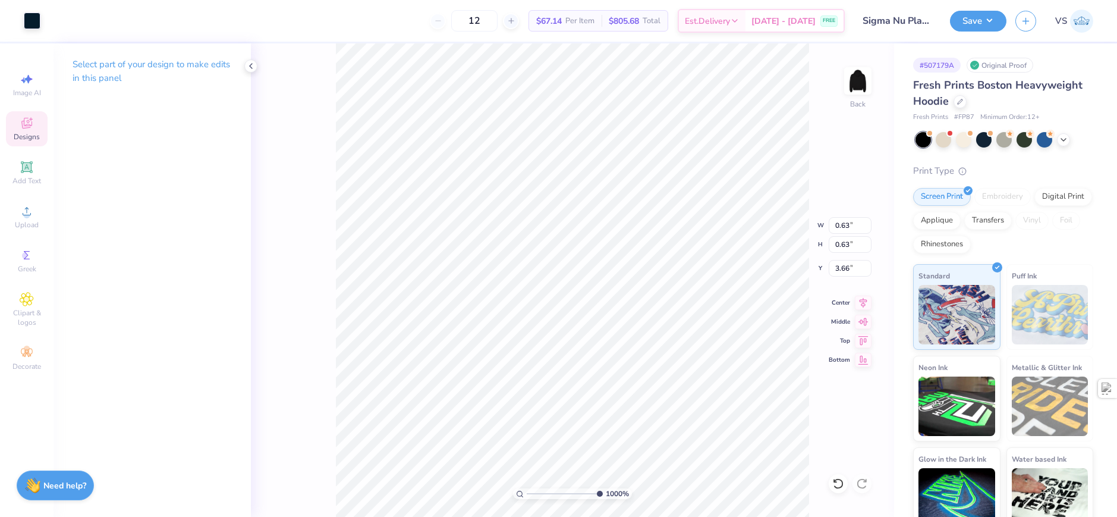
type input "0.56"
type input "3.69"
type input "6.57"
type input "3.69"
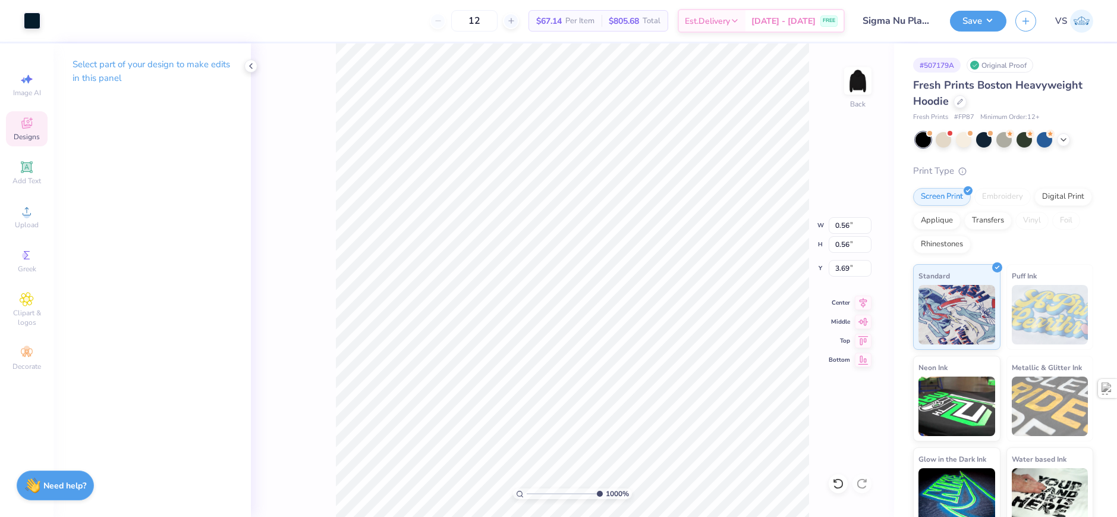
type input "3.71"
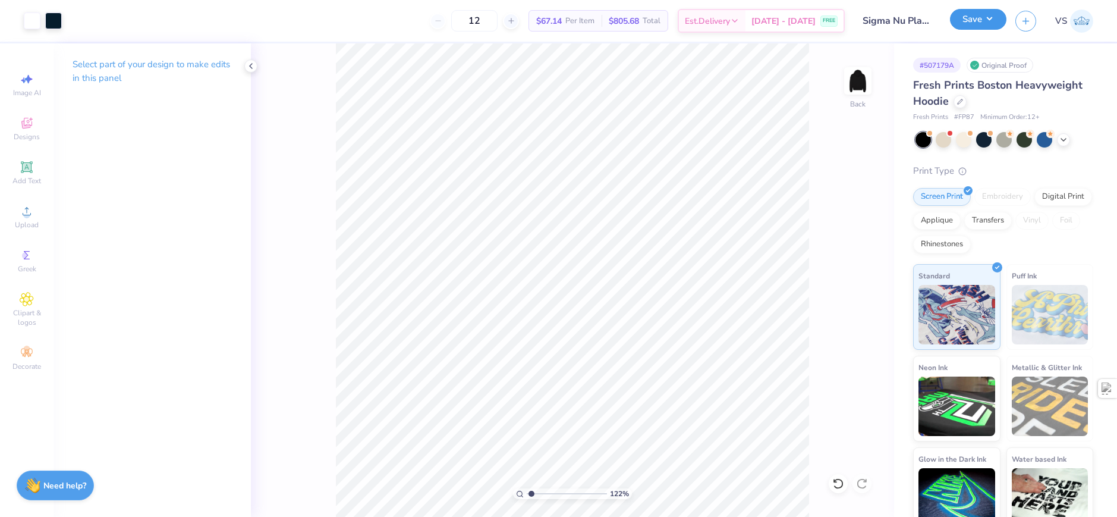
click at [972, 23] on button "Save" at bounding box center [978, 19] width 56 height 21
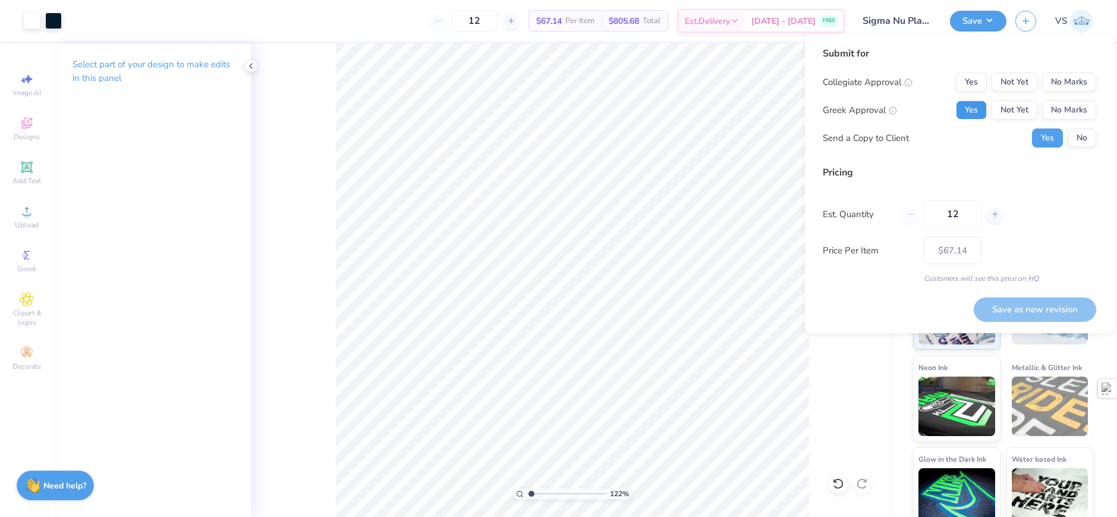
click at [967, 102] on button "Yes" at bounding box center [971, 109] width 31 height 19
click at [1076, 77] on button "No Marks" at bounding box center [1069, 82] width 54 height 19
click at [1074, 145] on button "No" at bounding box center [1082, 137] width 29 height 19
type input "1.22327830790017"
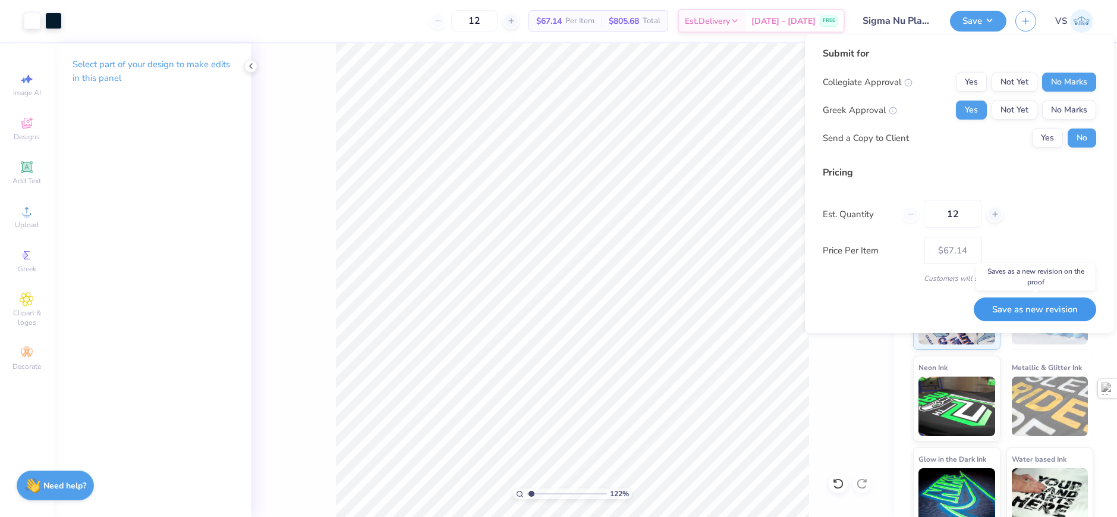
click at [1046, 311] on button "Save as new revision" at bounding box center [1035, 309] width 122 height 24
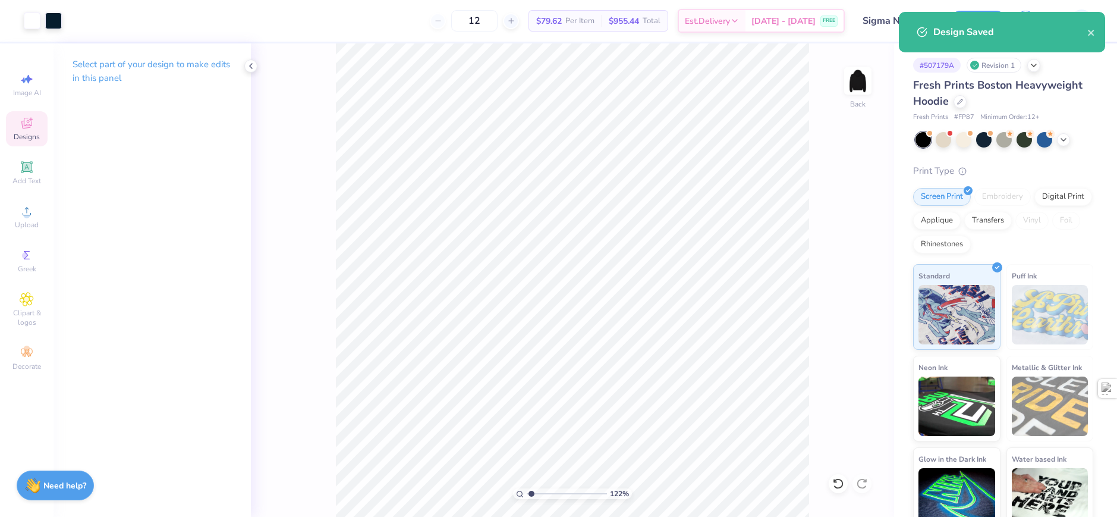
click at [33, 142] on div "Designs" at bounding box center [27, 128] width 42 height 35
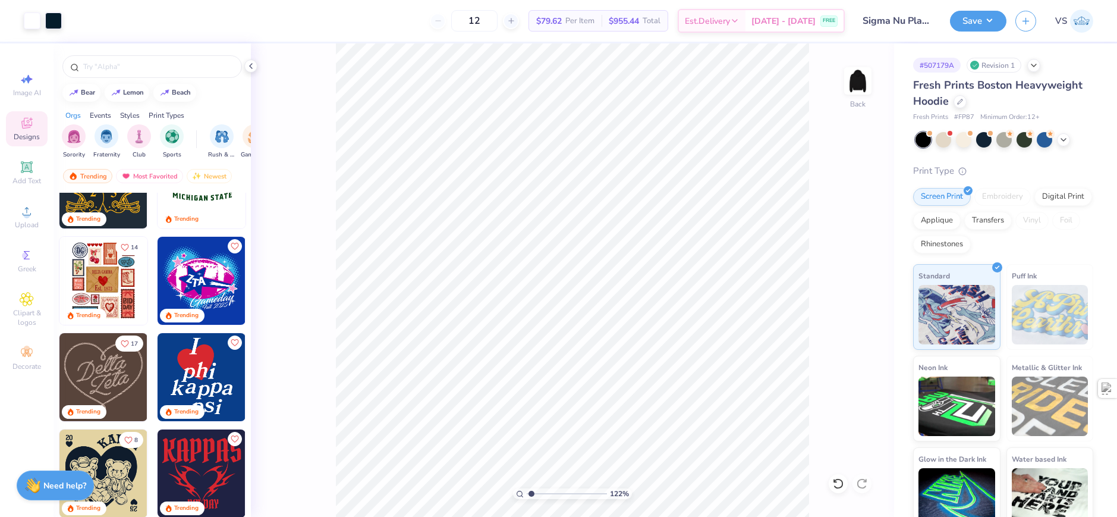
scroll to position [595, 0]
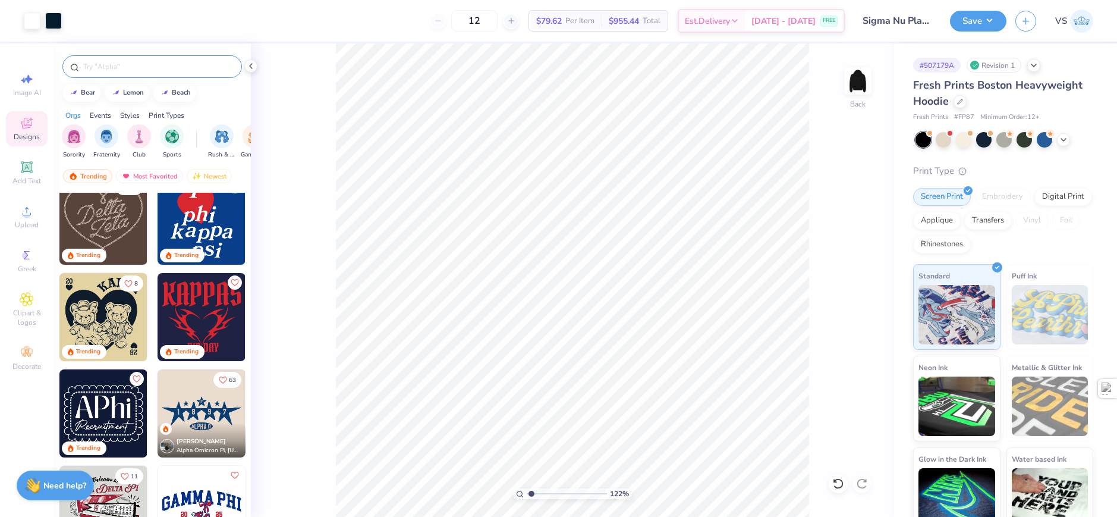
click at [138, 64] on input "text" at bounding box center [158, 67] width 152 height 12
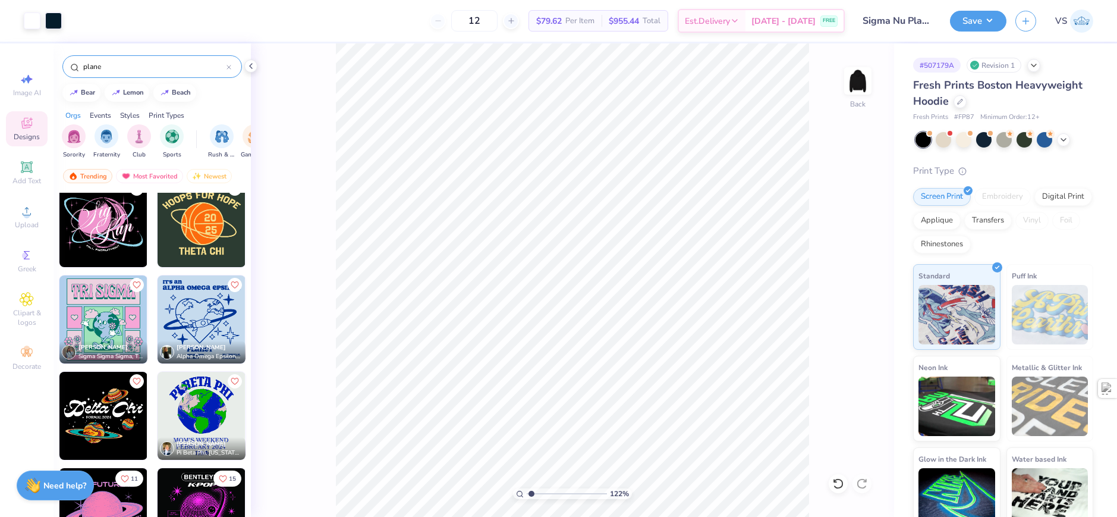
scroll to position [0, 0]
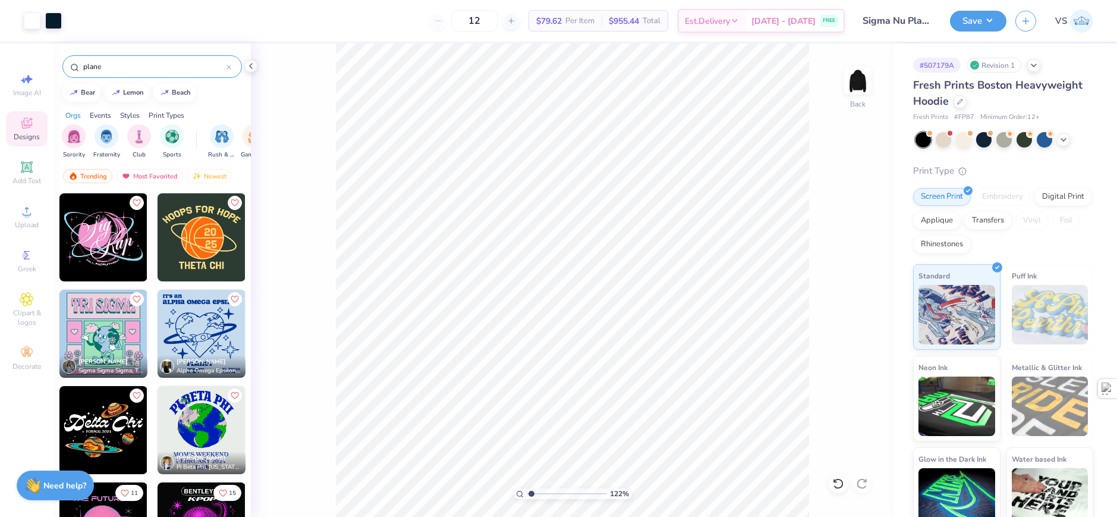
drag, startPoint x: 87, startPoint y: 68, endPoint x: 71, endPoint y: 70, distance: 16.1
click at [71, 70] on div "plane" at bounding box center [152, 66] width 180 height 23
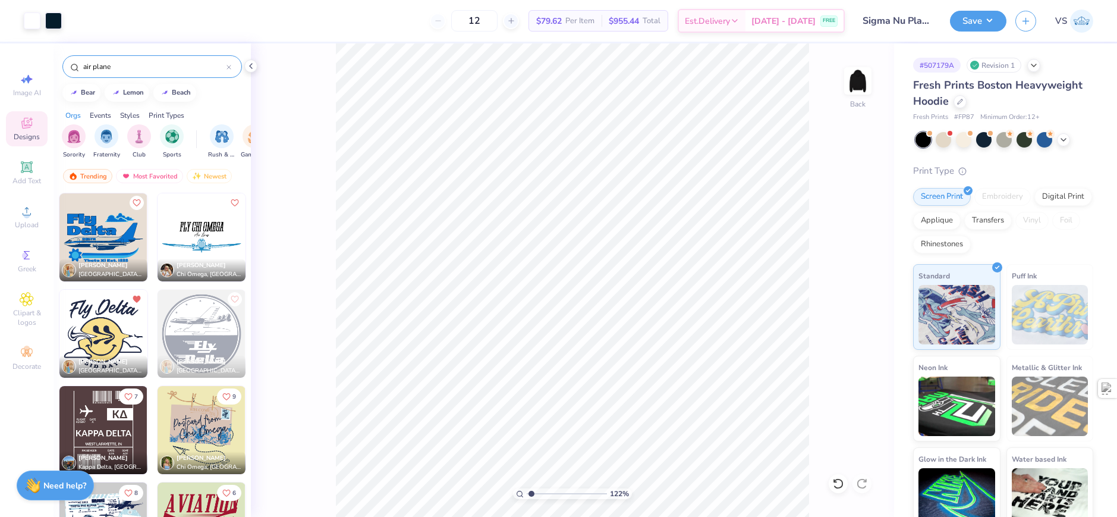
click at [101, 336] on img at bounding box center [103, 334] width 88 height 88
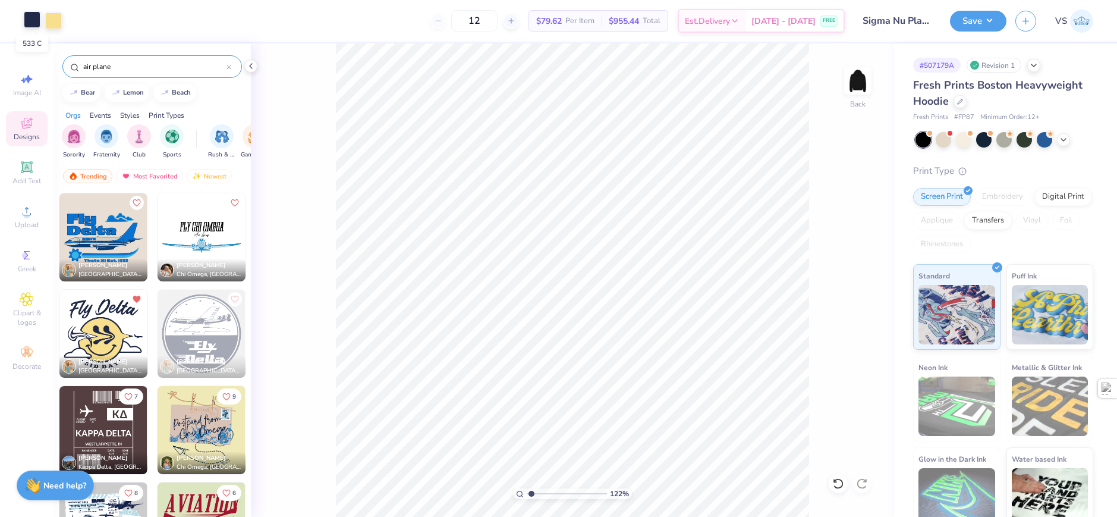
click at [25, 19] on div at bounding box center [32, 19] width 17 height 17
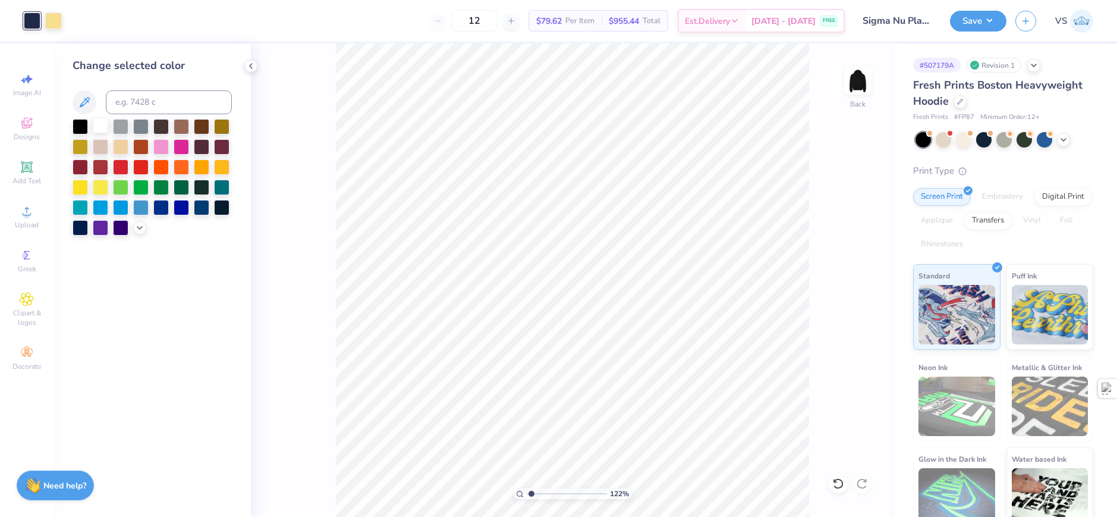
click at [98, 124] on div at bounding box center [100, 125] width 15 height 15
click at [54, 21] on div at bounding box center [53, 19] width 17 height 17
click at [219, 168] on div at bounding box center [221, 165] width 15 height 15
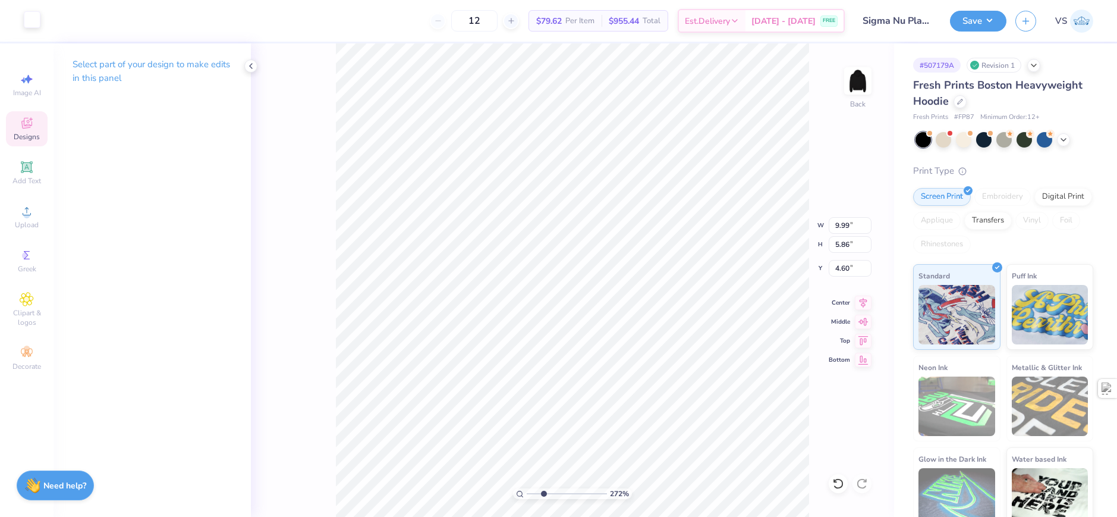
click at [25, 15] on div at bounding box center [32, 19] width 17 height 17
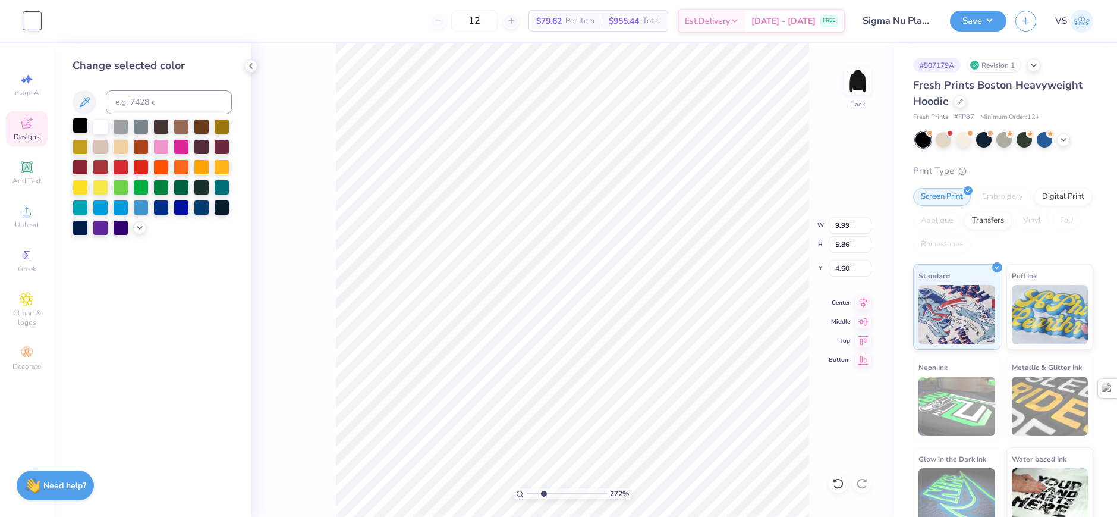
click at [84, 124] on div at bounding box center [80, 125] width 15 height 15
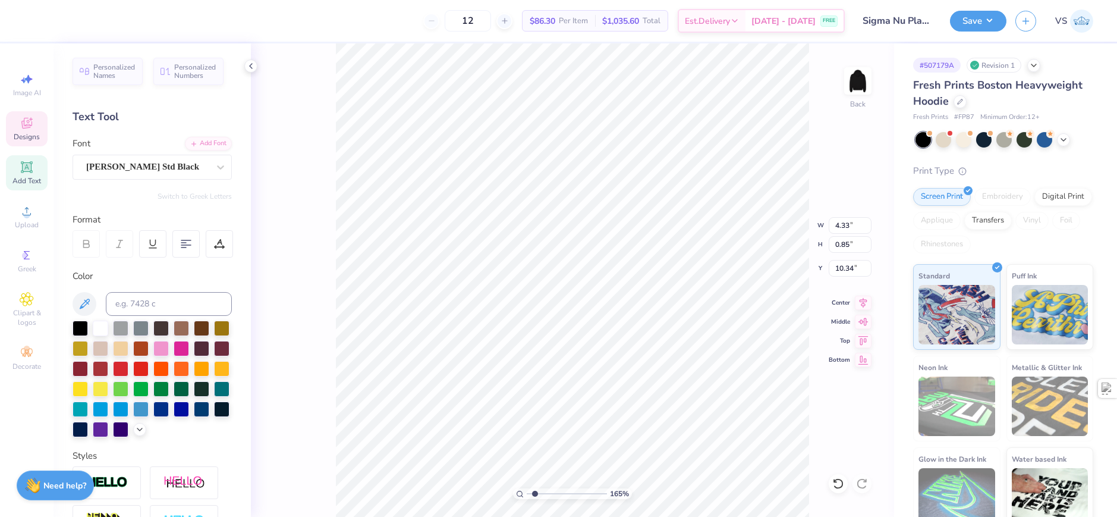
scroll to position [10, 2]
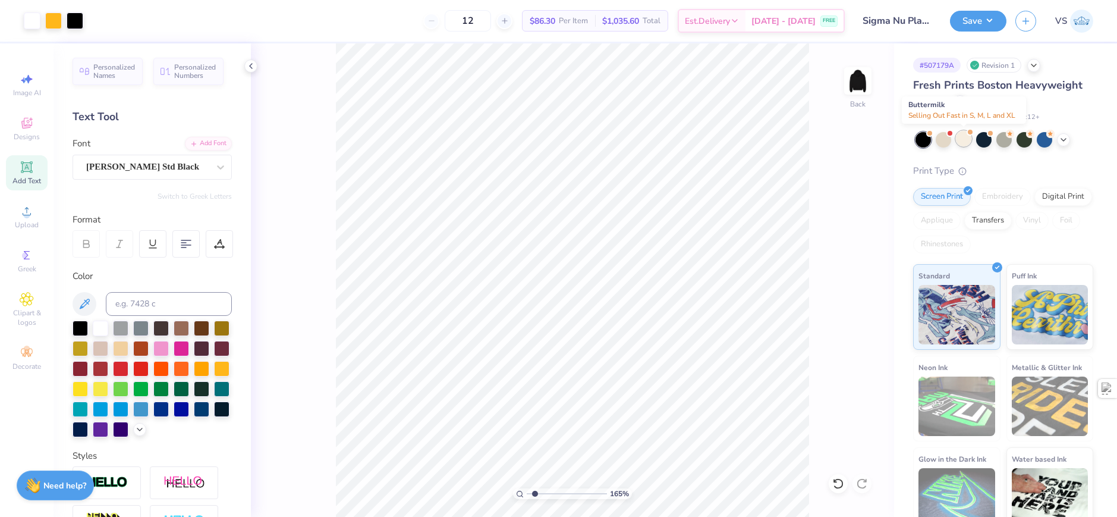
click at [958, 140] on div at bounding box center [963, 138] width 15 height 15
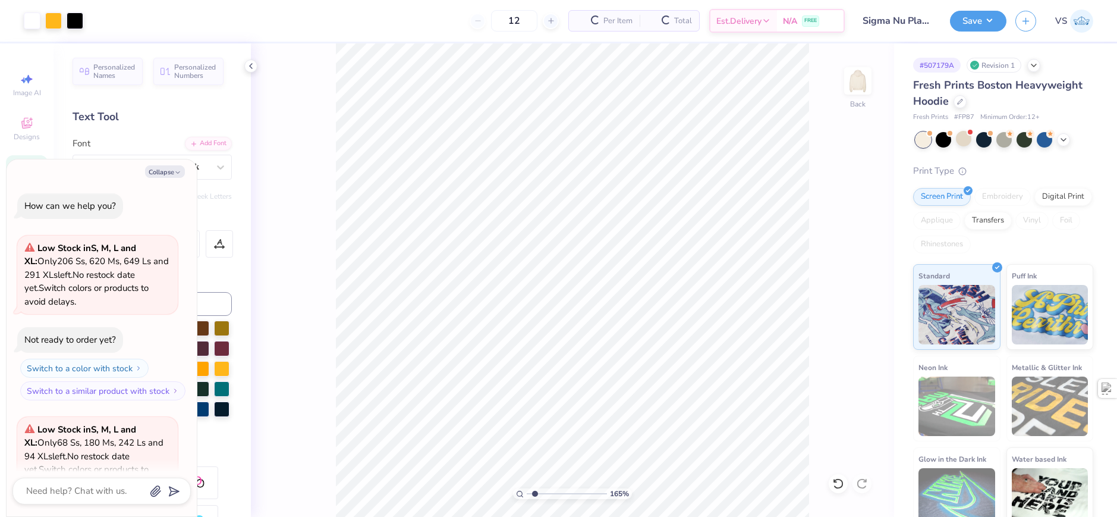
scroll to position [120, 0]
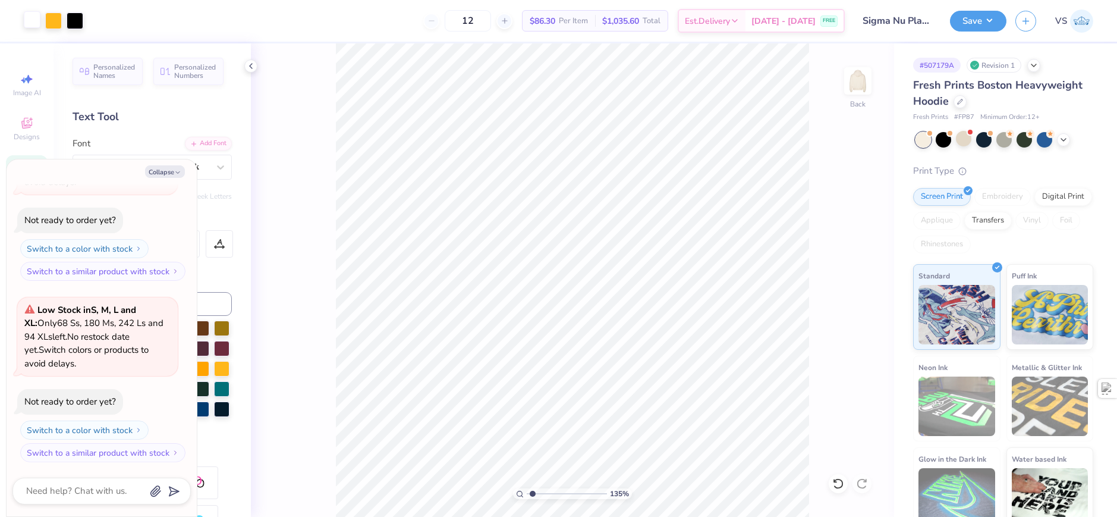
click at [32, 21] on div at bounding box center [32, 19] width 17 height 17
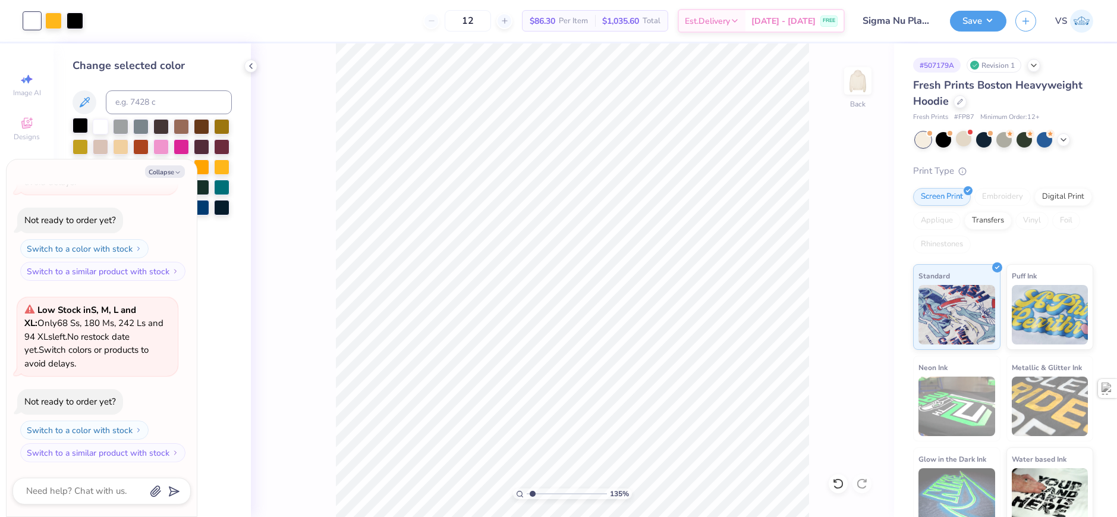
click at [78, 124] on div at bounding box center [80, 125] width 15 height 15
click at [166, 171] on button "Collapse" at bounding box center [165, 171] width 40 height 12
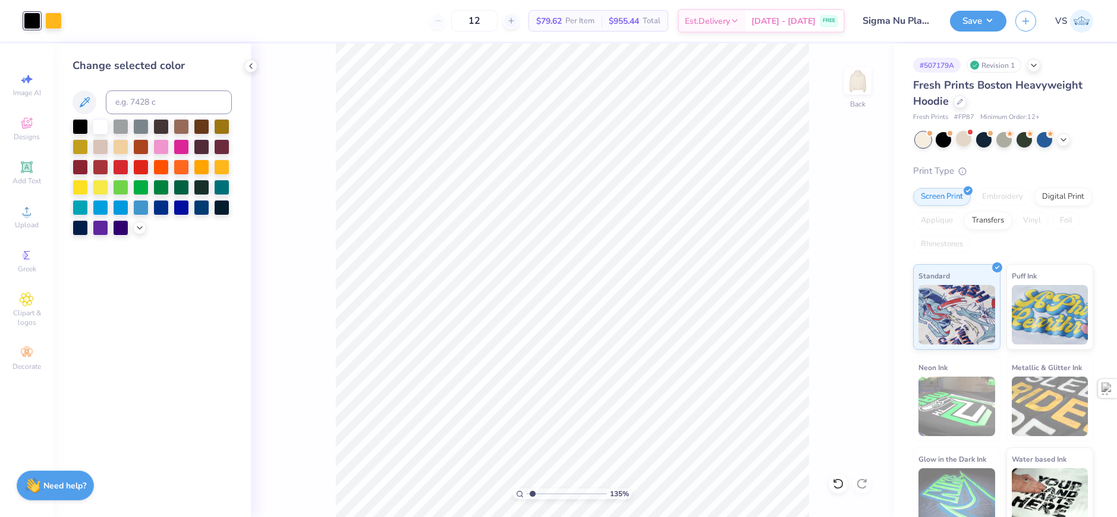
click at [334, 174] on div "135 % Back" at bounding box center [572, 279] width 643 height 473
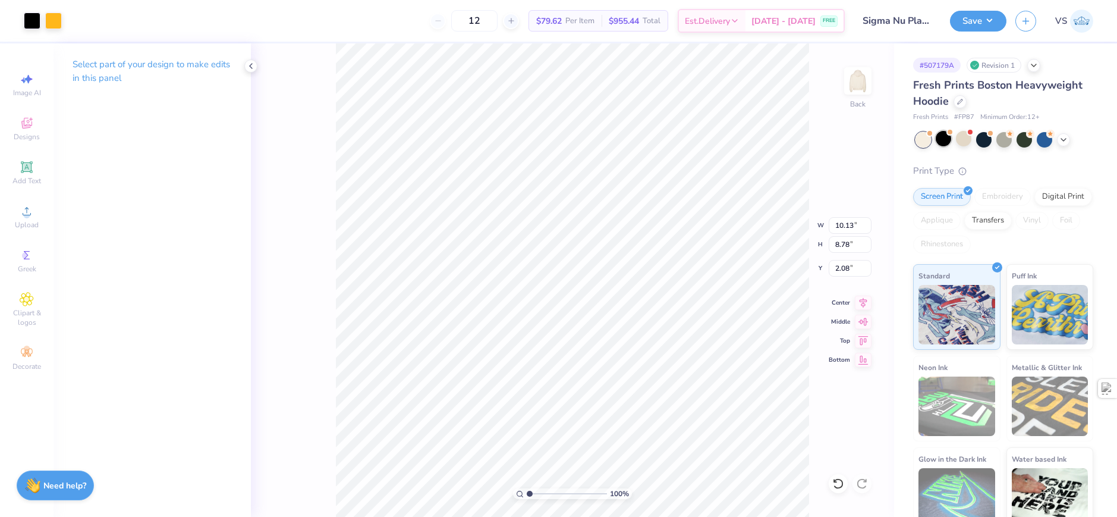
click at [938, 143] on div at bounding box center [943, 138] width 15 height 15
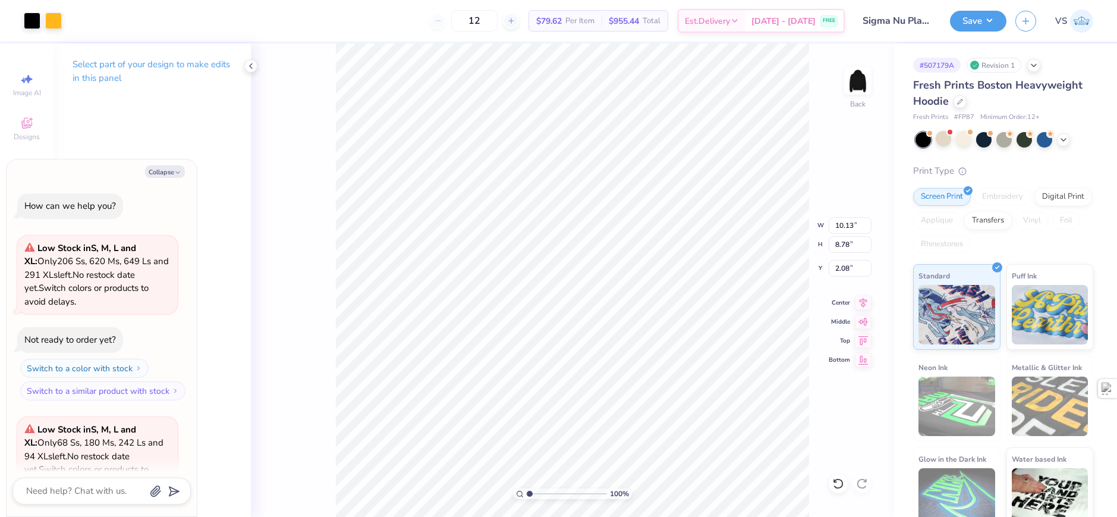
scroll to position [301, 0]
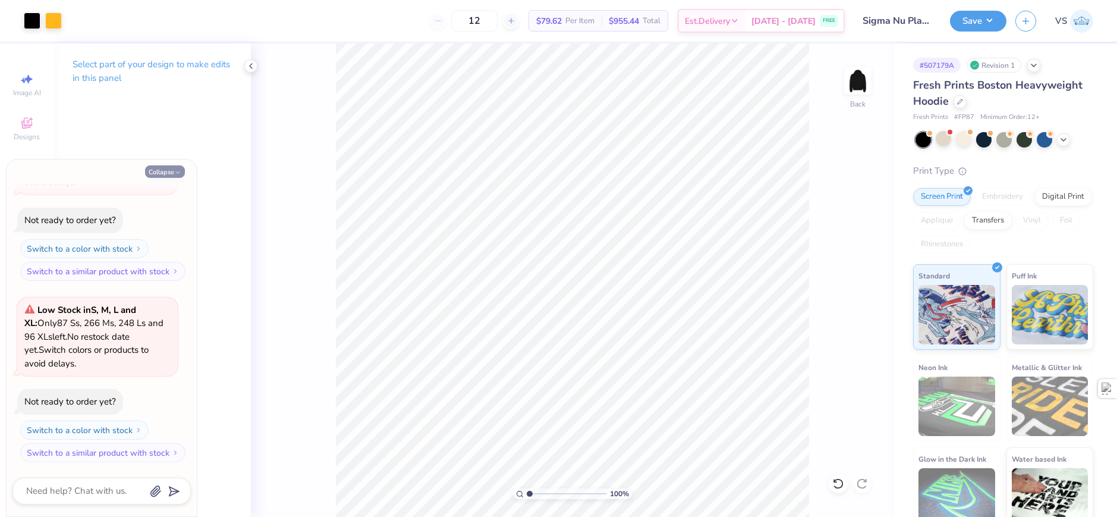
click at [177, 171] on icon "button" at bounding box center [177, 172] width 7 height 7
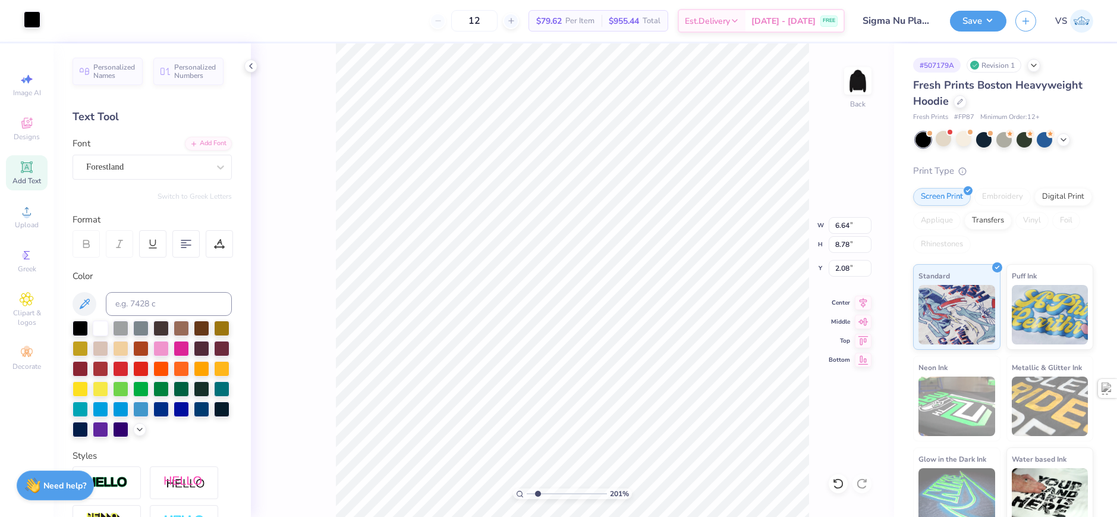
click at [32, 22] on div at bounding box center [32, 19] width 17 height 17
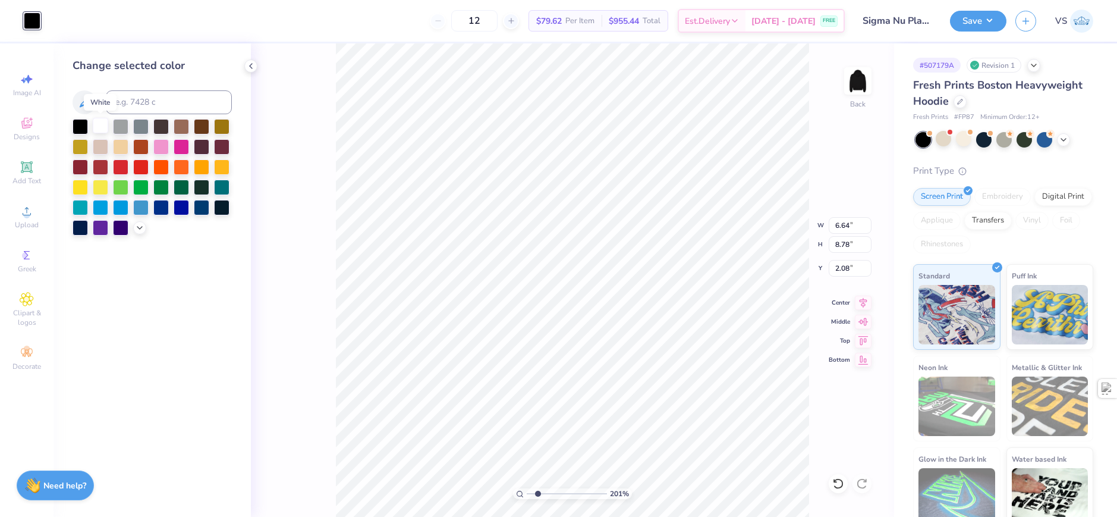
click at [98, 128] on div at bounding box center [100, 125] width 15 height 15
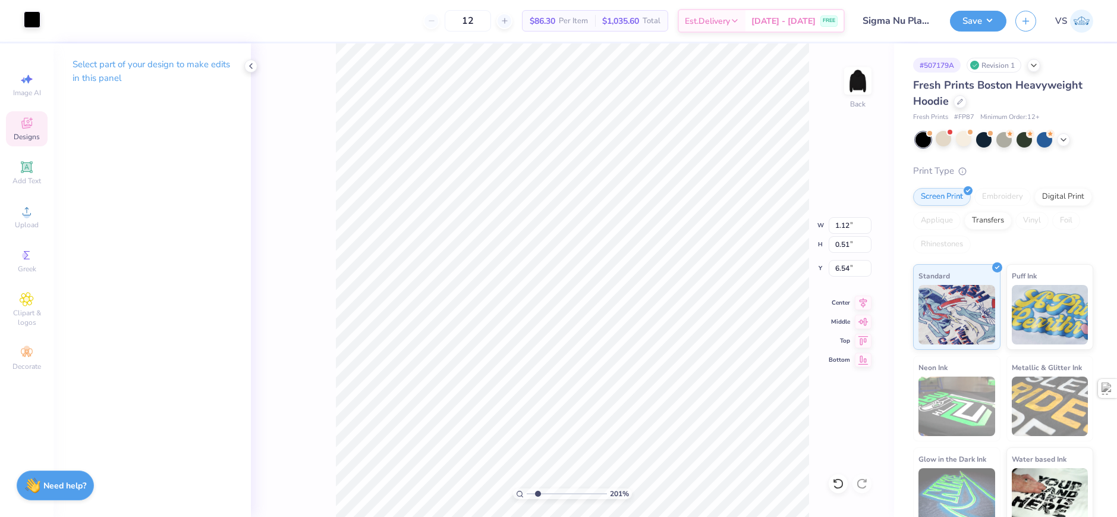
click at [40, 23] on div at bounding box center [32, 19] width 17 height 17
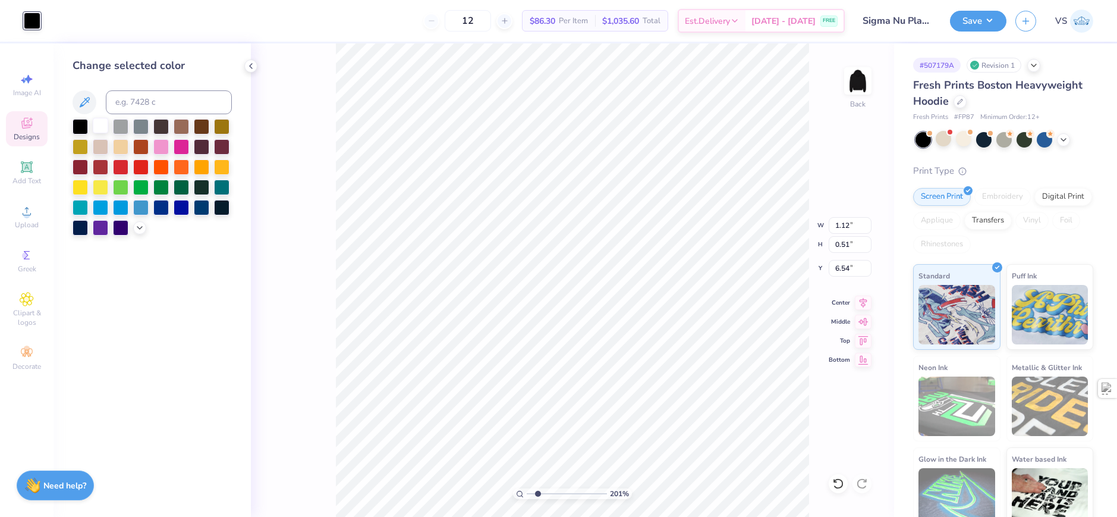
click at [96, 121] on div at bounding box center [100, 125] width 15 height 15
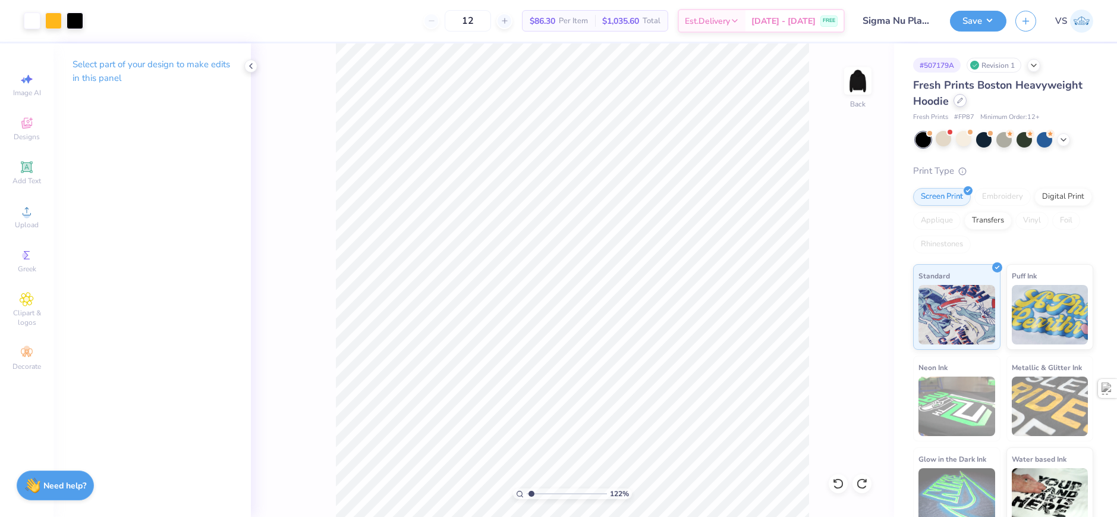
click at [955, 100] on div at bounding box center [960, 100] width 13 height 13
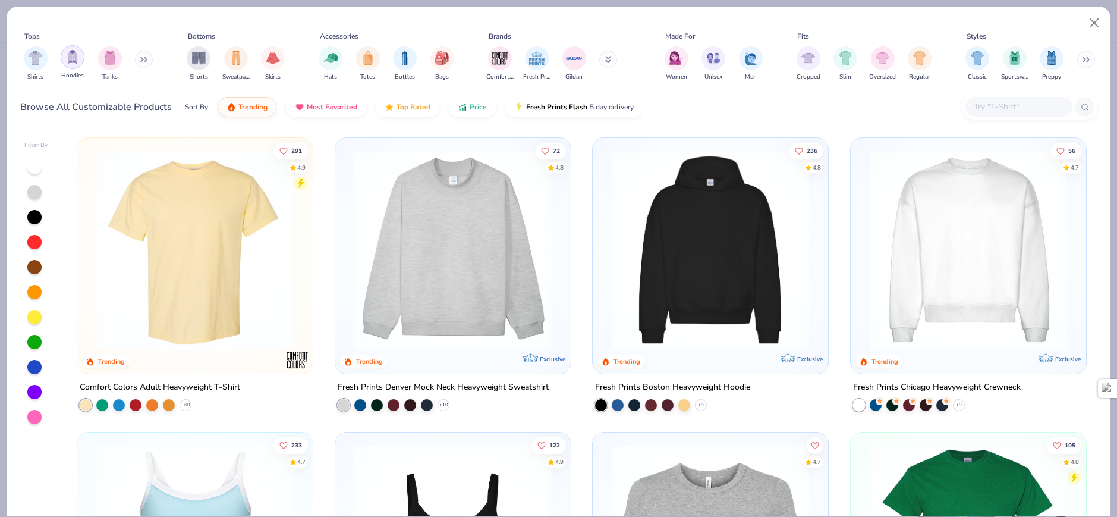
click at [78, 61] on img "filter for Hoodies" at bounding box center [72, 57] width 13 height 14
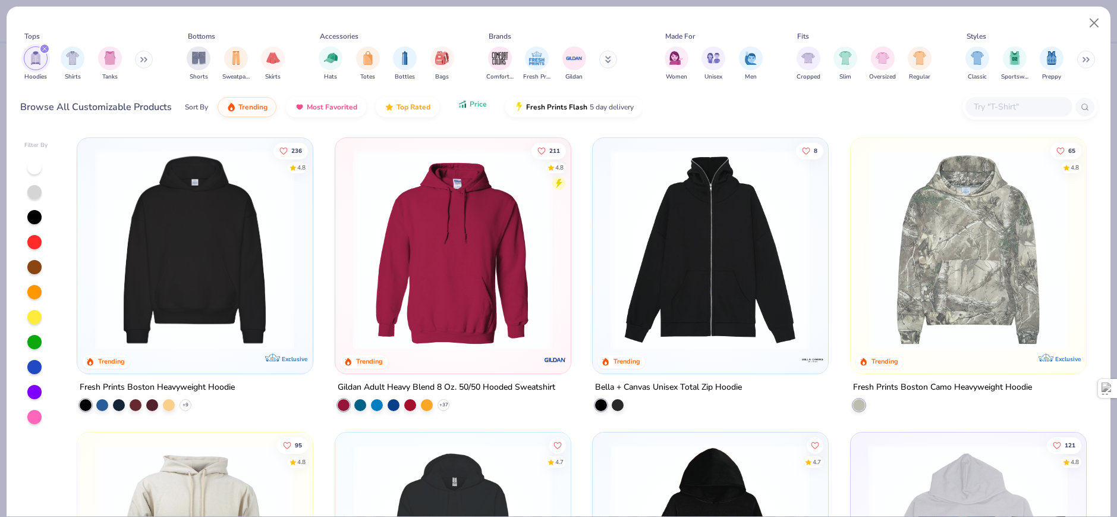
click at [458, 108] on icon "button" at bounding box center [463, 104] width 10 height 11
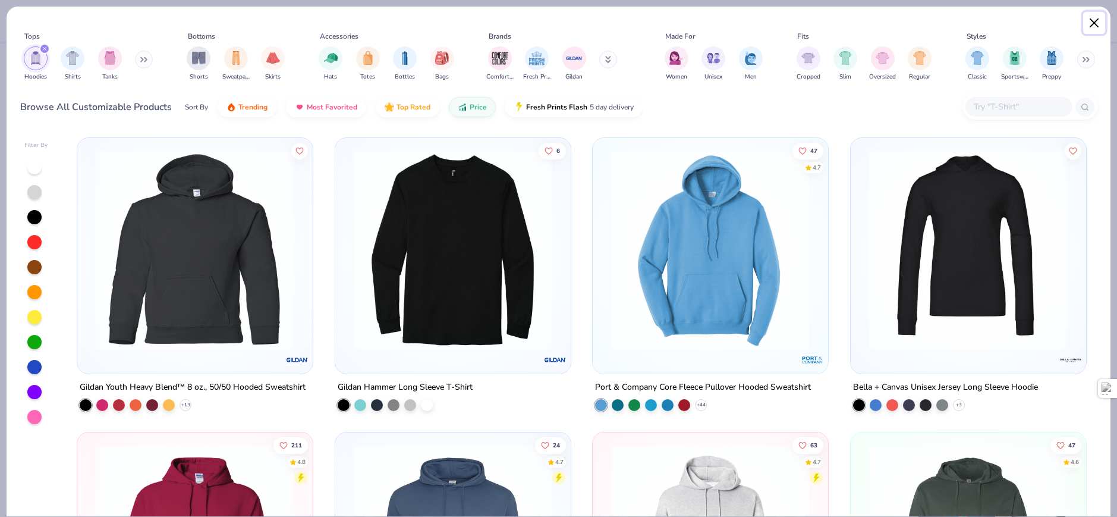
click at [1087, 18] on button "Close" at bounding box center [1094, 23] width 23 height 23
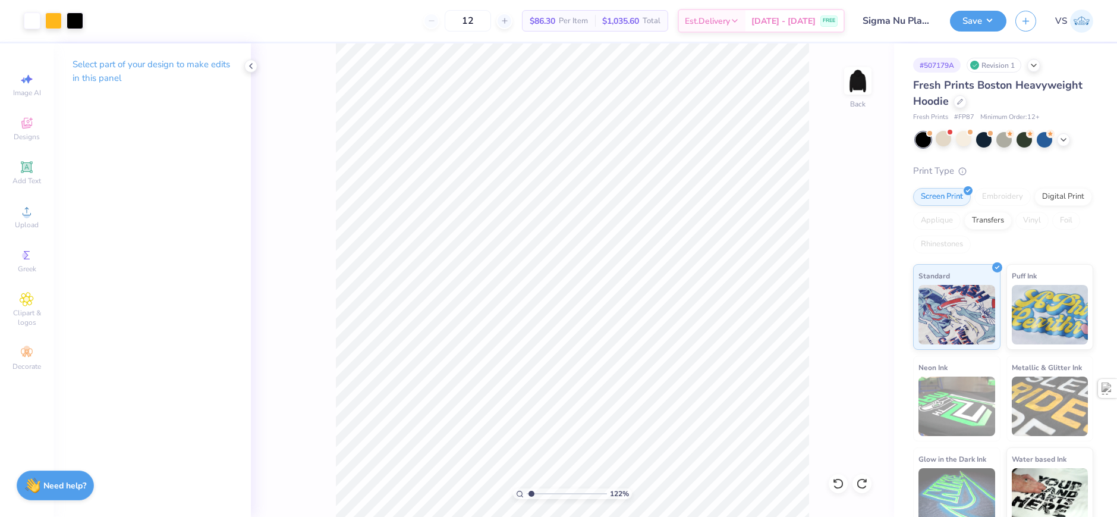
click at [1071, 138] on div at bounding box center [1005, 139] width 178 height 15
click at [1067, 139] on icon at bounding box center [1064, 139] width 10 height 10
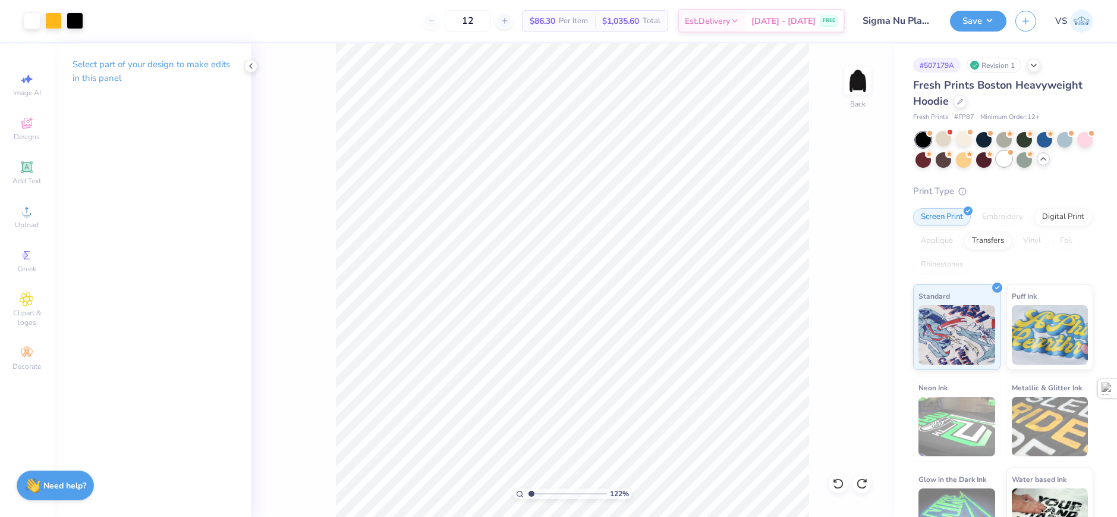
click at [1012, 165] on div at bounding box center [1003, 158] width 15 height 15
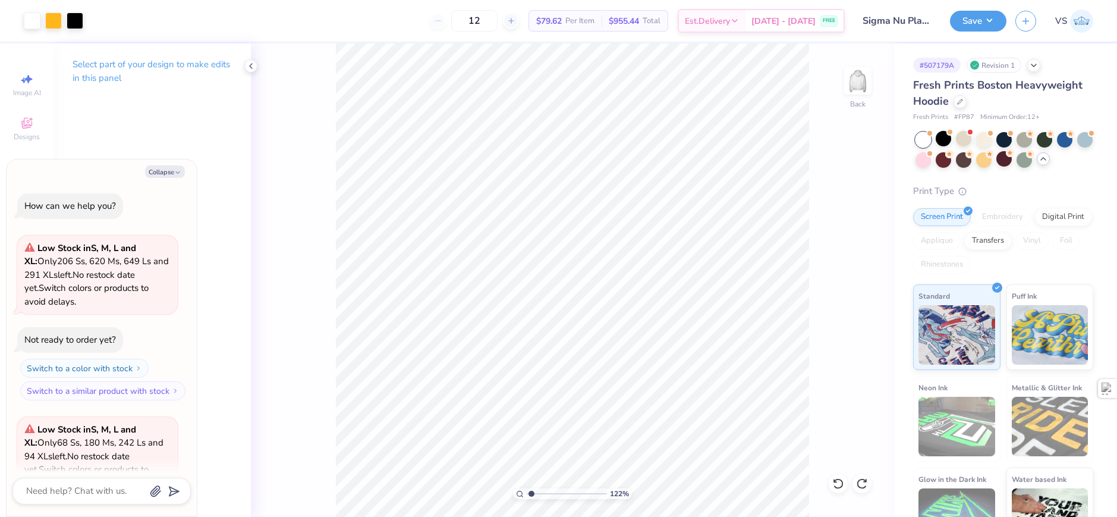
scroll to position [482, 0]
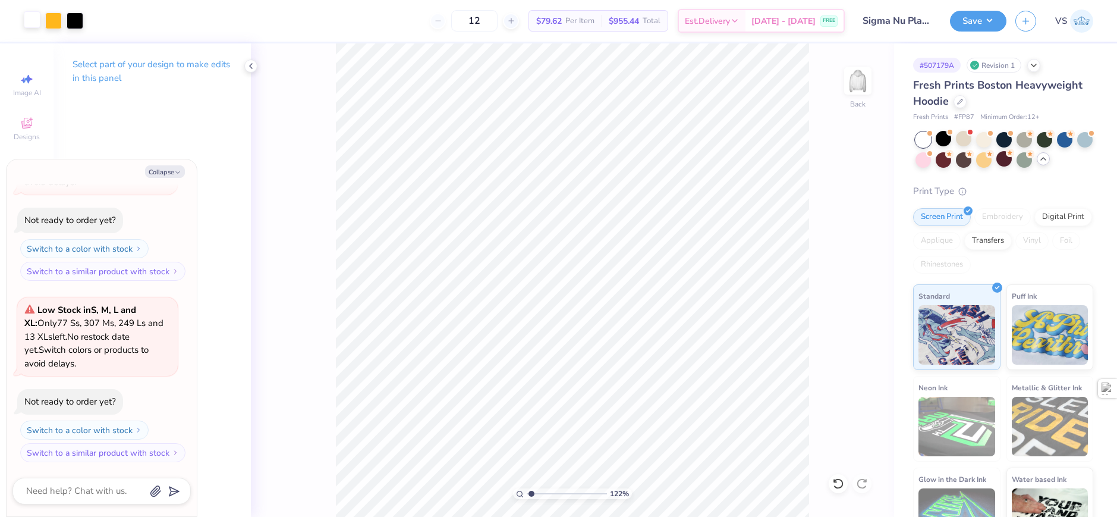
click at [40, 21] on div at bounding box center [32, 19] width 17 height 17
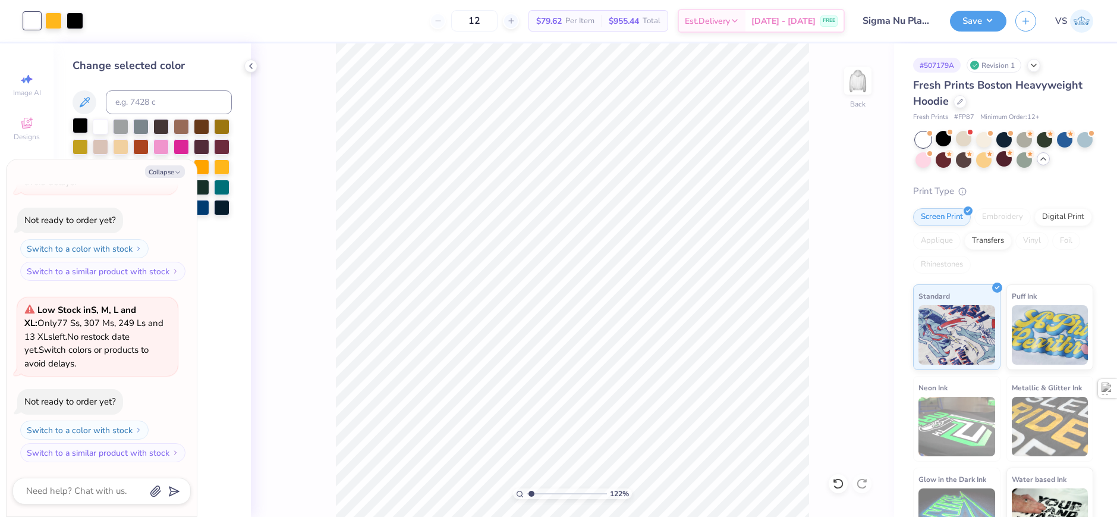
click at [83, 126] on div at bounding box center [80, 125] width 15 height 15
click at [165, 166] on button "Collapse" at bounding box center [165, 171] width 40 height 12
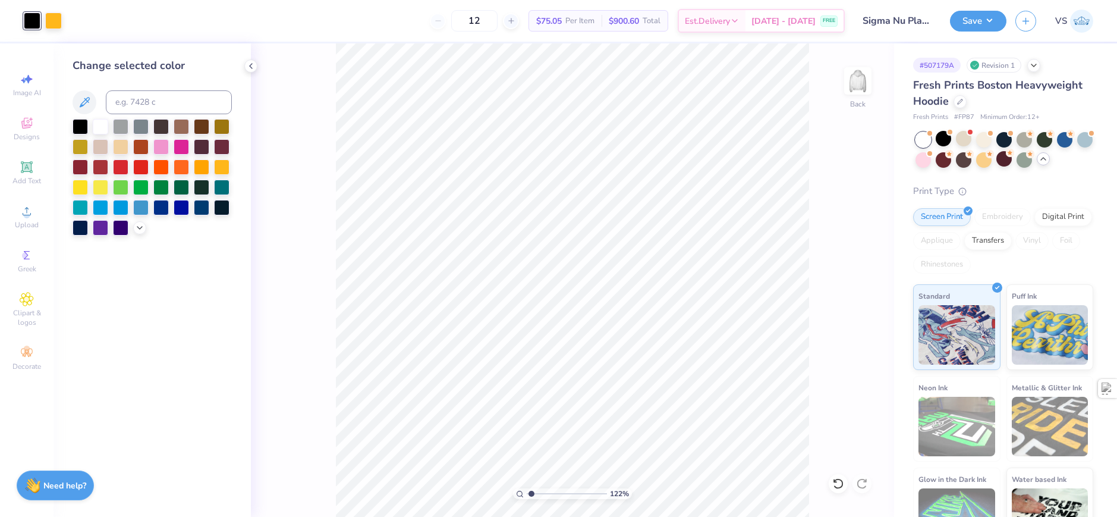
click at [315, 178] on div "122 % Back" at bounding box center [572, 279] width 643 height 473
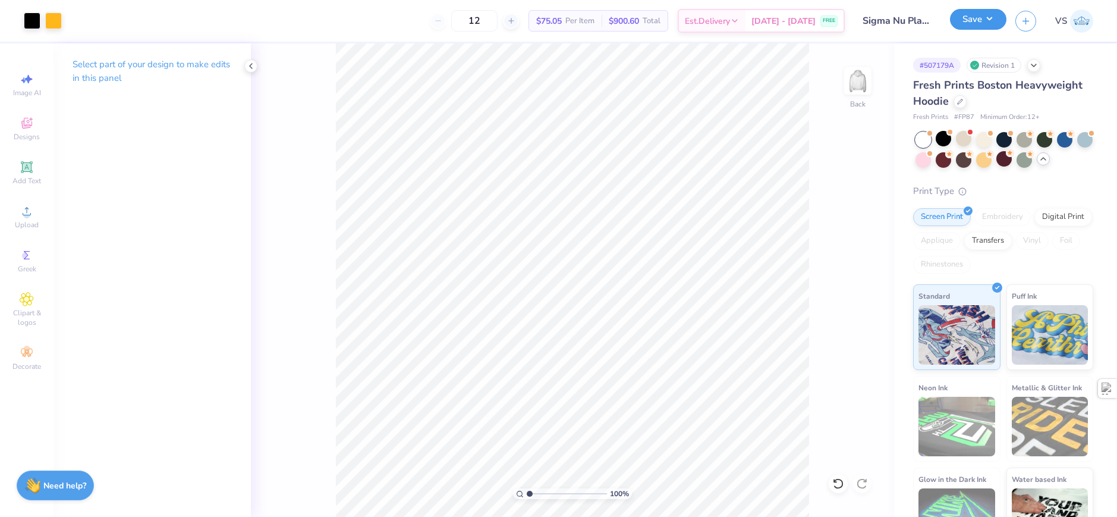
click at [973, 20] on button "Save" at bounding box center [978, 19] width 56 height 21
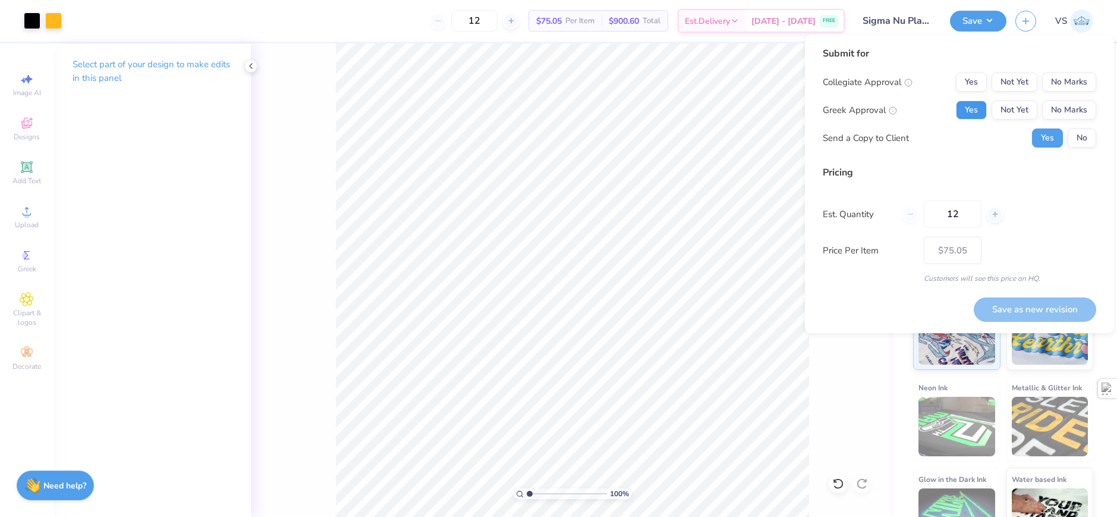
click at [979, 112] on button "Yes" at bounding box center [971, 109] width 31 height 19
click at [1052, 82] on button "No Marks" at bounding box center [1069, 82] width 54 height 19
click at [1067, 136] on div "Yes No" at bounding box center [1064, 137] width 64 height 19
click at [1071, 138] on button "No" at bounding box center [1082, 137] width 29 height 19
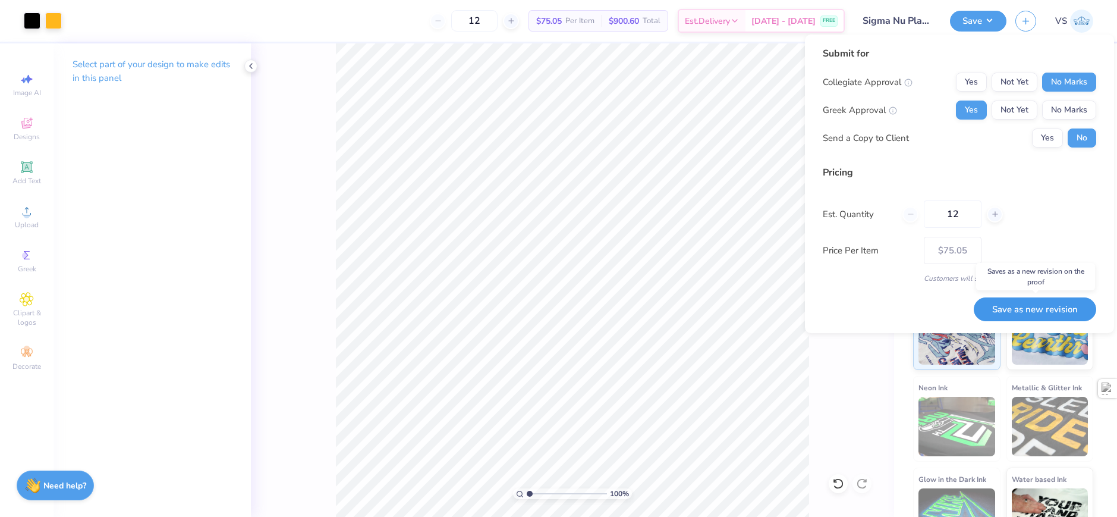
click at [1039, 310] on button "Save as new revision" at bounding box center [1035, 309] width 122 height 24
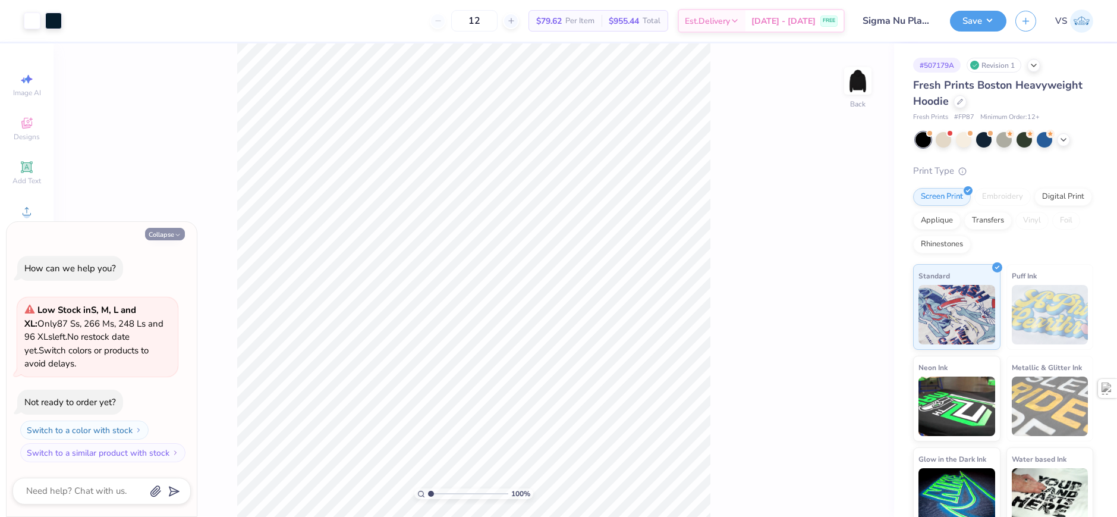
click at [166, 239] on button "Collapse" at bounding box center [165, 234] width 40 height 12
type textarea "x"
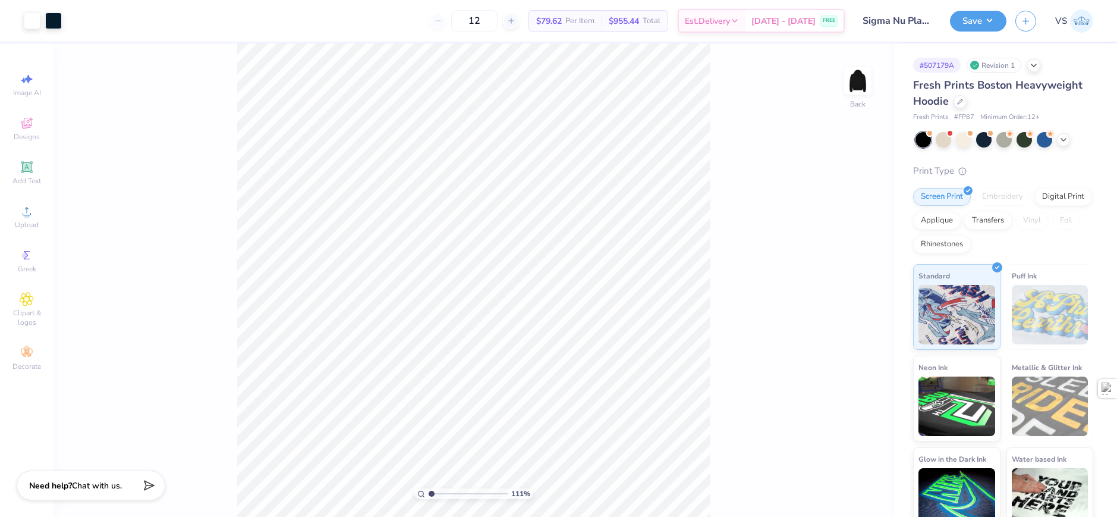
type input "1"
